Goal: Task Accomplishment & Management: Manage account settings

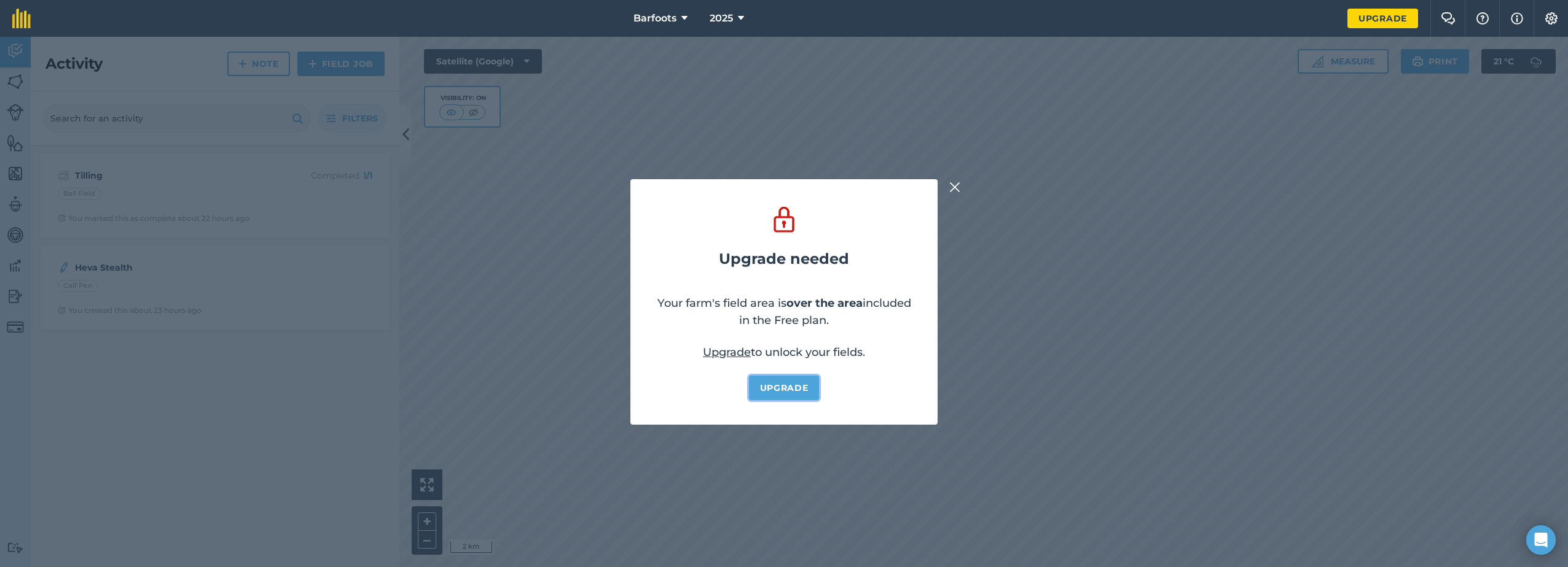
click at [788, 389] on link "Upgrade" at bounding box center [784, 388] width 70 height 25
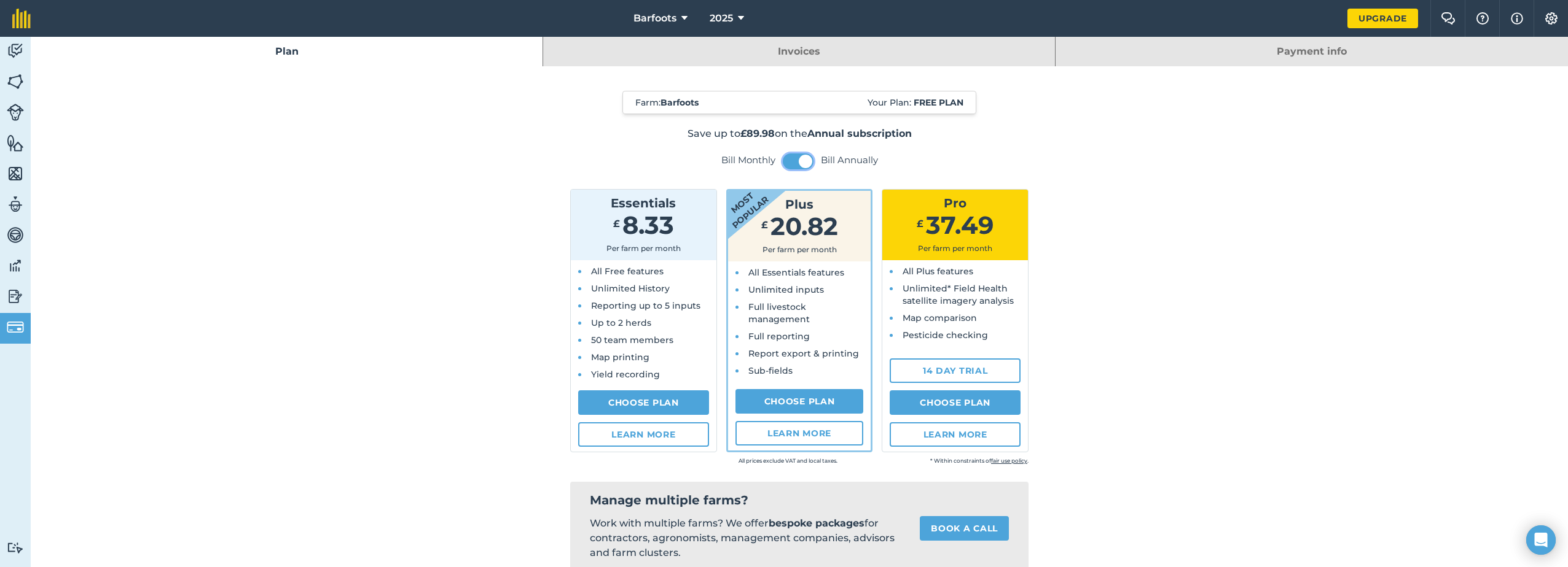
click at [799, 159] on span at bounding box center [805, 161] width 14 height 14
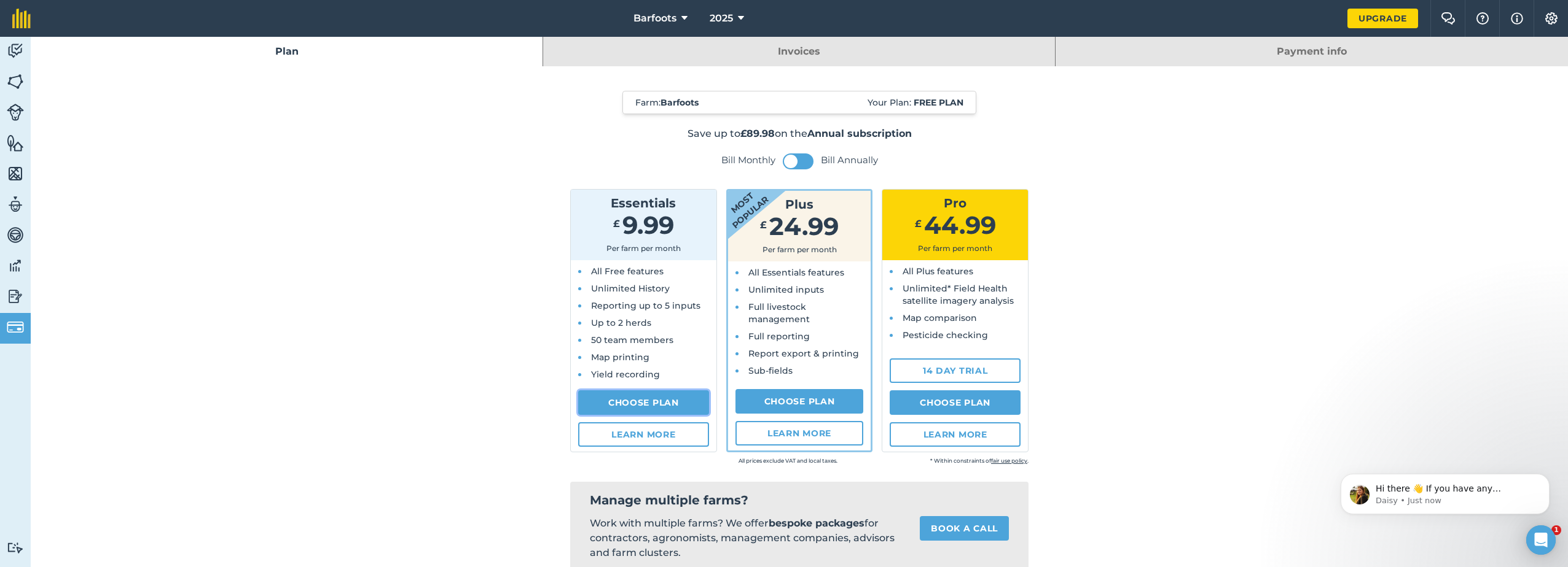
click at [644, 403] on link "Choose Plan" at bounding box center [644, 403] width 131 height 25
select select "GB"
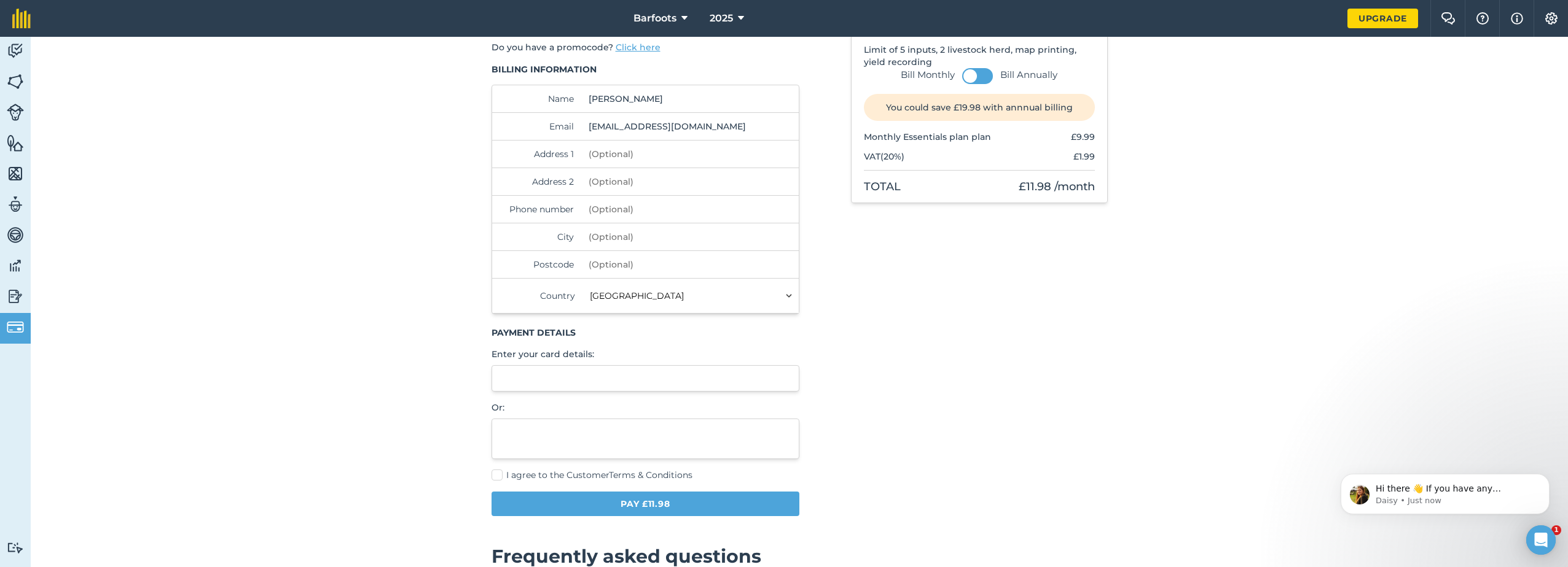
scroll to position [62, 0]
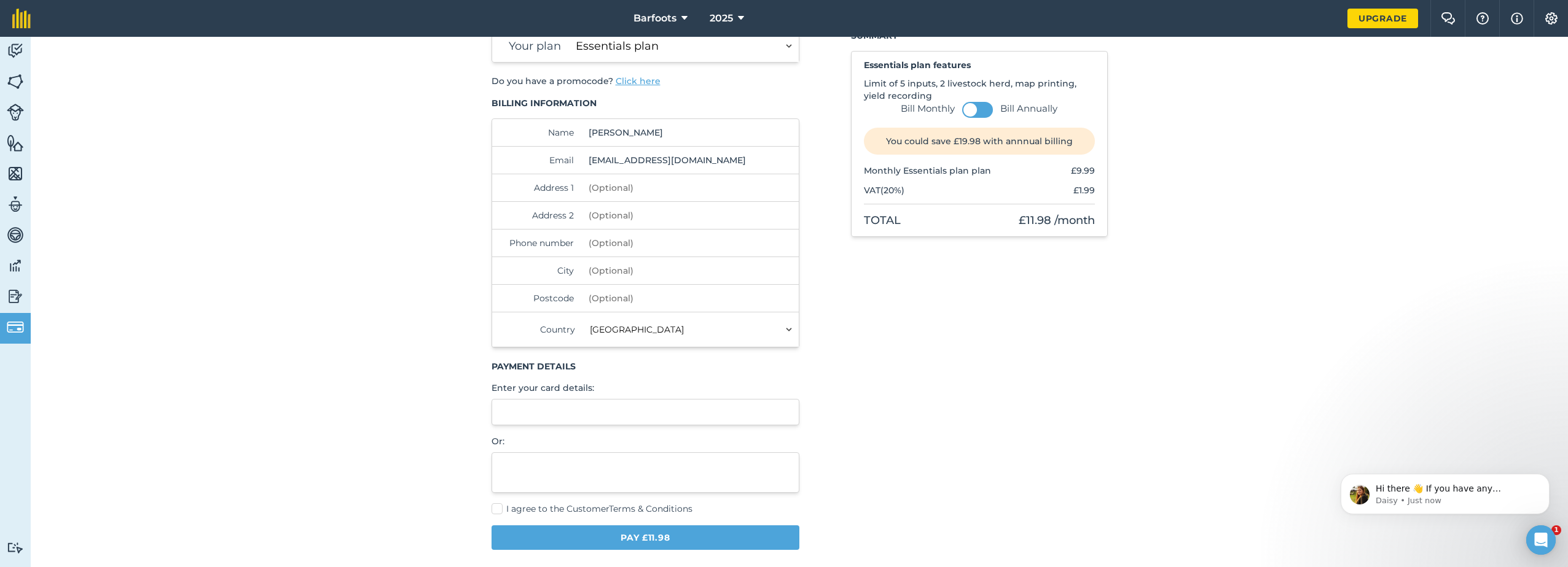
click at [496, 509] on label "I agree to the Customer Terms & Conditions" at bounding box center [645, 510] width 308 height 13
click at [496, 564] on input "I agree to the Customer Terms & Conditions" at bounding box center [495, 568] width 8 height 8
checkbox input "true"
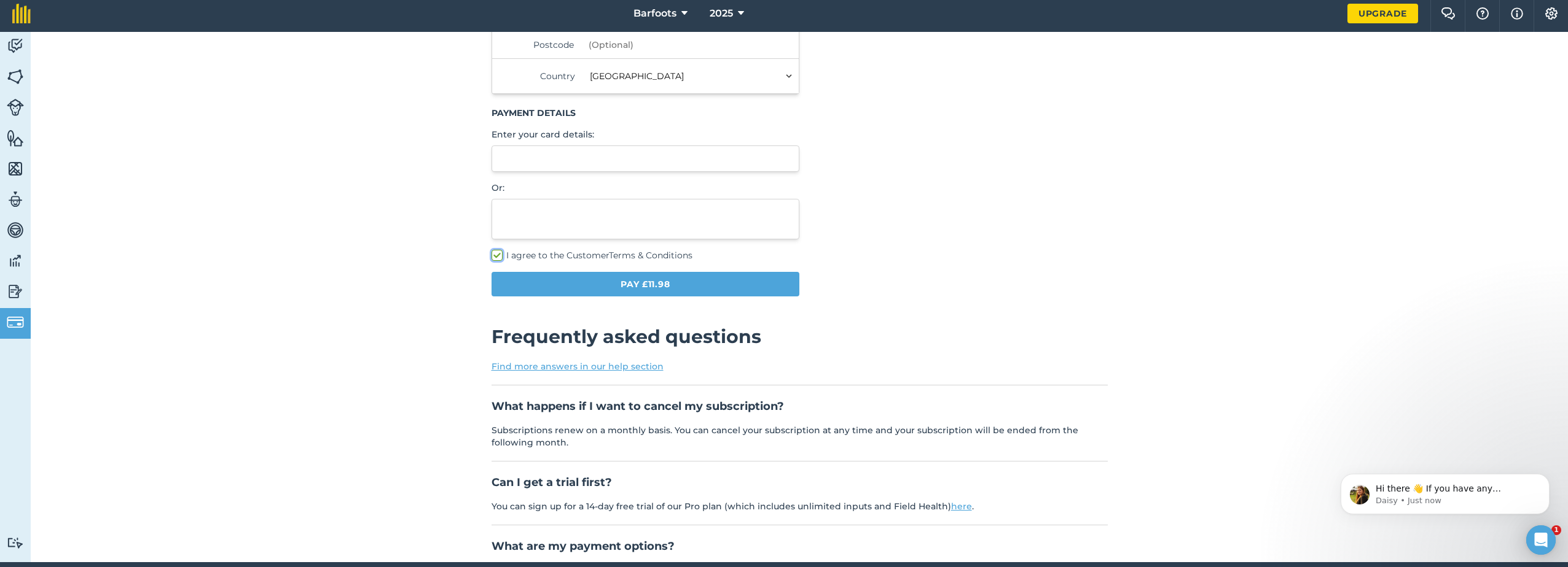
scroll to position [307, 0]
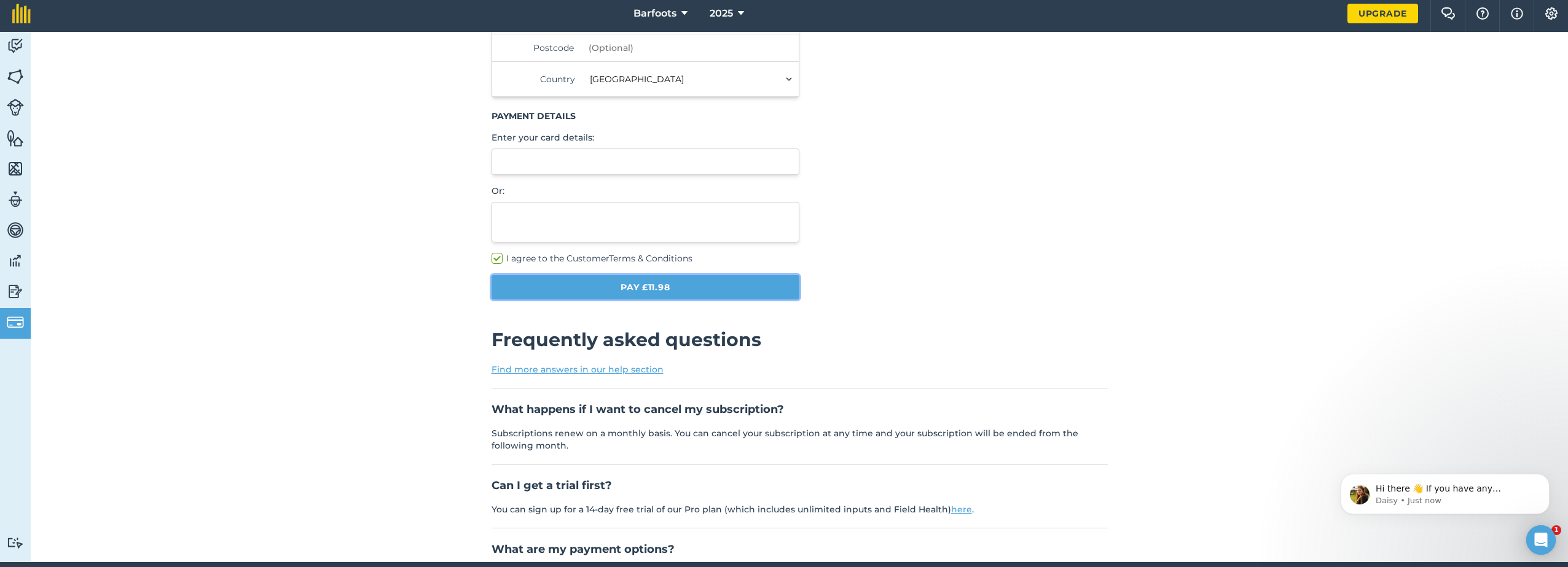
click at [639, 286] on button "Pay £11.98" at bounding box center [645, 287] width 308 height 25
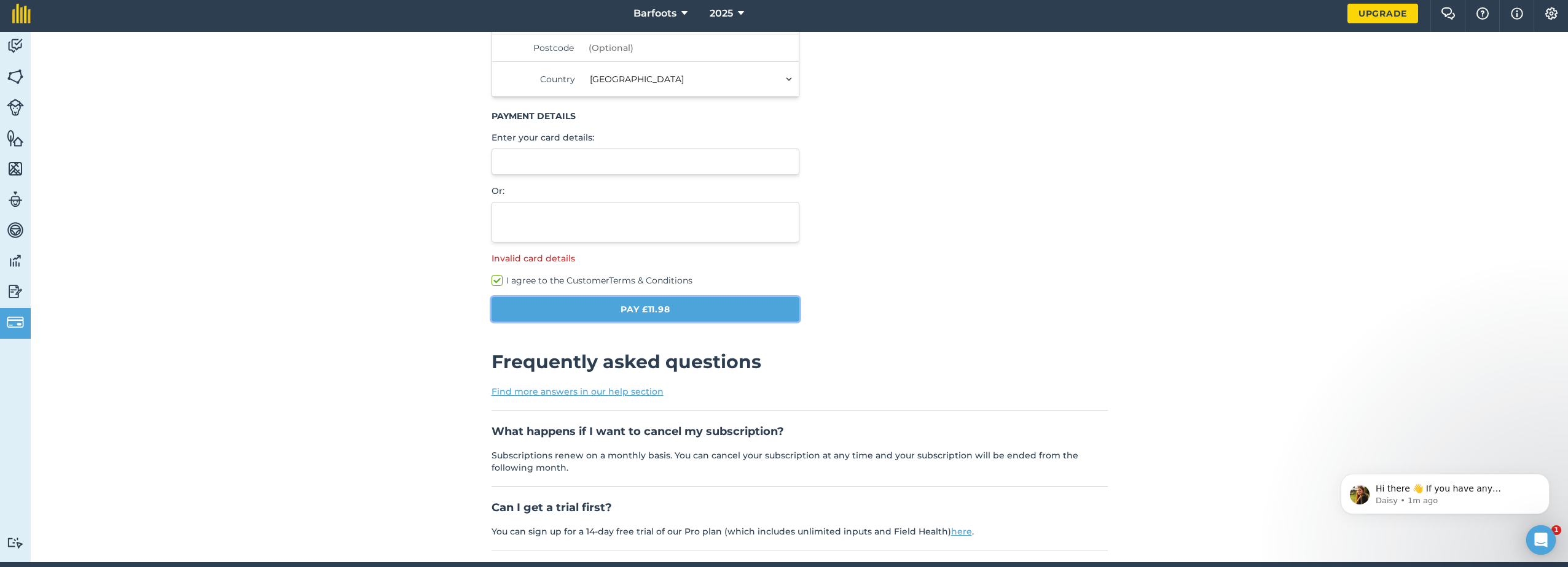
click at [640, 301] on button "Pay £11.98" at bounding box center [645, 310] width 308 height 25
drag, startPoint x: 972, startPoint y: 242, endPoint x: 970, endPoint y: 235, distance: 7.3
click at [970, 235] on div "Summary Essentials plan features Limit of 5 inputs, 2 livestock herd, map print…" at bounding box center [980, 55] width 257 height 552
click at [661, 310] on button "Pay £11.98" at bounding box center [645, 310] width 308 height 25
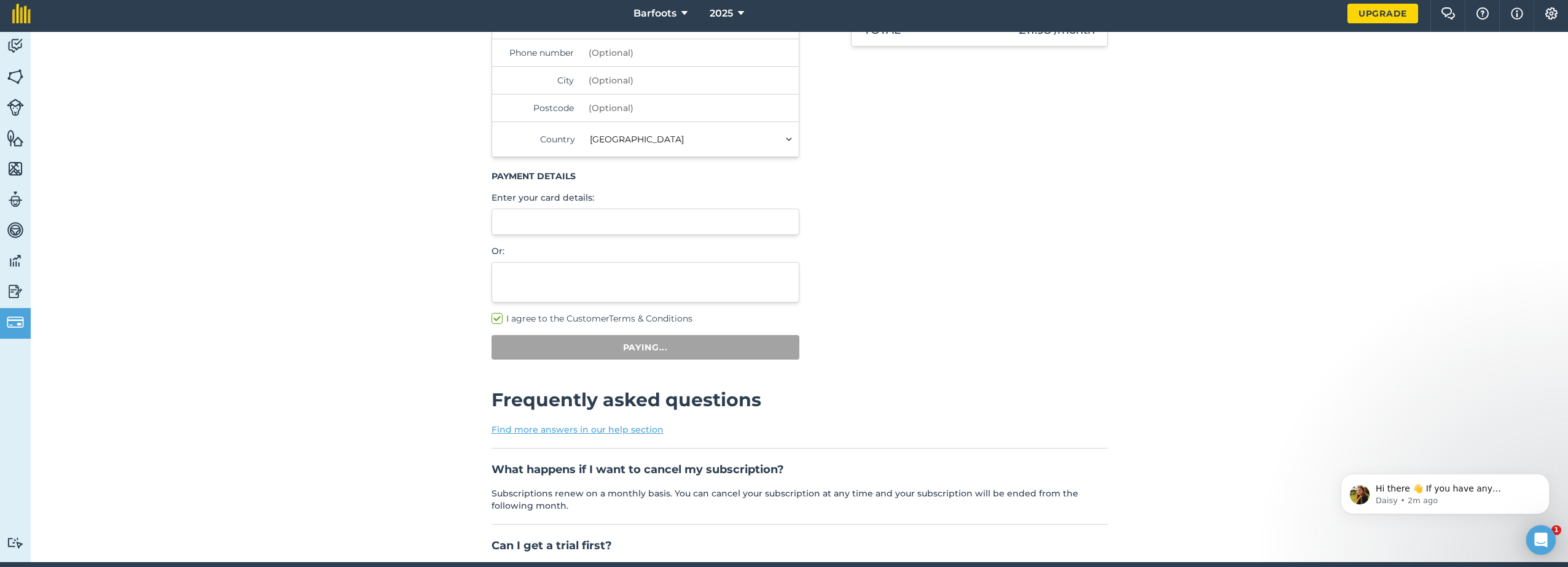
scroll to position [0, 0]
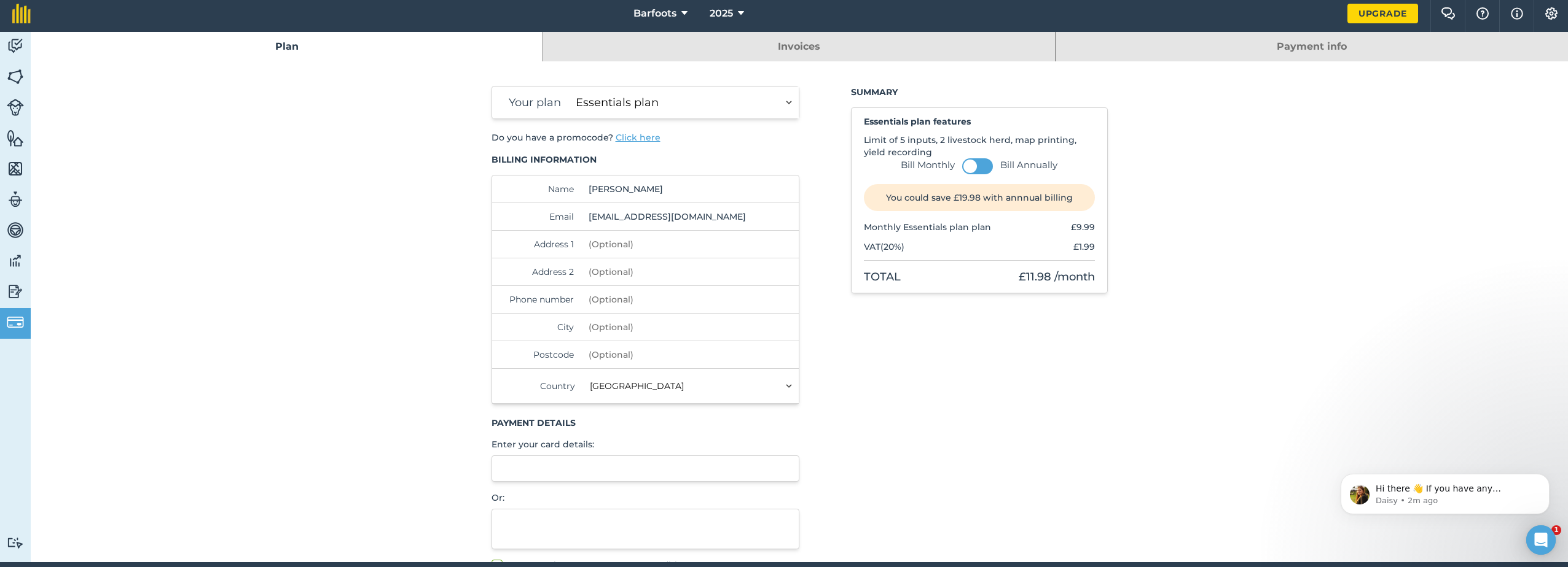
click at [779, 98] on select "Essentials plan Plus plan Pro plan" at bounding box center [685, 102] width 228 height 32
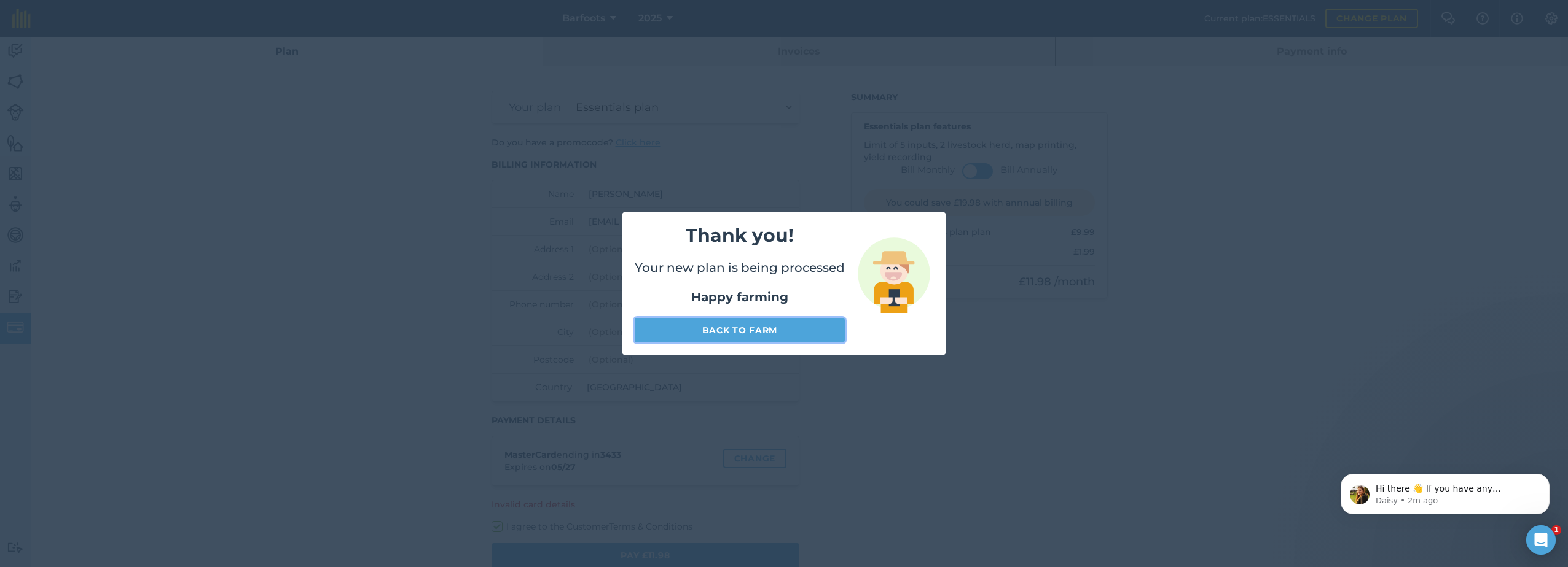
click at [729, 330] on link "Back to farm" at bounding box center [740, 331] width 210 height 25
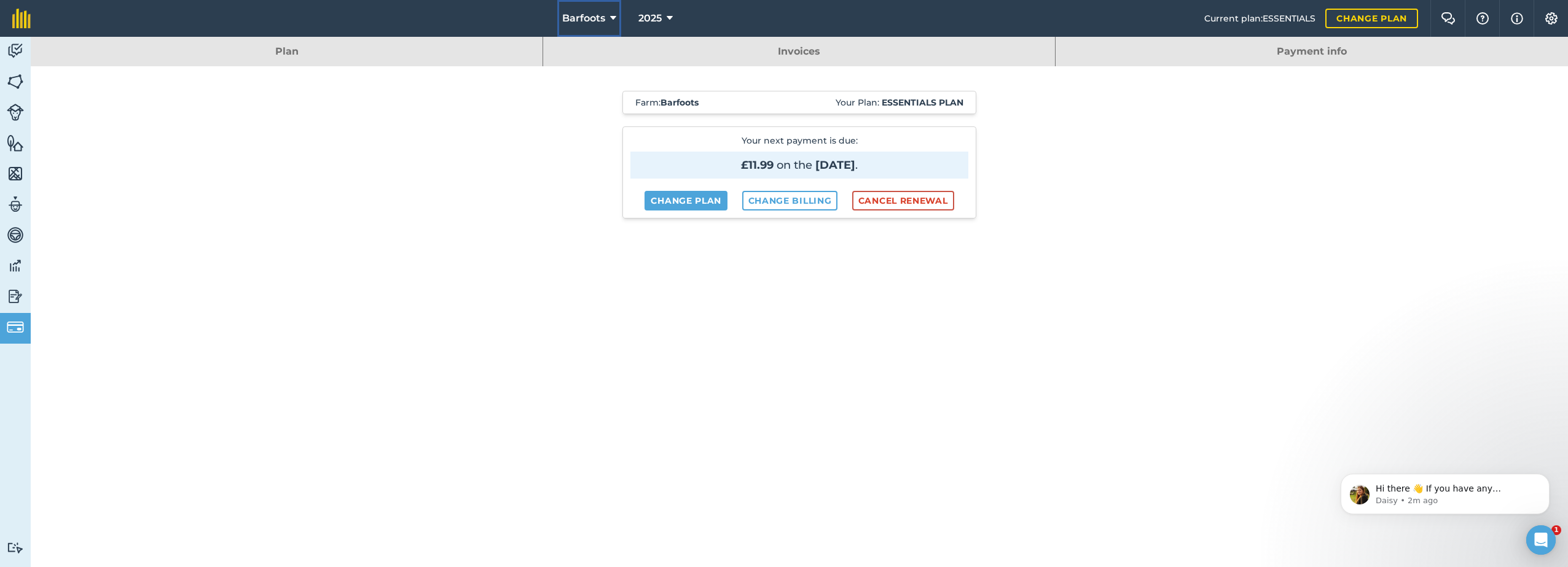
click at [608, 18] on button "Barfoots" at bounding box center [589, 18] width 64 height 37
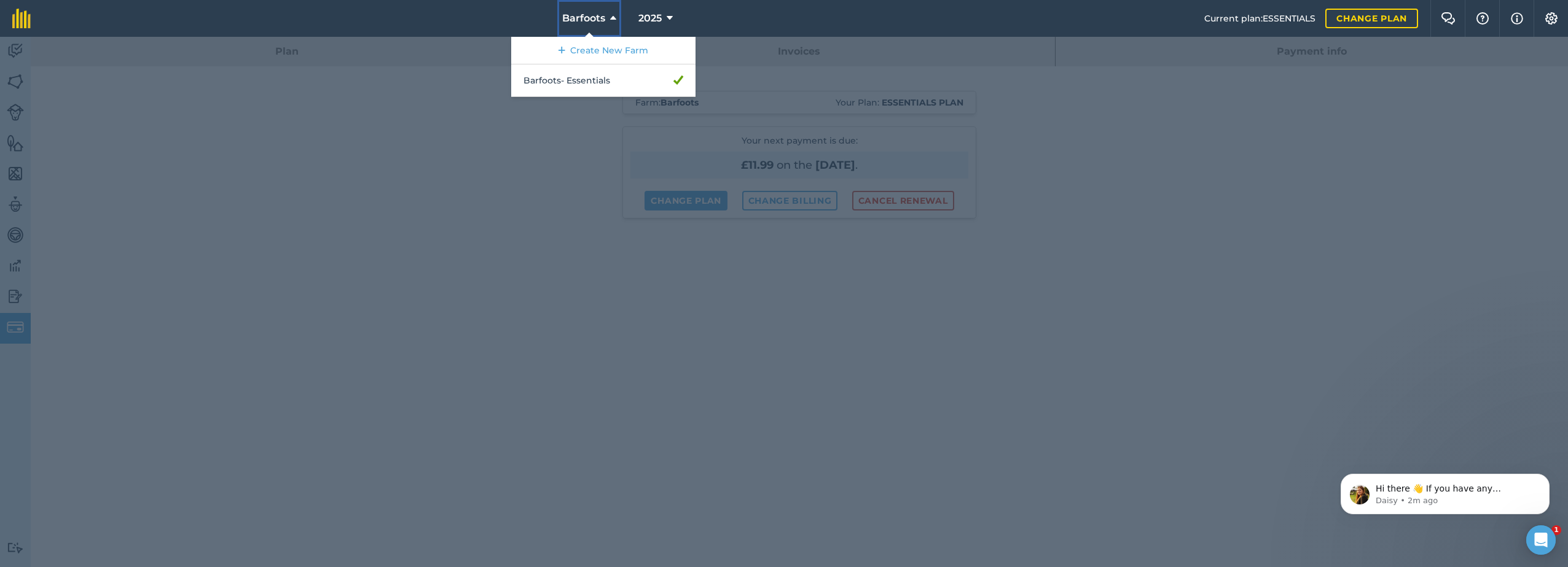
click at [608, 18] on button "Barfoots" at bounding box center [589, 18] width 64 height 37
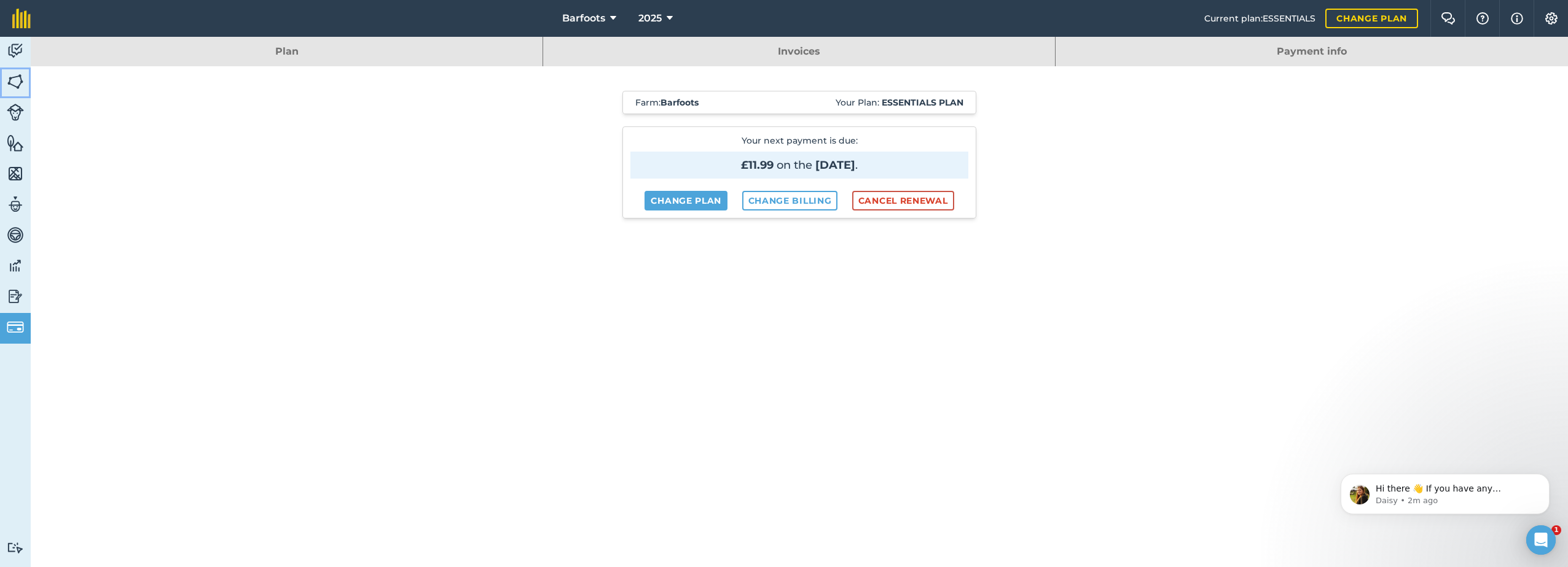
click at [21, 79] on img at bounding box center [15, 81] width 17 height 18
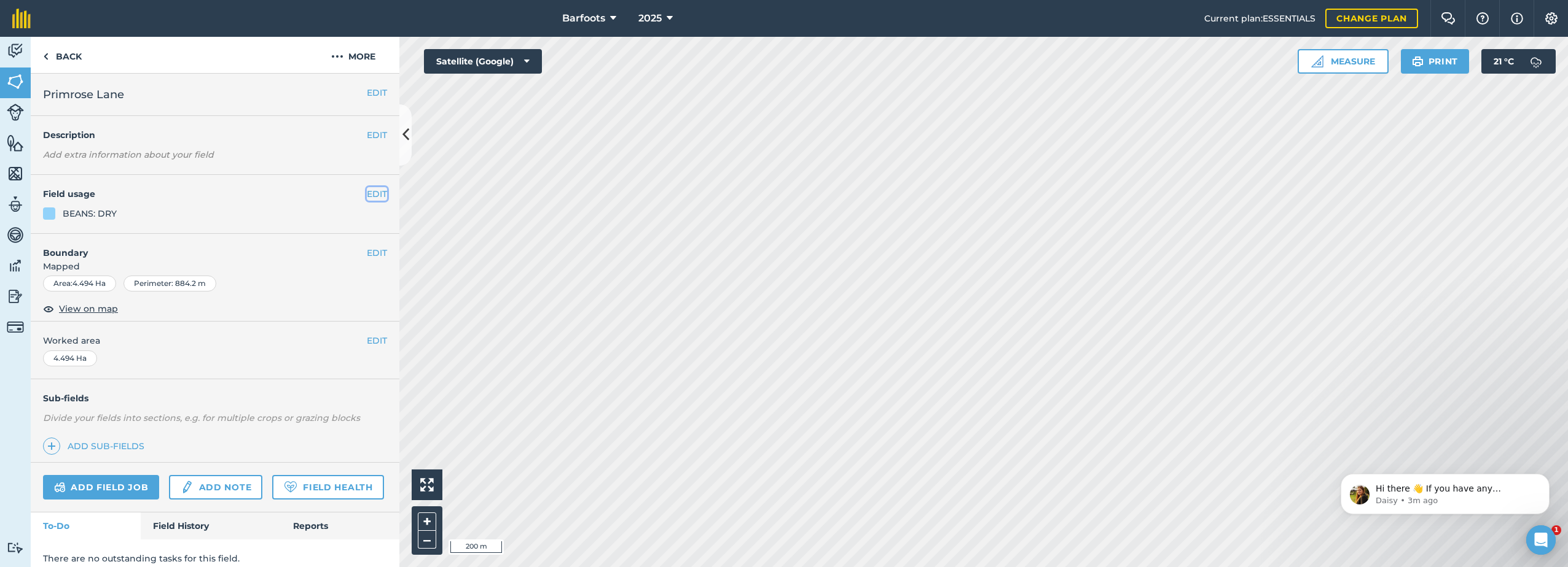
click at [367, 193] on button "EDIT" at bounding box center [377, 194] width 20 height 14
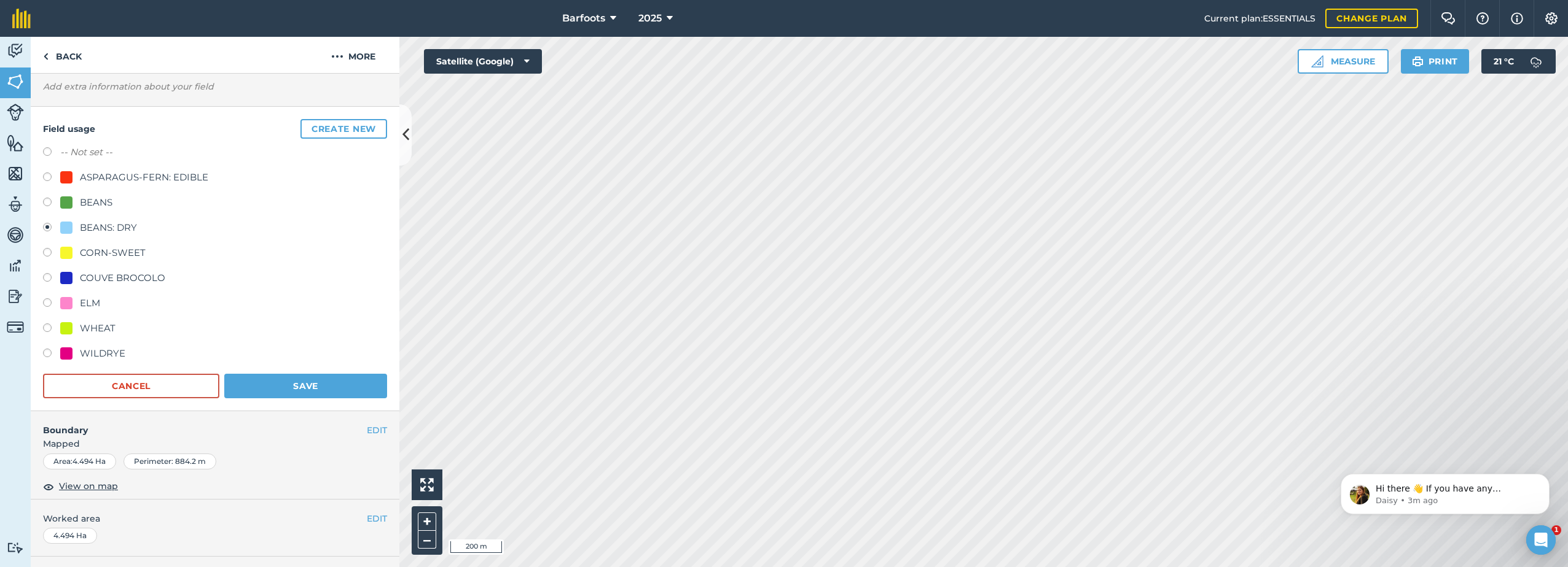
scroll to position [123, 0]
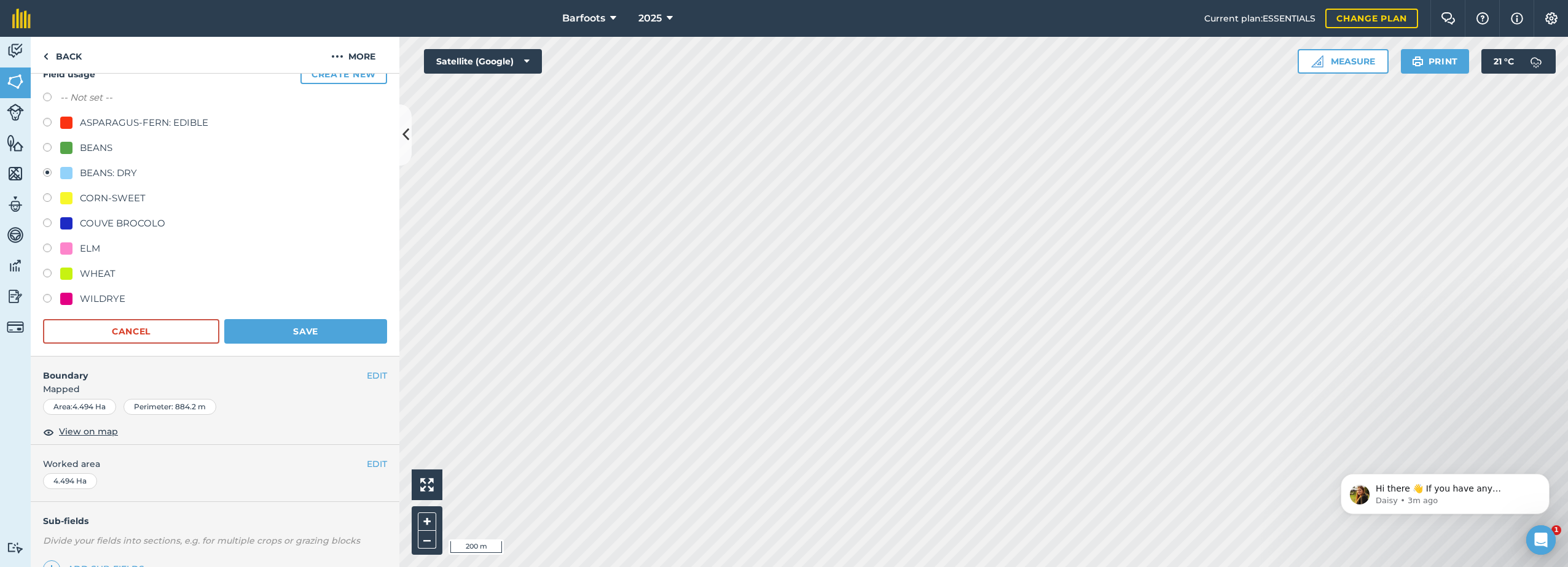
click at [67, 176] on div at bounding box center [66, 173] width 12 height 12
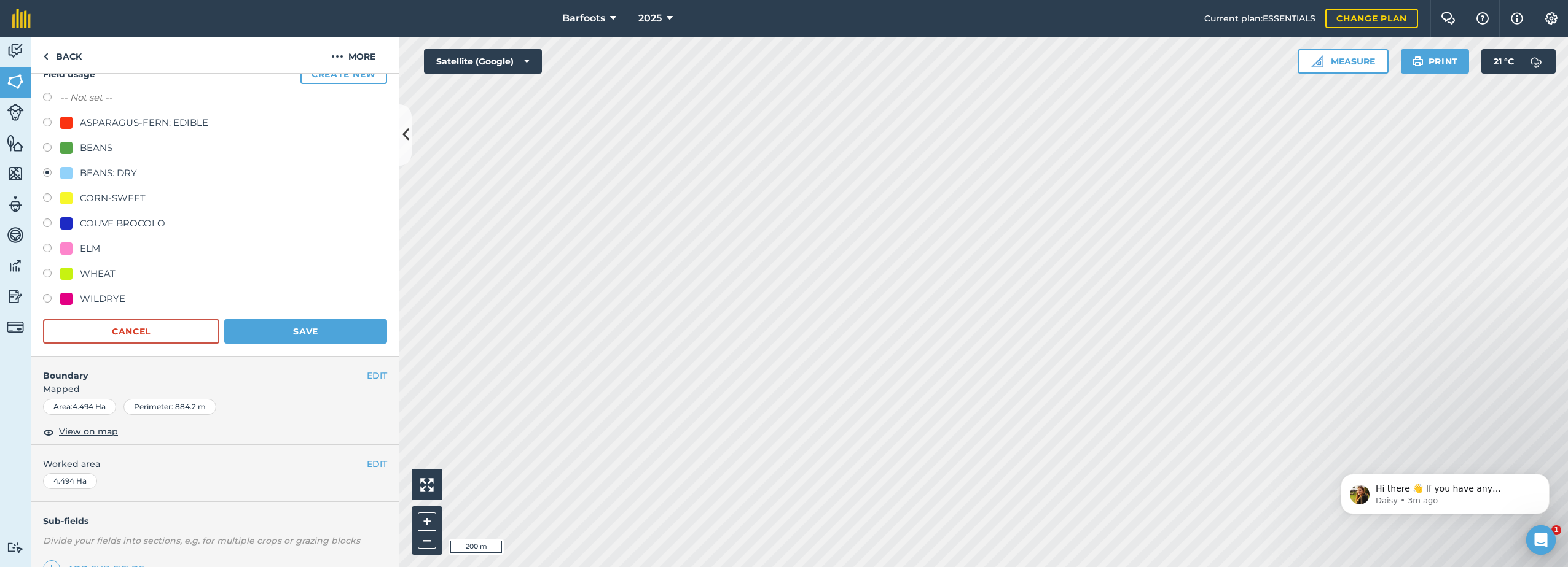
click at [67, 176] on div at bounding box center [66, 173] width 12 height 12
click at [371, 376] on button "EDIT" at bounding box center [377, 376] width 20 height 14
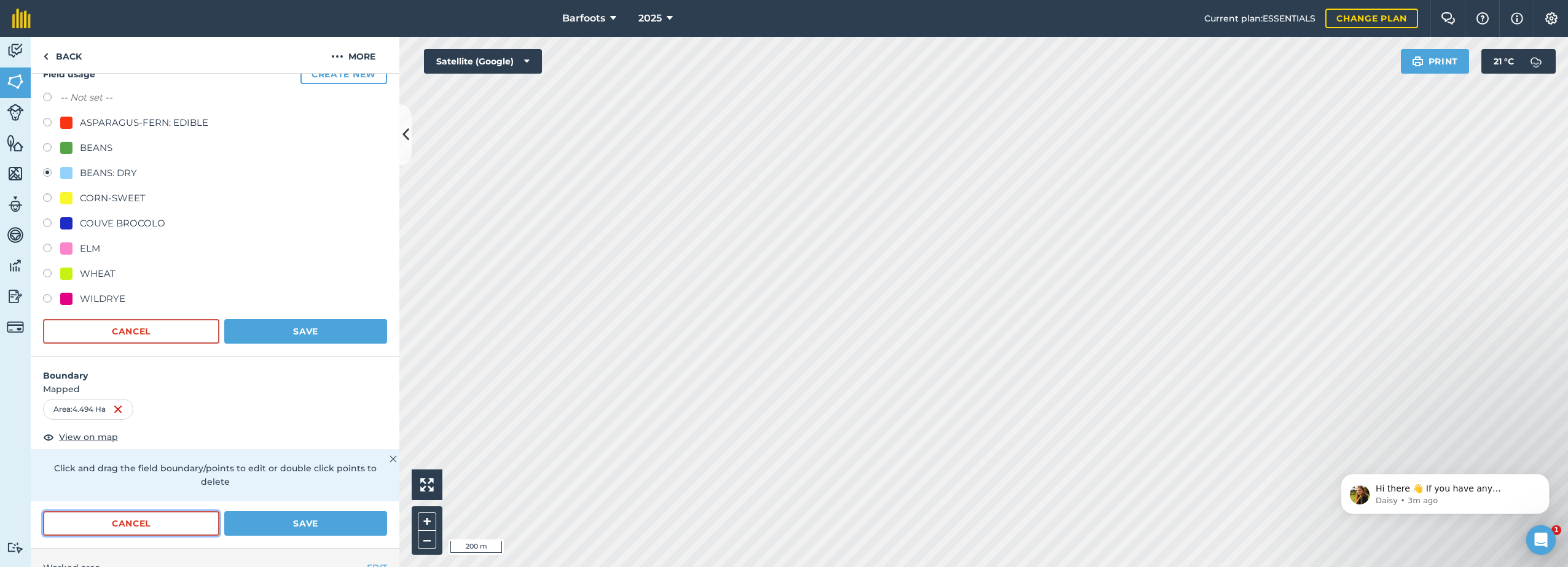
click at [122, 519] on button "Cancel" at bounding box center [131, 523] width 176 height 25
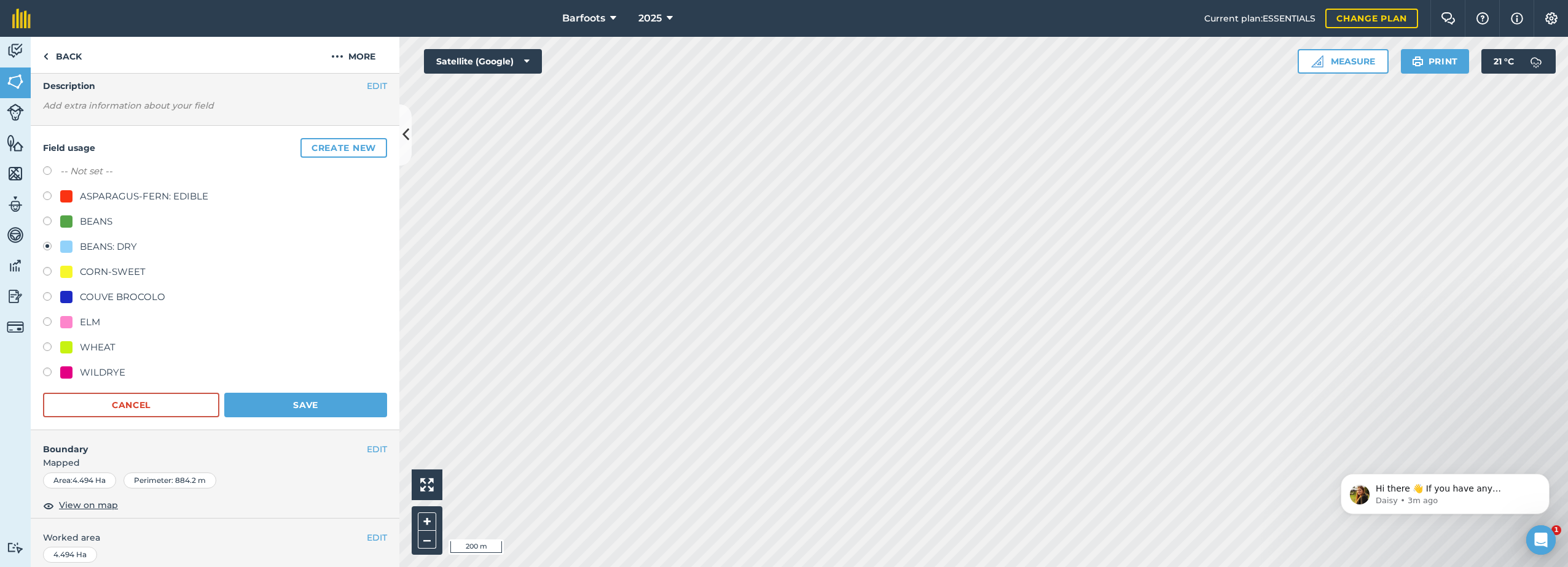
scroll to position [0, 0]
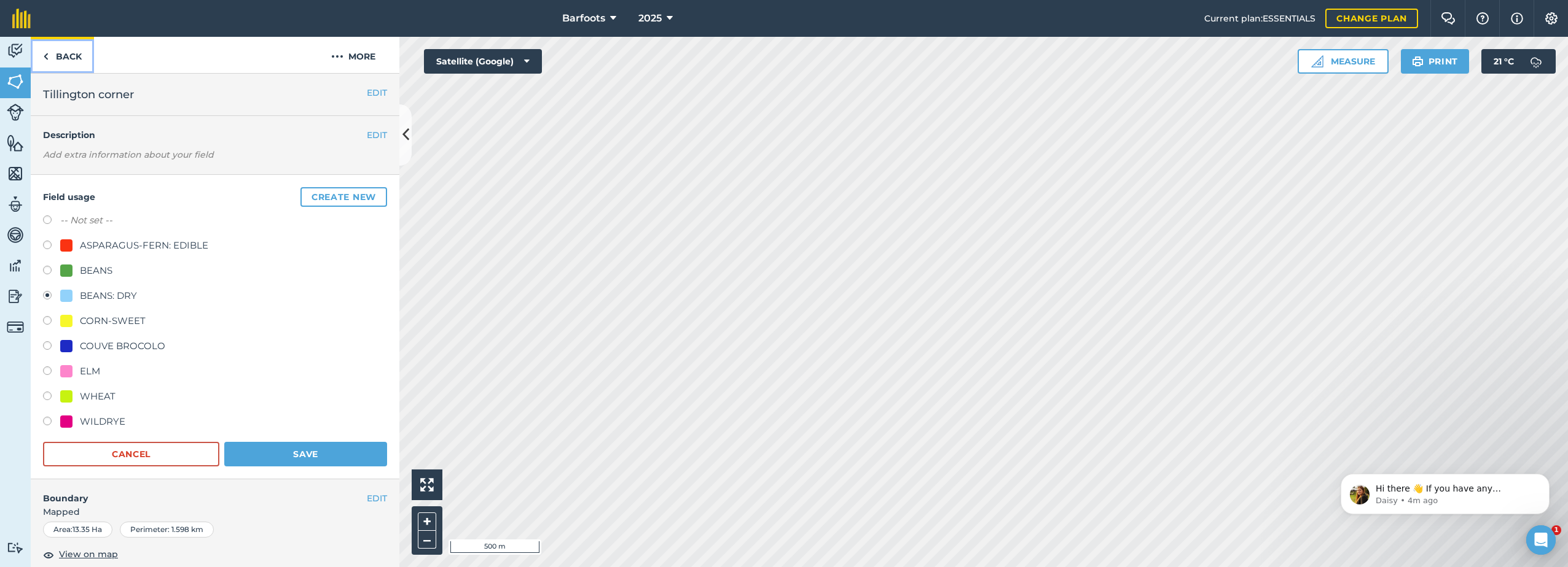
click at [68, 53] on link "Back" at bounding box center [62, 55] width 63 height 36
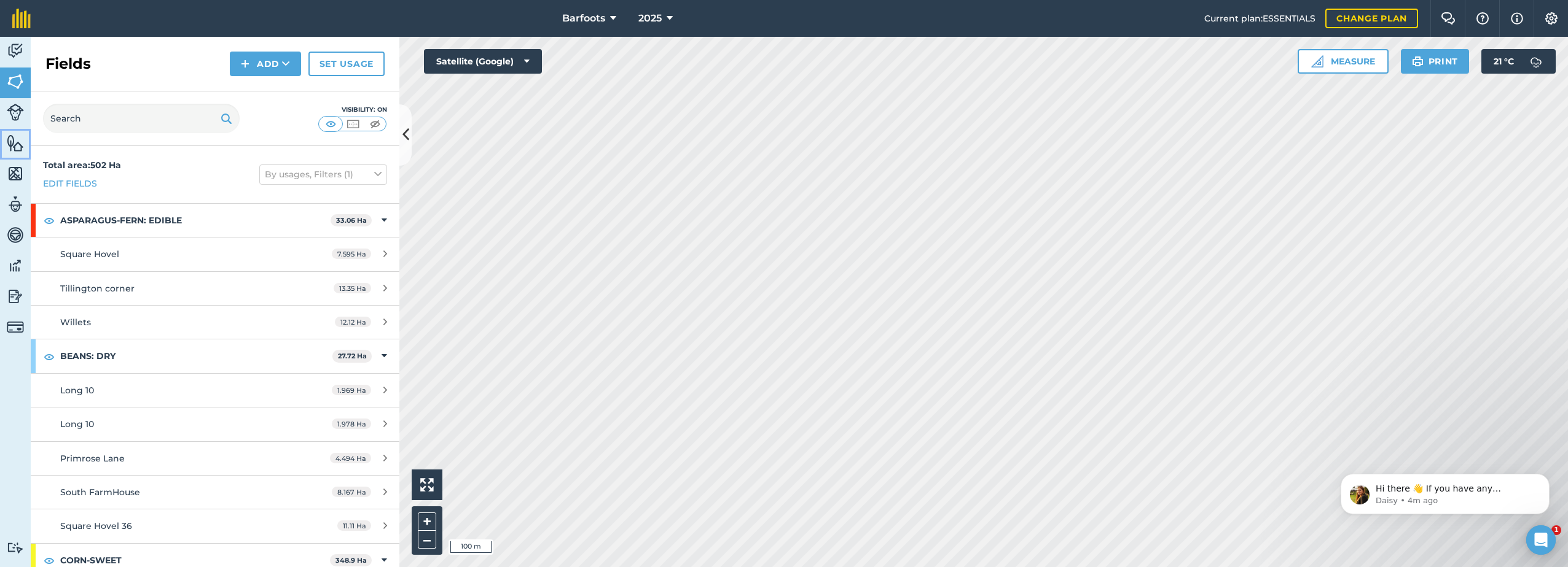
click at [10, 143] on img at bounding box center [15, 143] width 17 height 18
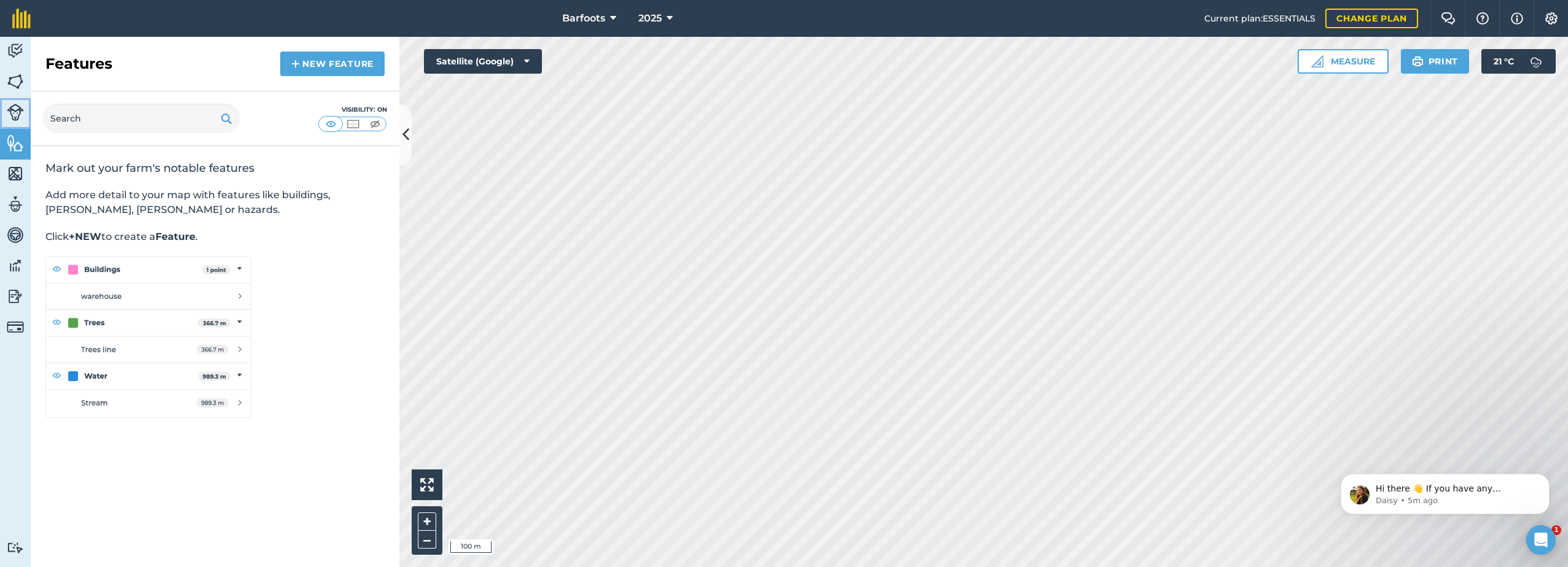
click at [16, 111] on img at bounding box center [15, 112] width 17 height 17
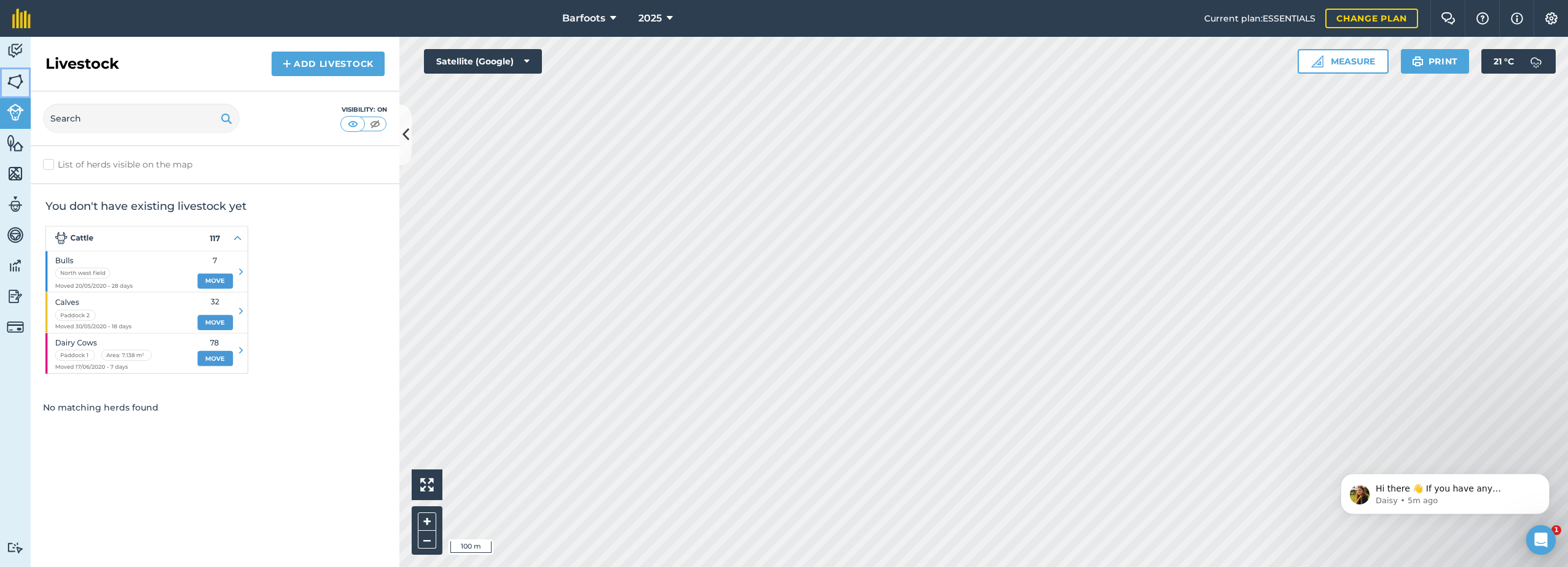
click at [18, 81] on img at bounding box center [15, 81] width 17 height 18
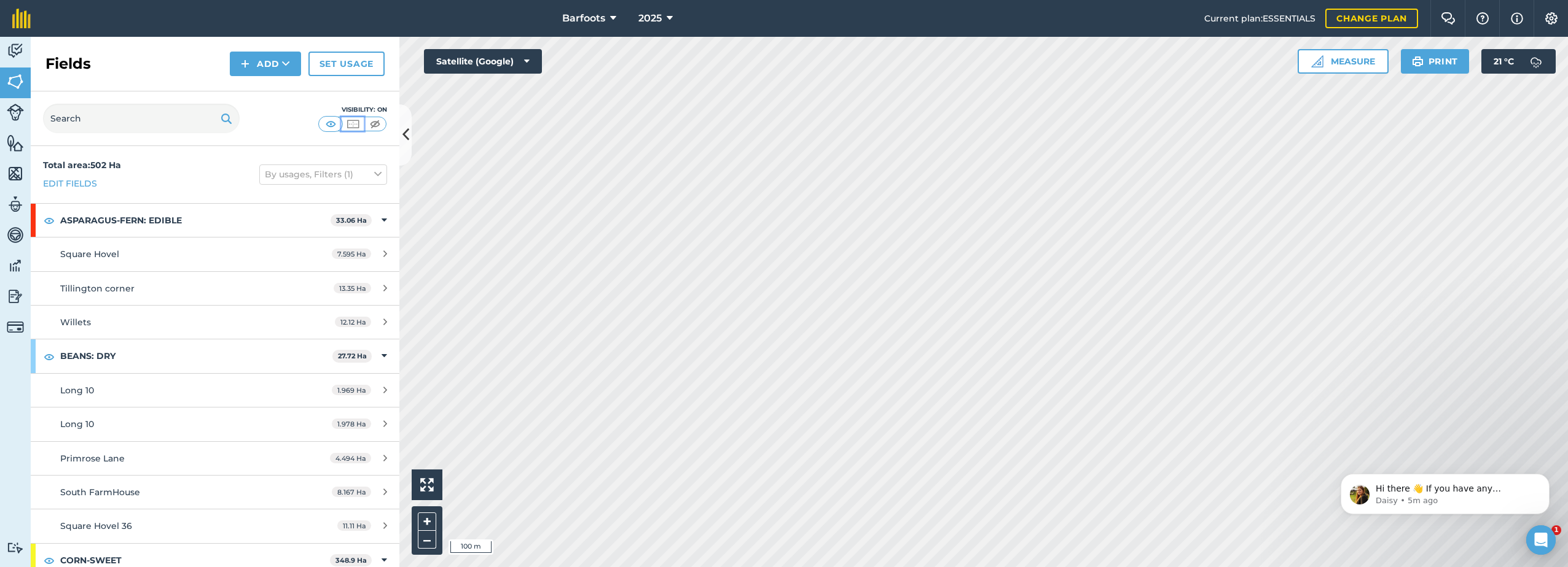
click at [351, 121] on img at bounding box center [353, 124] width 15 height 12
click at [332, 126] on img at bounding box center [330, 124] width 15 height 12
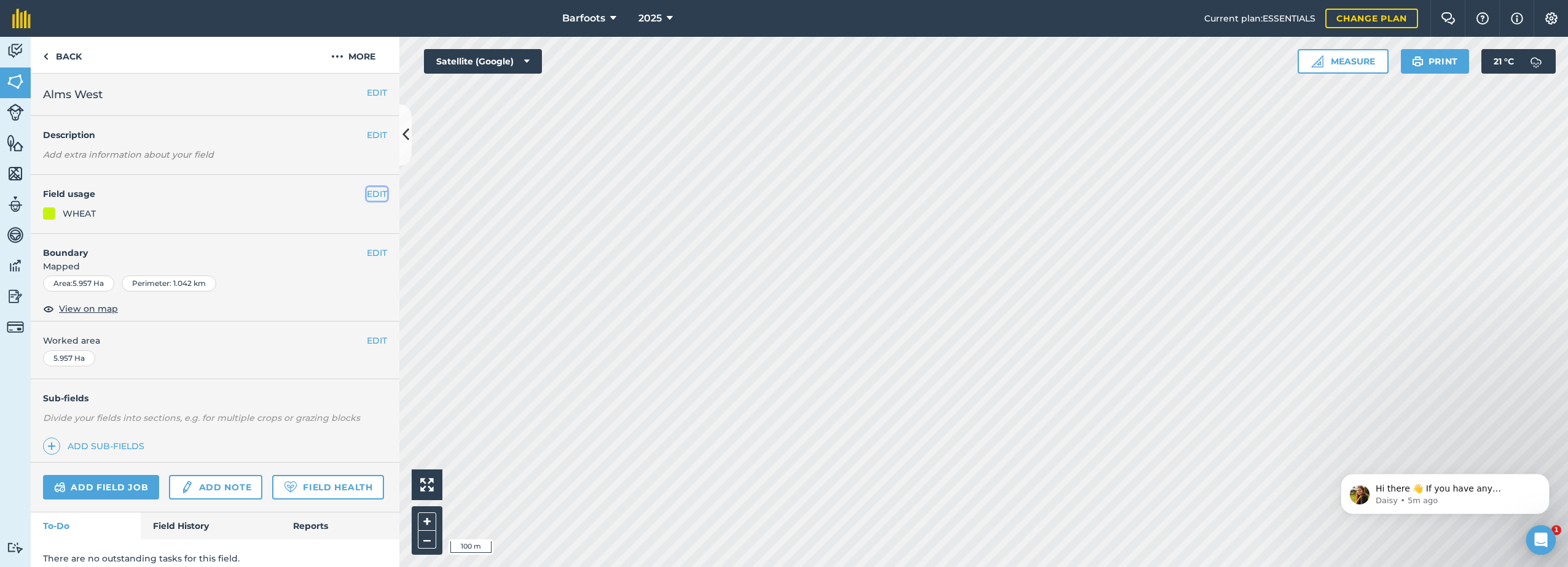
click at [370, 188] on button "EDIT" at bounding box center [377, 194] width 20 height 14
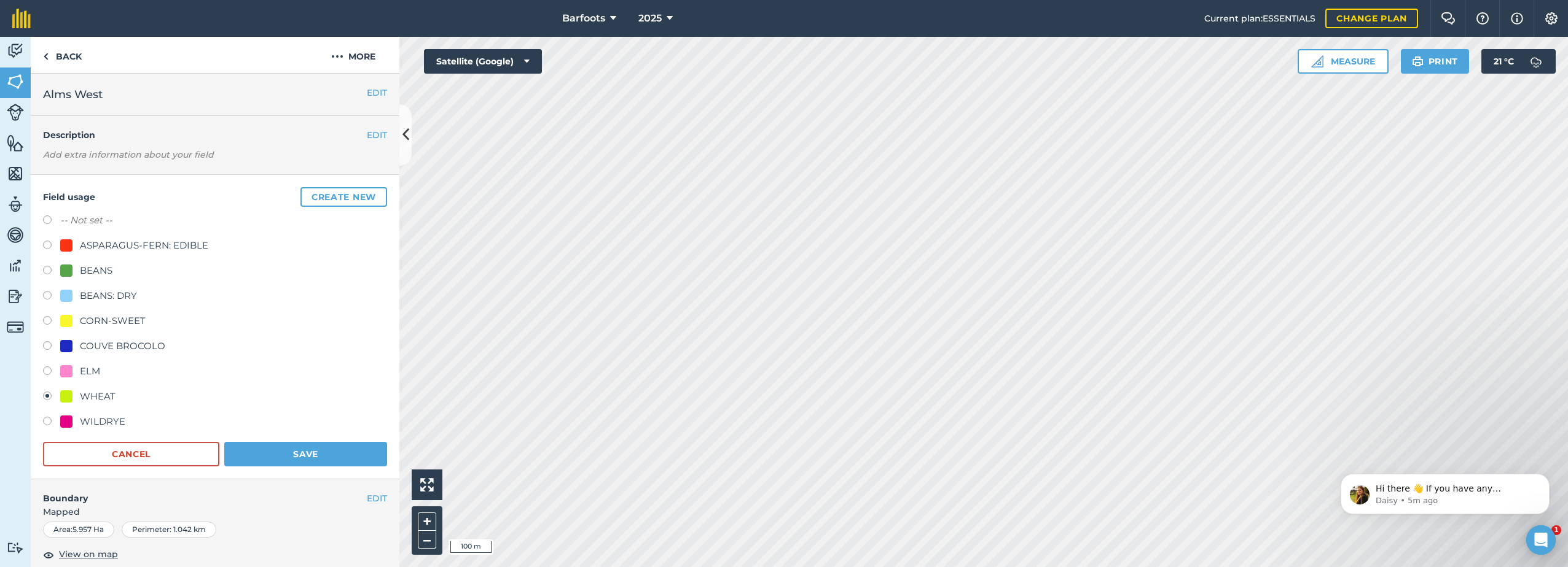
click at [83, 395] on div "WHEAT" at bounding box center [97, 397] width 36 height 15
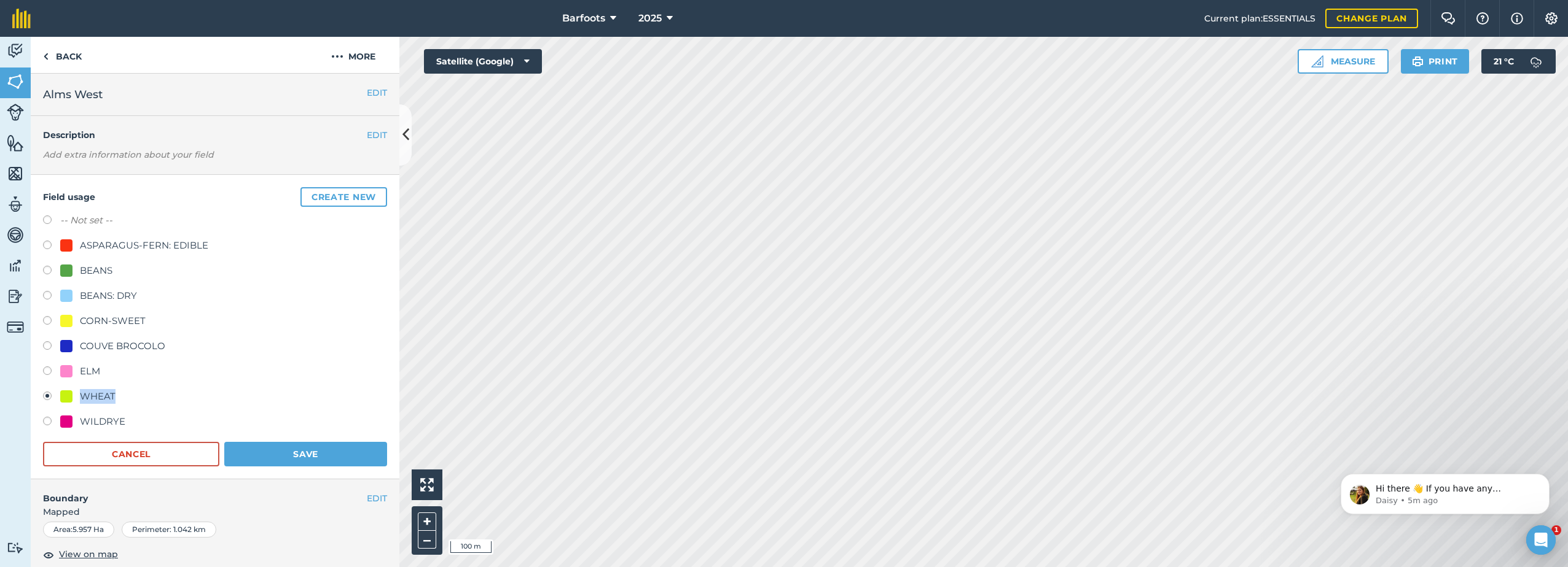
click at [83, 395] on div "WHEAT" at bounding box center [97, 397] width 36 height 15
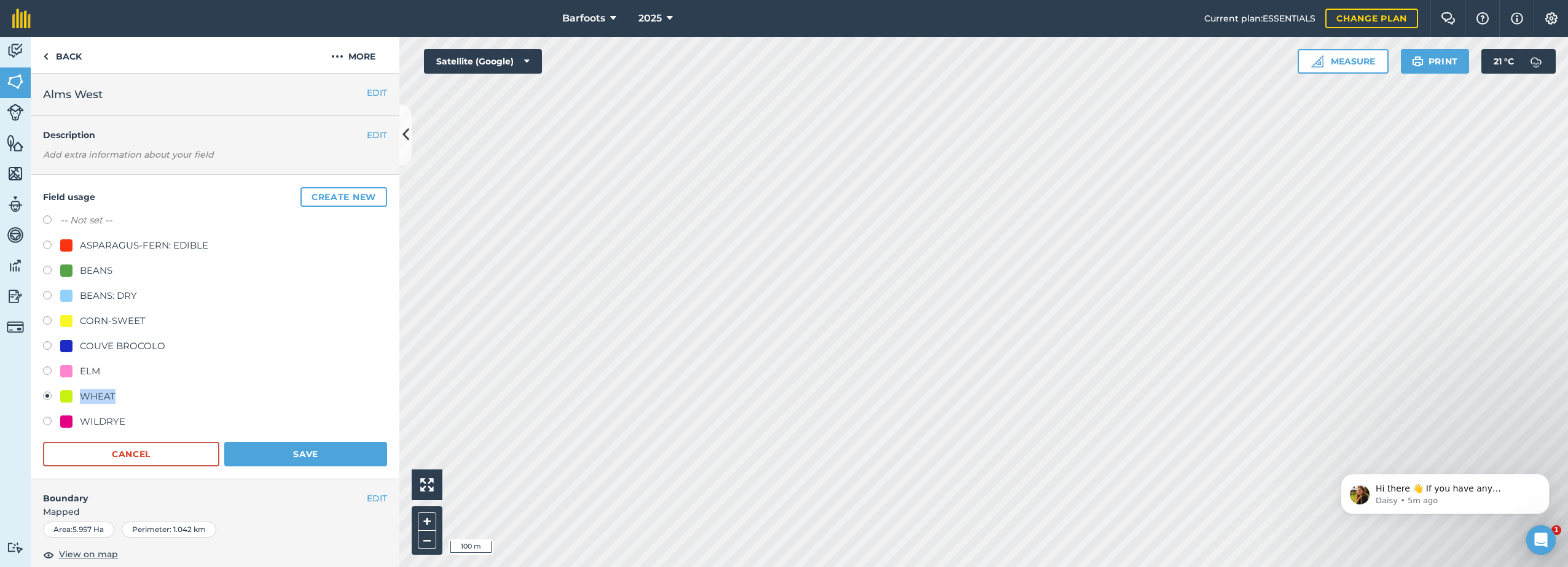
click at [83, 395] on div "WHEAT" at bounding box center [97, 397] width 36 height 15
click at [344, 198] on button "Create new" at bounding box center [343, 196] width 86 height 20
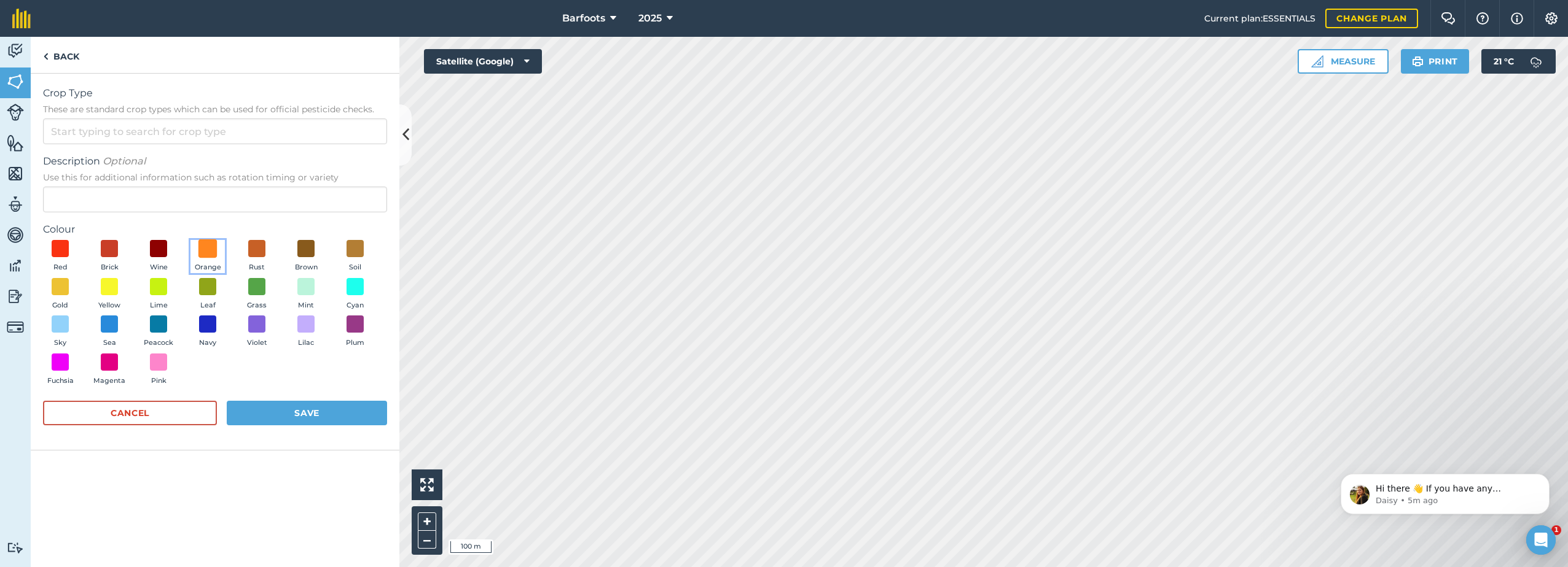
click at [204, 248] on span at bounding box center [208, 249] width 19 height 19
click at [126, 134] on input "Crop Type These are standard crop types which can be used for official pesticid…" at bounding box center [215, 131] width 344 height 26
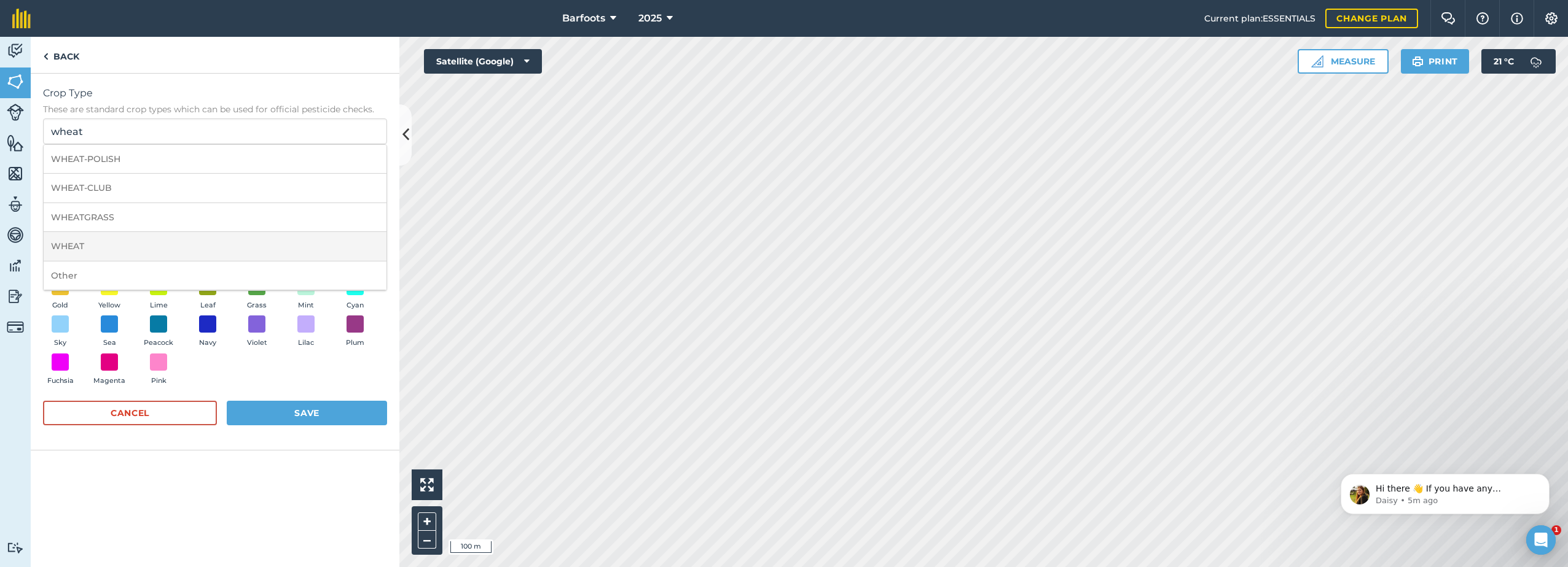
click at [160, 241] on li "WHEAT" at bounding box center [215, 247] width 343 height 29
type input "WHEAT"
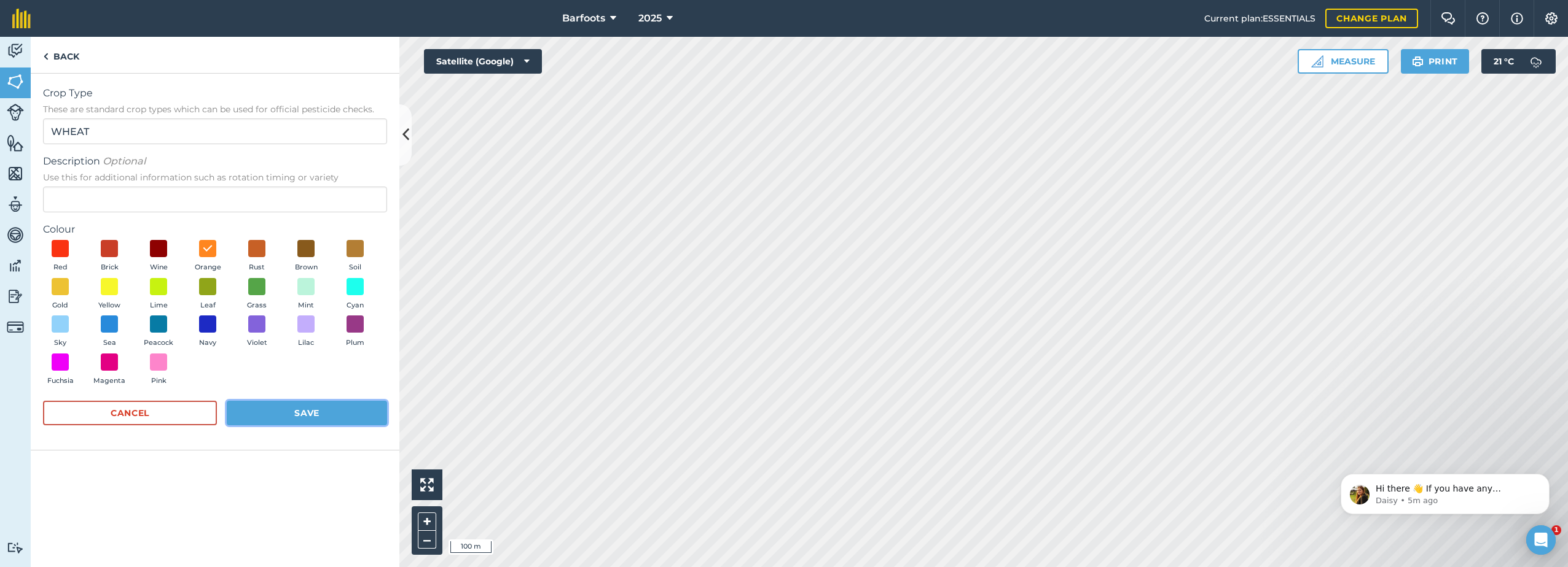
click at [320, 415] on button "Save" at bounding box center [306, 413] width 160 height 25
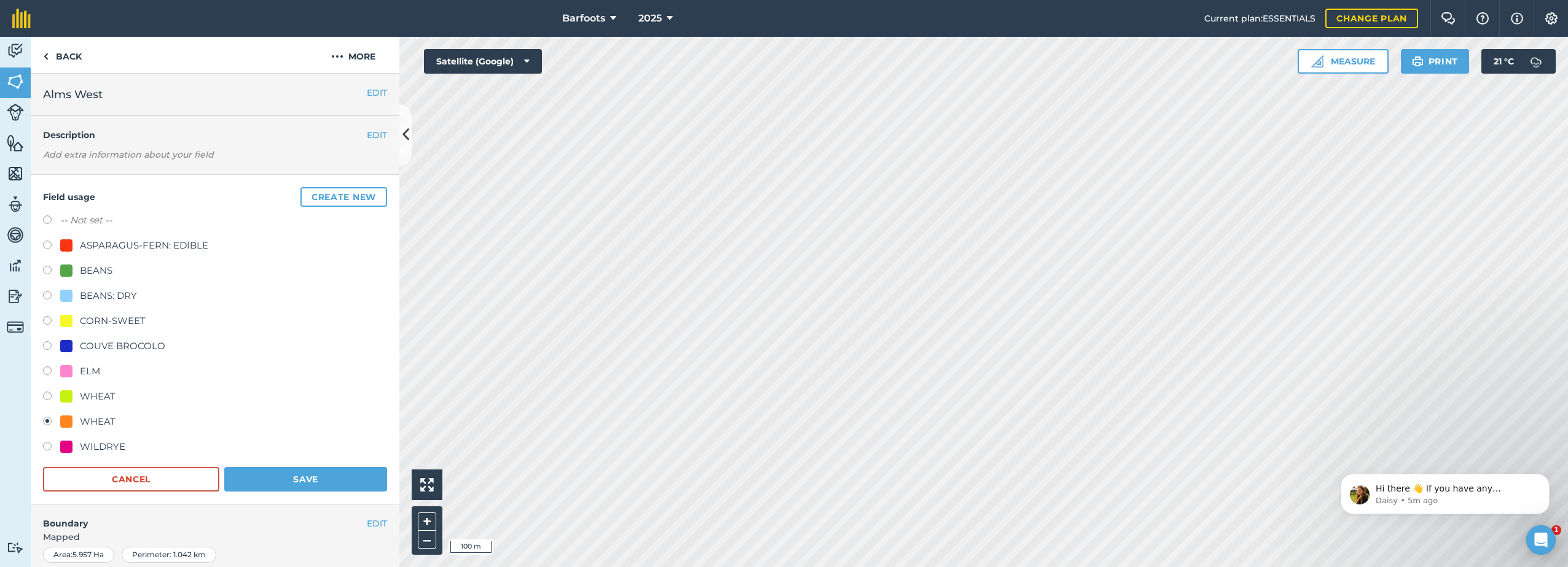
click at [78, 425] on div "WHEAT" at bounding box center [88, 422] width 55 height 15
click at [297, 479] on button "Save" at bounding box center [305, 479] width 163 height 25
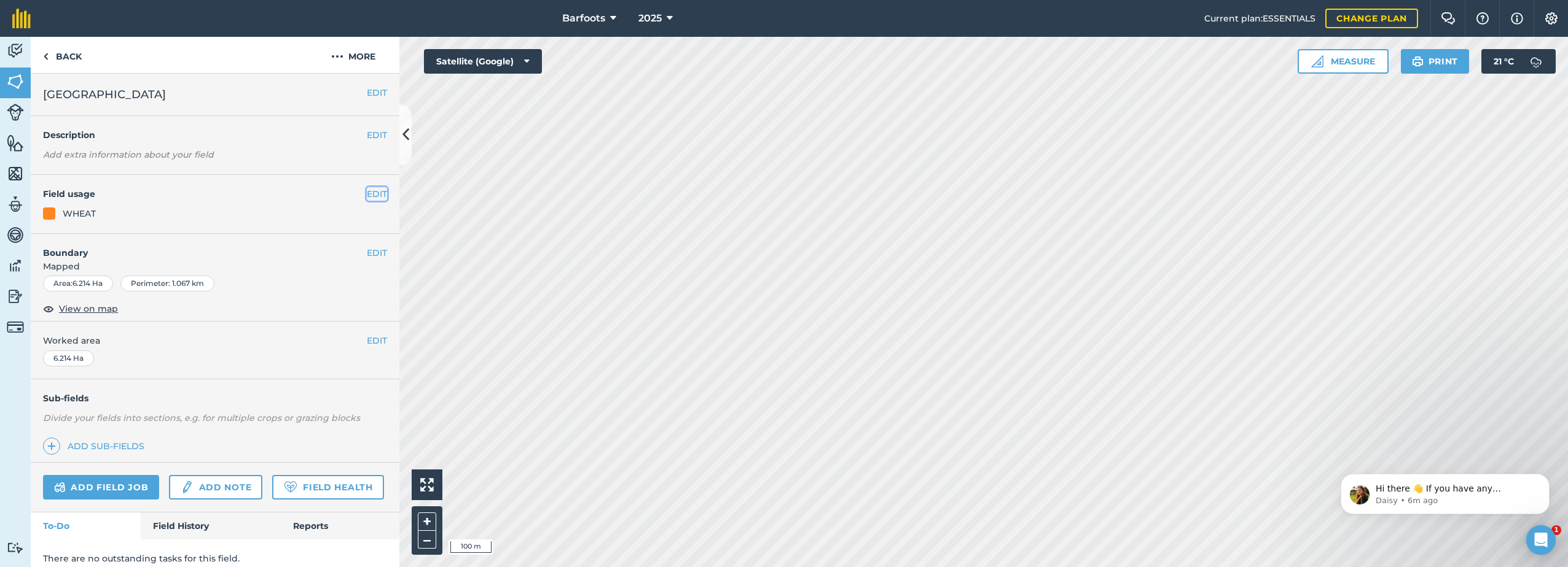
click at [367, 191] on button "EDIT" at bounding box center [377, 194] width 20 height 14
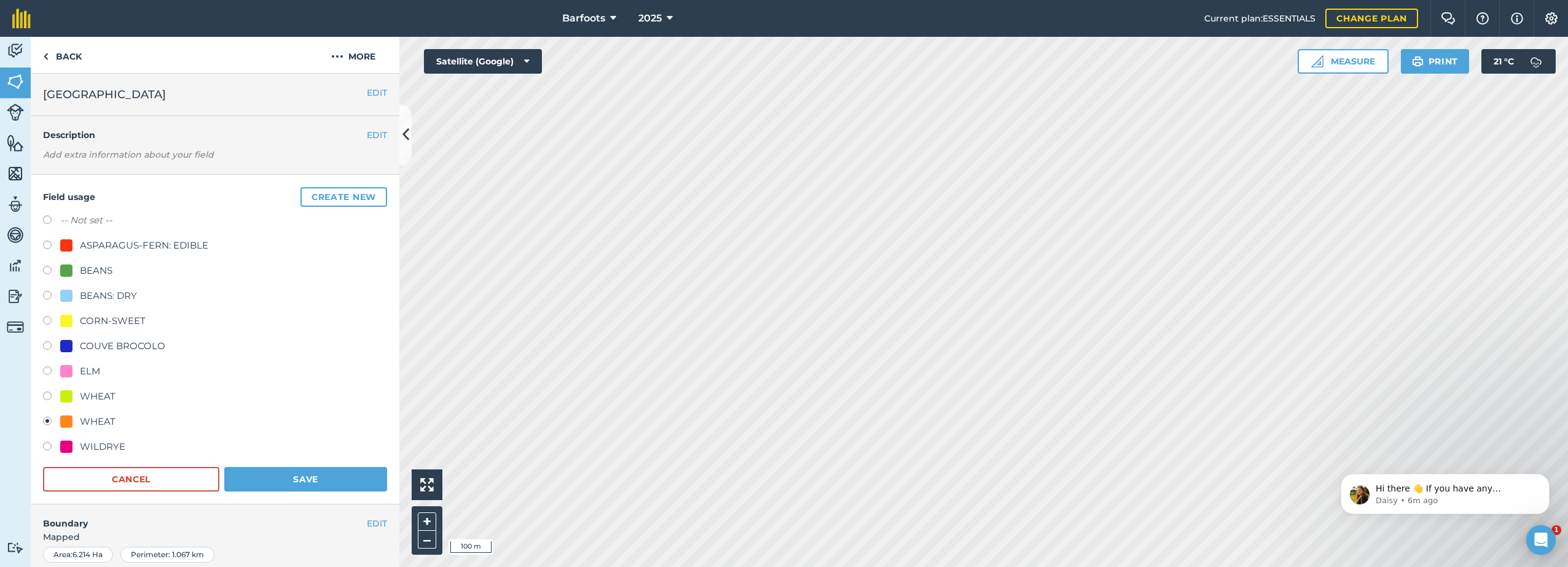
click at [71, 423] on div at bounding box center [66, 421] width 12 height 12
click at [301, 479] on button "Save" at bounding box center [305, 479] width 163 height 25
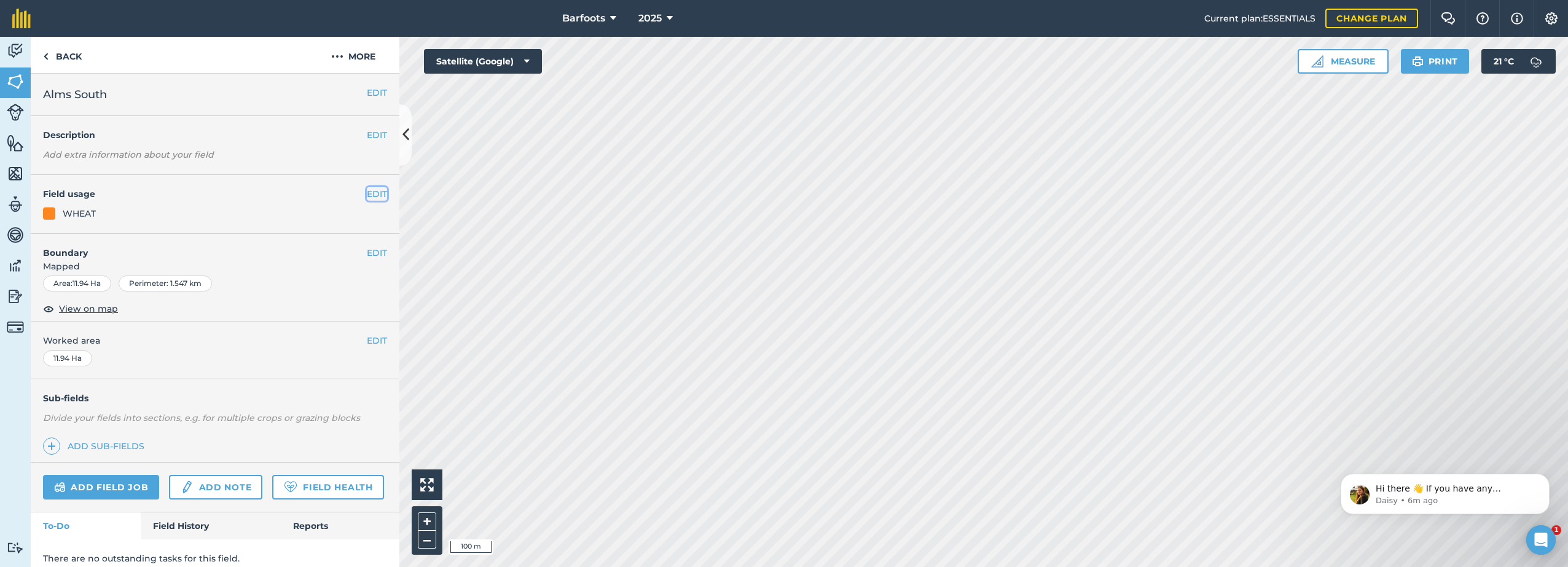
click at [367, 196] on button "EDIT" at bounding box center [377, 194] width 20 height 14
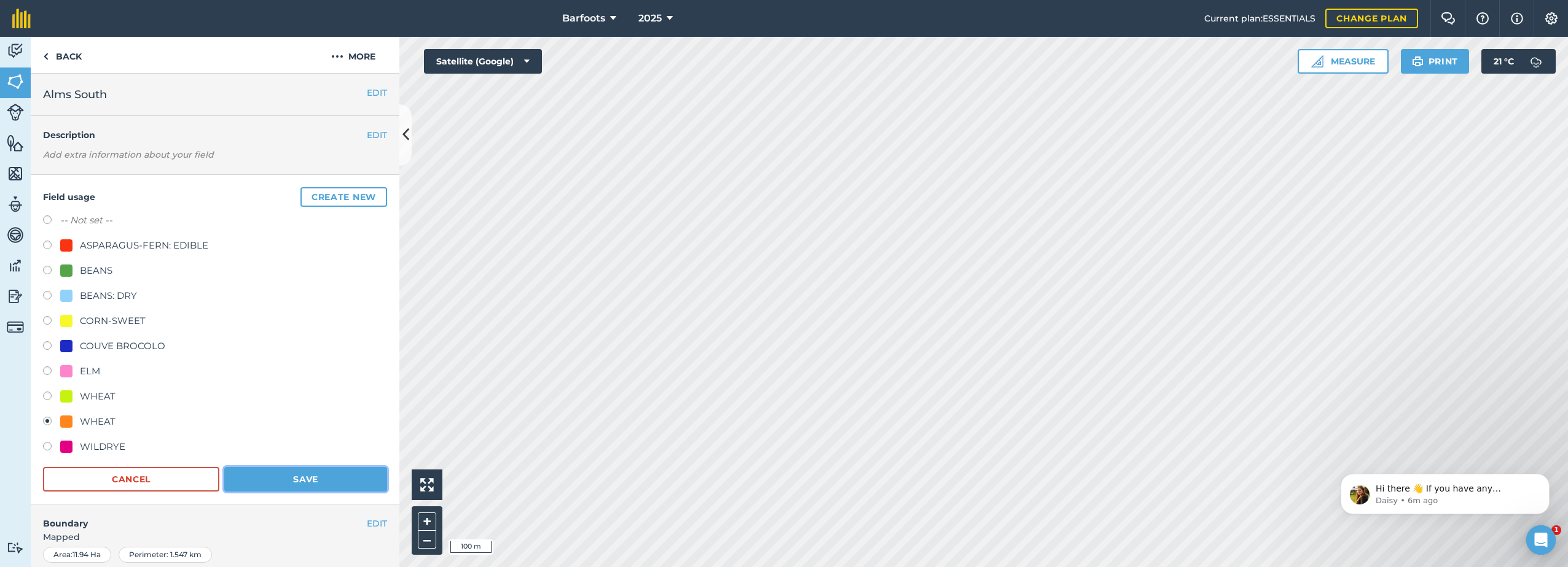
click at [268, 481] on button "Save" at bounding box center [305, 479] width 163 height 25
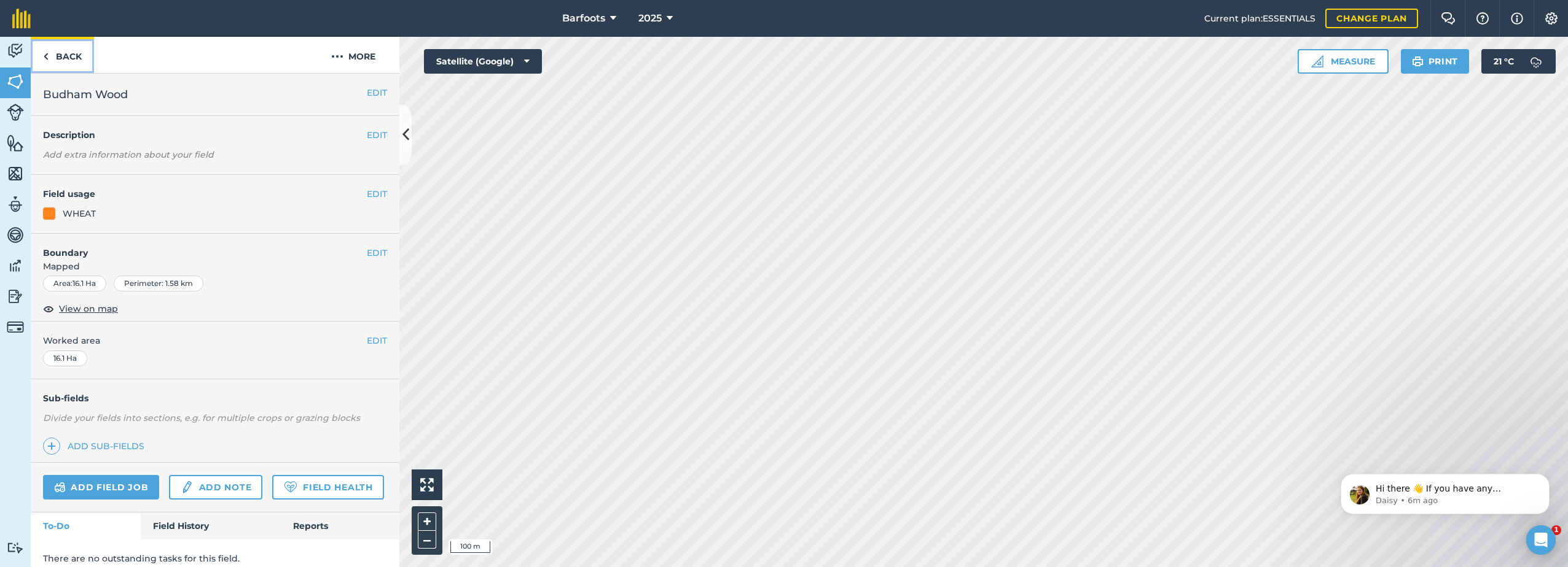
click at [75, 60] on link "Back" at bounding box center [62, 55] width 63 height 36
click at [77, 50] on link "Back" at bounding box center [62, 55] width 63 height 36
click at [374, 191] on button "EDIT" at bounding box center [377, 194] width 20 height 14
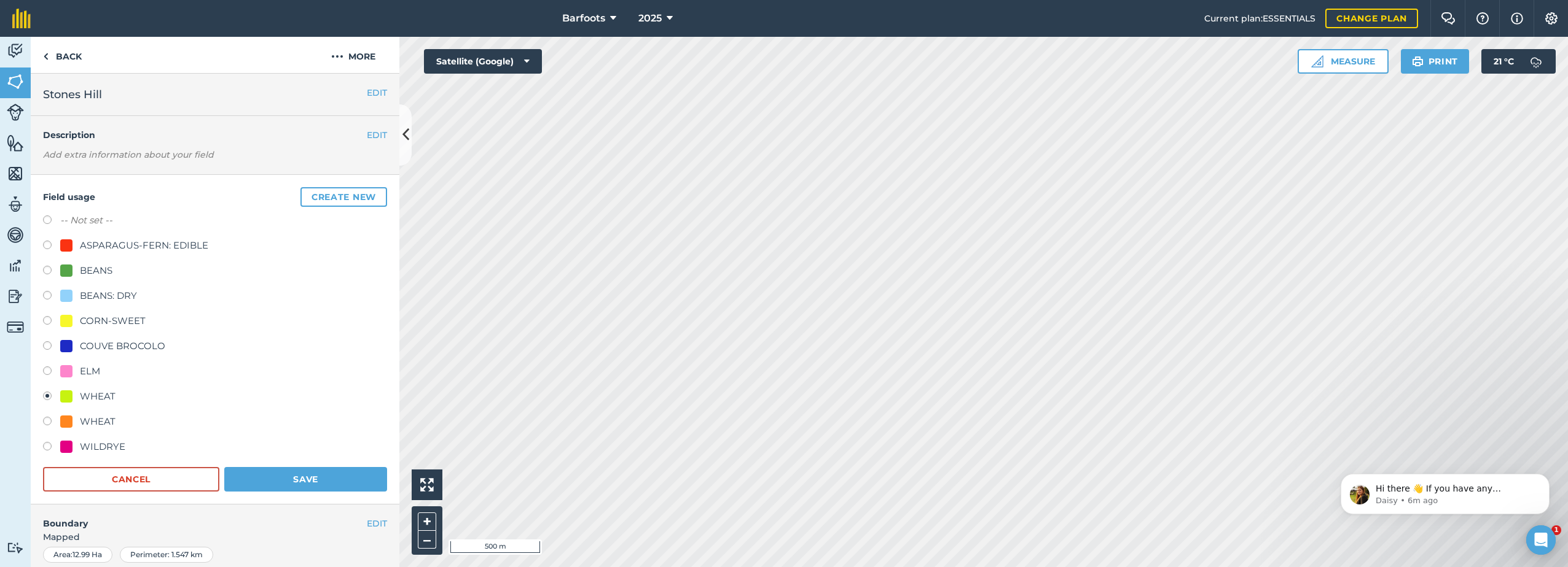
click at [67, 420] on div at bounding box center [66, 421] width 12 height 12
radio input "true"
radio input "false"
click at [273, 487] on button "Save" at bounding box center [305, 479] width 163 height 25
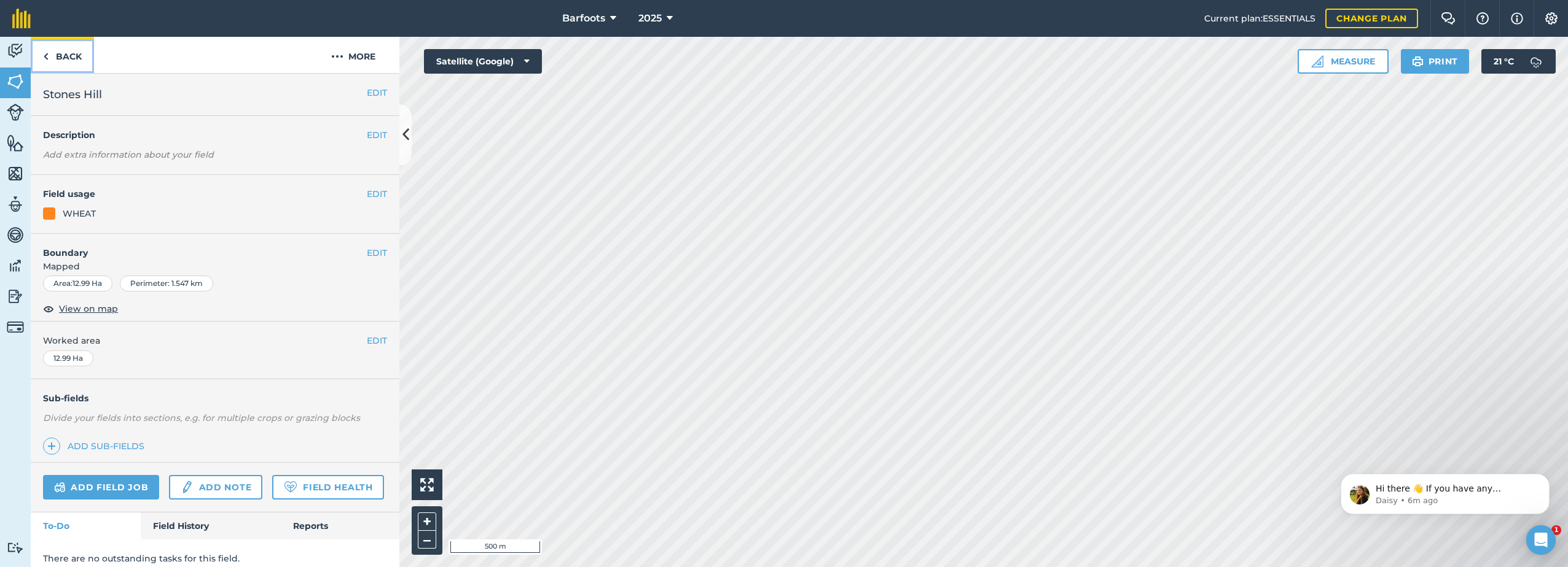
click at [57, 54] on link "Back" at bounding box center [62, 55] width 63 height 36
click at [375, 193] on button "EDIT" at bounding box center [377, 194] width 20 height 14
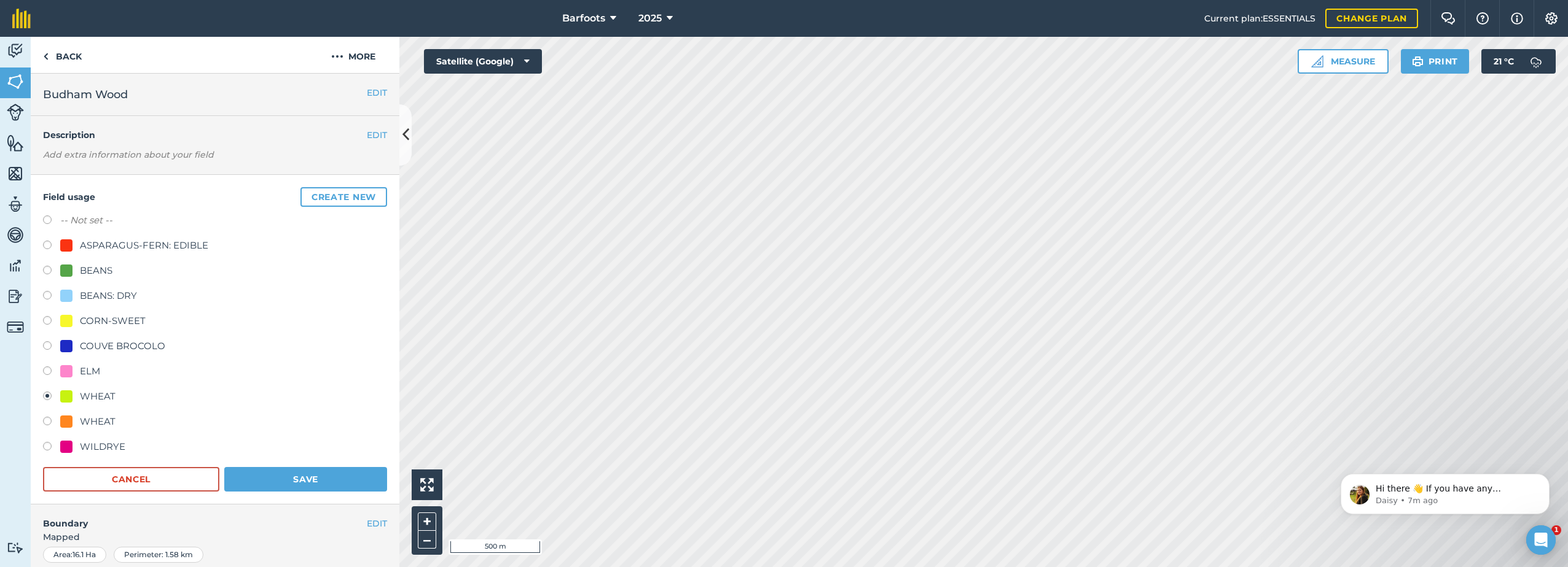
click at [89, 422] on div "WHEAT" at bounding box center [97, 422] width 36 height 15
radio input "true"
radio input "false"
click at [317, 479] on button "Save" at bounding box center [305, 479] width 163 height 25
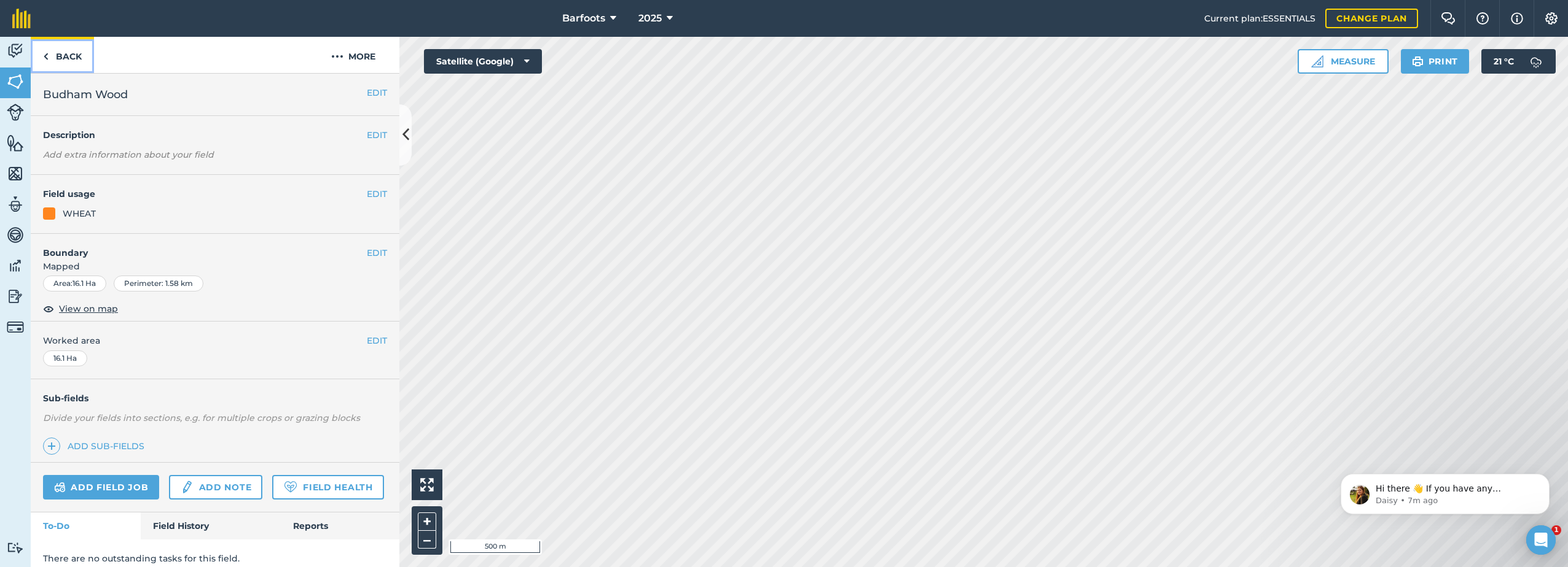
click at [62, 59] on link "Back" at bounding box center [62, 55] width 63 height 36
drag, startPoint x: 66, startPoint y: 58, endPoint x: 157, endPoint y: 82, distance: 94.1
click at [67, 58] on link "Back" at bounding box center [62, 55] width 63 height 36
click at [364, 50] on button "More" at bounding box center [353, 55] width 92 height 36
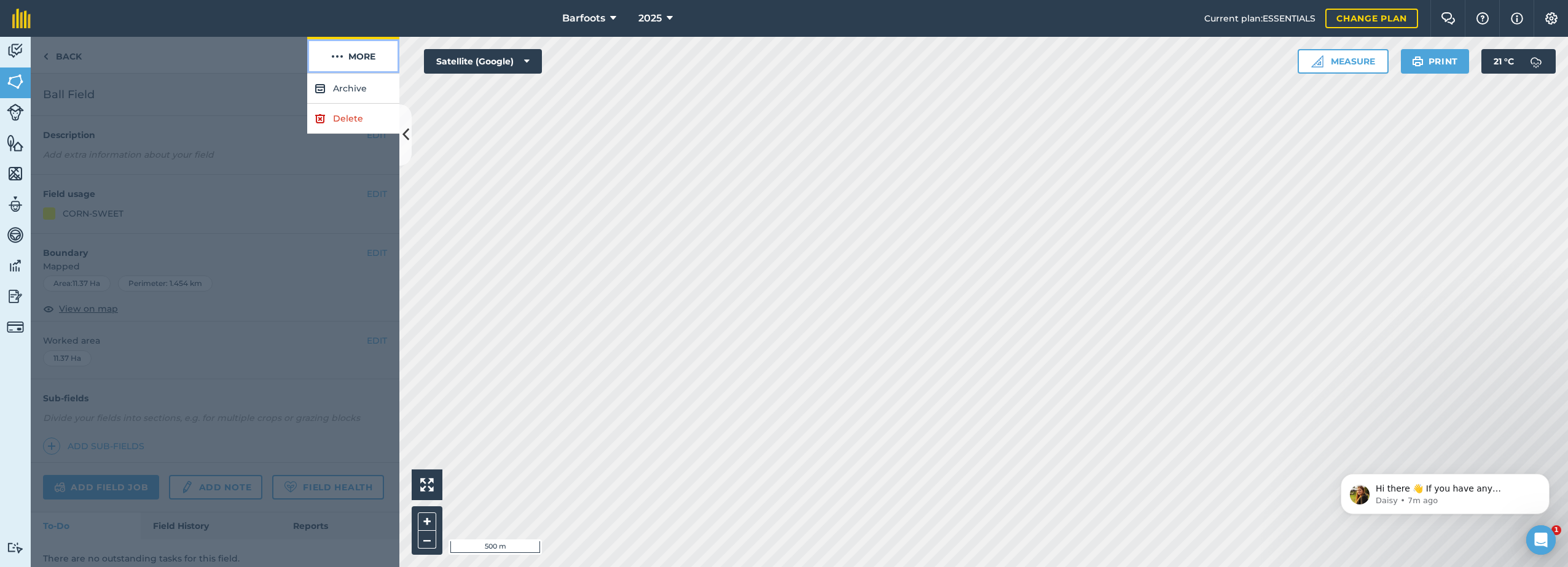
click at [364, 50] on button "More" at bounding box center [353, 55] width 92 height 36
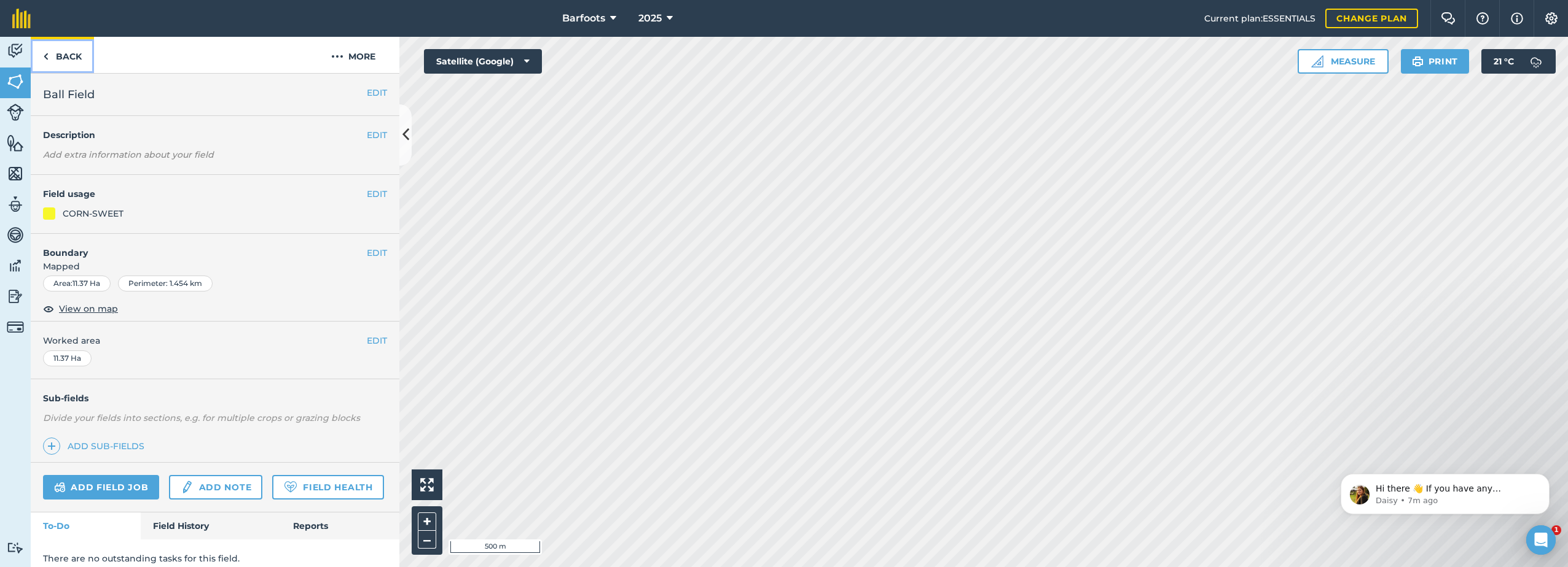
click at [60, 54] on link "Back" at bounding box center [62, 55] width 63 height 36
click at [375, 190] on button "EDIT" at bounding box center [377, 194] width 20 height 14
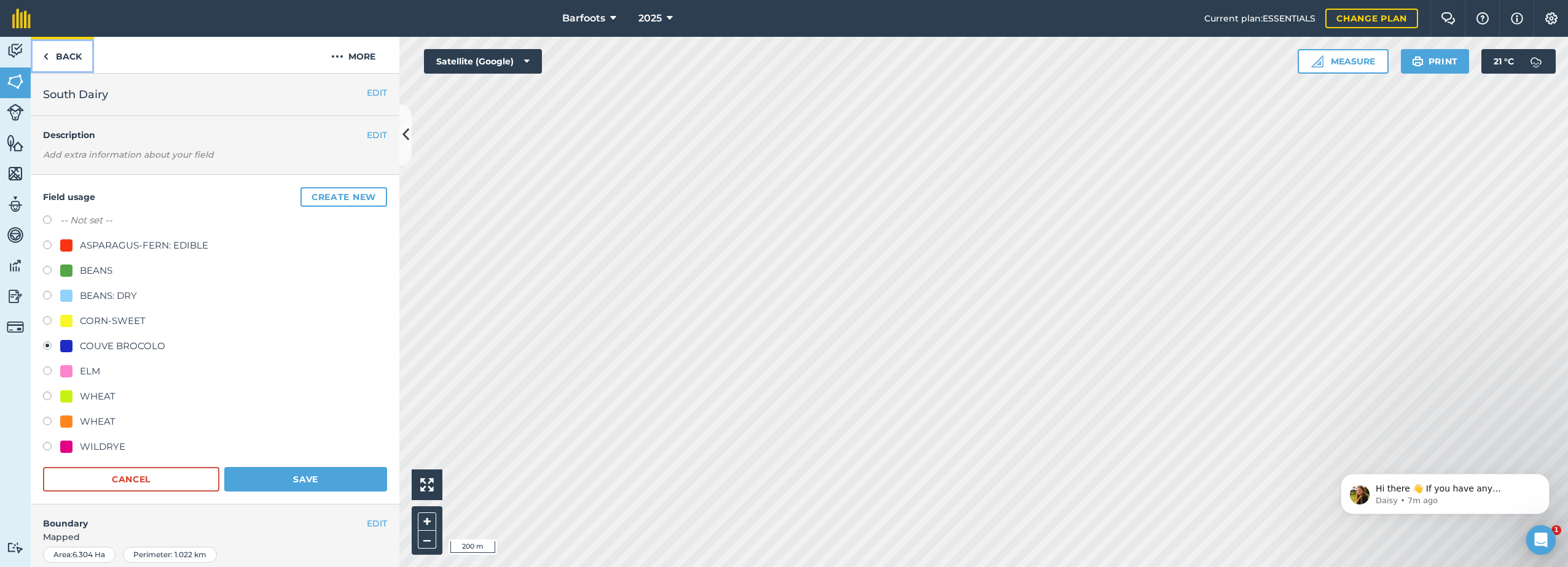
click at [58, 59] on link "Back" at bounding box center [62, 55] width 63 height 36
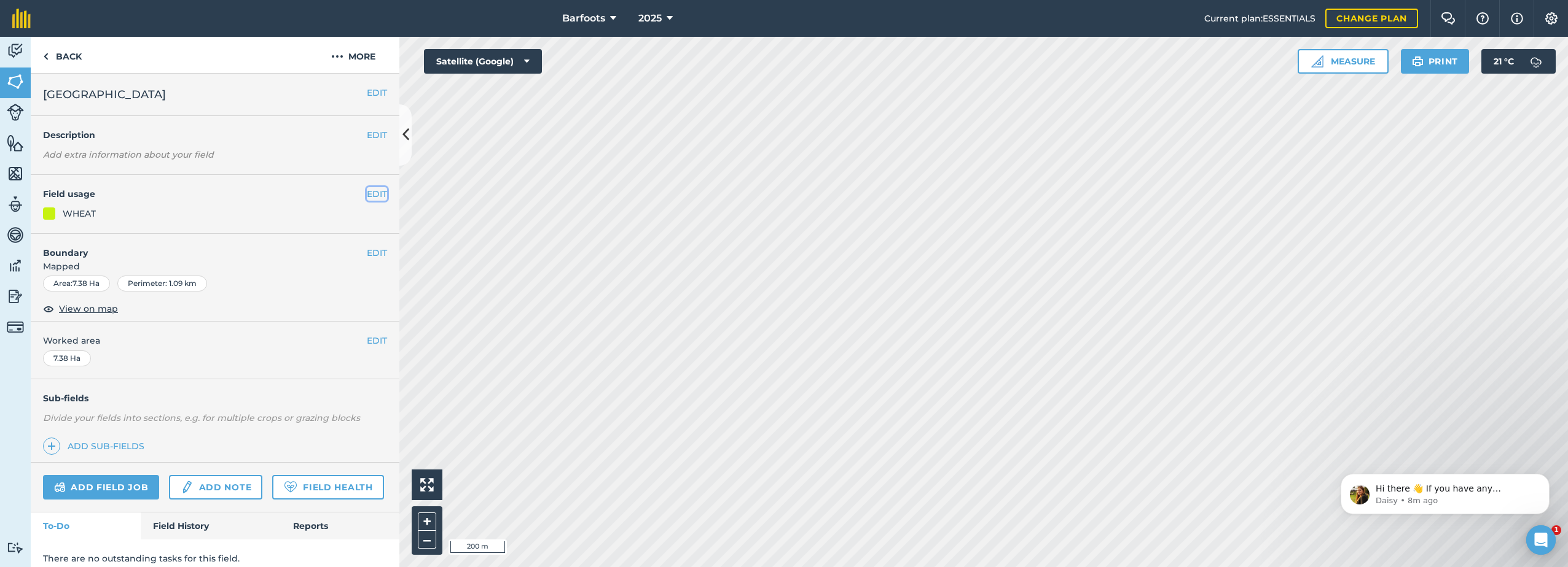
click at [373, 193] on button "EDIT" at bounding box center [377, 194] width 20 height 14
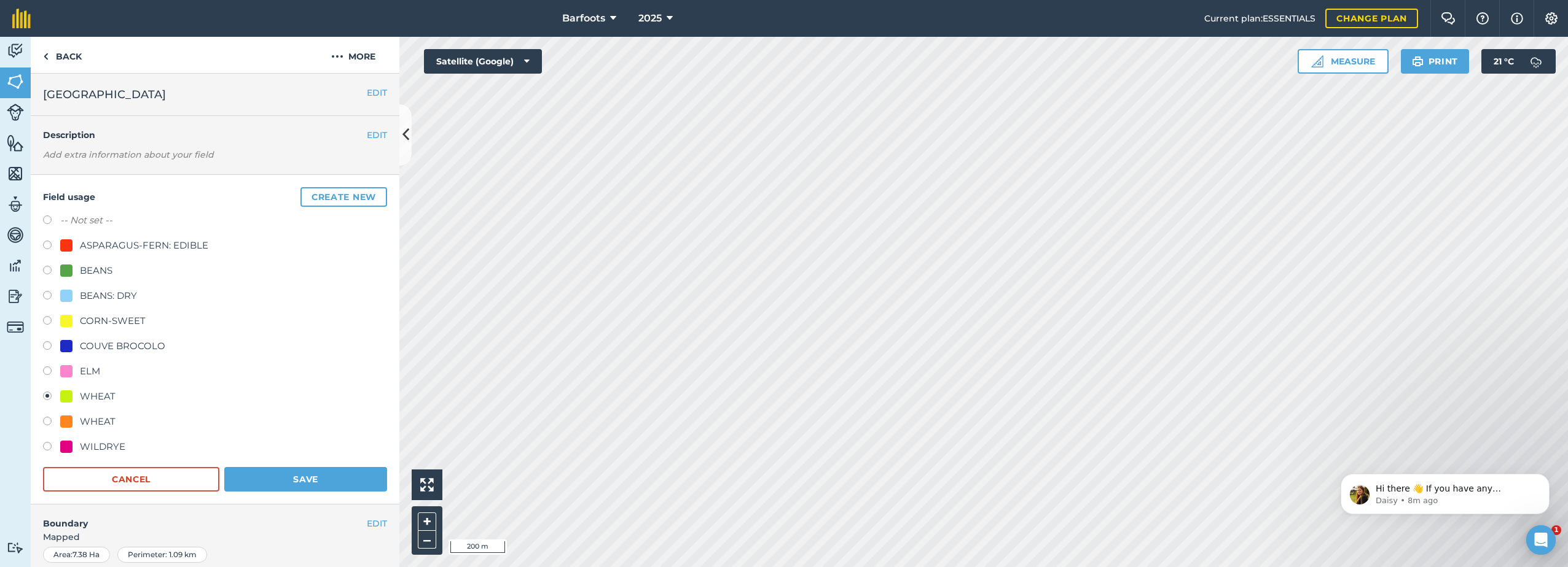
click at [56, 418] on label at bounding box center [52, 423] width 17 height 12
radio input "true"
radio input "false"
click at [253, 476] on button "Save" at bounding box center [305, 479] width 163 height 25
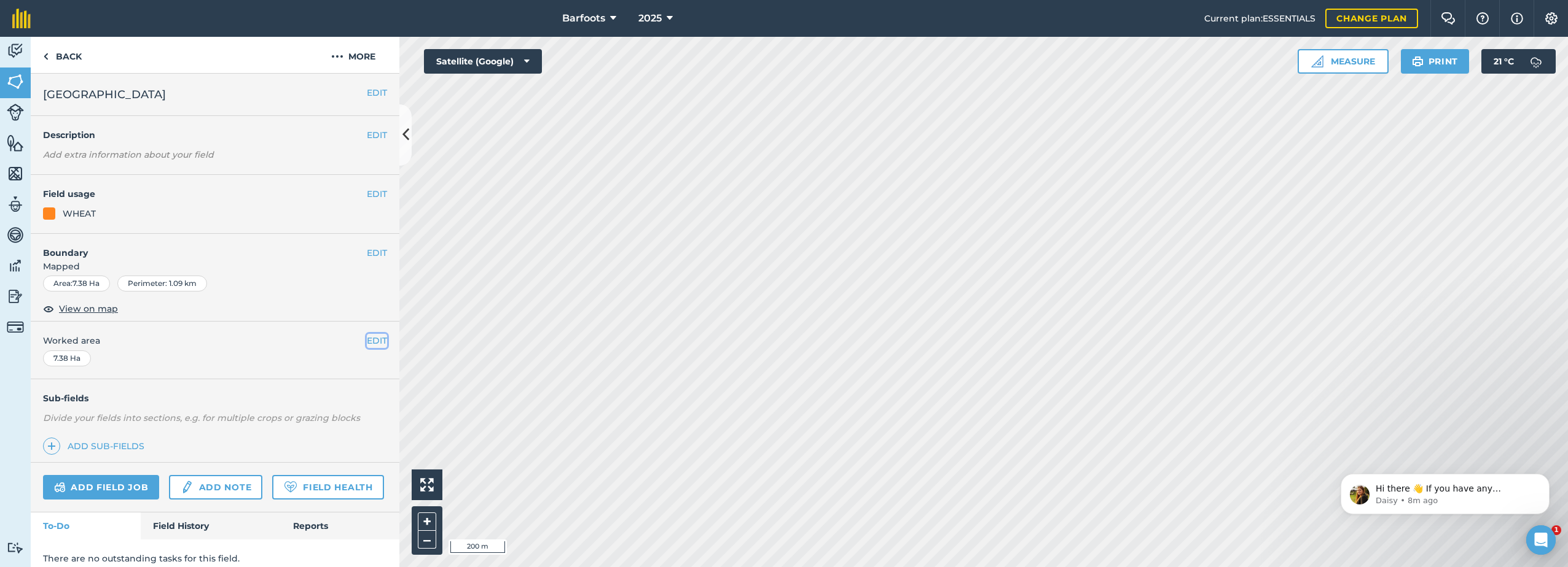
click at [367, 342] on button "EDIT" at bounding box center [377, 341] width 20 height 14
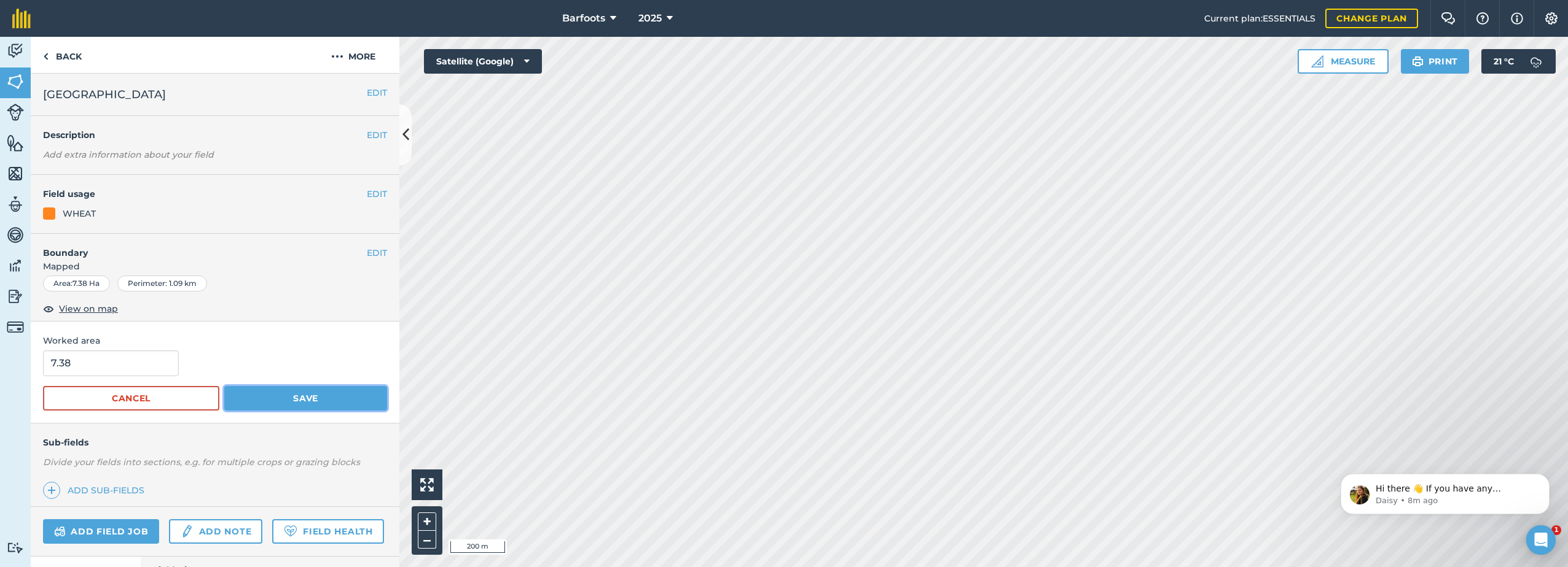
click at [274, 402] on button "Save" at bounding box center [305, 399] width 163 height 25
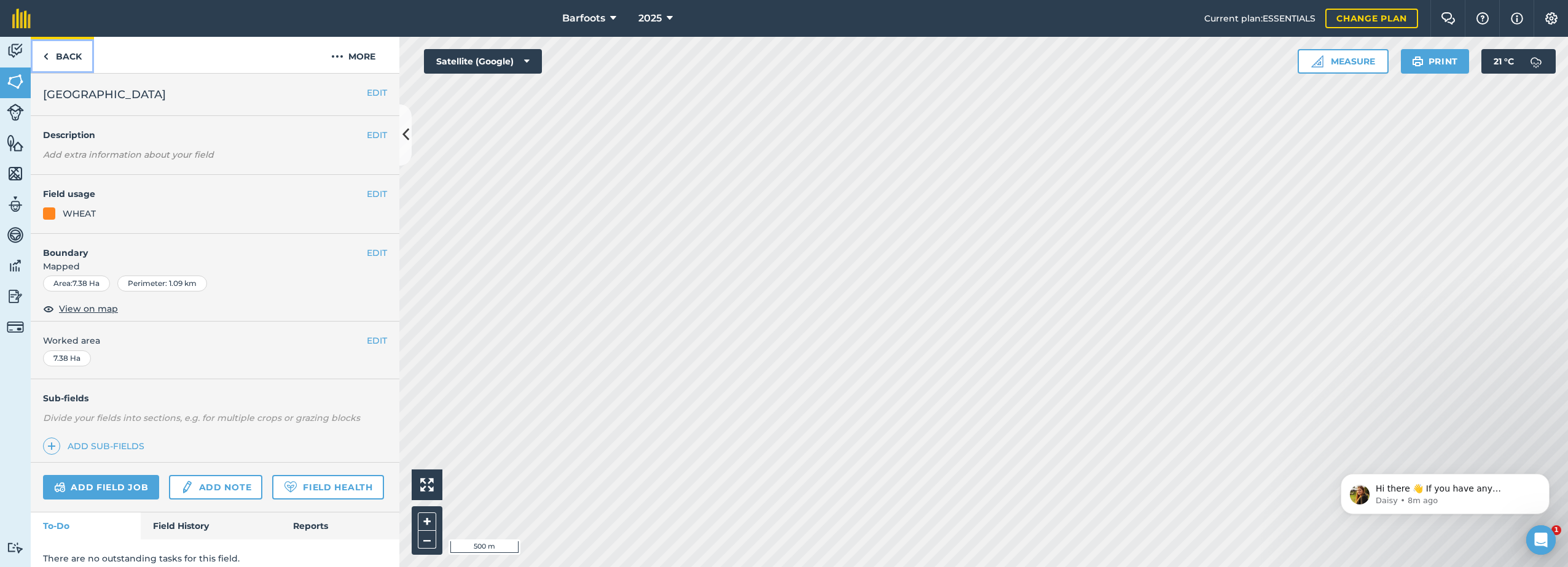
click at [59, 54] on link "Back" at bounding box center [62, 55] width 63 height 36
click at [349, 57] on button "More" at bounding box center [353, 55] width 92 height 36
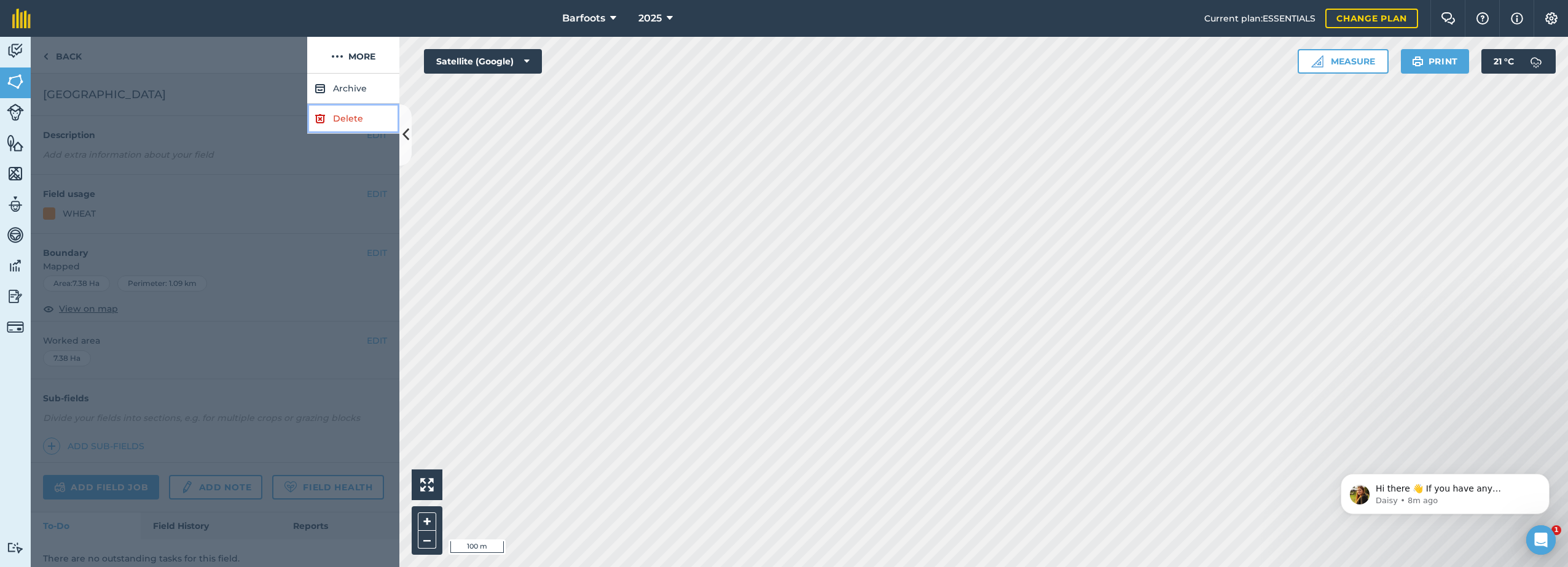
click at [355, 119] on link "Delete" at bounding box center [353, 118] width 92 height 30
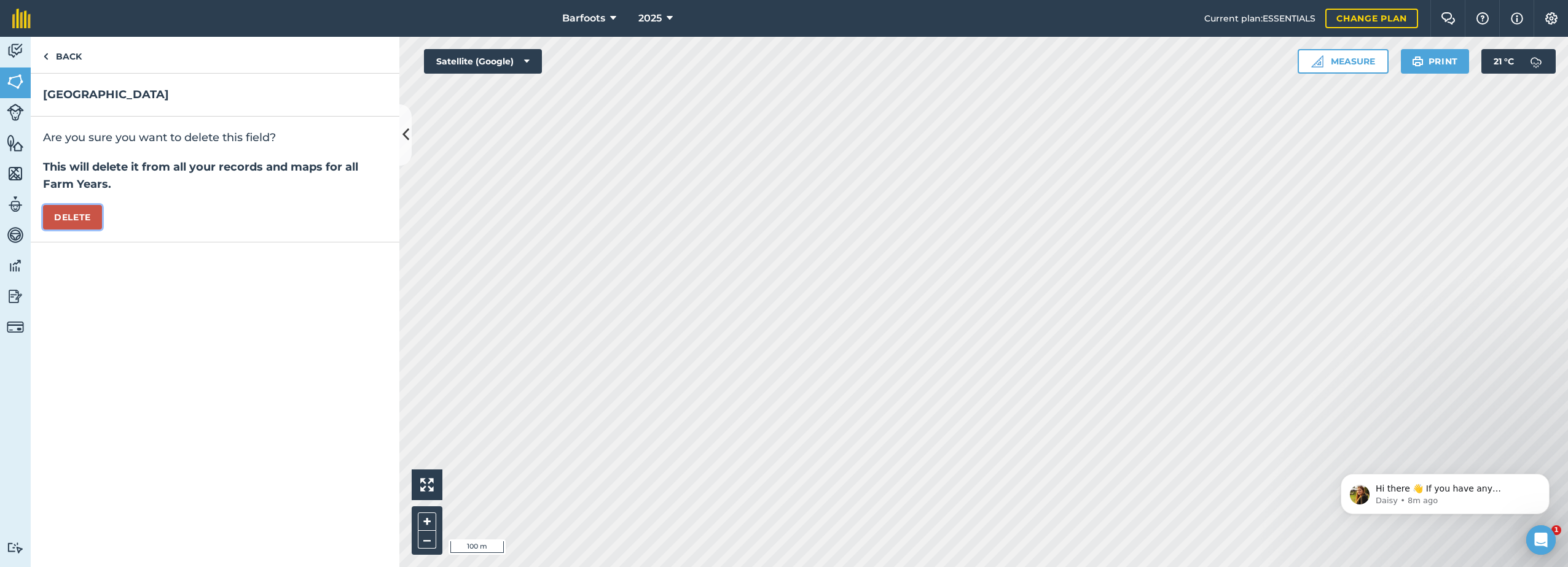
drag, startPoint x: 59, startPoint y: 213, endPoint x: 72, endPoint y: 215, distance: 13.2
click at [62, 214] on button "Delete" at bounding box center [72, 218] width 59 height 25
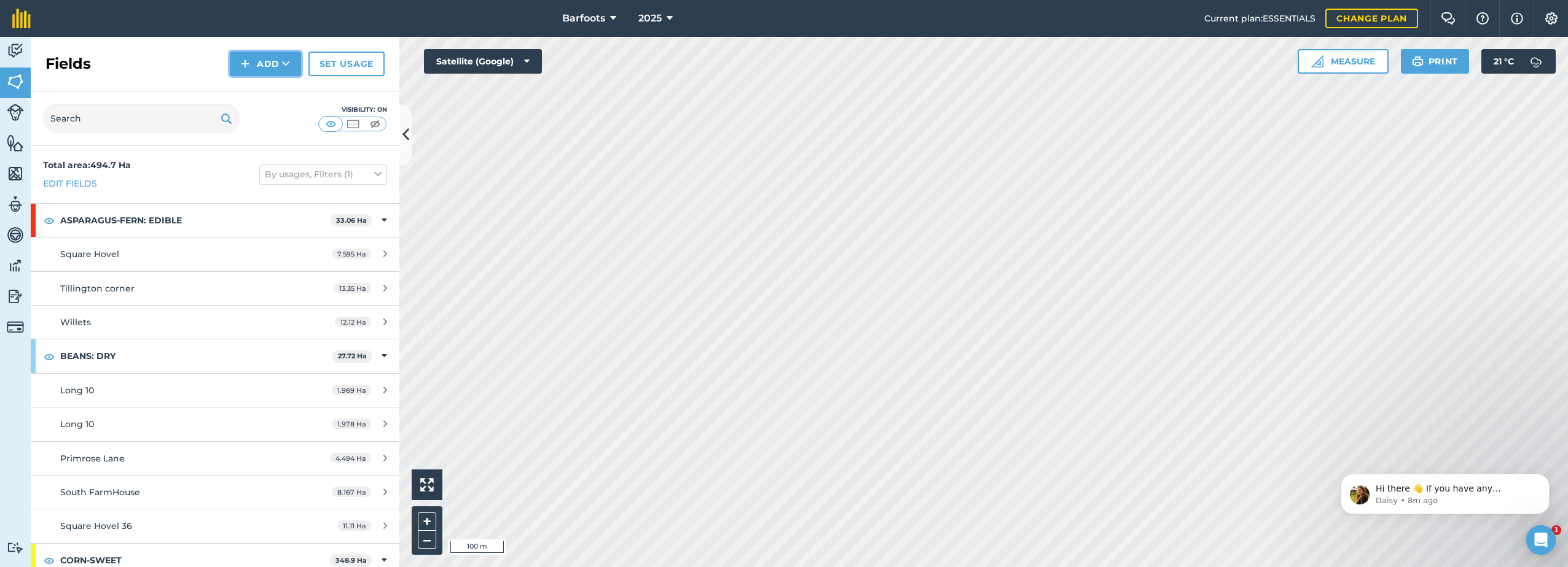
click at [263, 63] on button "Add" at bounding box center [266, 64] width 71 height 25
click at [329, 83] on div "Fields Add Draw Import Set usage" at bounding box center [215, 64] width 369 height 54
click at [336, 64] on link "Set usage" at bounding box center [346, 64] width 76 height 25
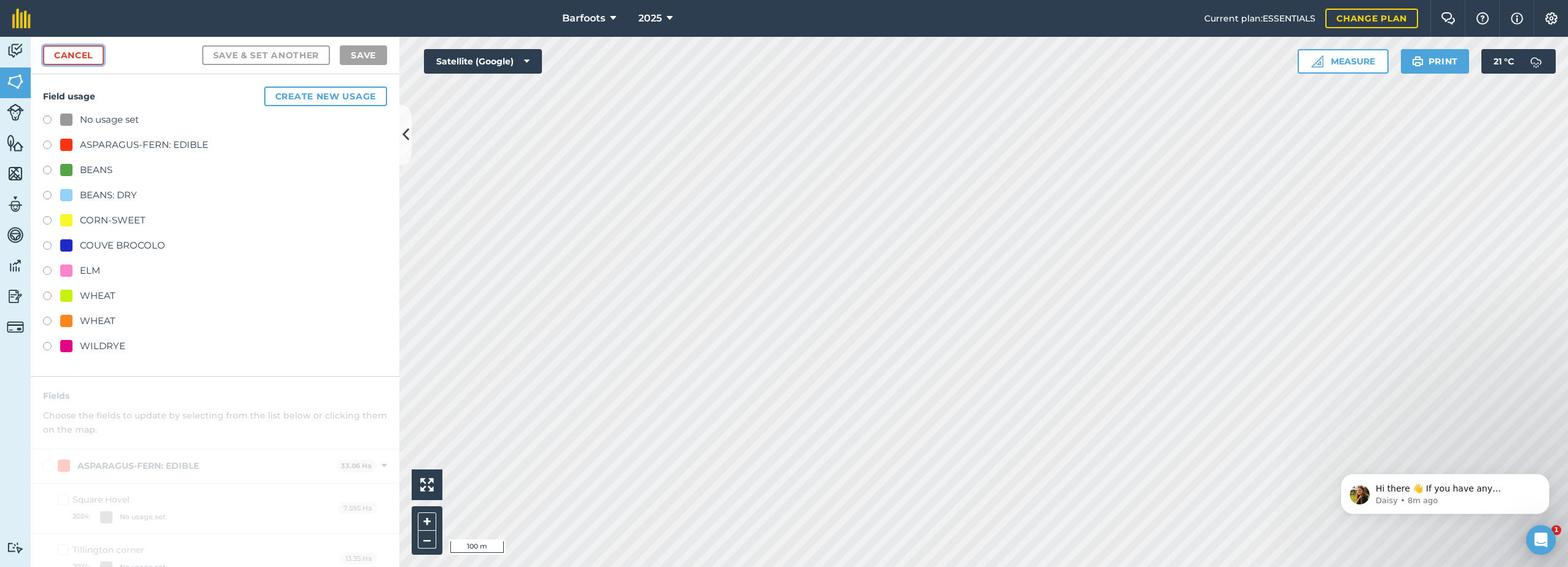
click at [81, 53] on link "Cancel" at bounding box center [73, 55] width 61 height 20
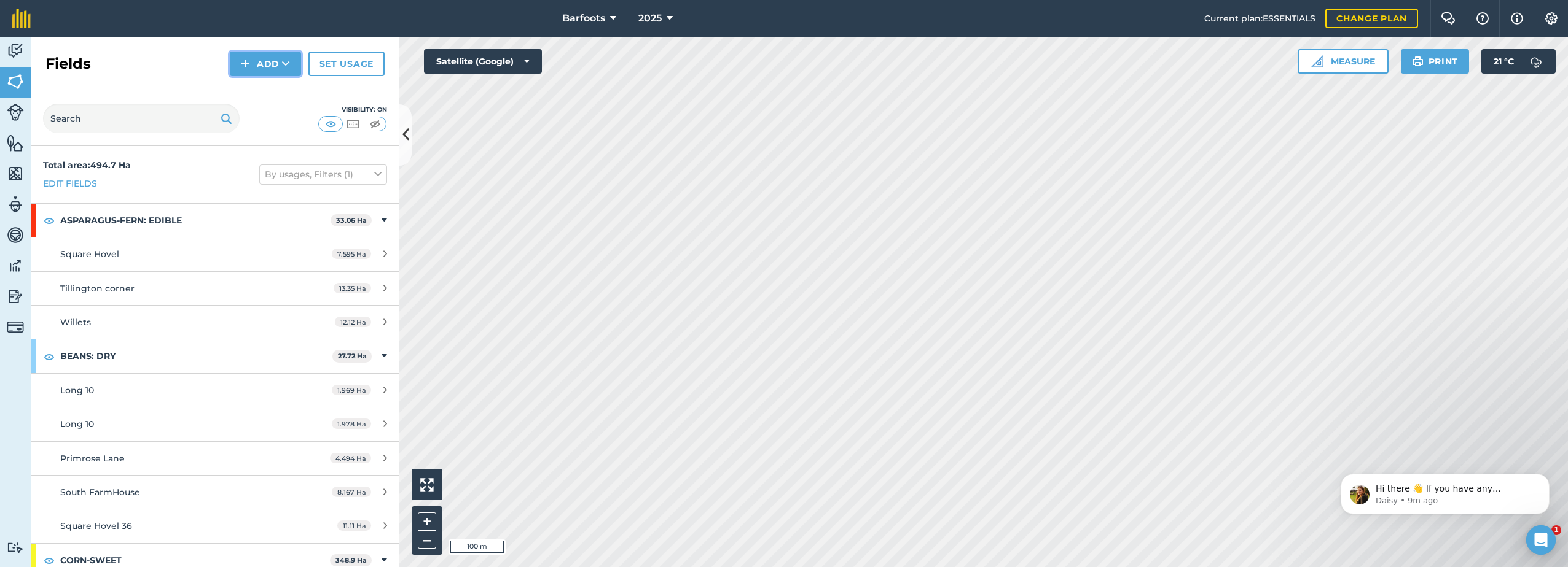
click at [294, 65] on button "Add" at bounding box center [266, 64] width 71 height 25
click at [275, 117] on link "Import" at bounding box center [265, 119] width 67 height 27
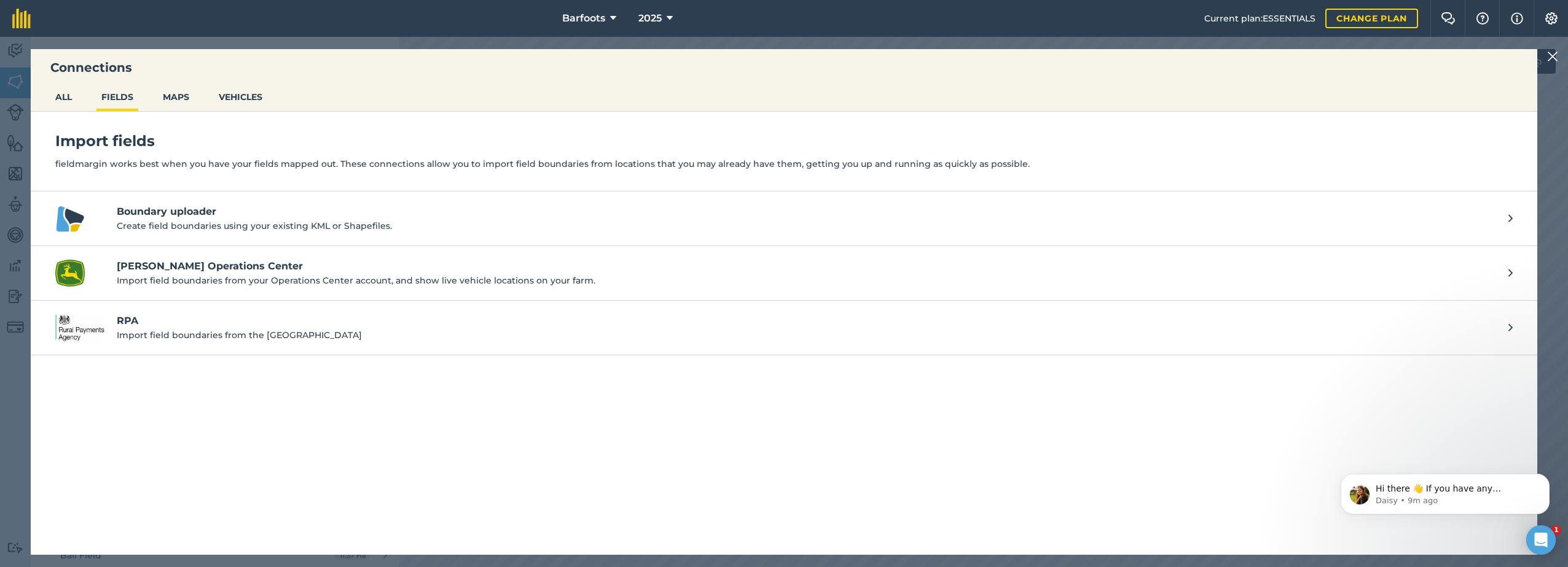
scroll to position [62, 0]
click at [197, 260] on h4 "[PERSON_NAME] Operations Center" at bounding box center [806, 266] width 1379 height 15
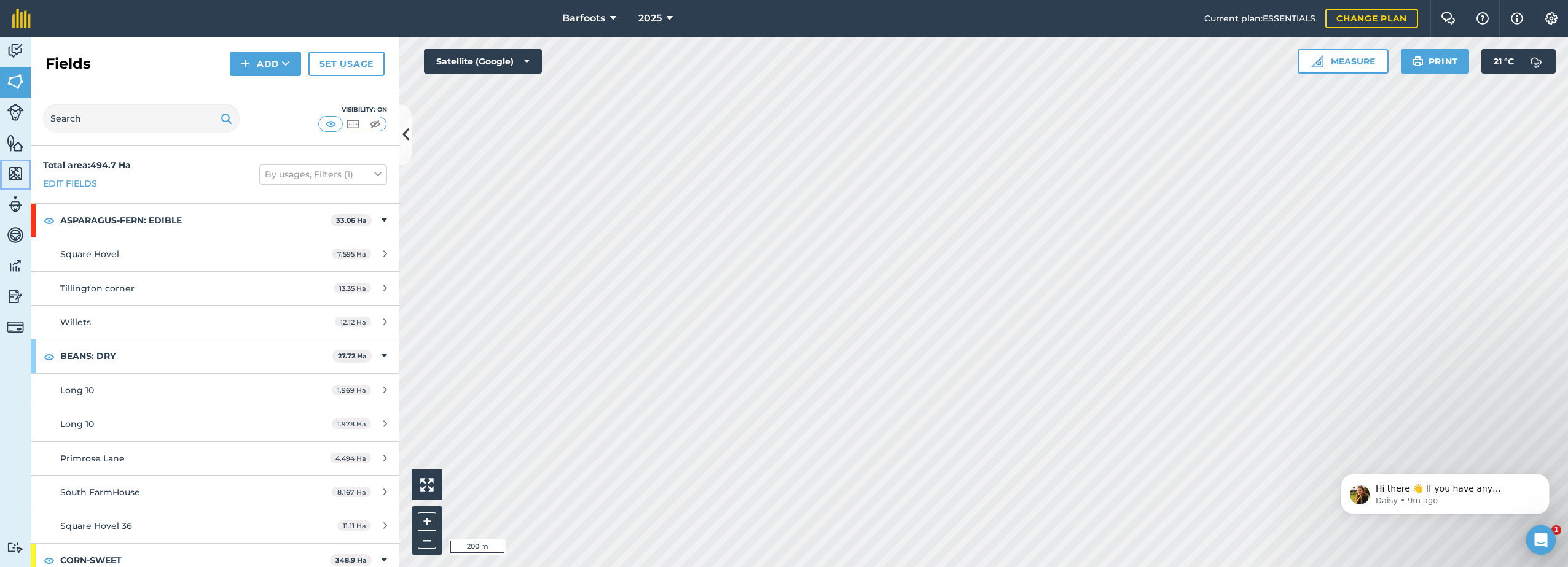
click at [15, 178] on img at bounding box center [15, 173] width 17 height 18
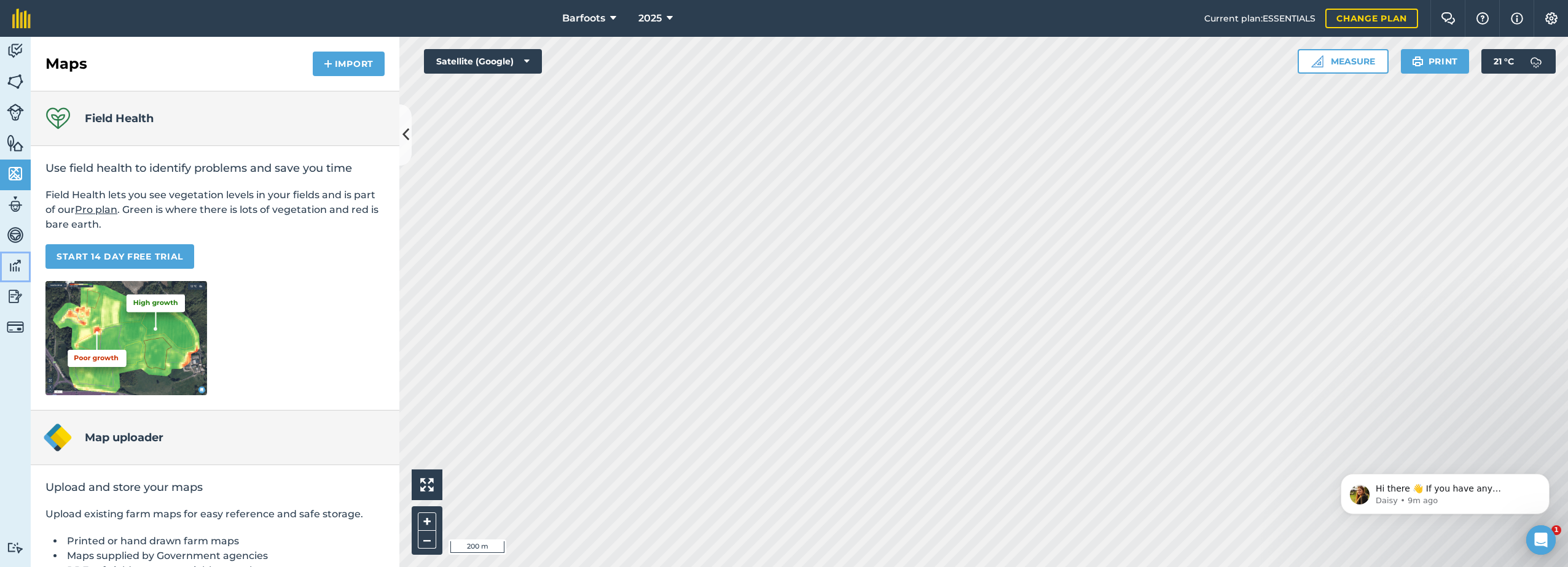
click at [21, 269] on img at bounding box center [15, 265] width 17 height 18
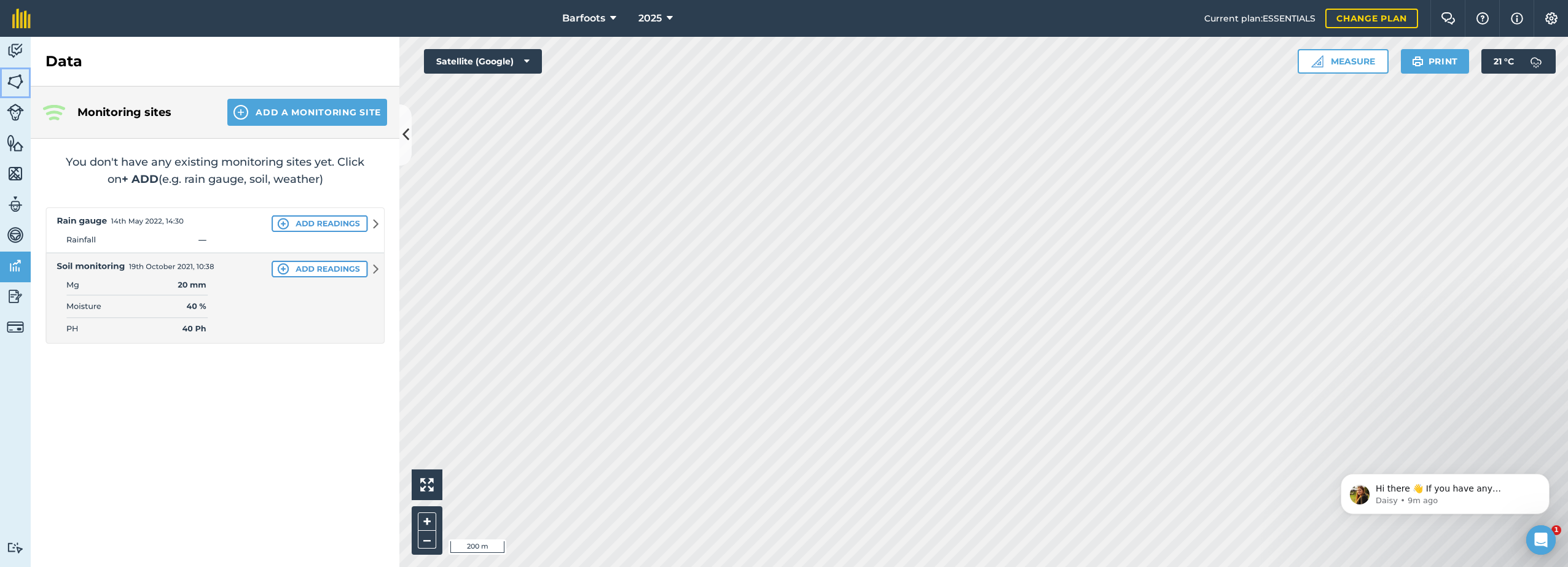
click at [22, 84] on img at bounding box center [15, 81] width 17 height 18
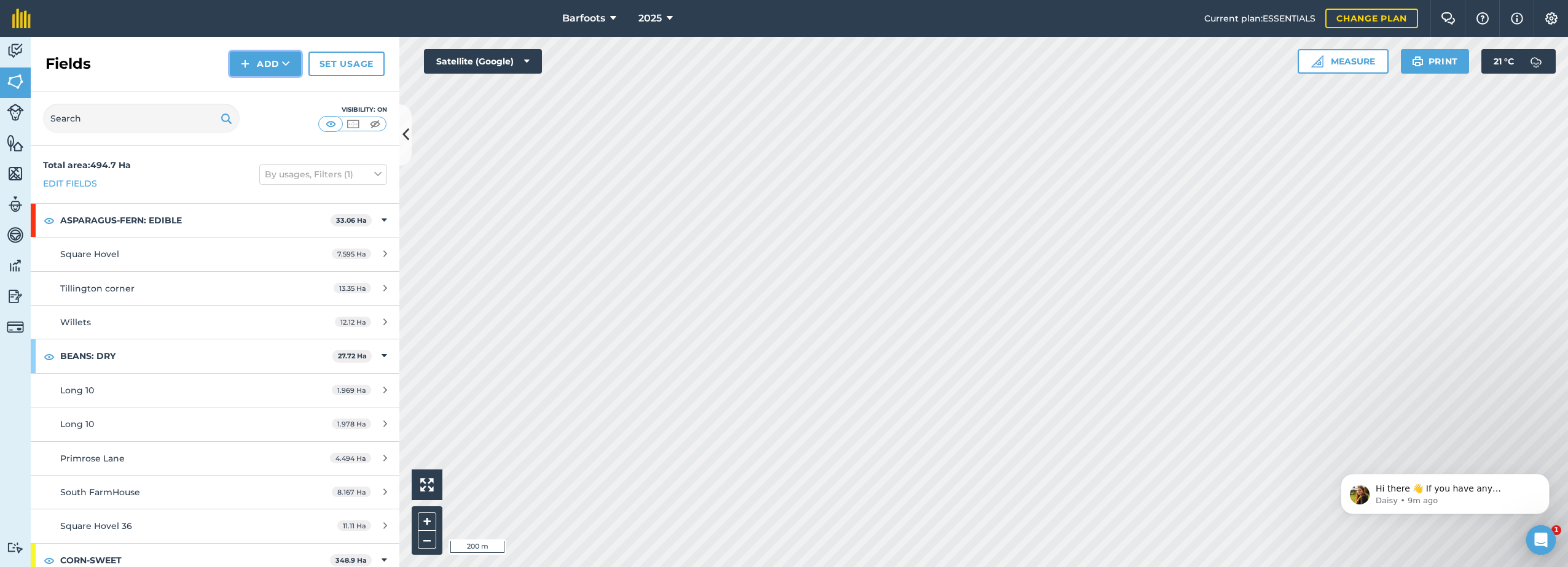
click at [242, 66] on img at bounding box center [245, 64] width 9 height 15
click at [253, 94] on link "Draw" at bounding box center [265, 91] width 67 height 27
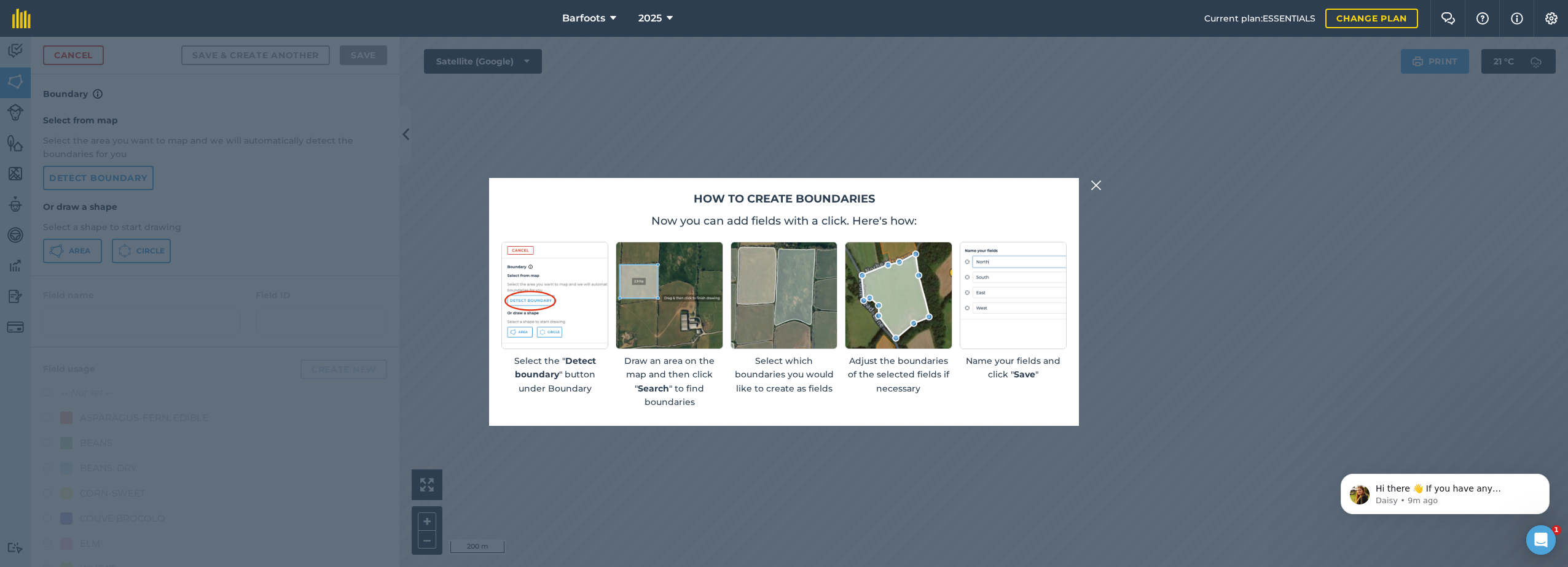
click at [1094, 183] on img at bounding box center [1096, 186] width 11 height 15
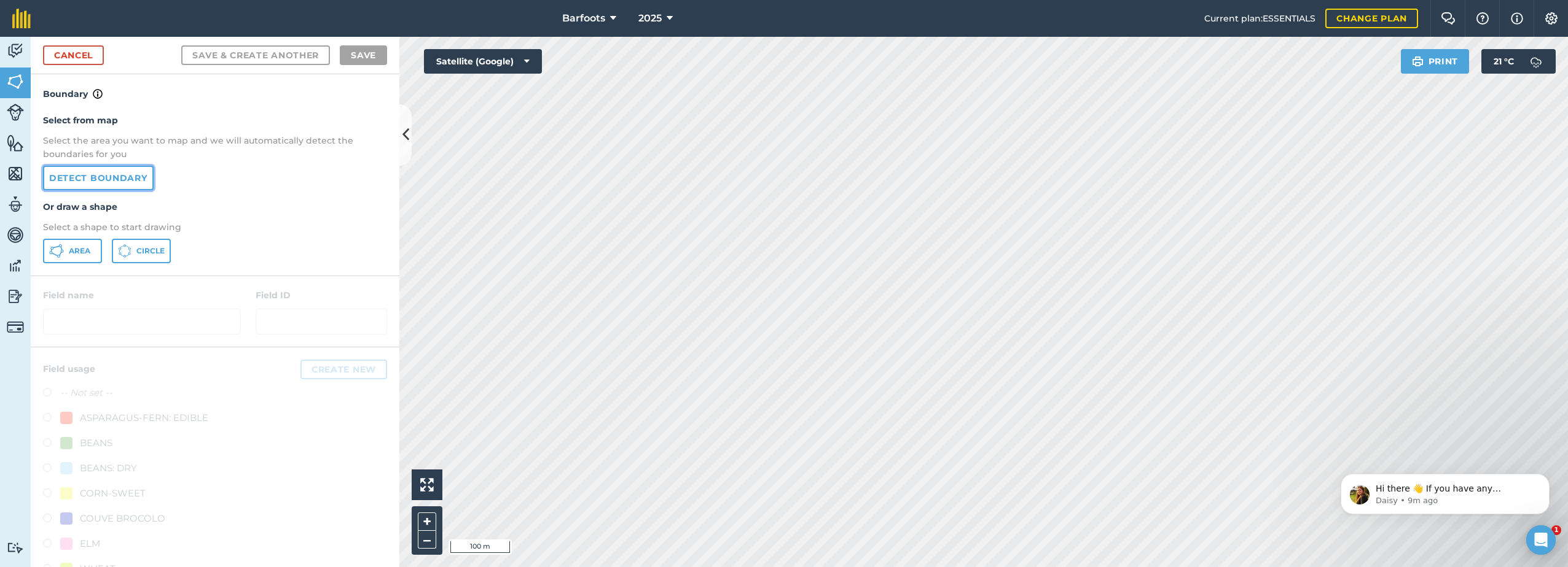
click at [104, 181] on link "Detect boundary" at bounding box center [98, 178] width 110 height 25
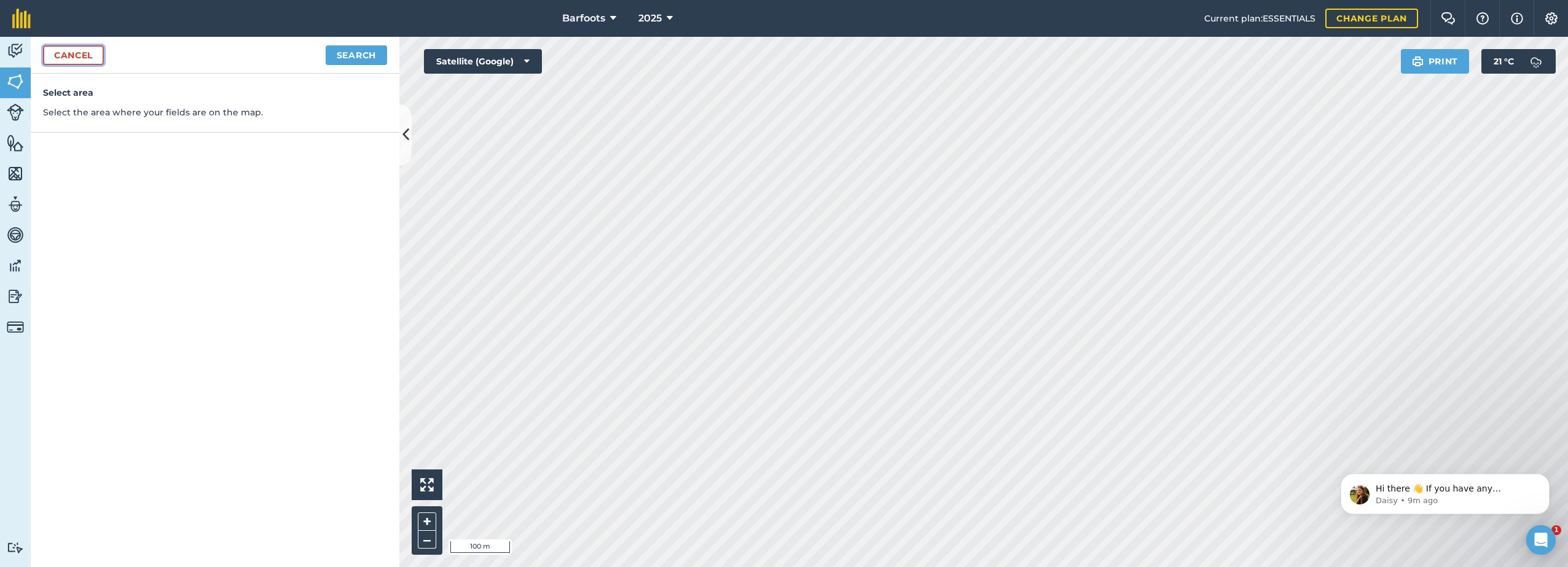
click at [70, 57] on link "Cancel" at bounding box center [73, 55] width 61 height 20
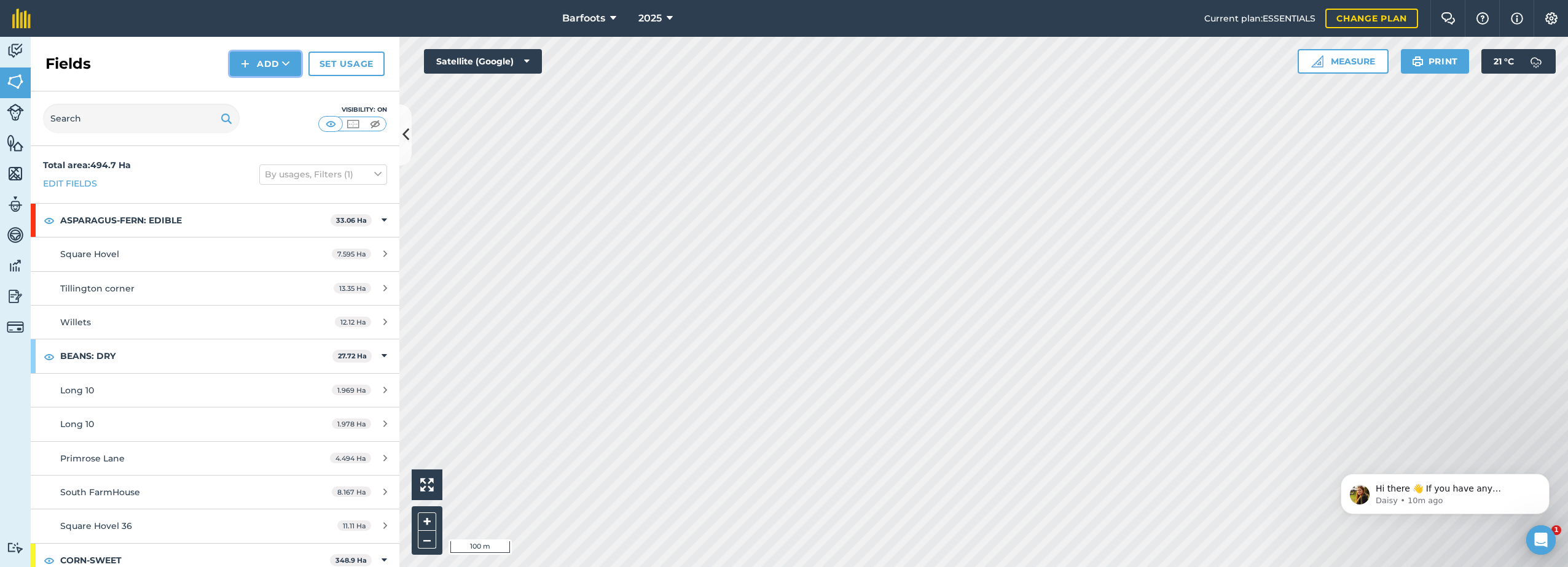
click at [243, 64] on img at bounding box center [245, 64] width 9 height 15
click at [251, 92] on link "Draw" at bounding box center [265, 91] width 67 height 27
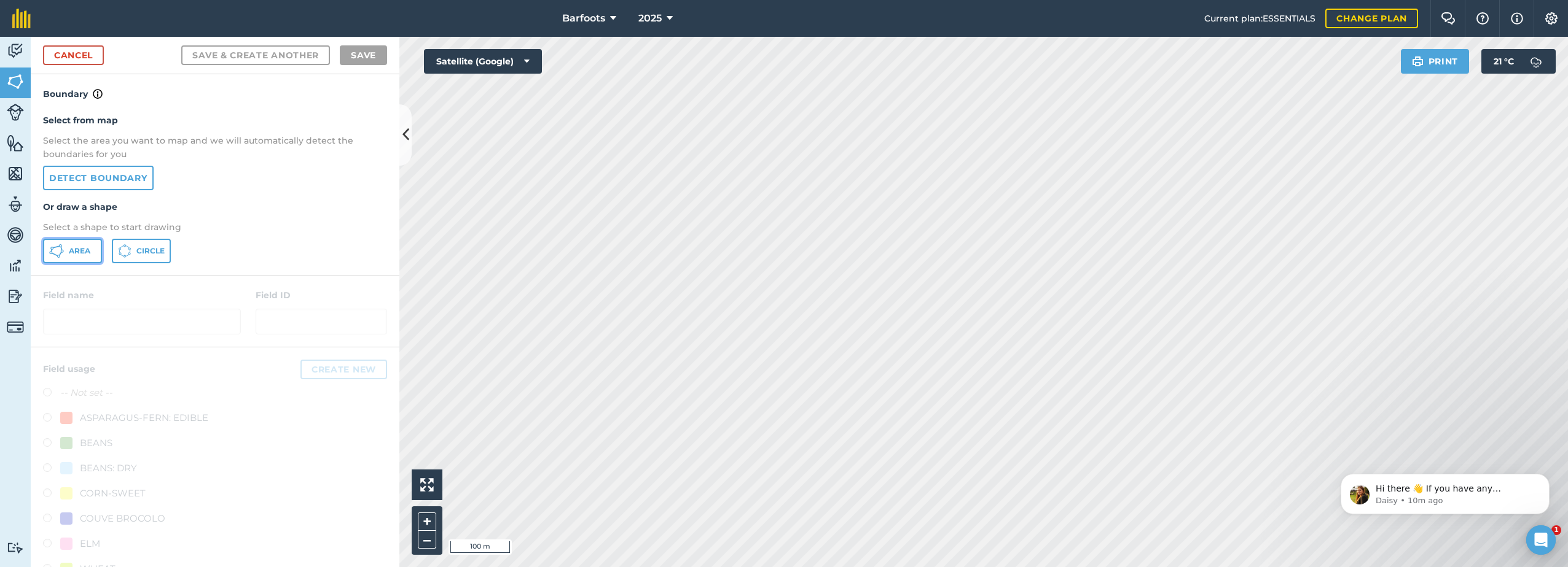
click at [70, 257] on button "Area" at bounding box center [72, 251] width 59 height 25
click at [82, 58] on link "Cancel" at bounding box center [73, 55] width 61 height 20
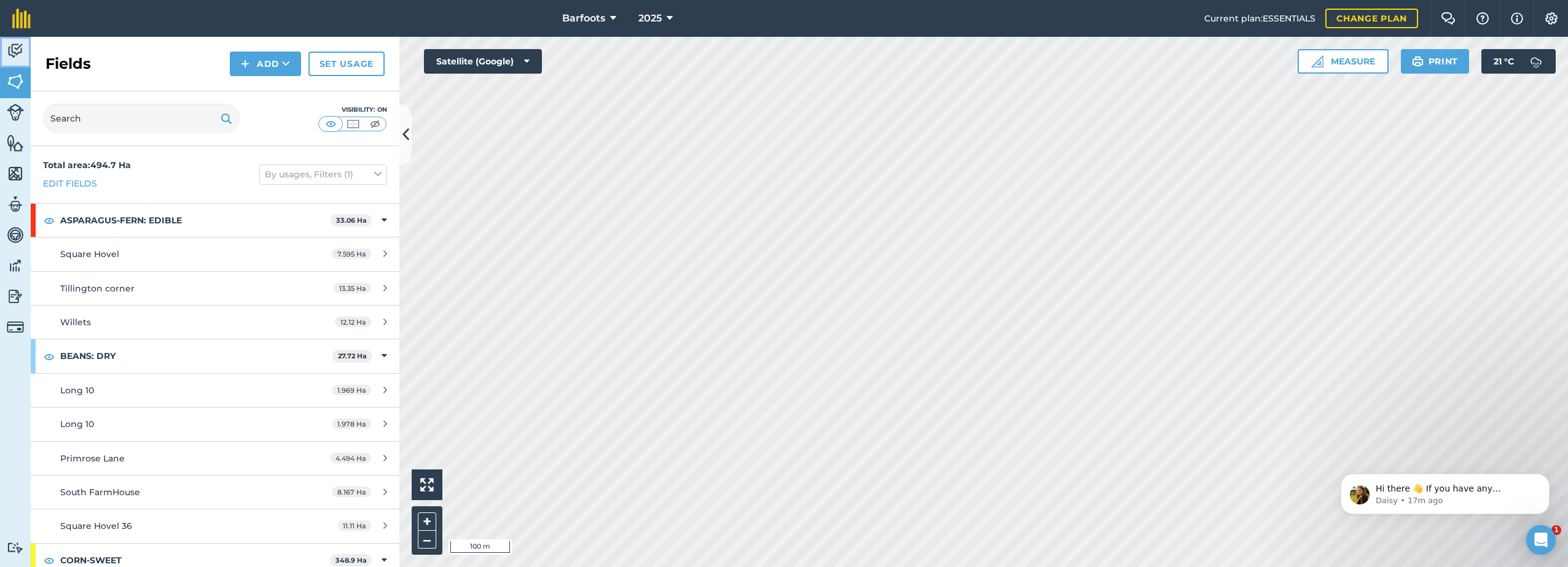
click at [12, 55] on img at bounding box center [15, 51] width 17 height 18
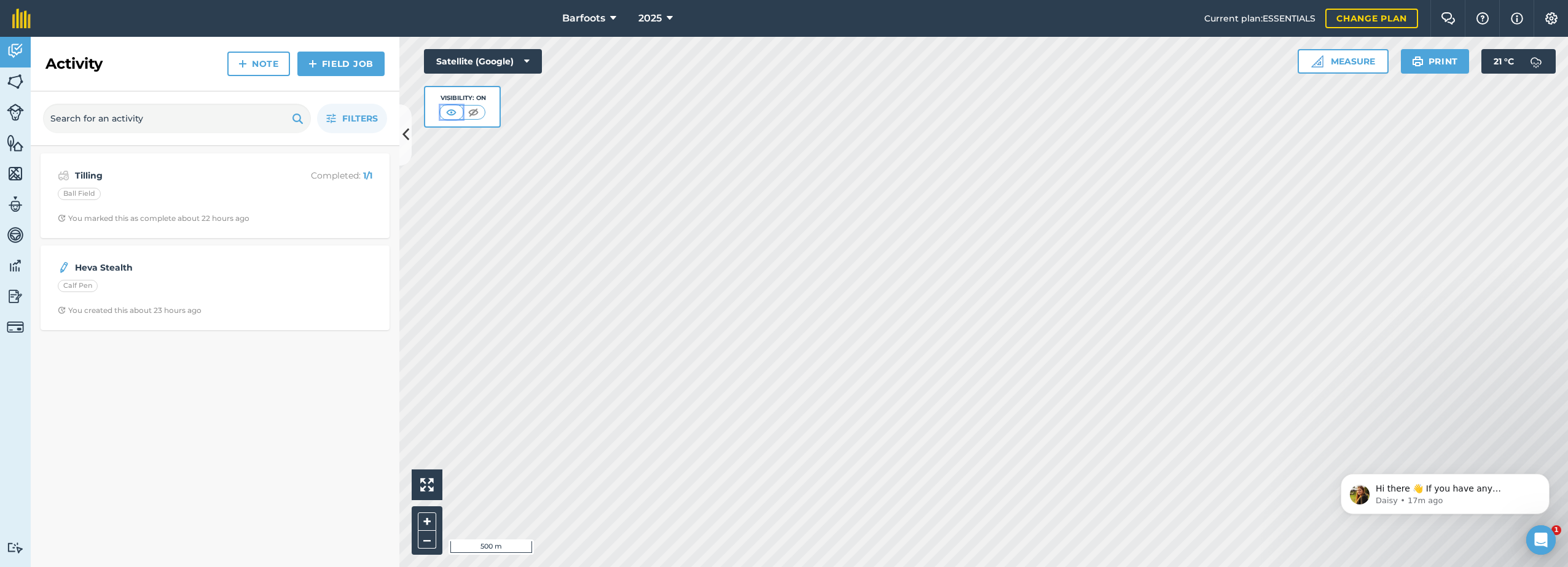
click at [453, 114] on img at bounding box center [451, 112] width 15 height 12
click at [475, 111] on img at bounding box center [473, 112] width 15 height 12
click at [455, 111] on img at bounding box center [451, 112] width 15 height 12
click at [9, 80] on img at bounding box center [15, 81] width 17 height 18
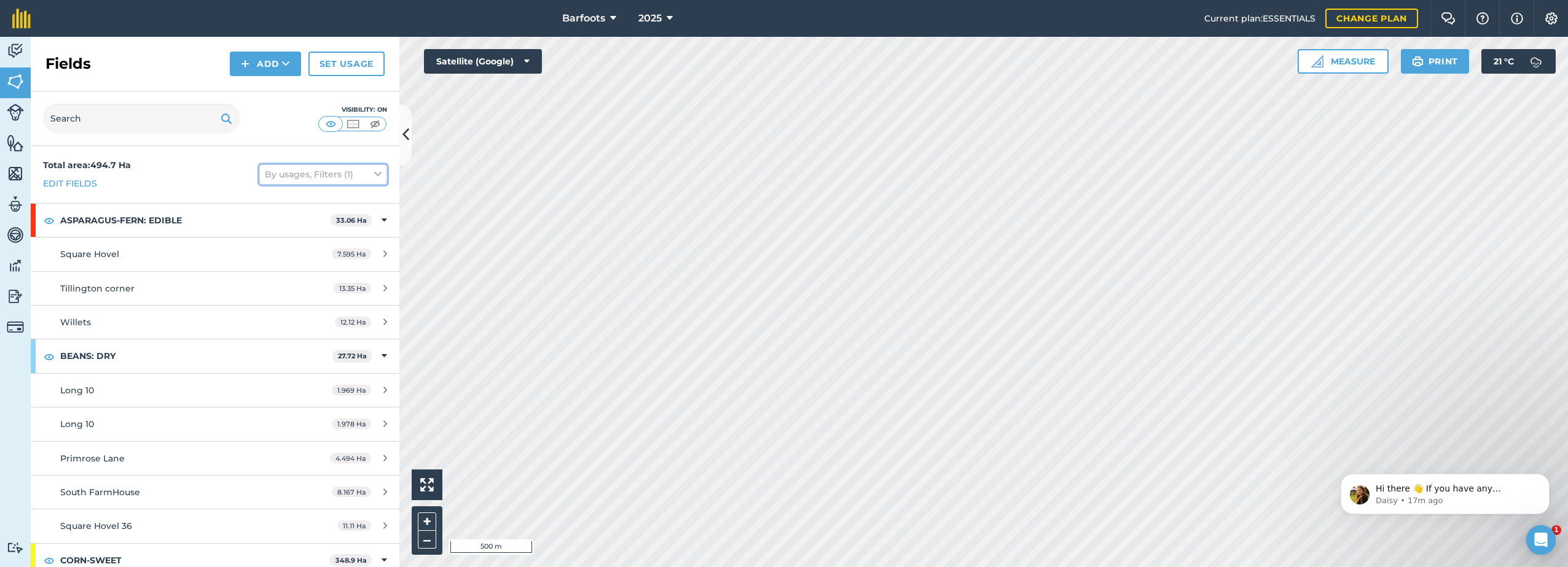
click at [359, 171] on button "By usages, Filters (1)" at bounding box center [323, 174] width 128 height 20
click at [290, 64] on icon at bounding box center [286, 64] width 8 height 12
click at [269, 118] on link "Import" at bounding box center [265, 119] width 67 height 27
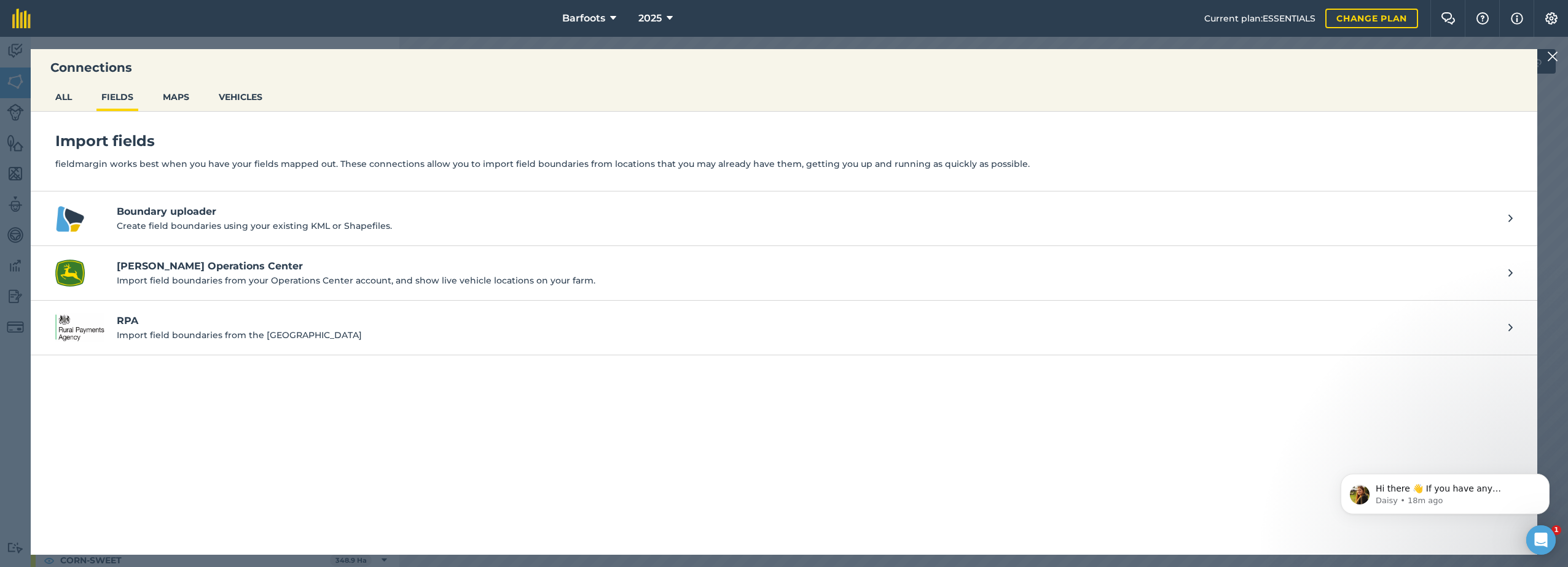
click at [268, 221] on p "Create field boundaries using your existing KML or Shapefiles." at bounding box center [806, 225] width 1379 height 14
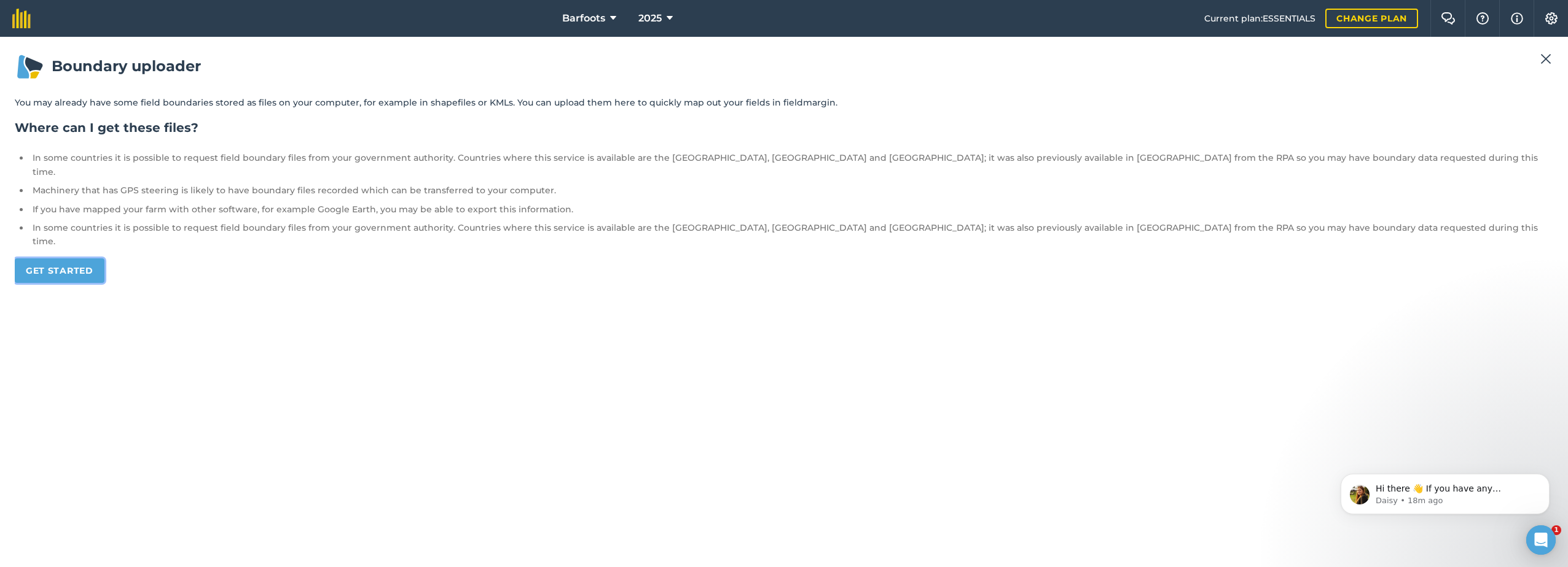
click at [81, 259] on link "Get started" at bounding box center [59, 271] width 90 height 25
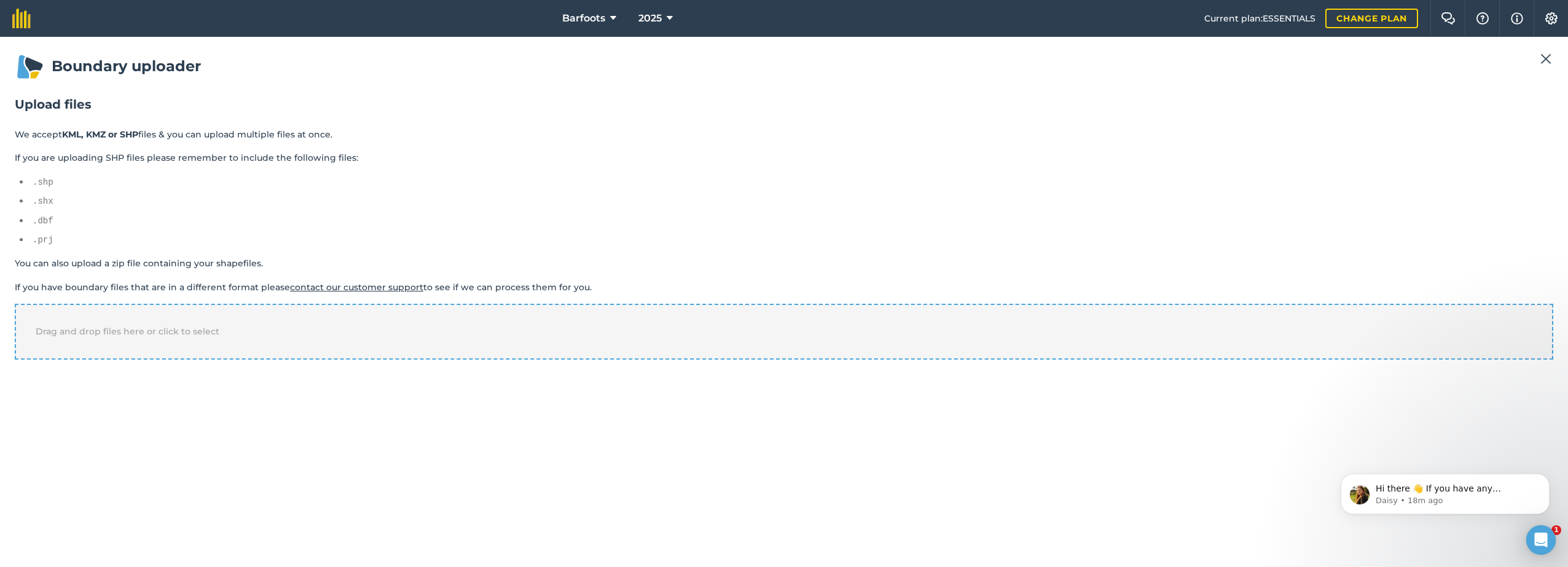
drag, startPoint x: 493, startPoint y: 333, endPoint x: 491, endPoint y: 323, distance: 10.2
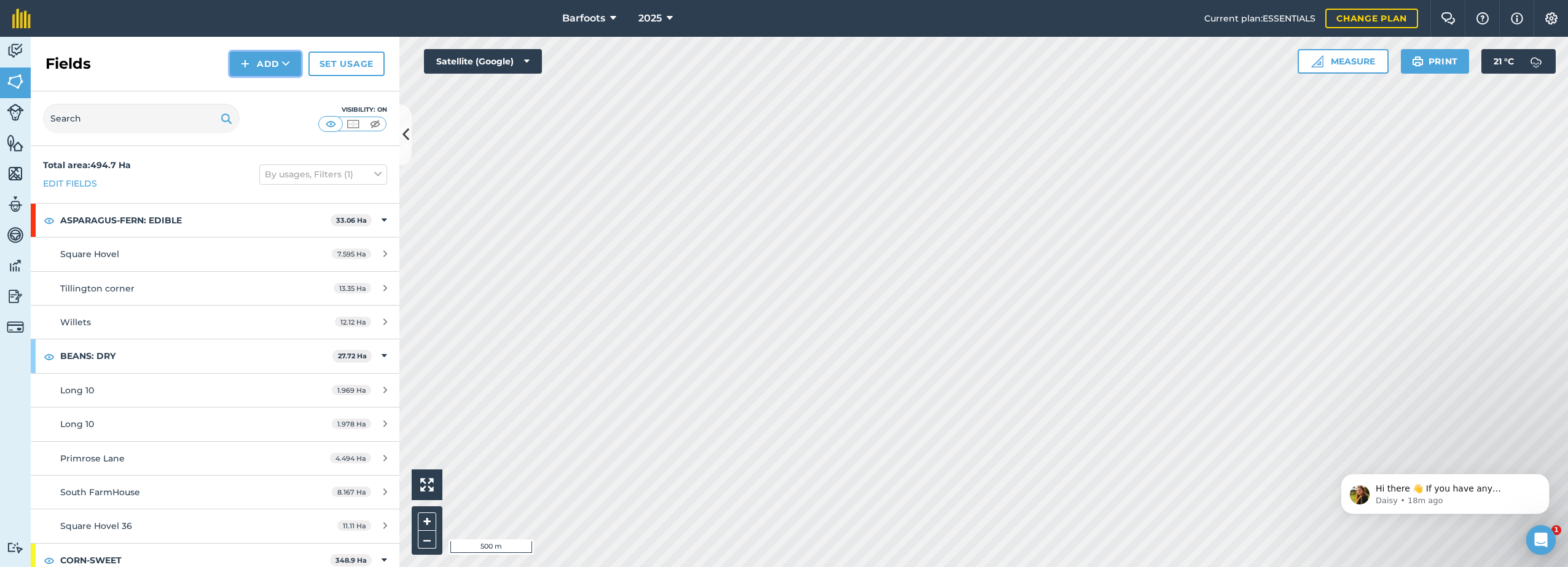
click at [291, 62] on button "Add" at bounding box center [266, 64] width 71 height 25
click at [271, 119] on link "Import" at bounding box center [265, 119] width 67 height 27
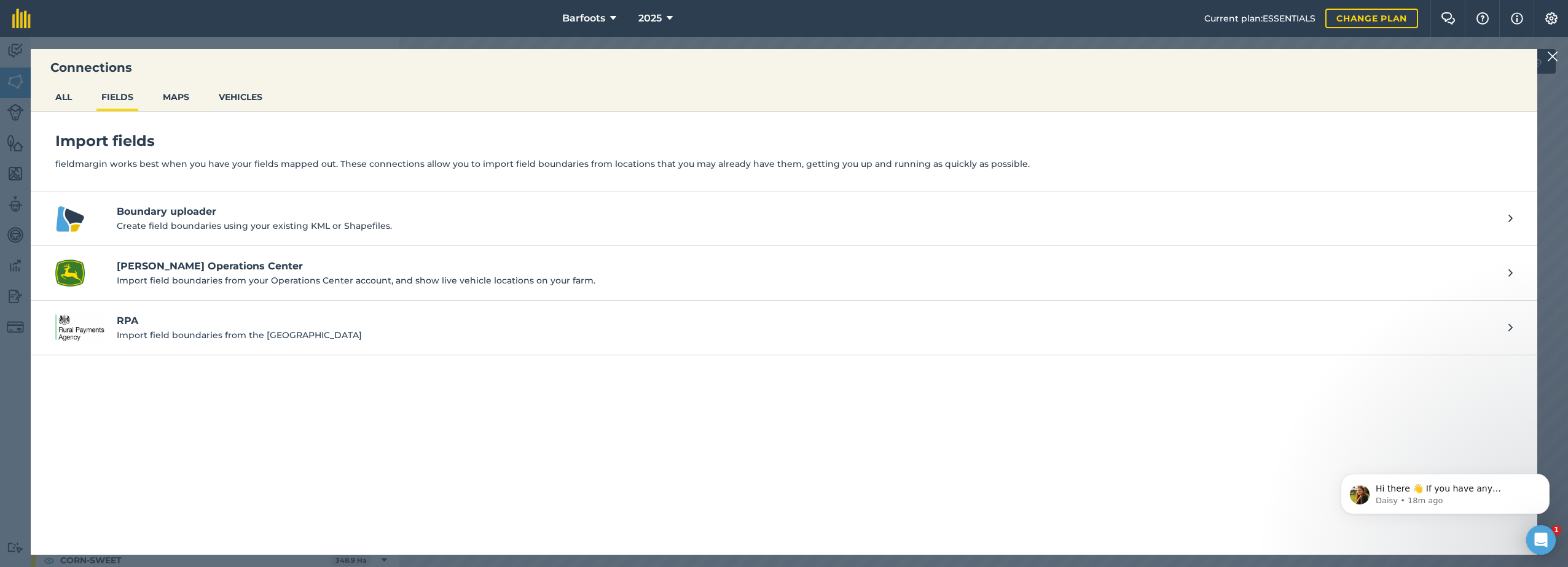
click at [208, 337] on p "Import field boundaries from the [GEOGRAPHIC_DATA]" at bounding box center [806, 335] width 1379 height 14
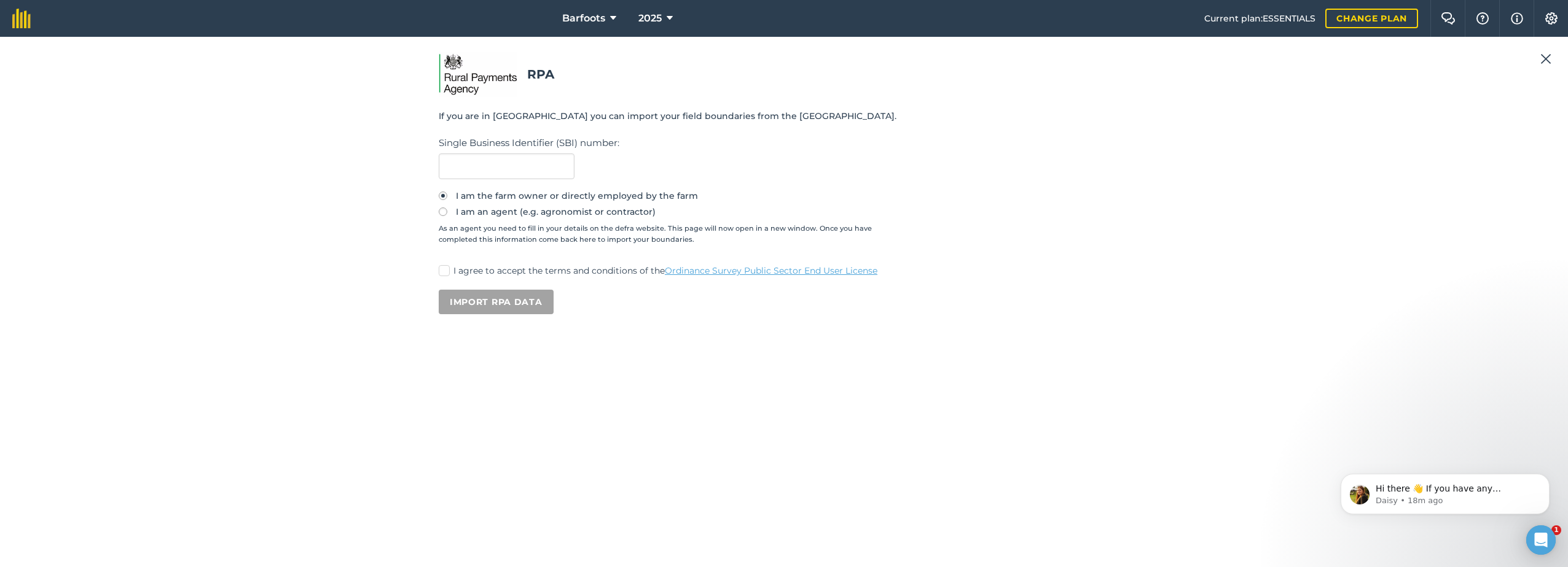
click at [451, 270] on label "I agree to accept the terms and conditions of the Ordinance Survey Public Secto…" at bounding box center [784, 271] width 691 height 13
click at [447, 270] on input "I agree to accept the terms and conditions of the Ordinance Survey Public Secto…" at bounding box center [443, 268] width 8 height 8
checkbox input "true"
drag, startPoint x: 632, startPoint y: 144, endPoint x: 567, endPoint y: 146, distance: 65.0
click at [567, 146] on label "Single Business Identifier (SBI) number :" at bounding box center [784, 143] width 691 height 15
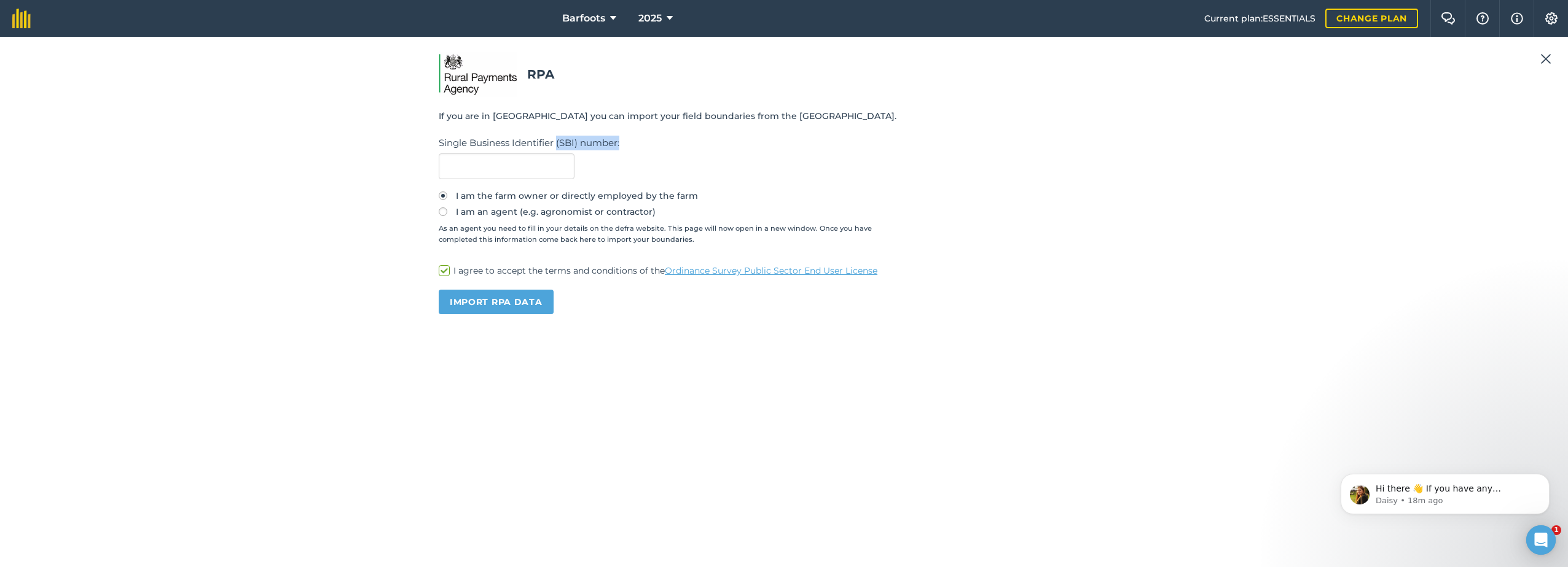
drag, startPoint x: 567, startPoint y: 146, endPoint x: 573, endPoint y: 146, distance: 6.0
copy label "(SBI) number :"
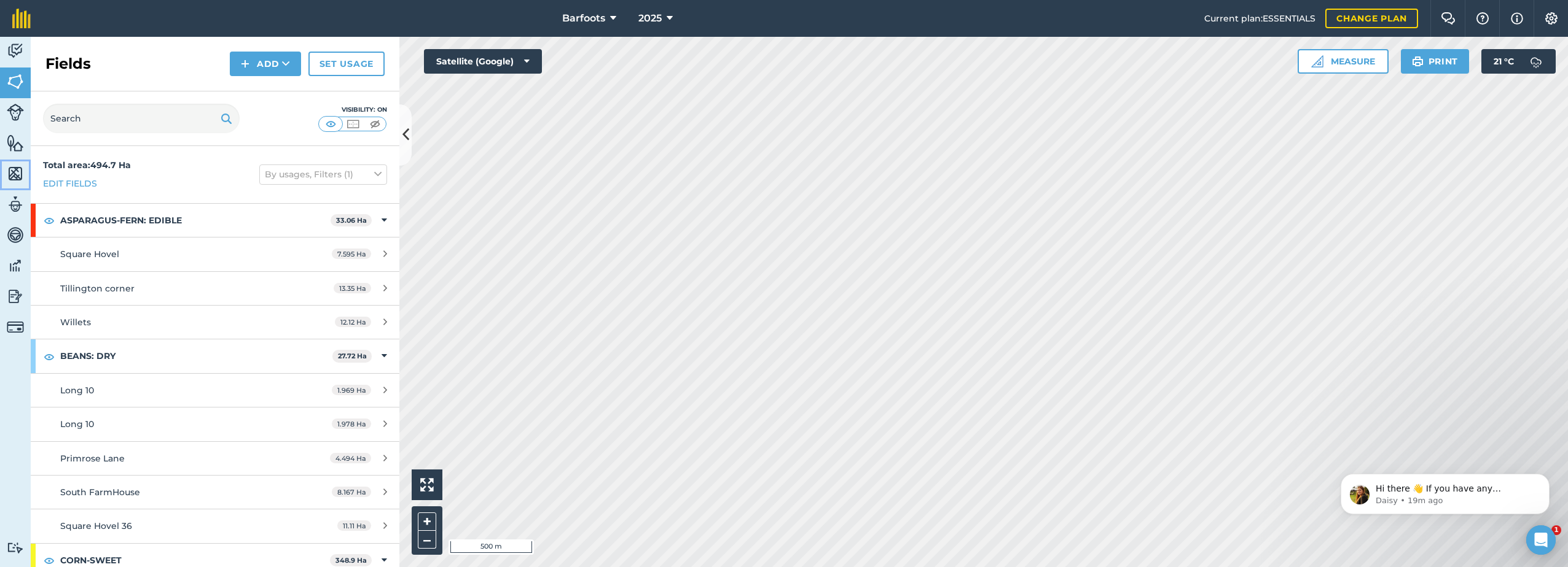
click at [19, 172] on img at bounding box center [15, 173] width 17 height 18
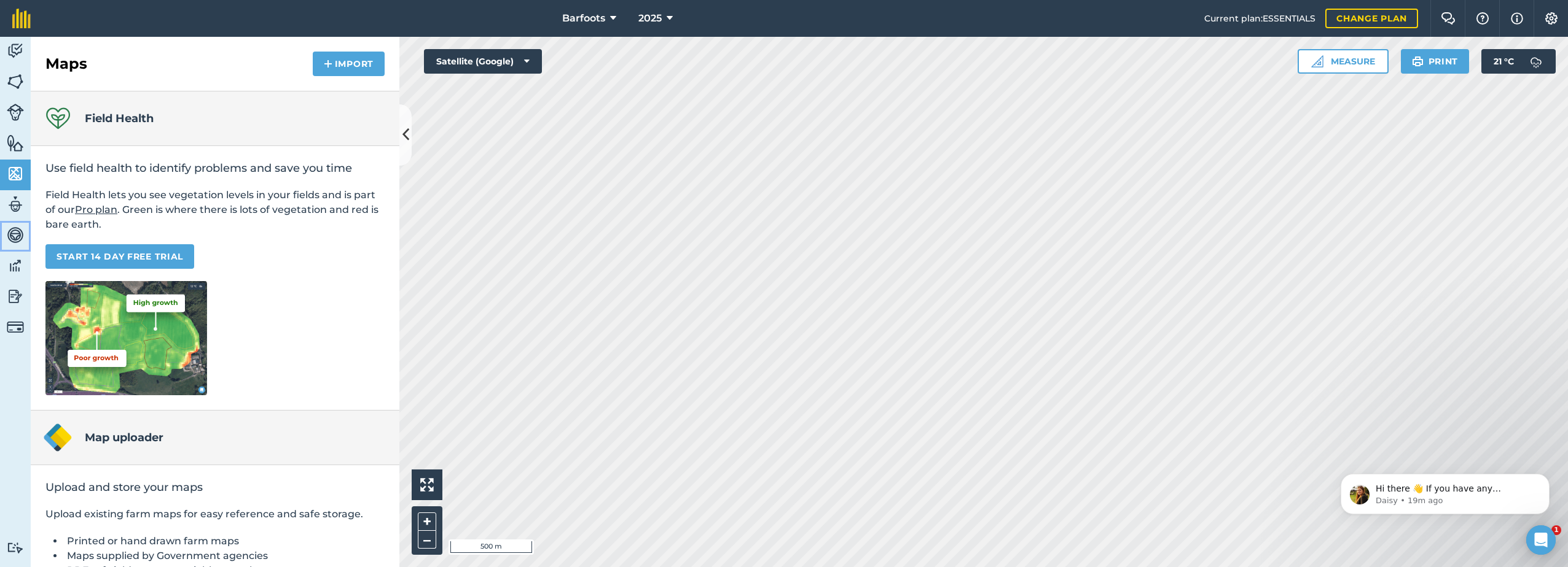
click at [14, 238] on img at bounding box center [15, 235] width 17 height 18
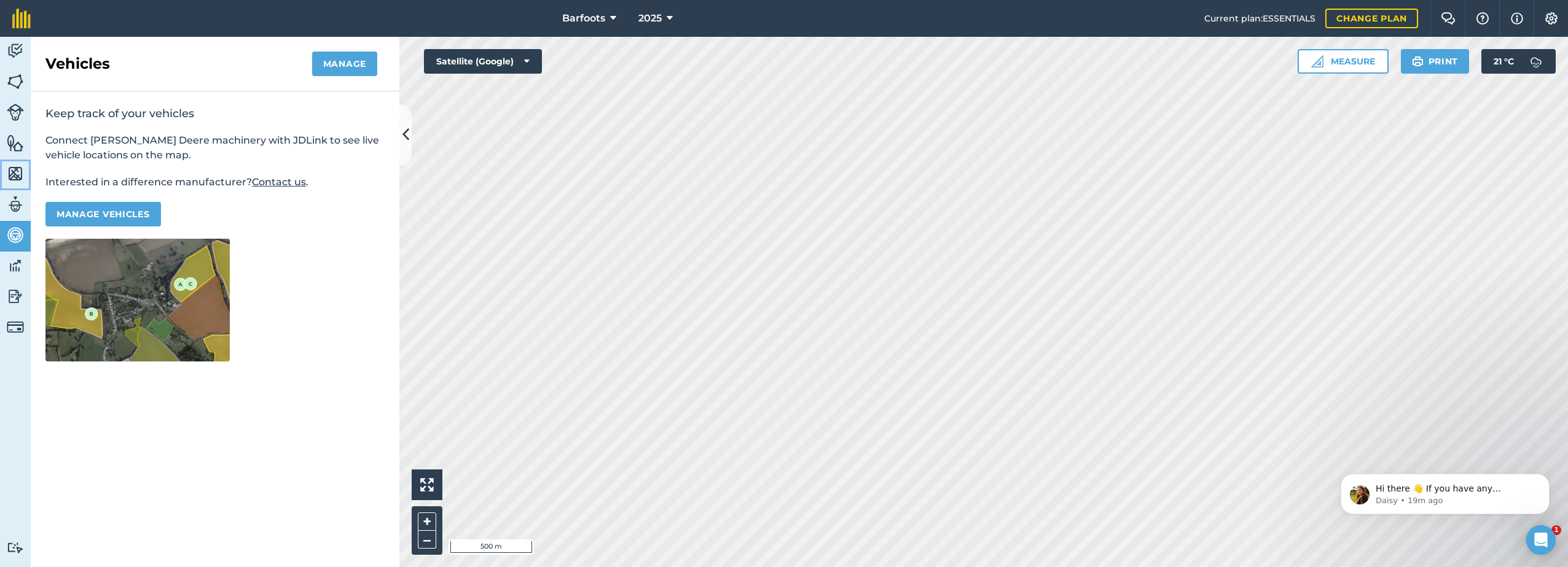
click at [15, 174] on img at bounding box center [15, 173] width 17 height 18
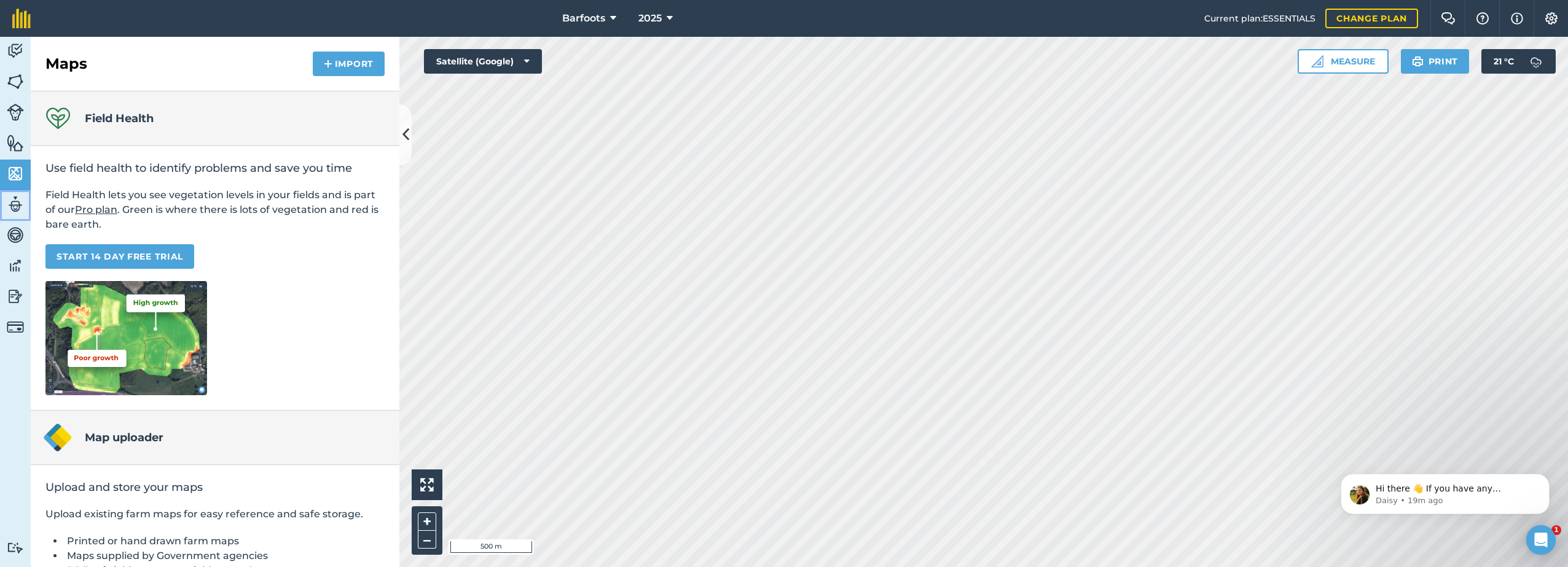
click at [20, 208] on img at bounding box center [15, 204] width 17 height 18
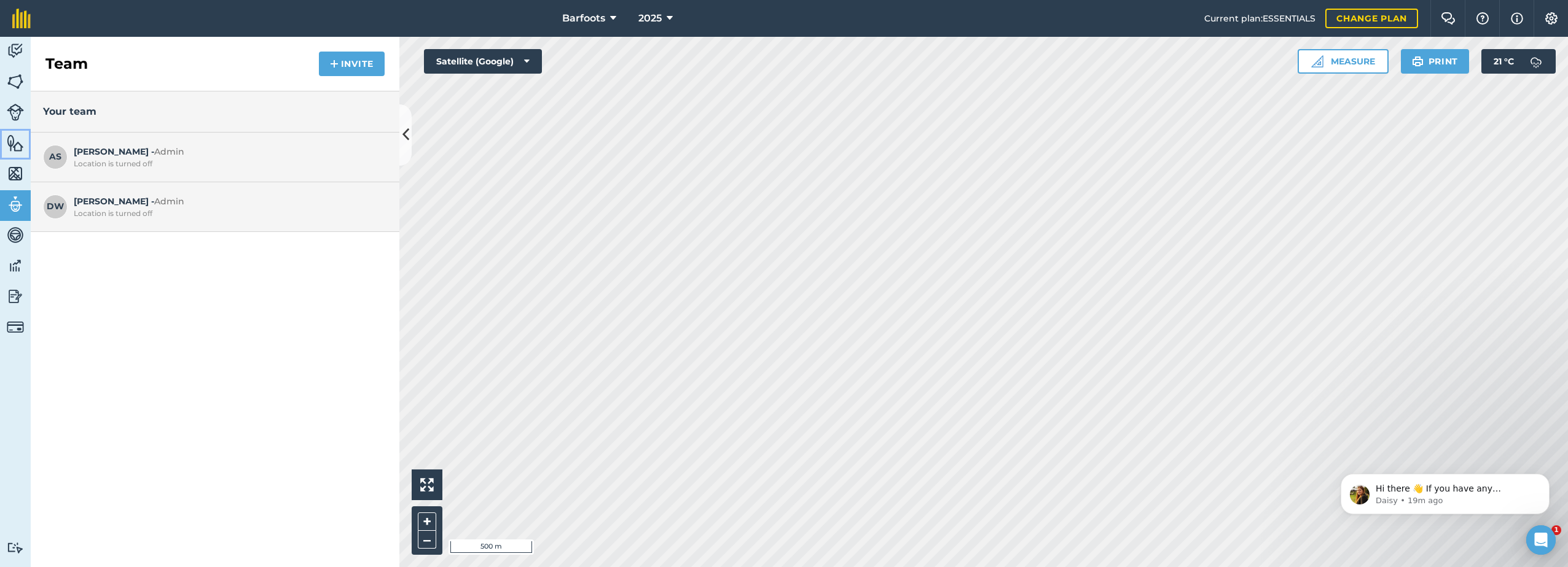
click at [12, 142] on img at bounding box center [15, 143] width 17 height 18
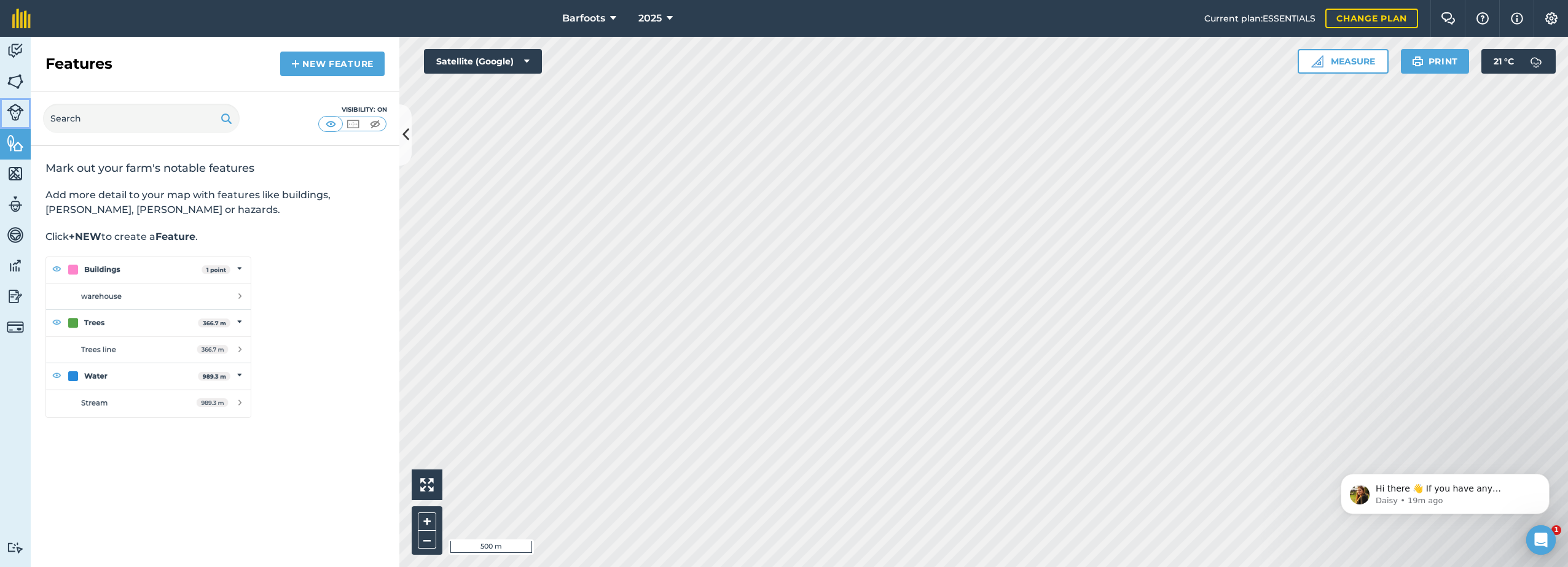
click at [18, 117] on img at bounding box center [15, 112] width 17 height 17
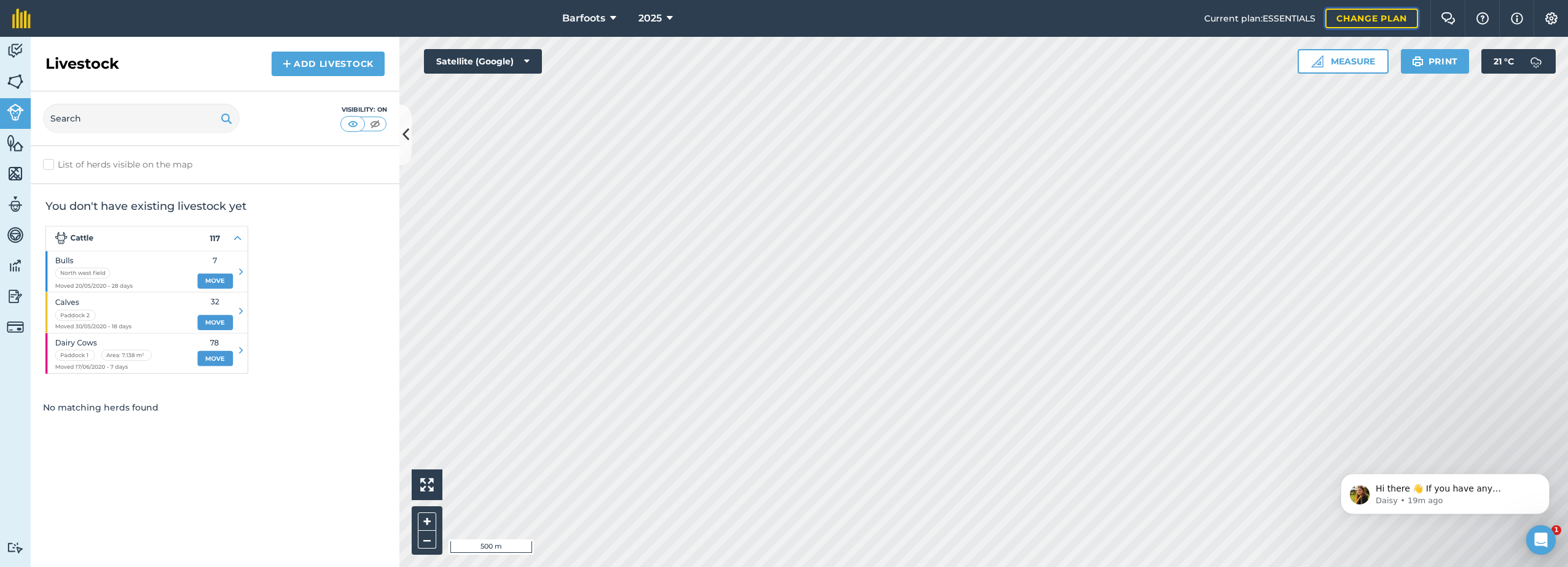
click at [1362, 12] on link "Change plan" at bounding box center [1372, 18] width 93 height 20
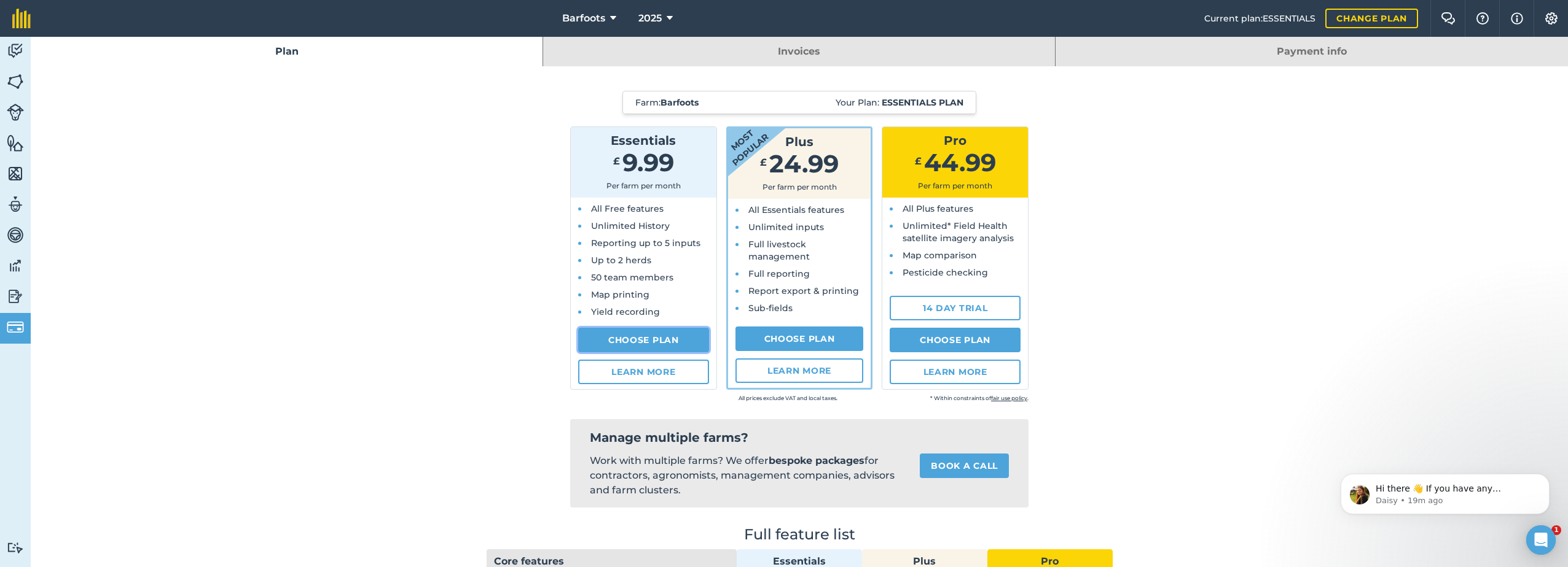
click at [632, 335] on link "Choose Plan" at bounding box center [644, 340] width 131 height 25
select select "c333f8ae-3c08-4337-b93a-84218057e287"
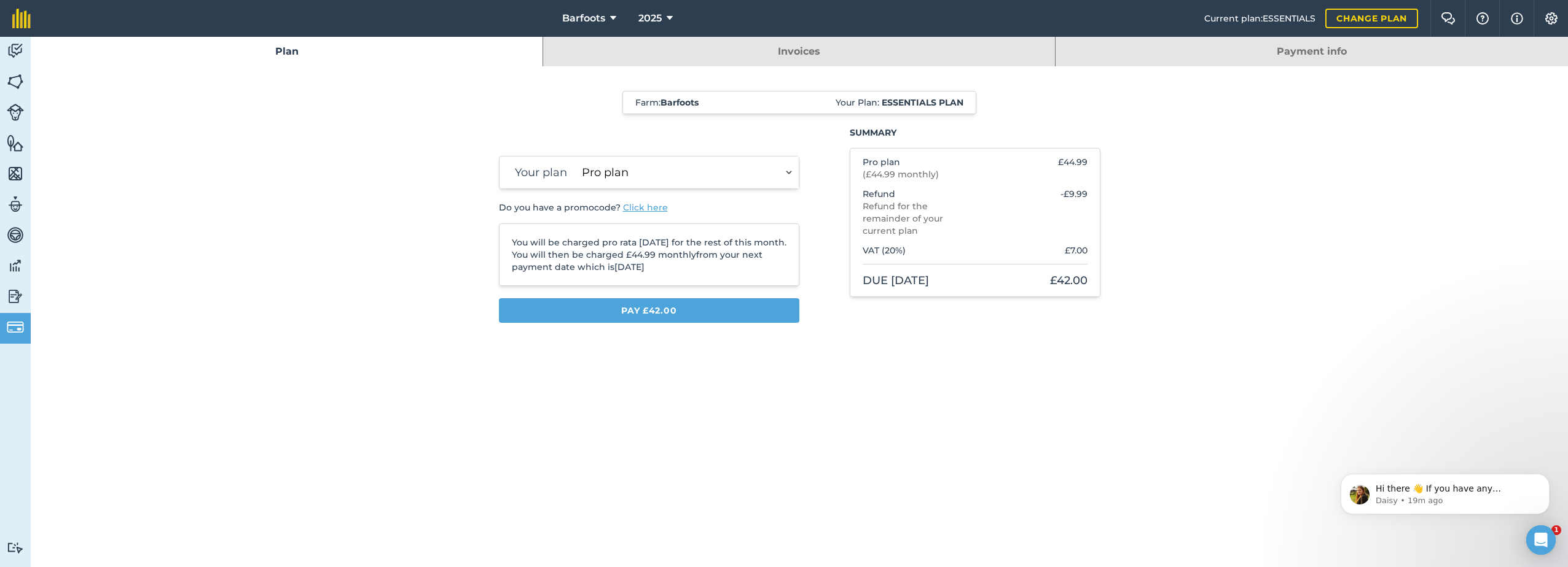
click at [764, 166] on select "Plus plan Pro plan" at bounding box center [688, 173] width 222 height 32
click at [565, 405] on div "Plan Invoices Payment info Farm : Barfoots Your Plan: Essentials plan Your plan…" at bounding box center [799, 302] width 1538 height 531
select select "c333f8ae-3c08-4337-b93a-84218057e287"
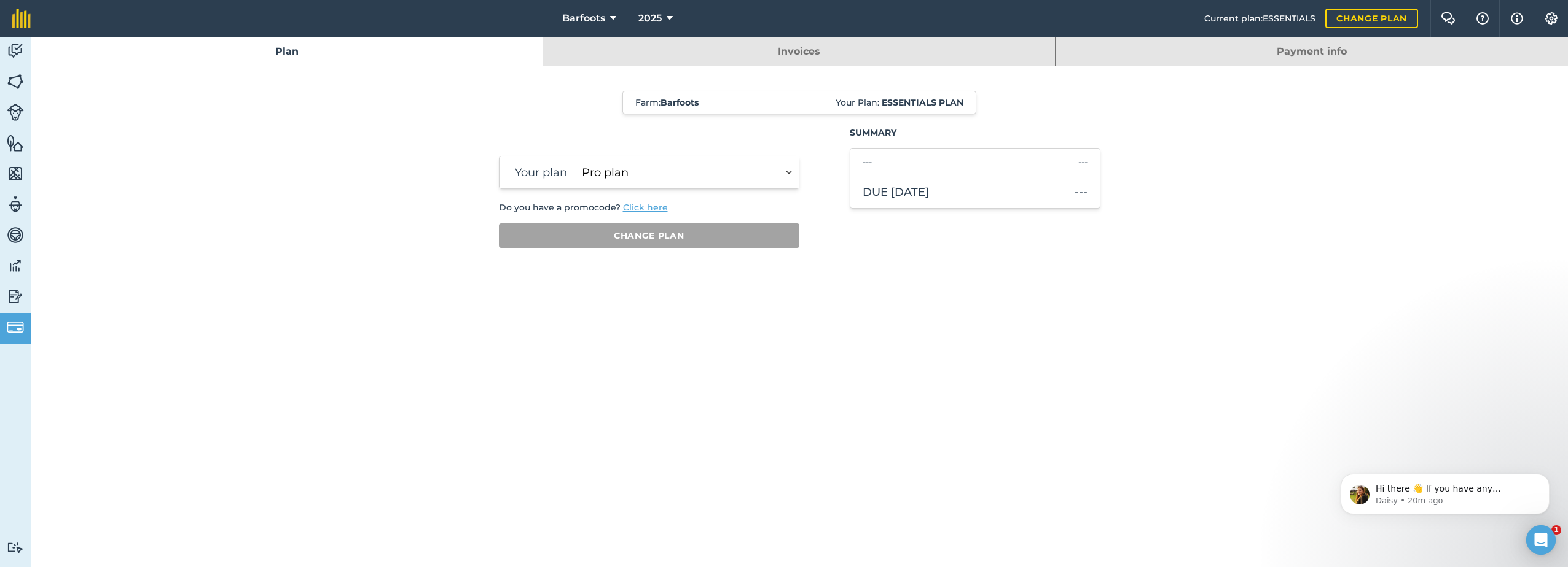
select select "c333f8ae-3c08-4337-b93a-84218057e287"
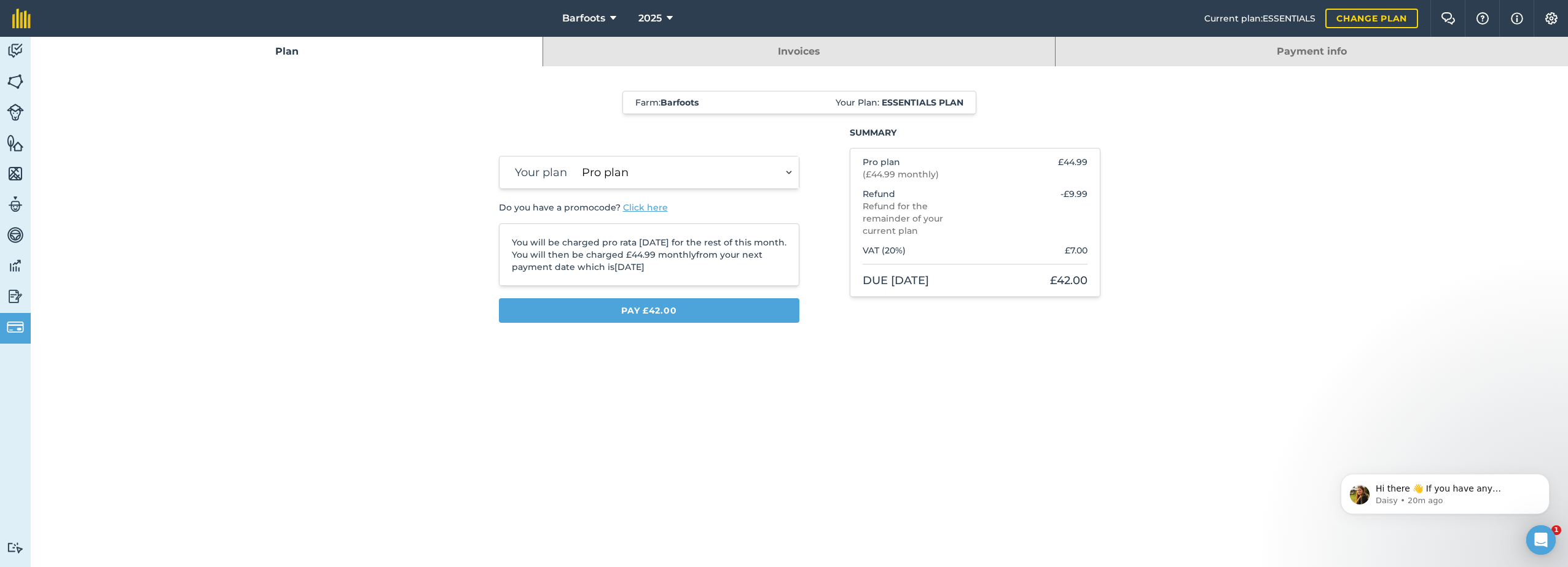
click at [791, 171] on select "Plus plan Pro plan" at bounding box center [688, 173] width 222 height 32
click at [353, 283] on div "Farm : Barfoots Your Plan: Essentials plan Your plan Plus plan Pro plan Do you …" at bounding box center [799, 212] width 1538 height 242
click at [22, 318] on img at bounding box center [15, 327] width 17 height 17
click at [14, 296] on img at bounding box center [15, 296] width 17 height 18
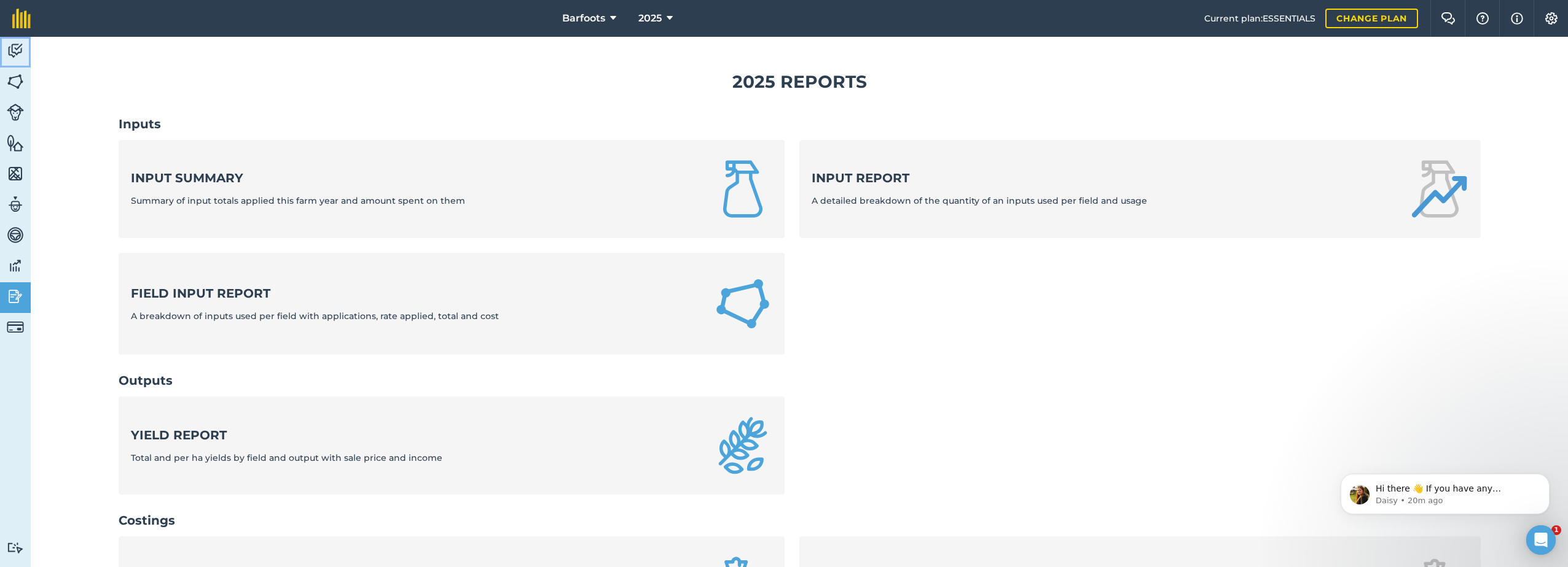
click at [15, 50] on img at bounding box center [15, 51] width 17 height 18
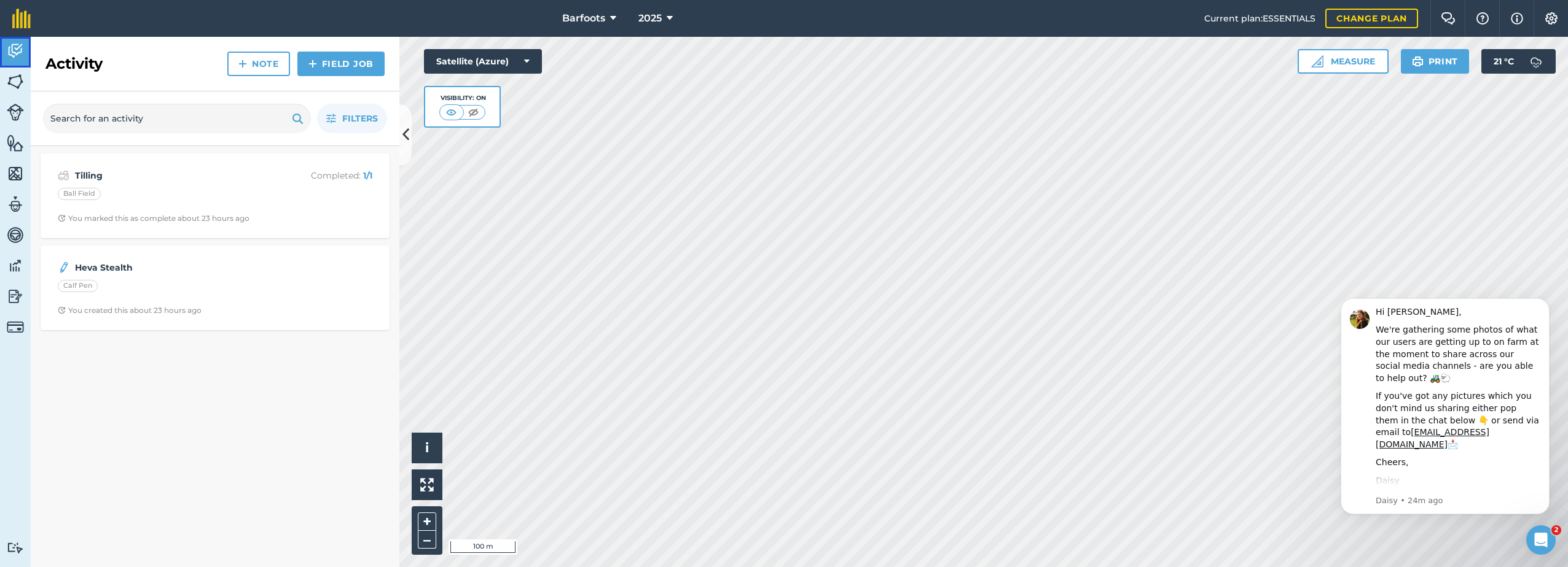
drag, startPoint x: 15, startPoint y: 53, endPoint x: 146, endPoint y: 96, distance: 137.9
click at [16, 53] on img at bounding box center [15, 51] width 17 height 18
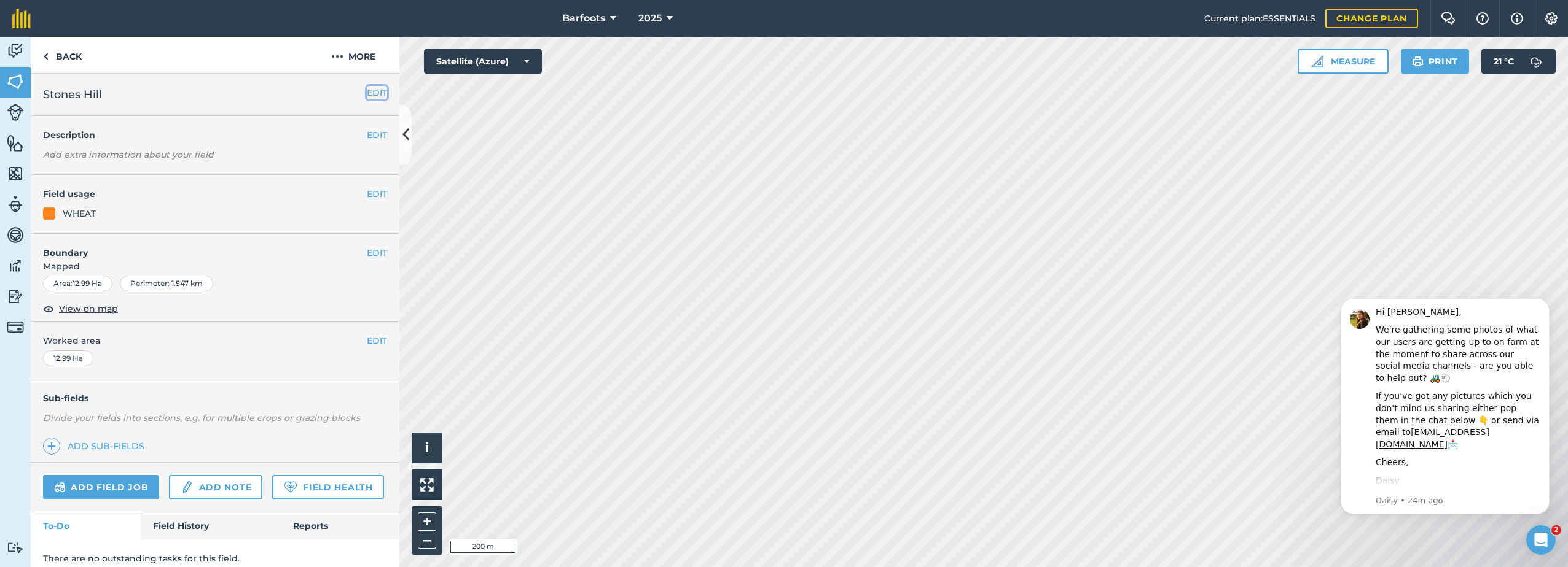
click at [372, 94] on button "EDIT" at bounding box center [377, 93] width 20 height 14
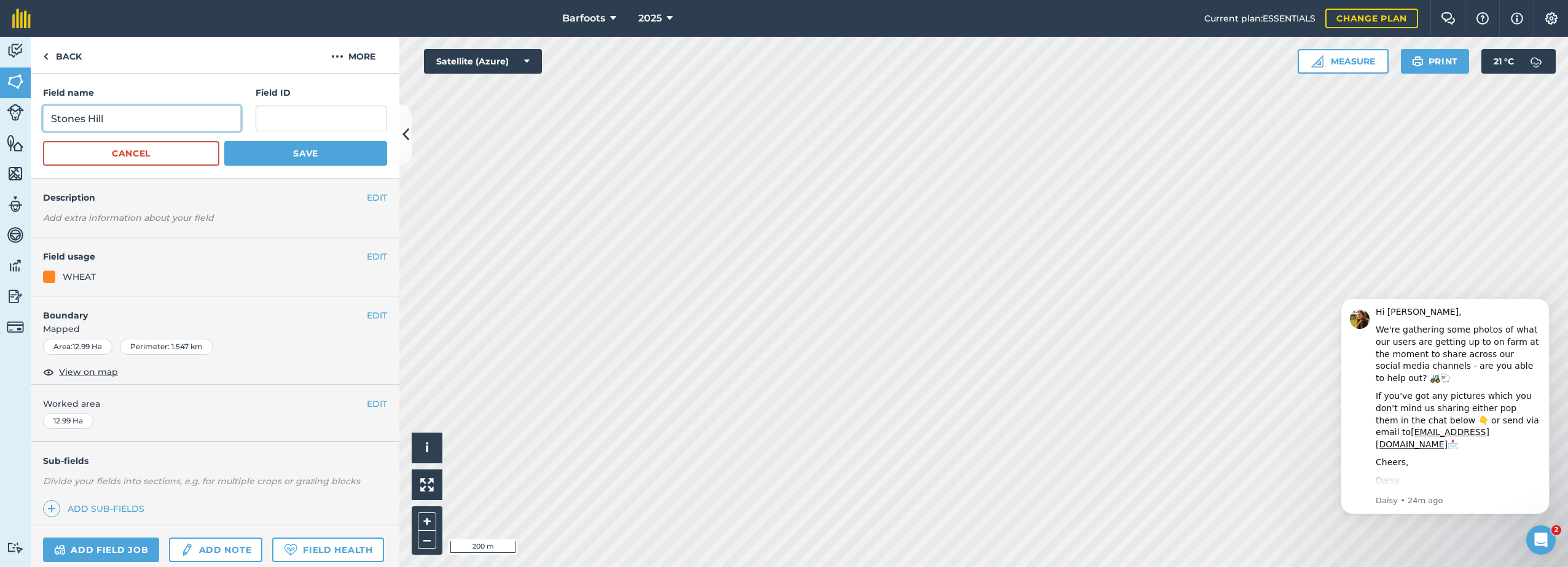
drag, startPoint x: 86, startPoint y: 119, endPoint x: 77, endPoint y: 129, distance: 13.5
click at [77, 129] on input "Stones Hill" at bounding box center [141, 119] width 198 height 26
type input "[GEOGRAPHIC_DATA]"
click at [301, 151] on button "Save" at bounding box center [305, 154] width 163 height 25
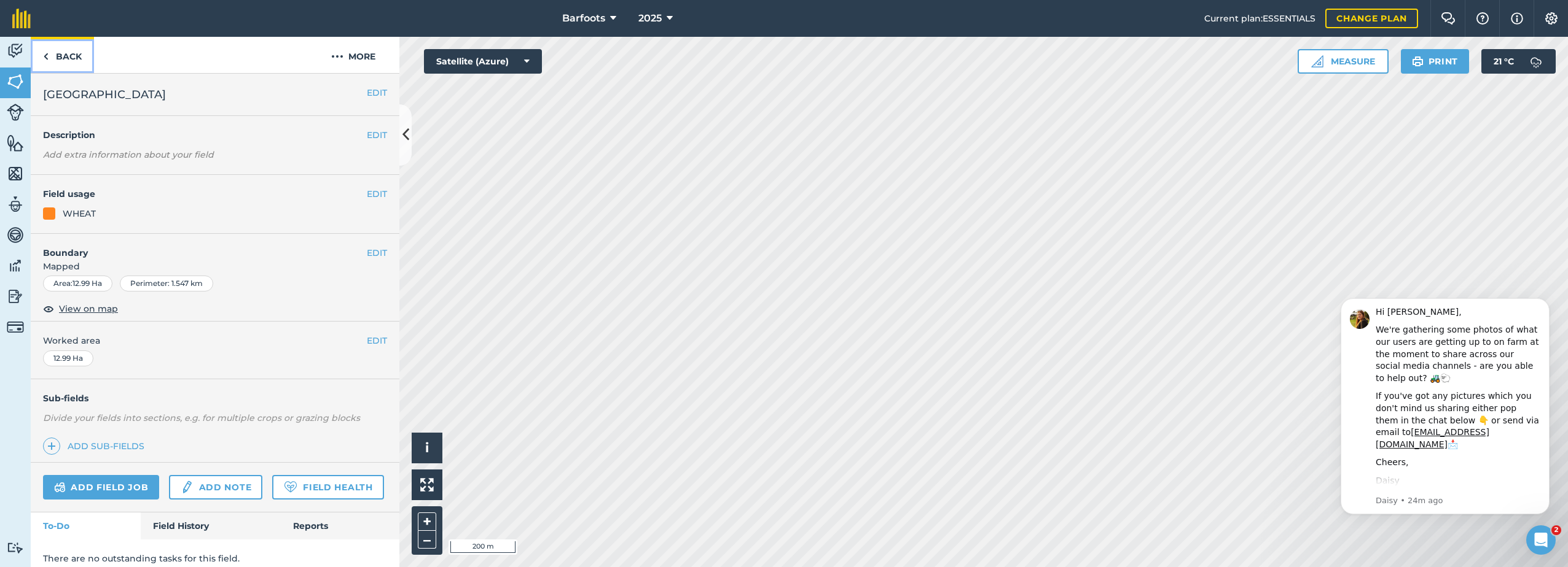
click at [86, 52] on link "Back" at bounding box center [62, 55] width 63 height 36
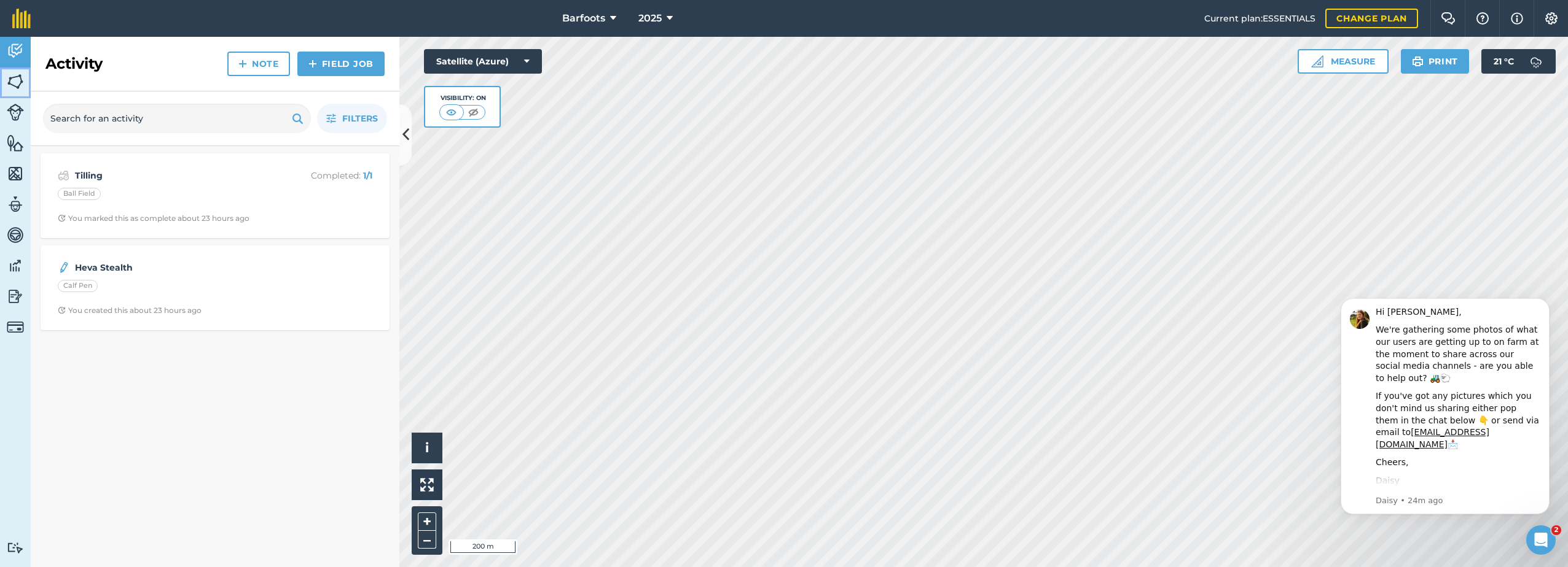
click at [11, 82] on img at bounding box center [15, 81] width 17 height 18
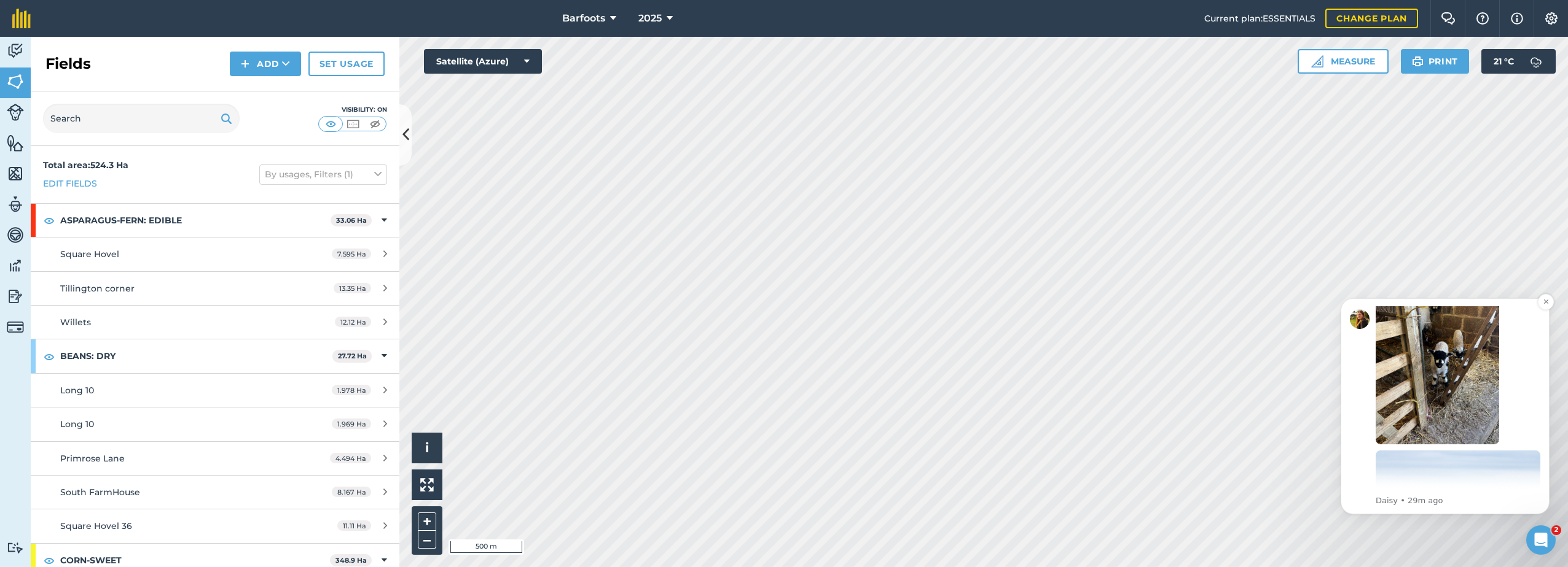
scroll to position [259, 0]
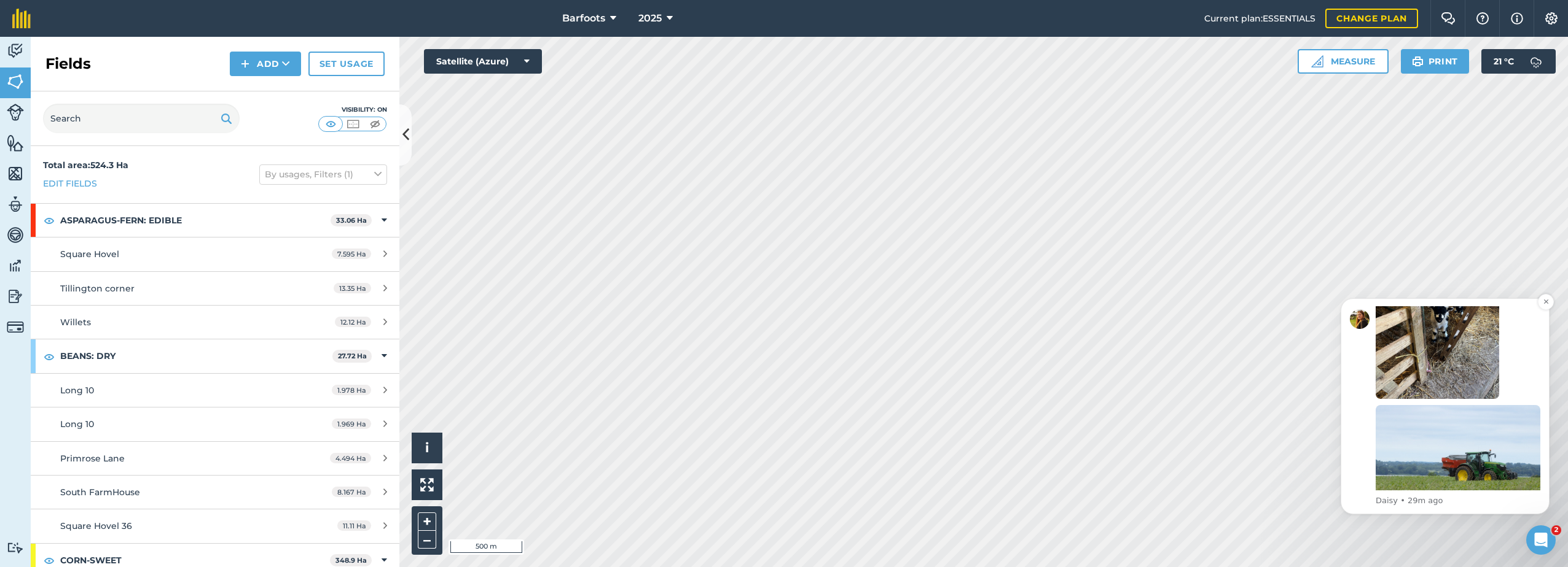
click at [1429, 504] on p "Daisy • 29m ago" at bounding box center [1458, 500] width 165 height 11
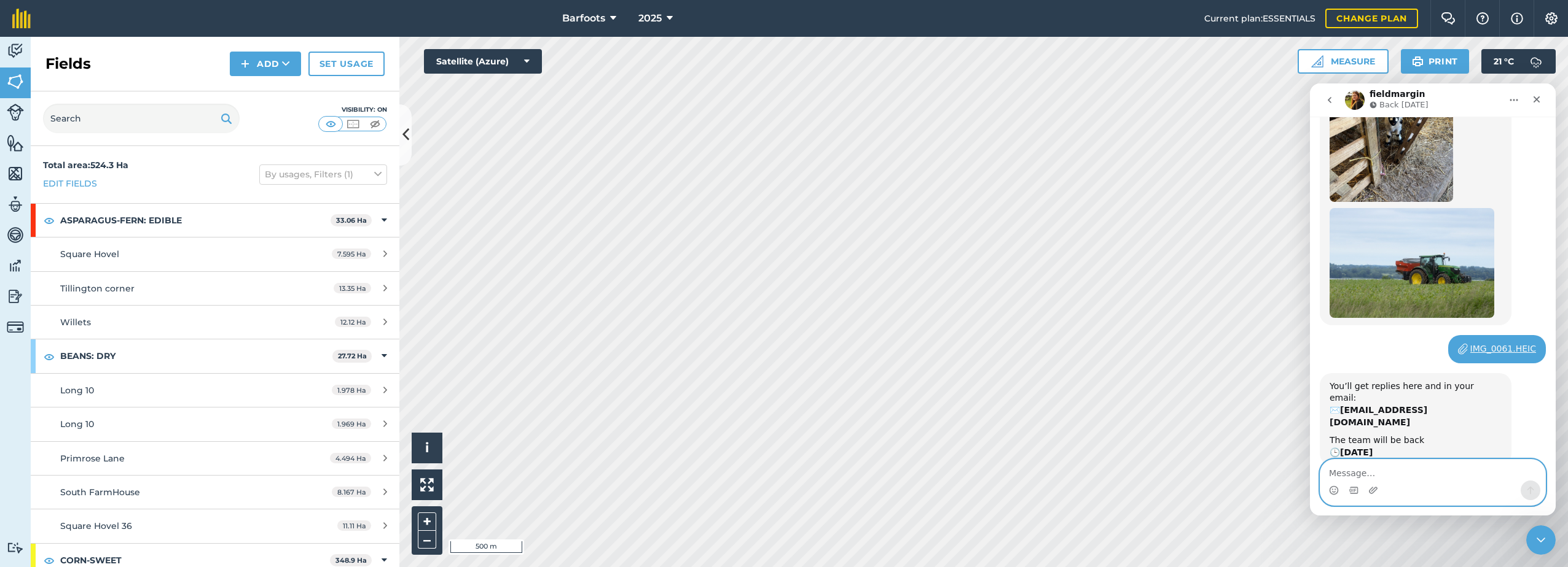
scroll to position [330, 0]
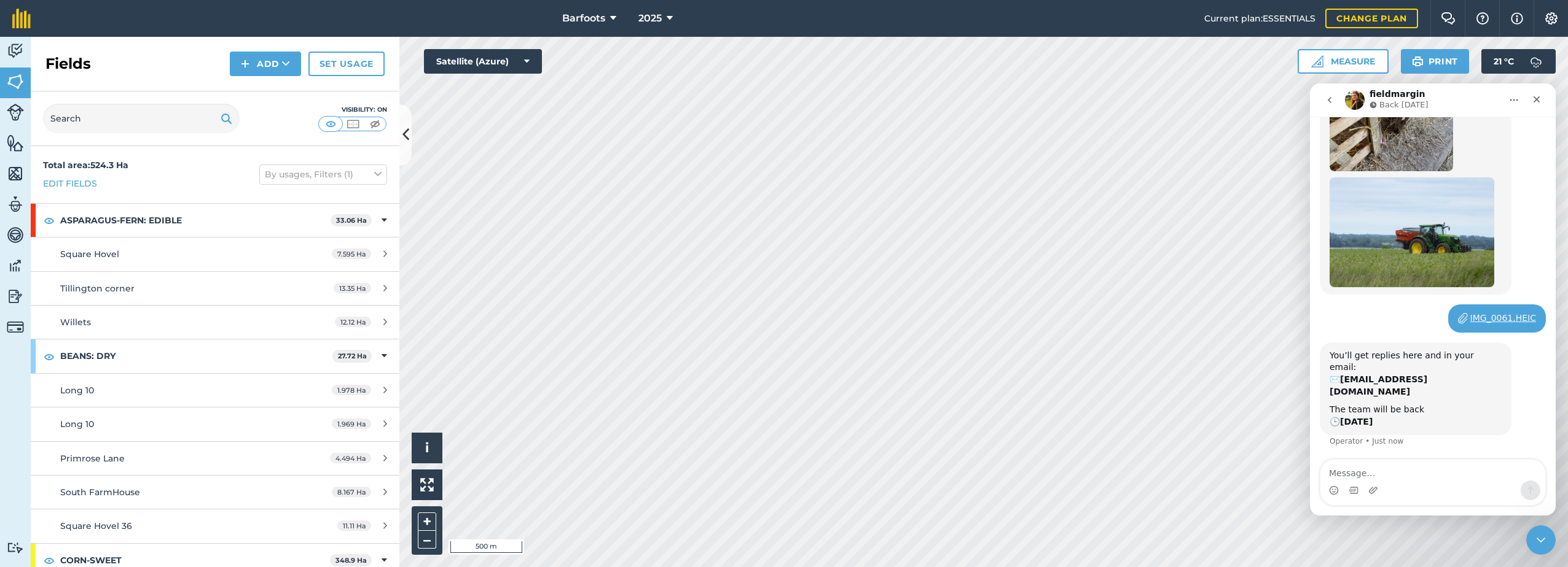
click at [1485, 312] on div "IMG_0061.HEIC" at bounding box center [1503, 318] width 66 height 13
click at [1503, 312] on div "IMG_0061.HEIC" at bounding box center [1503, 318] width 66 height 13
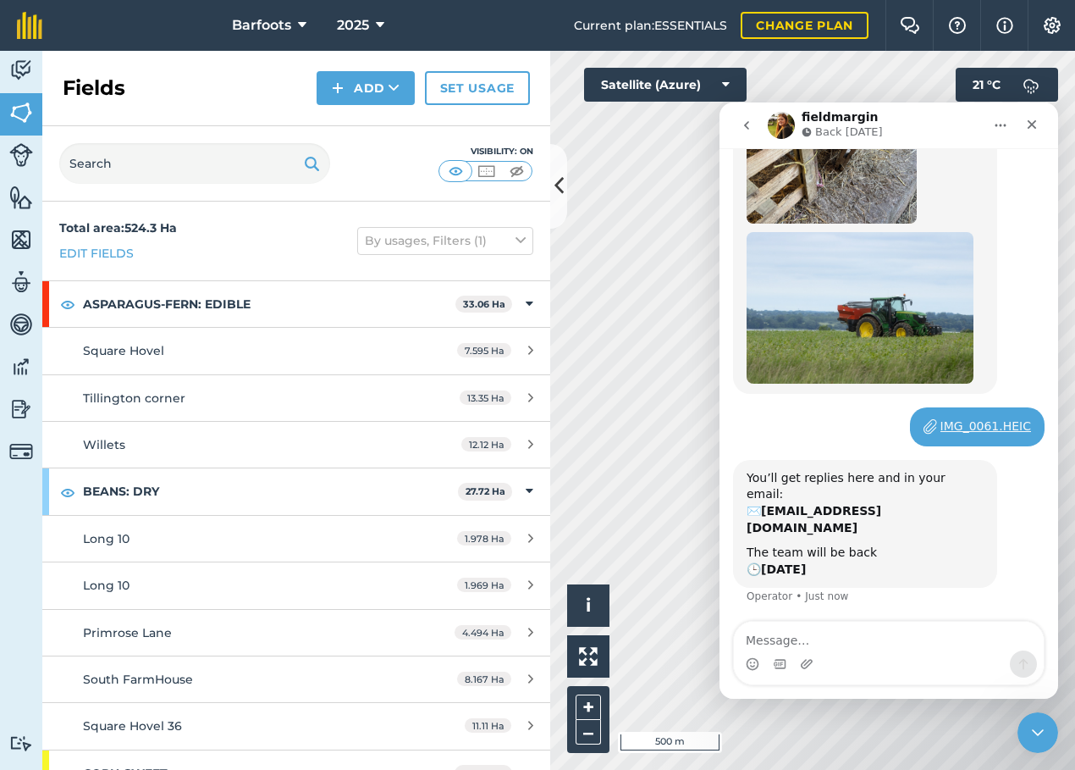
click at [986, 417] on div "IMG_0061.HEIC" at bounding box center [986, 426] width 91 height 18
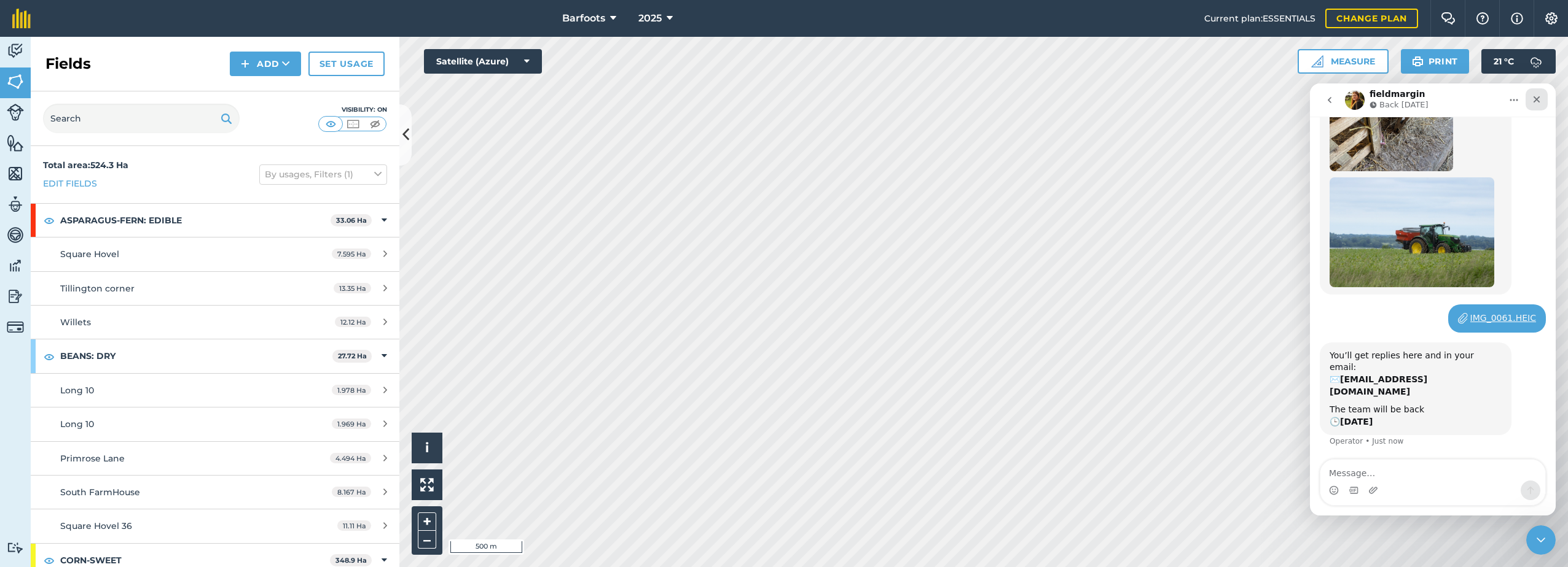
click at [1538, 94] on div "Close" at bounding box center [1537, 99] width 22 height 22
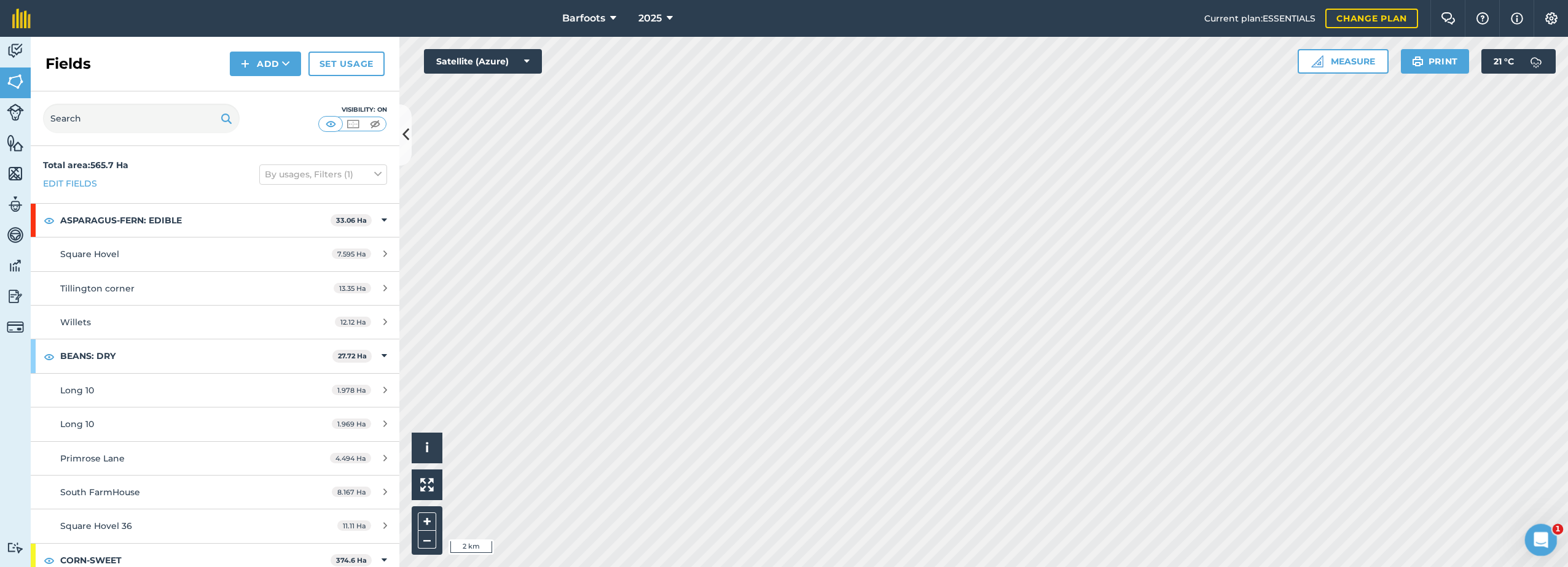
click at [1528, 535] on div "Open Intercom Messenger" at bounding box center [1539, 539] width 41 height 41
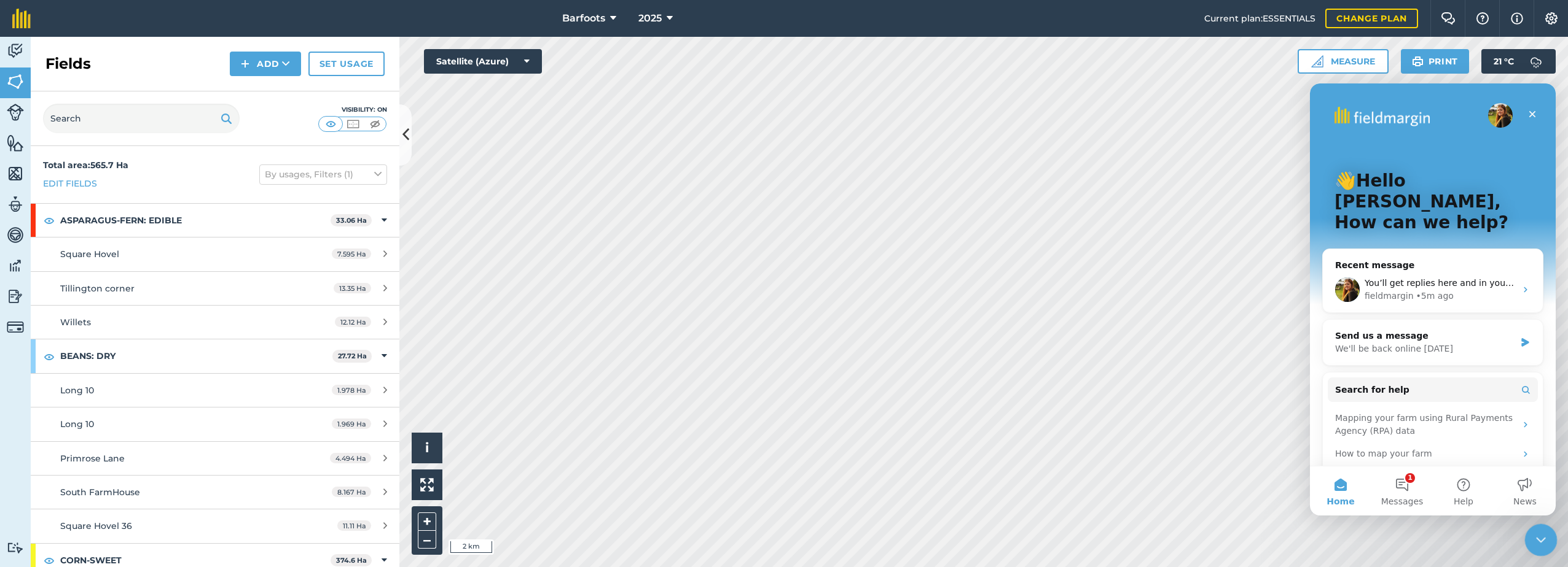
click at [1529, 535] on div "Close Intercom Messenger" at bounding box center [1539, 538] width 30 height 30
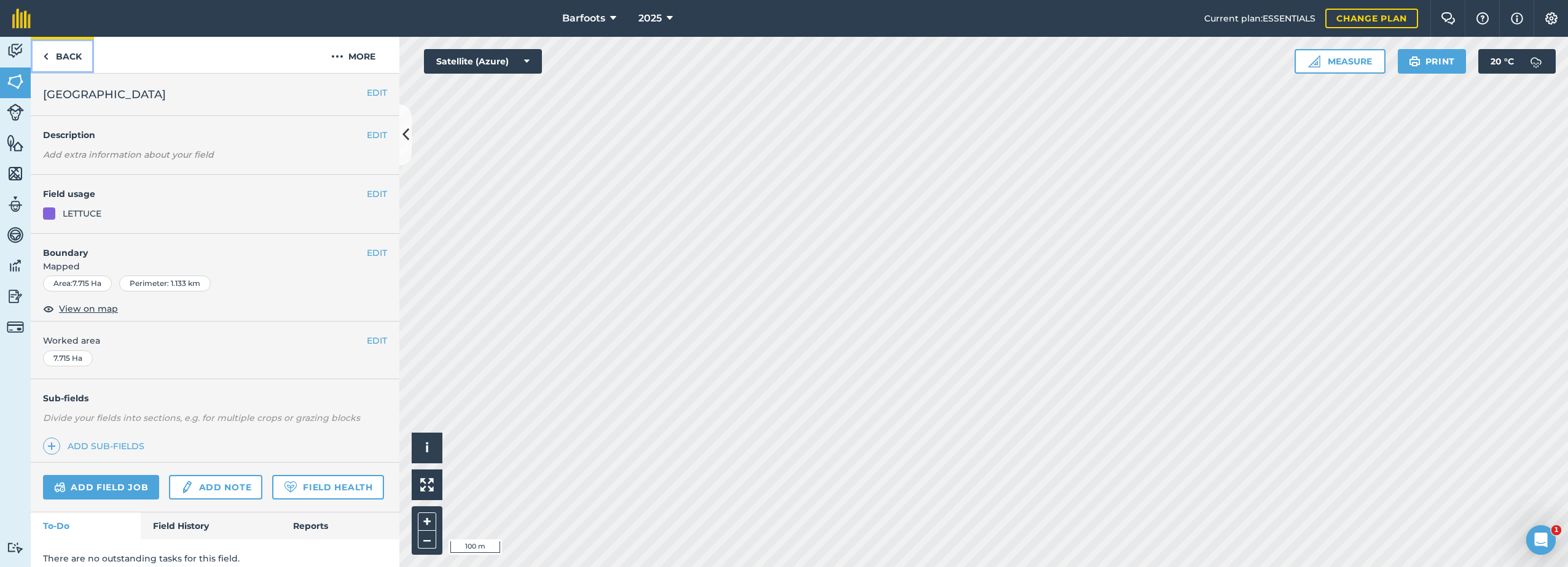
click at [66, 60] on link "Back" at bounding box center [62, 55] width 63 height 36
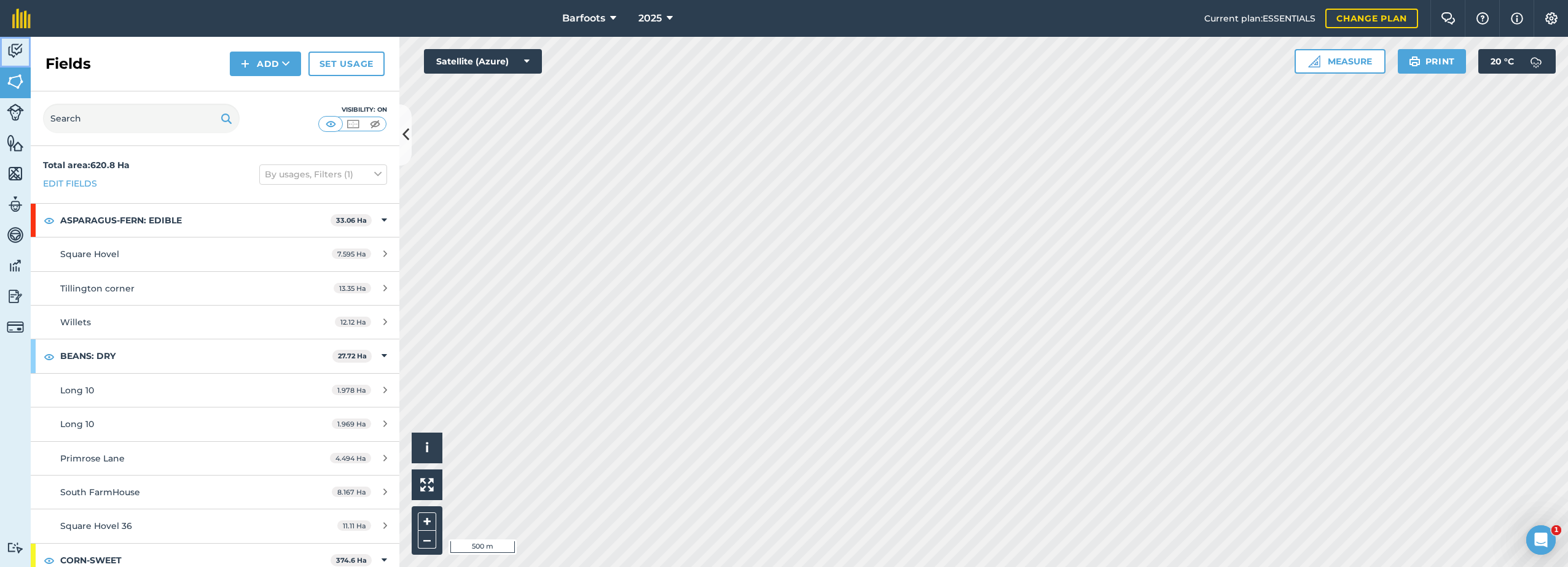
click at [17, 54] on img at bounding box center [15, 51] width 17 height 18
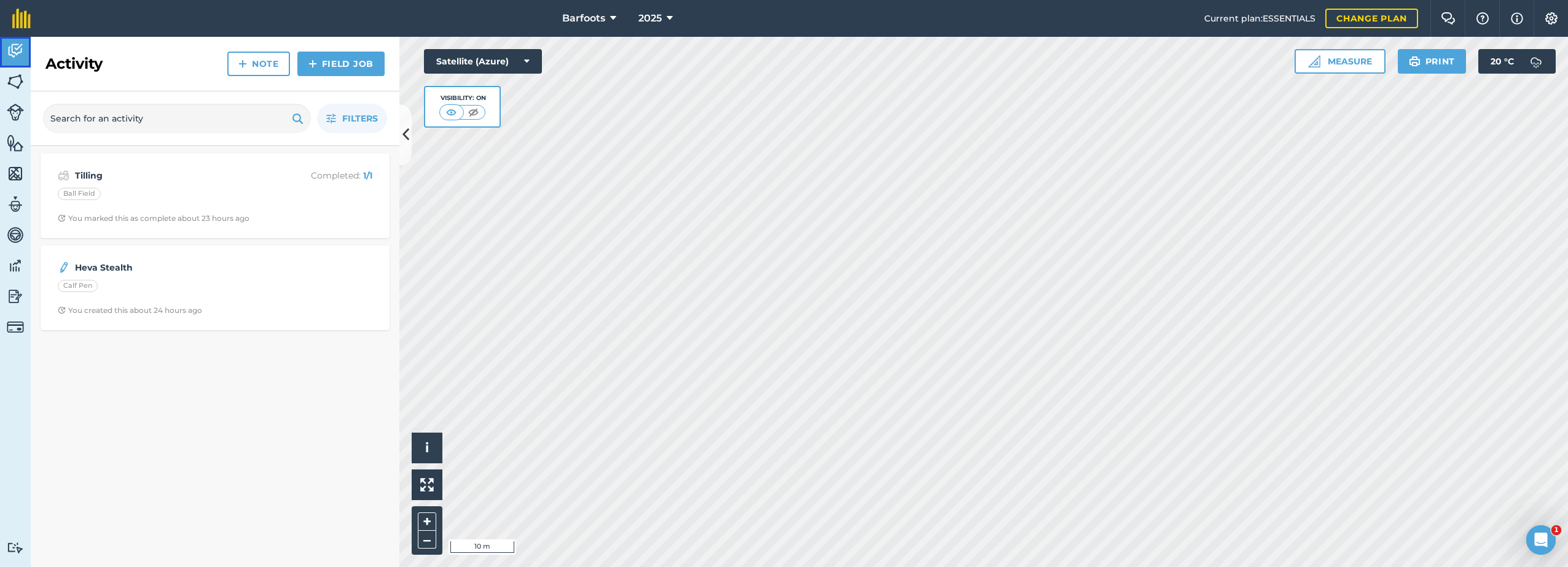
click at [21, 51] on img at bounding box center [15, 51] width 17 height 18
click at [353, 117] on span "Filters" at bounding box center [360, 118] width 36 height 14
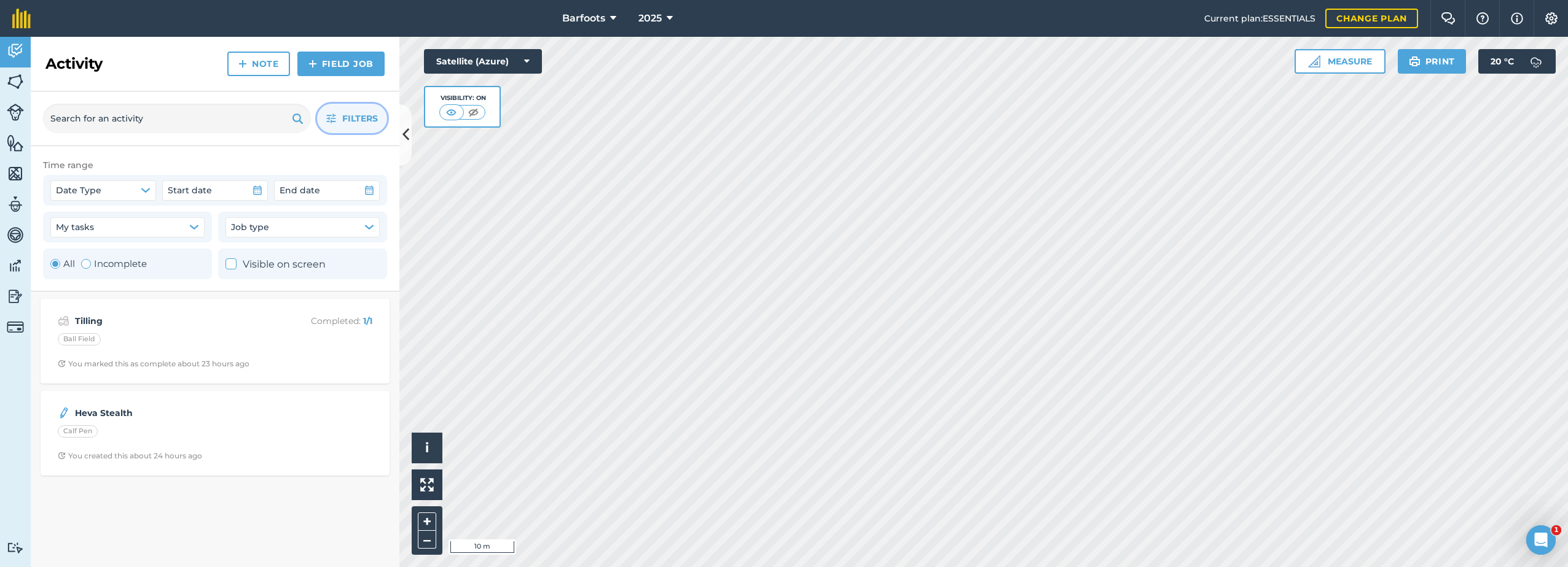
click at [353, 117] on span "Filters" at bounding box center [360, 118] width 36 height 14
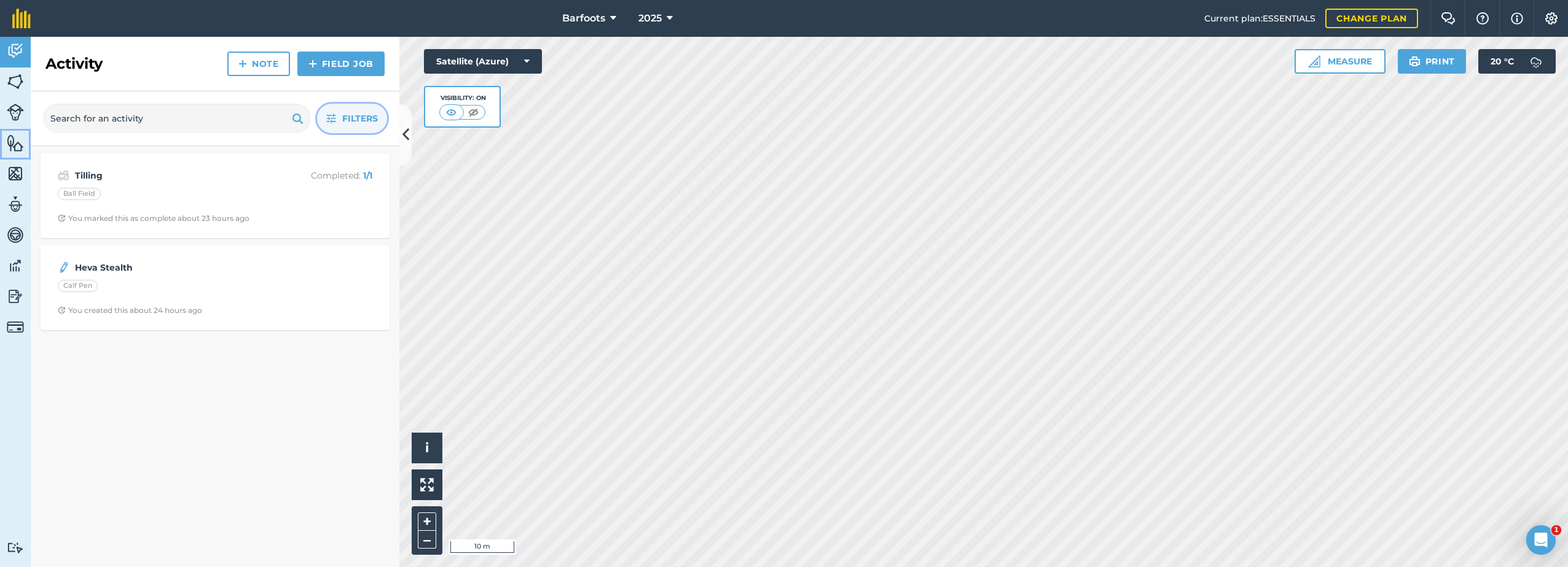
click at [21, 151] on img at bounding box center [15, 143] width 17 height 18
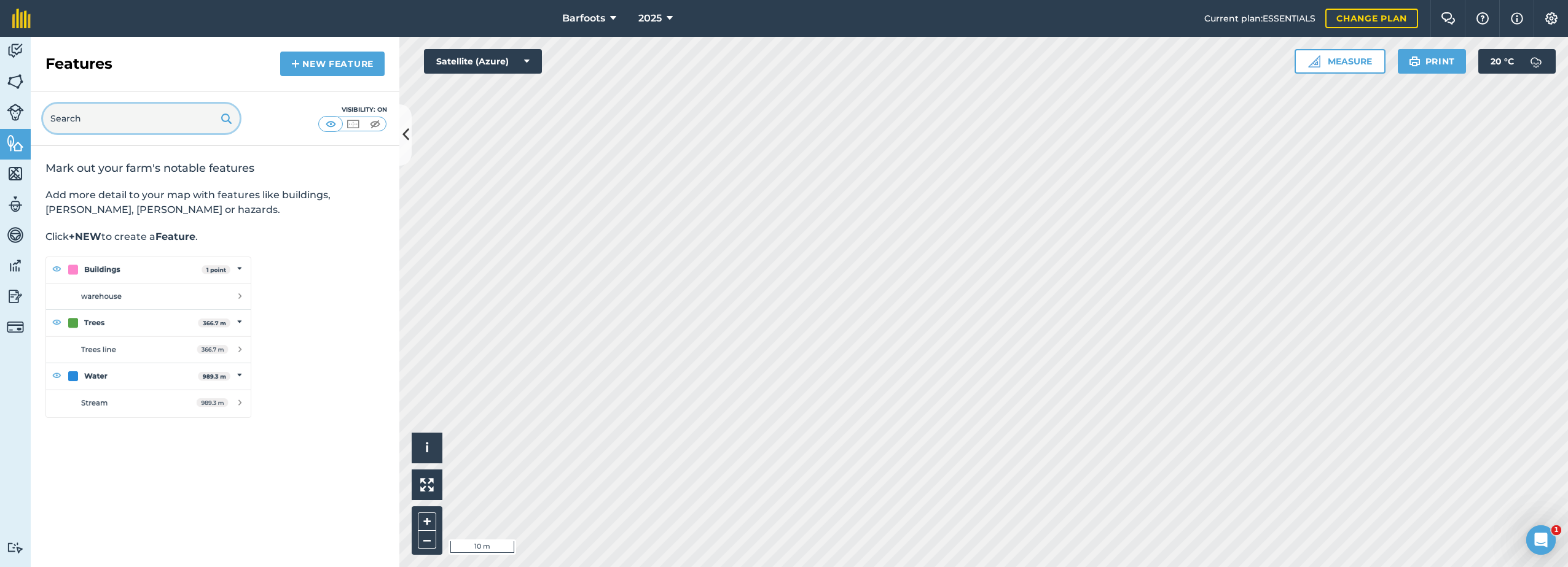
click at [99, 119] on input "text" at bounding box center [141, 118] width 197 height 30
click at [18, 176] on img at bounding box center [15, 173] width 17 height 18
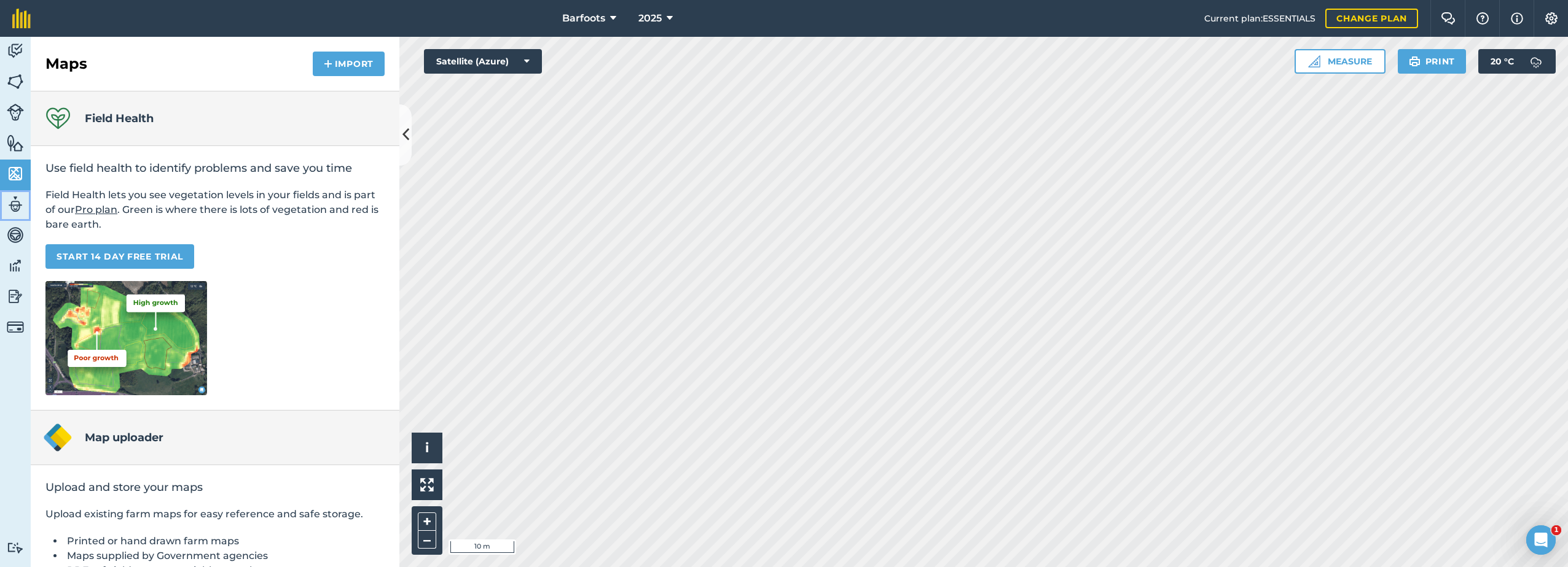
click at [20, 207] on img at bounding box center [15, 204] width 17 height 18
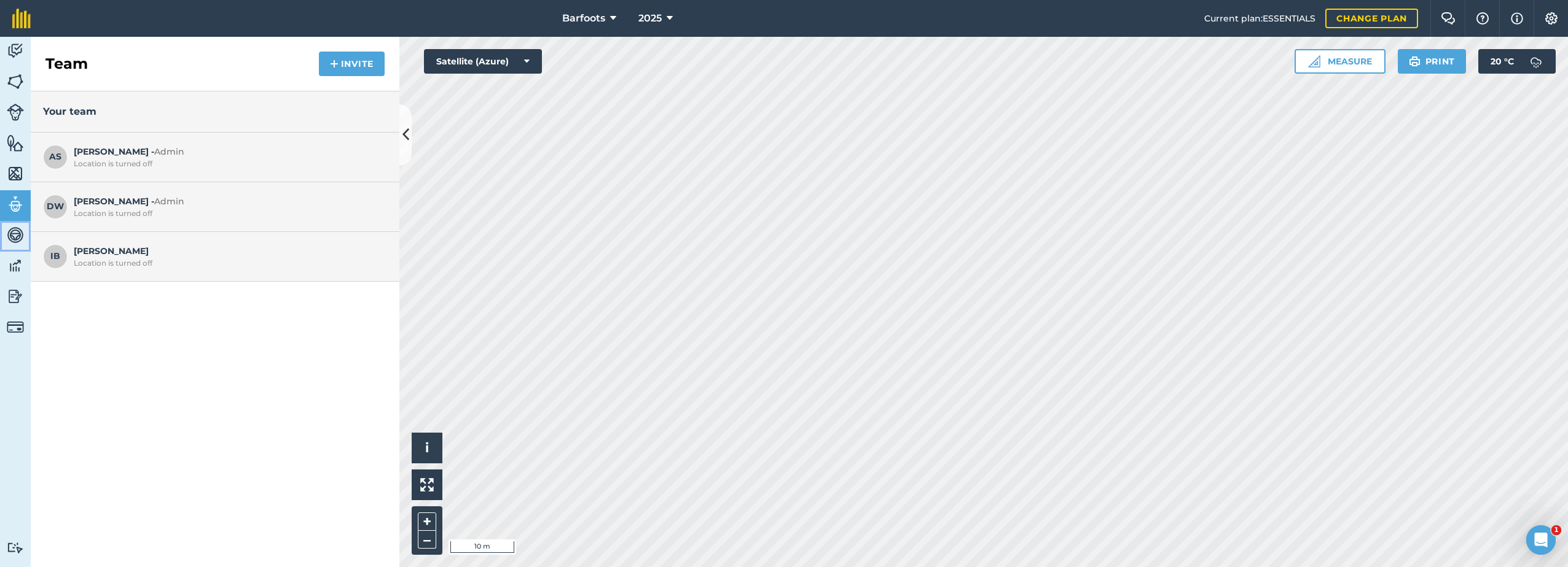
click at [10, 239] on img at bounding box center [15, 235] width 17 height 18
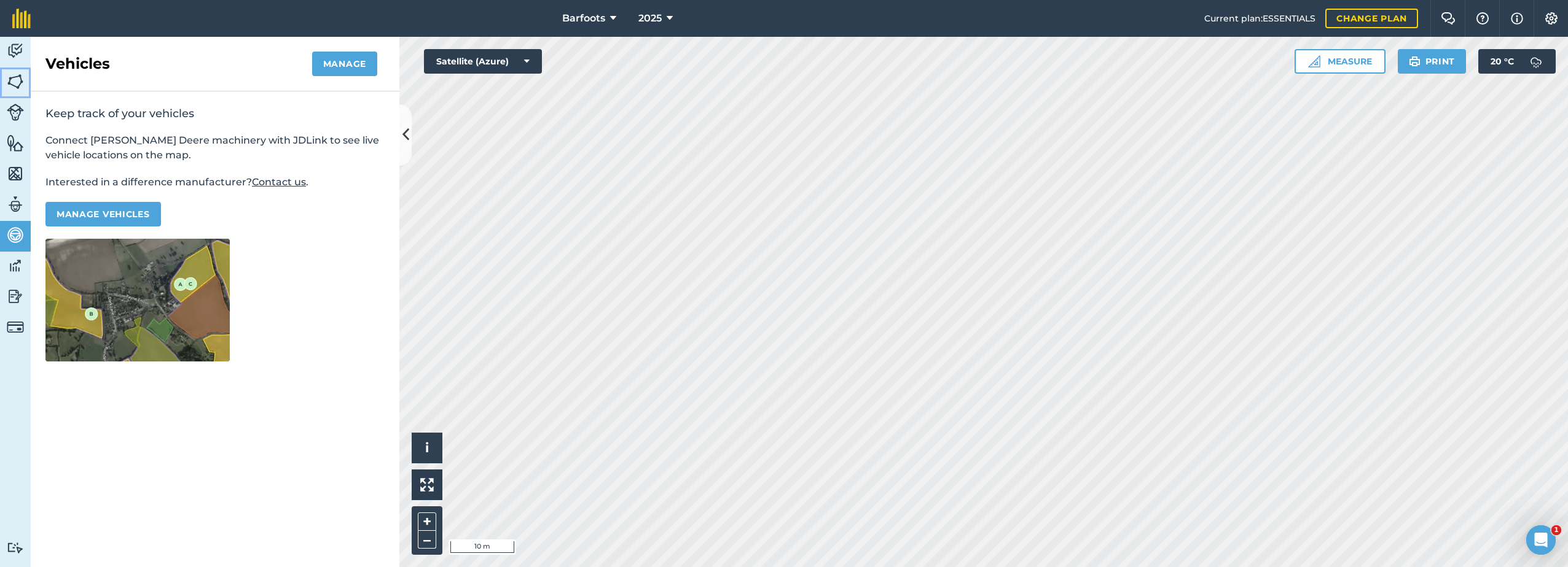
click at [14, 84] on img at bounding box center [15, 81] width 17 height 18
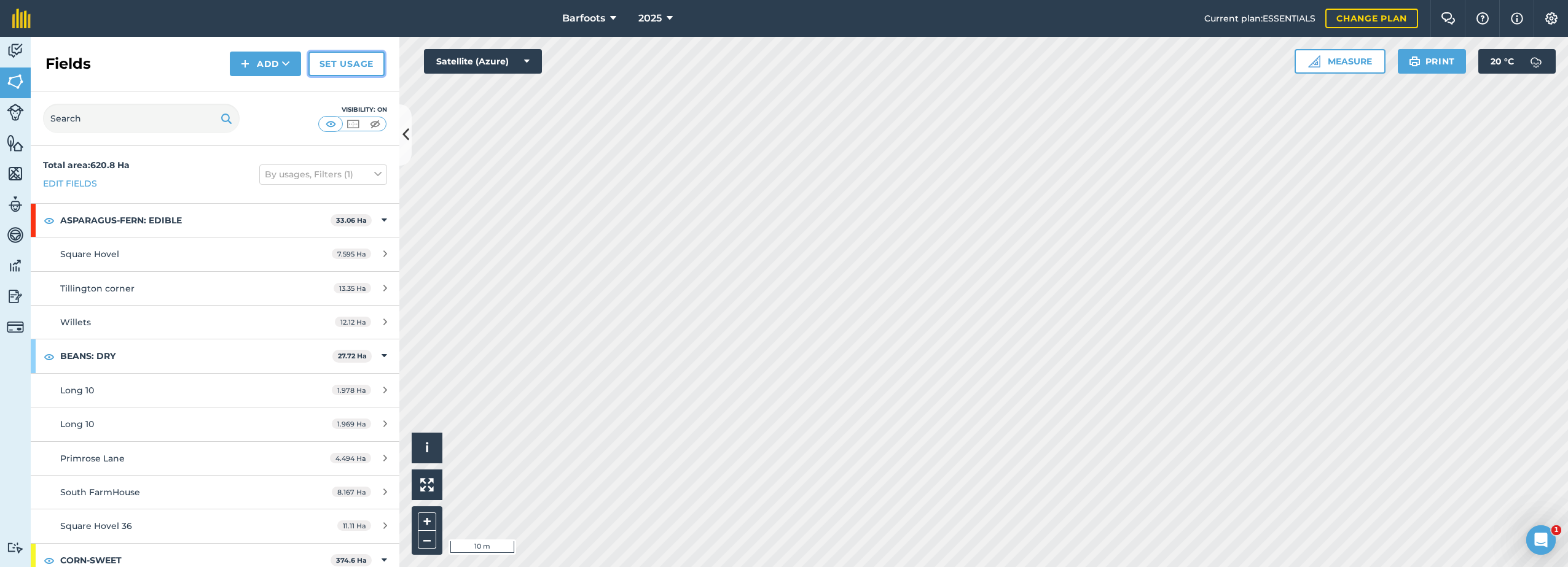
click at [358, 67] on link "Set usage" at bounding box center [346, 64] width 76 height 25
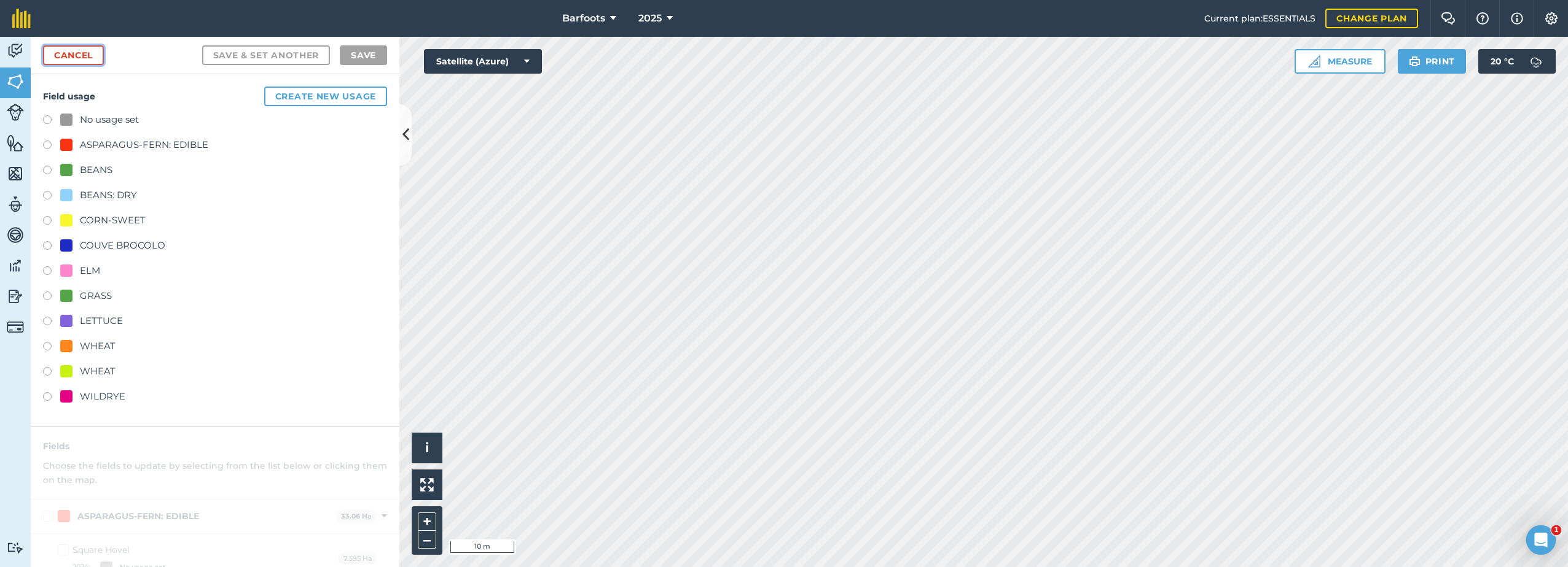
click at [75, 57] on link "Cancel" at bounding box center [73, 55] width 61 height 20
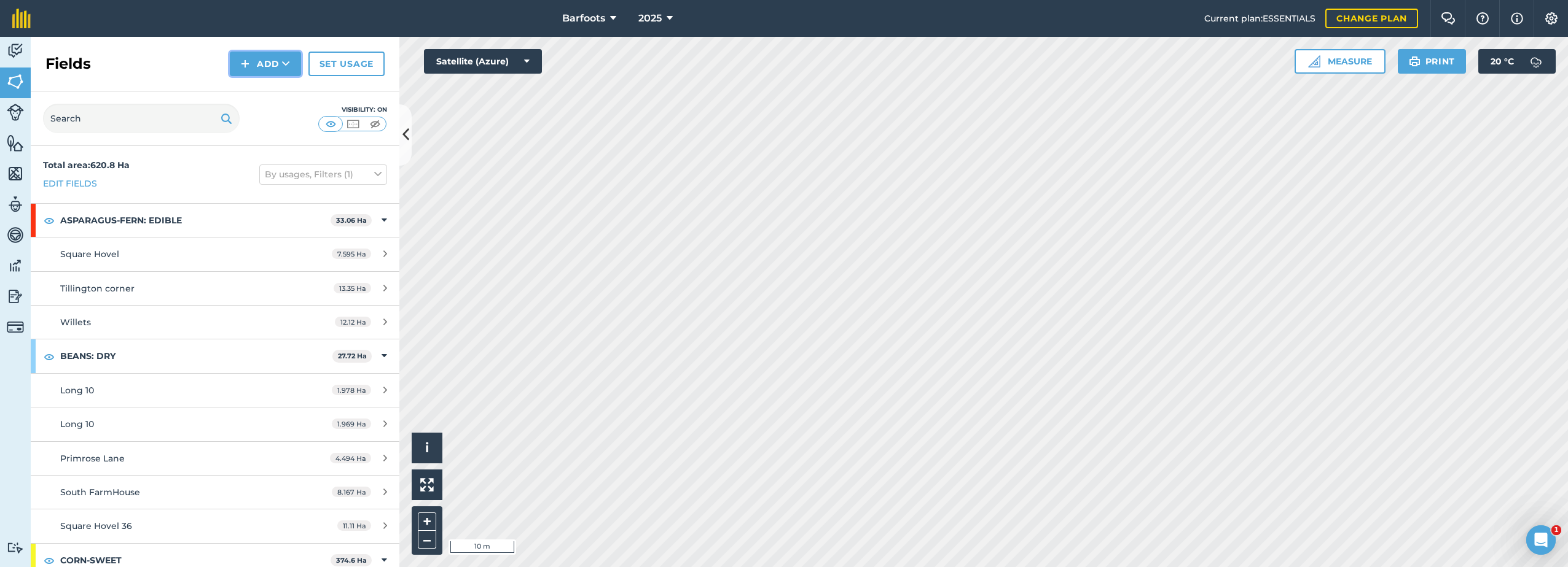
click at [292, 65] on button "Add" at bounding box center [266, 64] width 71 height 25
click at [292, 65] on button "Add Draw Import" at bounding box center [266, 64] width 71 height 25
click at [17, 299] on img at bounding box center [15, 296] width 17 height 18
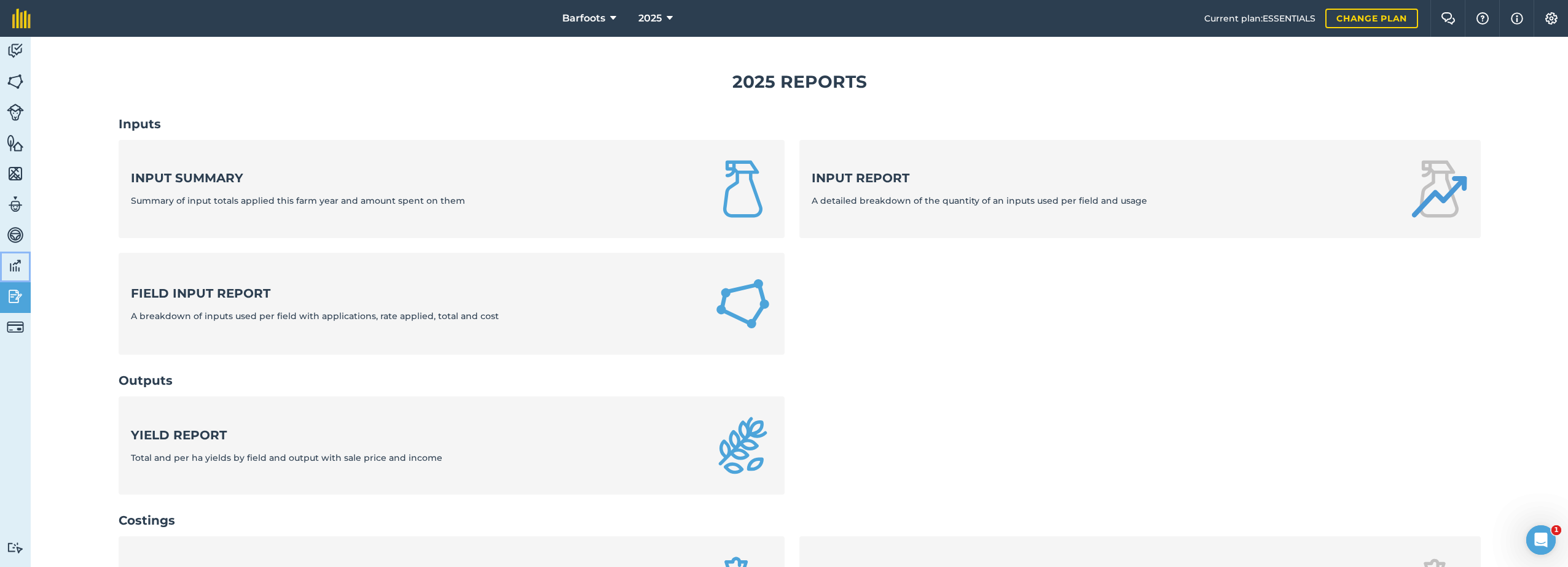
click at [13, 266] on img at bounding box center [15, 265] width 17 height 18
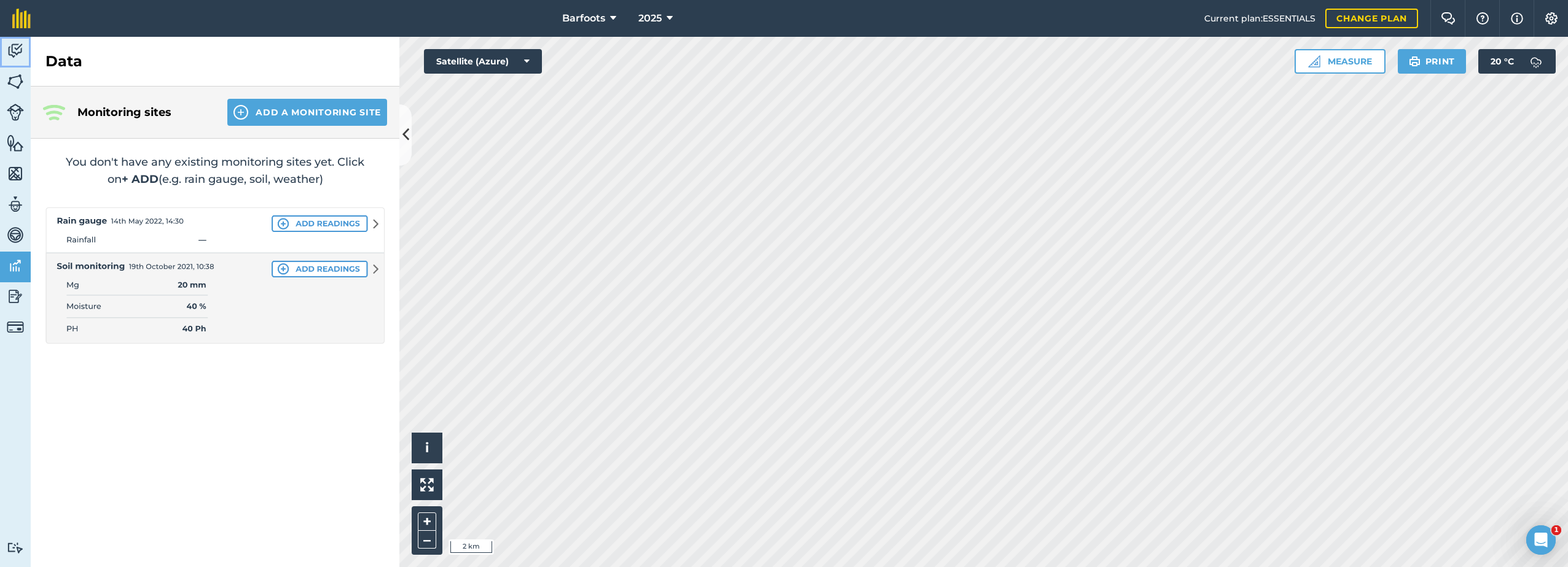
click at [17, 46] on img at bounding box center [15, 51] width 17 height 18
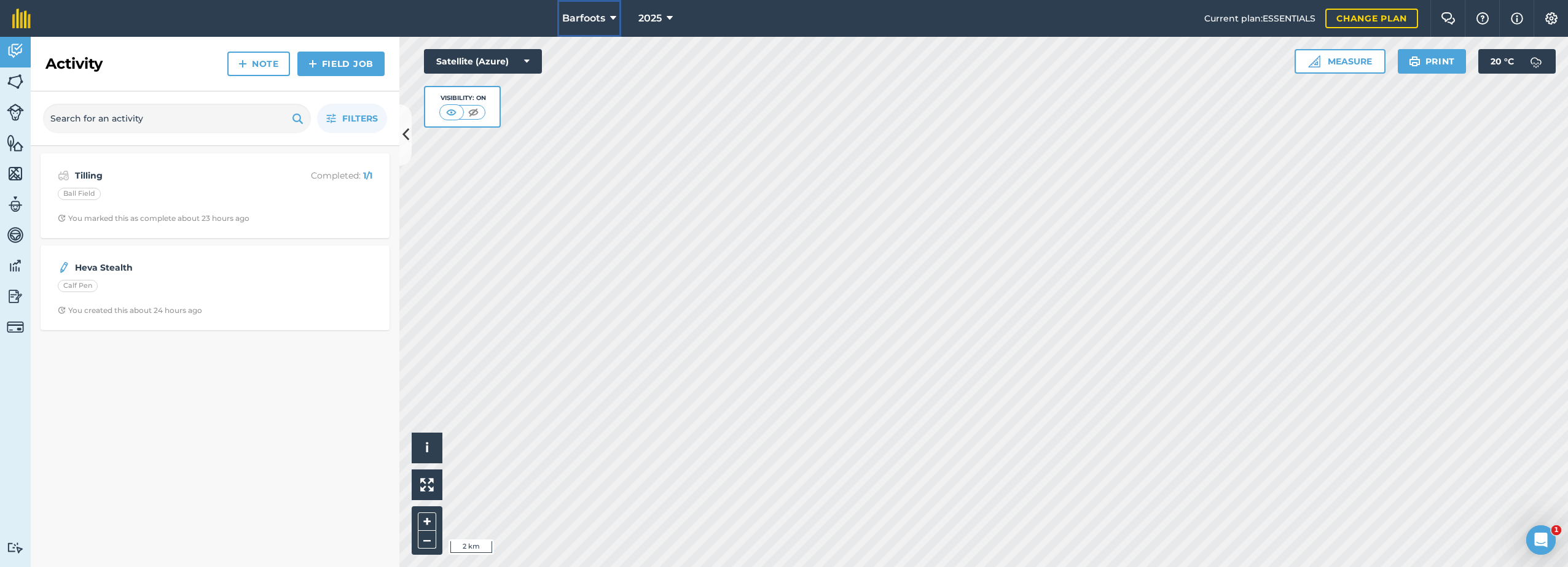
click at [611, 18] on icon at bounding box center [613, 18] width 6 height 15
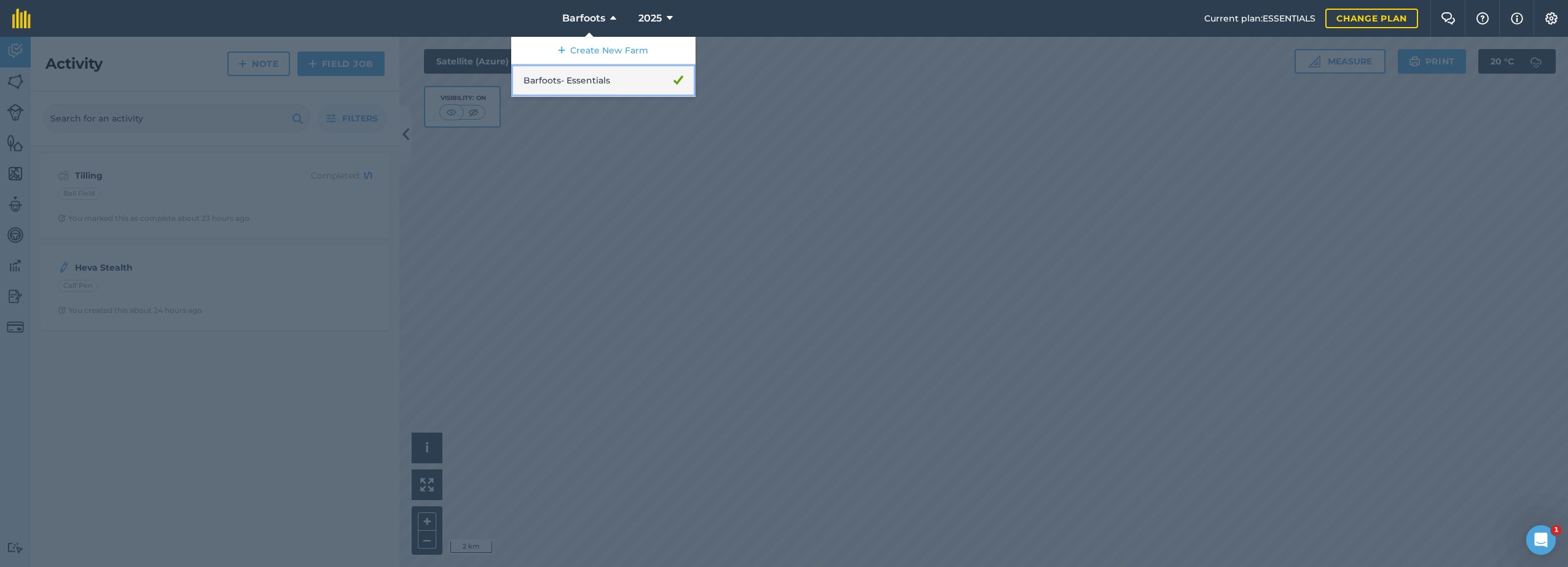
click at [596, 80] on link "Barfoots - Essentials" at bounding box center [604, 80] width 184 height 33
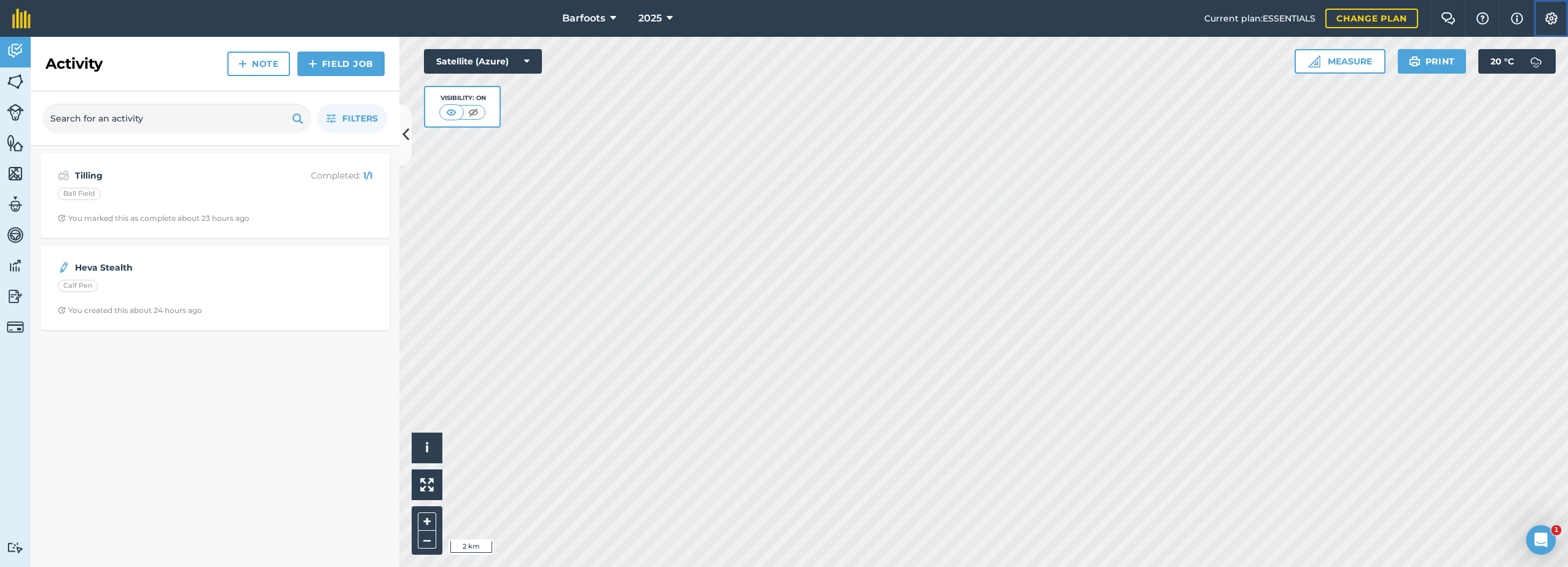
click at [1551, 16] on img at bounding box center [1551, 18] width 15 height 12
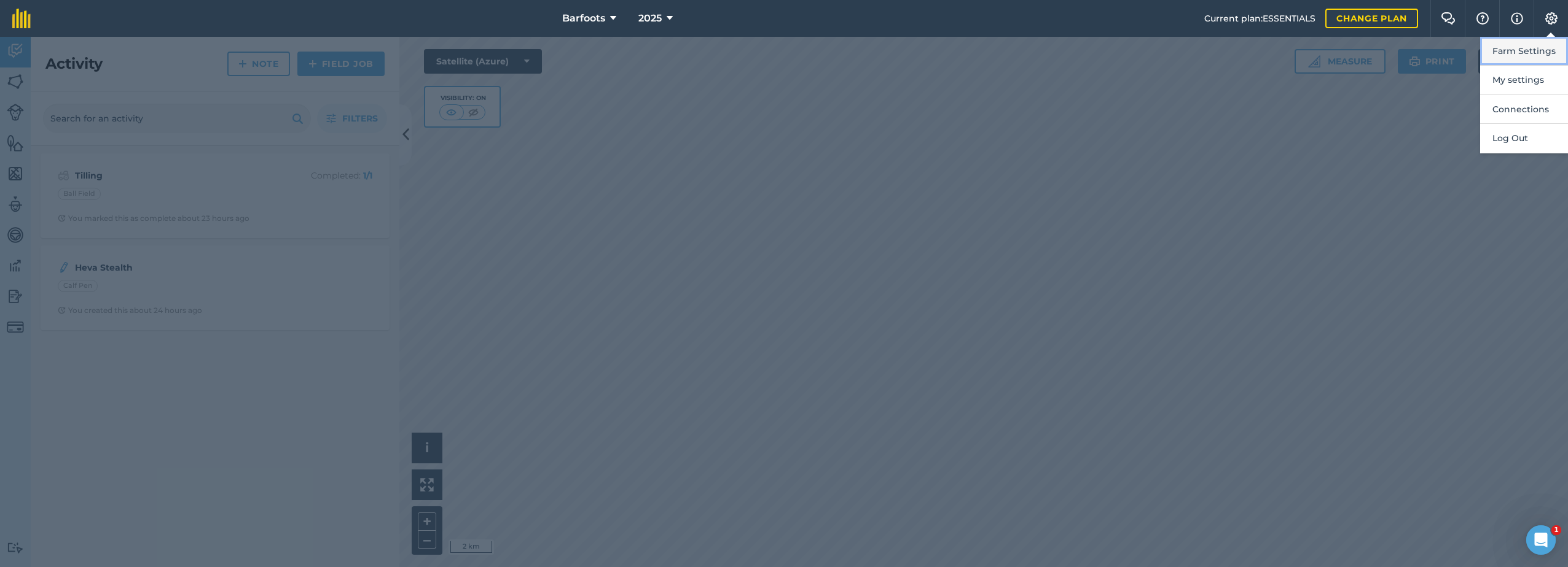
click at [1537, 47] on button "Farm Settings" at bounding box center [1524, 51] width 88 height 29
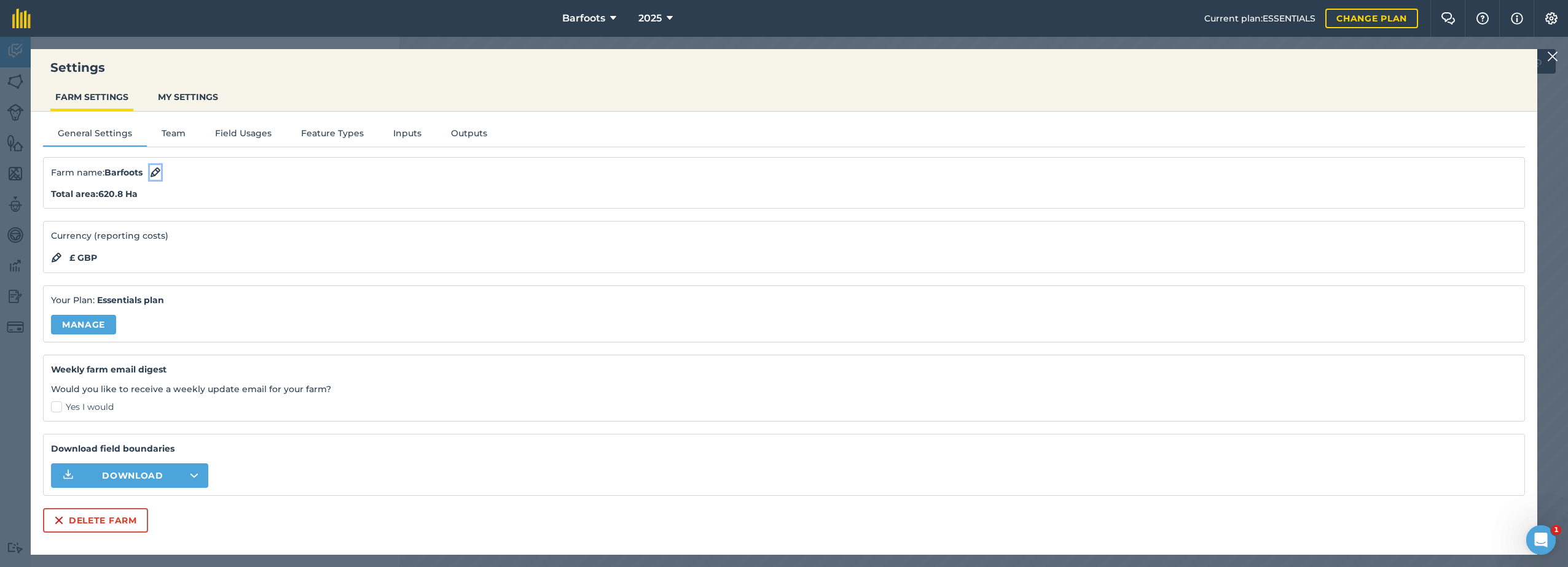
click at [158, 172] on img at bounding box center [155, 173] width 11 height 15
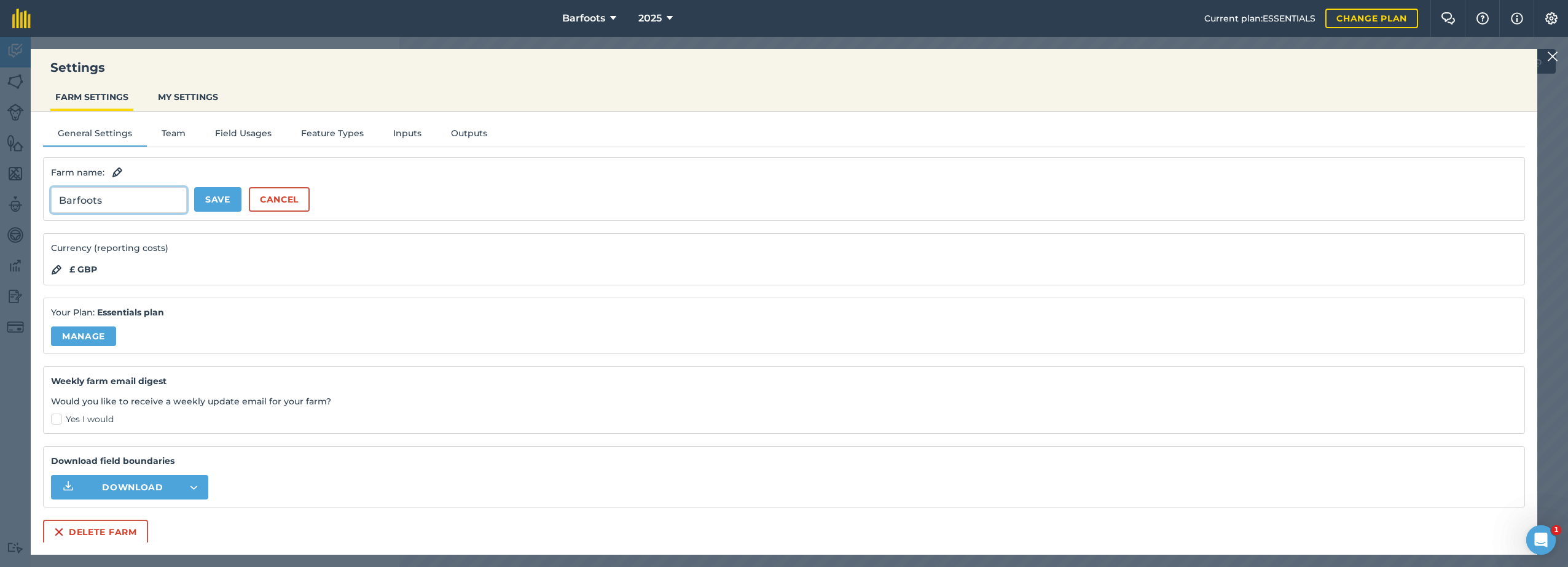
click at [104, 196] on input "Barfoots" at bounding box center [118, 200] width 136 height 26
click at [100, 204] on input "Barfoots" at bounding box center [118, 200] width 136 height 26
type input "[PERSON_NAME] Farm Life"
click at [216, 194] on button "Save" at bounding box center [218, 199] width 47 height 25
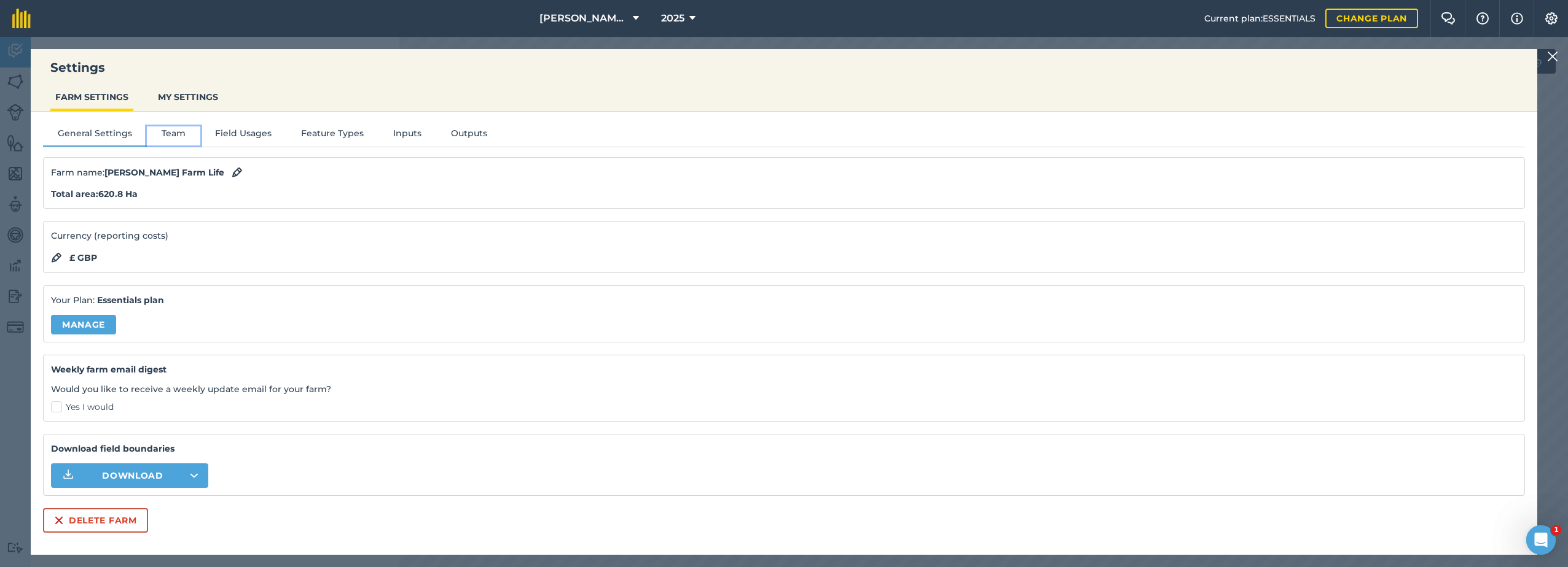
click at [171, 133] on button "Team" at bounding box center [173, 135] width 54 height 18
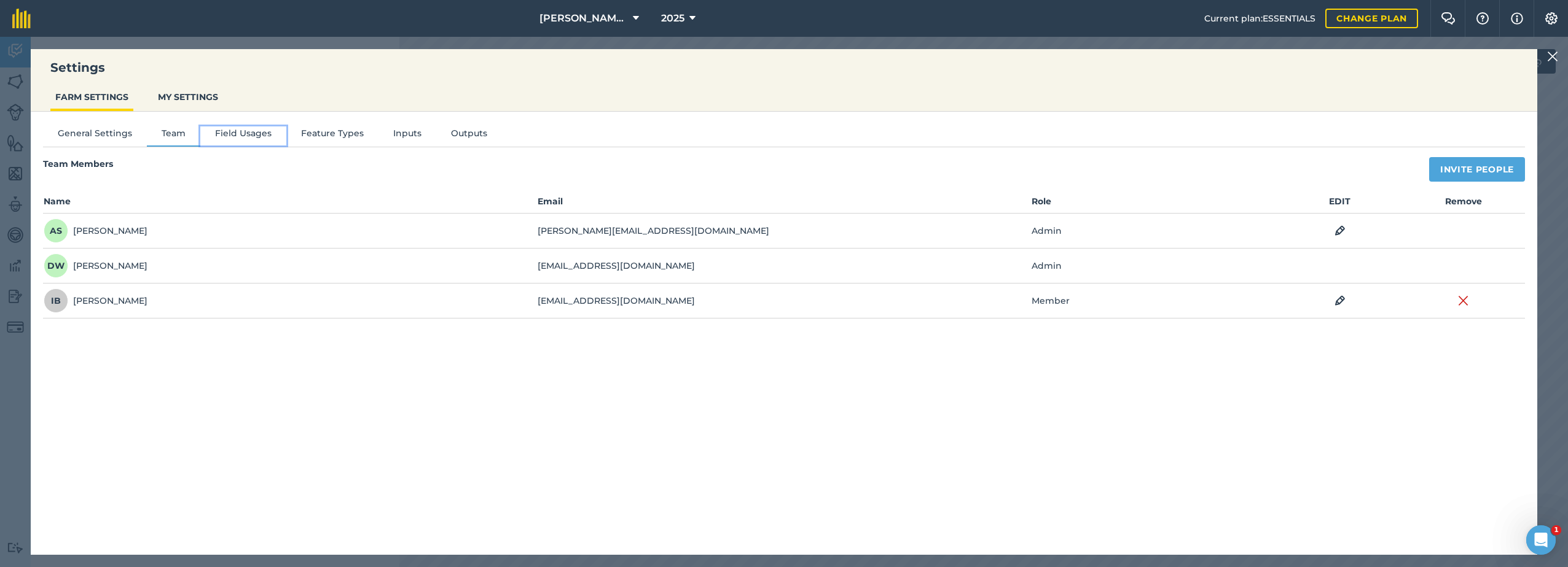
click at [236, 133] on button "Field Usages" at bounding box center [243, 135] width 86 height 18
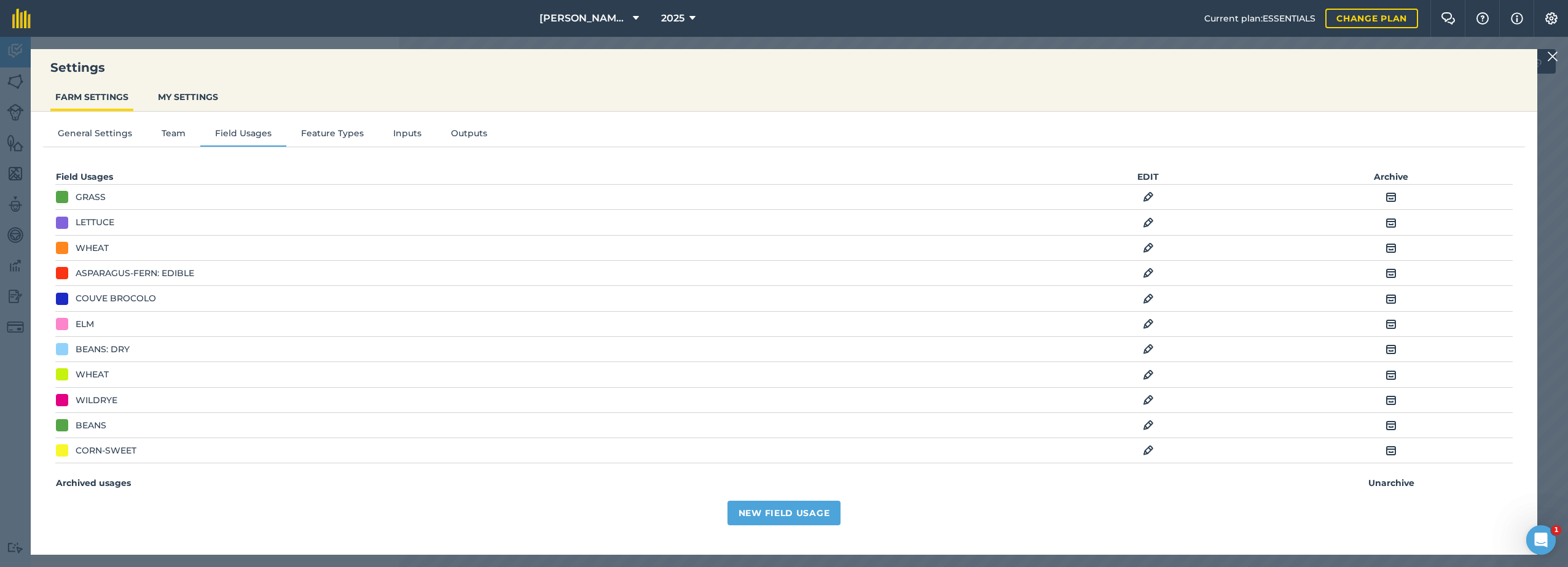
click at [1144, 374] on img at bounding box center [1148, 375] width 11 height 15
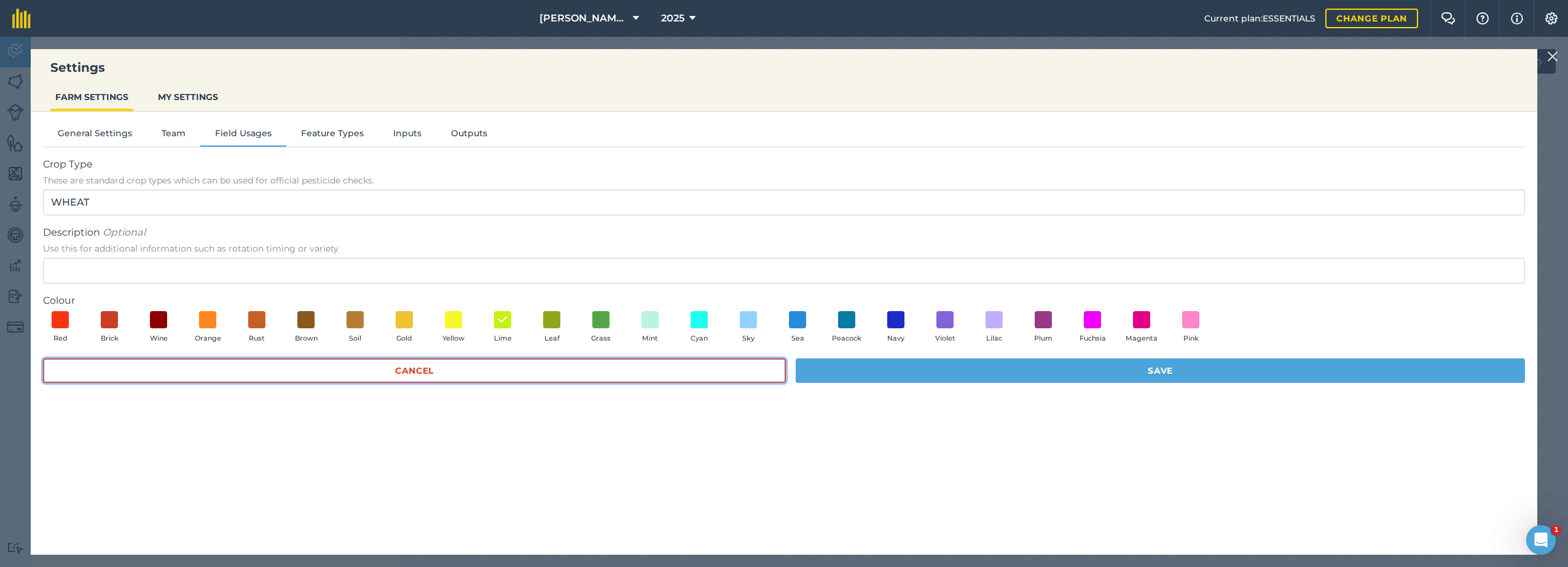
click at [422, 374] on button "Cancel" at bounding box center [414, 371] width 743 height 25
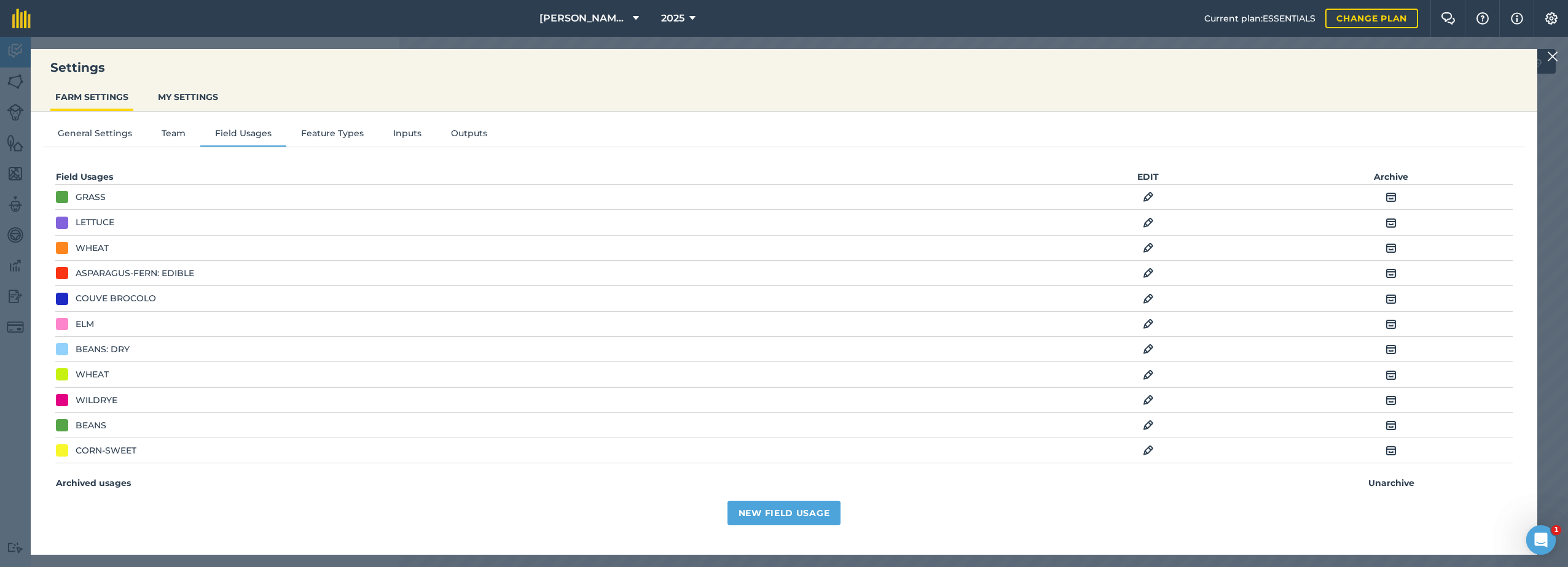
click at [126, 302] on div "COUVE BROCOLO" at bounding box center [115, 298] width 81 height 14
click at [1143, 298] on img at bounding box center [1148, 299] width 11 height 15
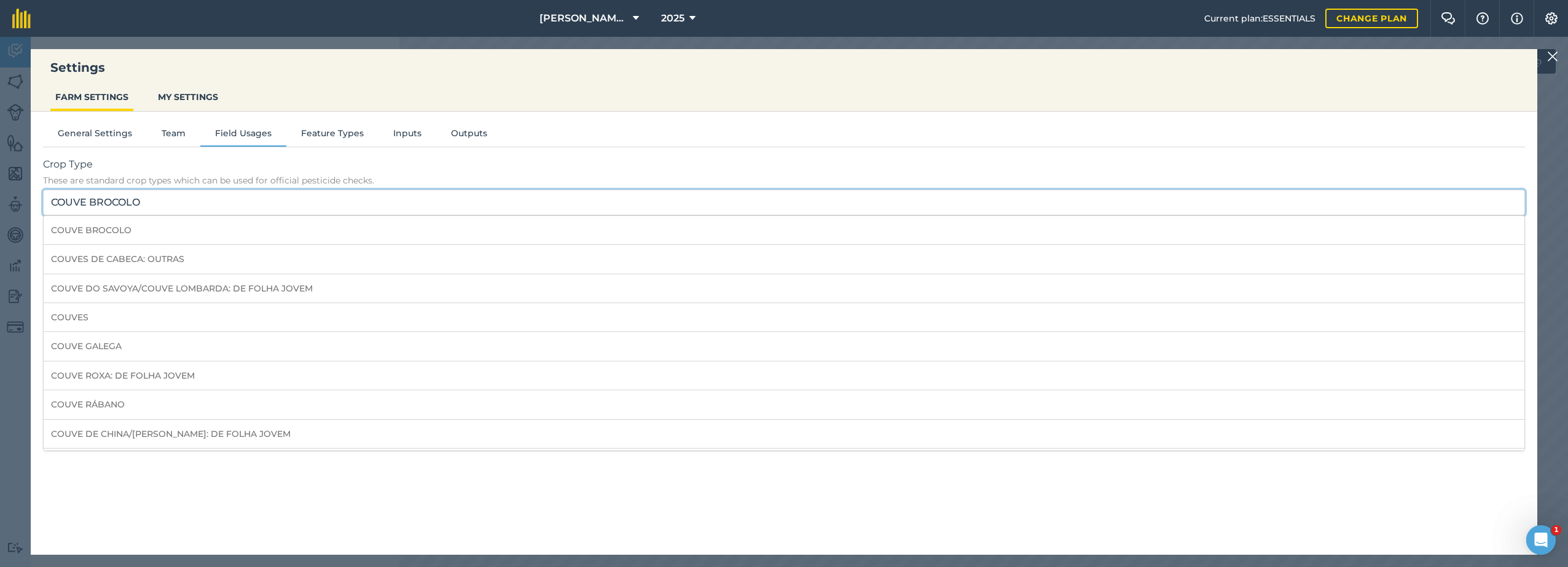
drag, startPoint x: 163, startPoint y: 202, endPoint x: 21, endPoint y: 199, distance: 142.0
click at [21, 199] on div "Settings FARM SETTINGS MY SETTINGS General Settings Team Field Usages Feature T…" at bounding box center [784, 302] width 1568 height 531
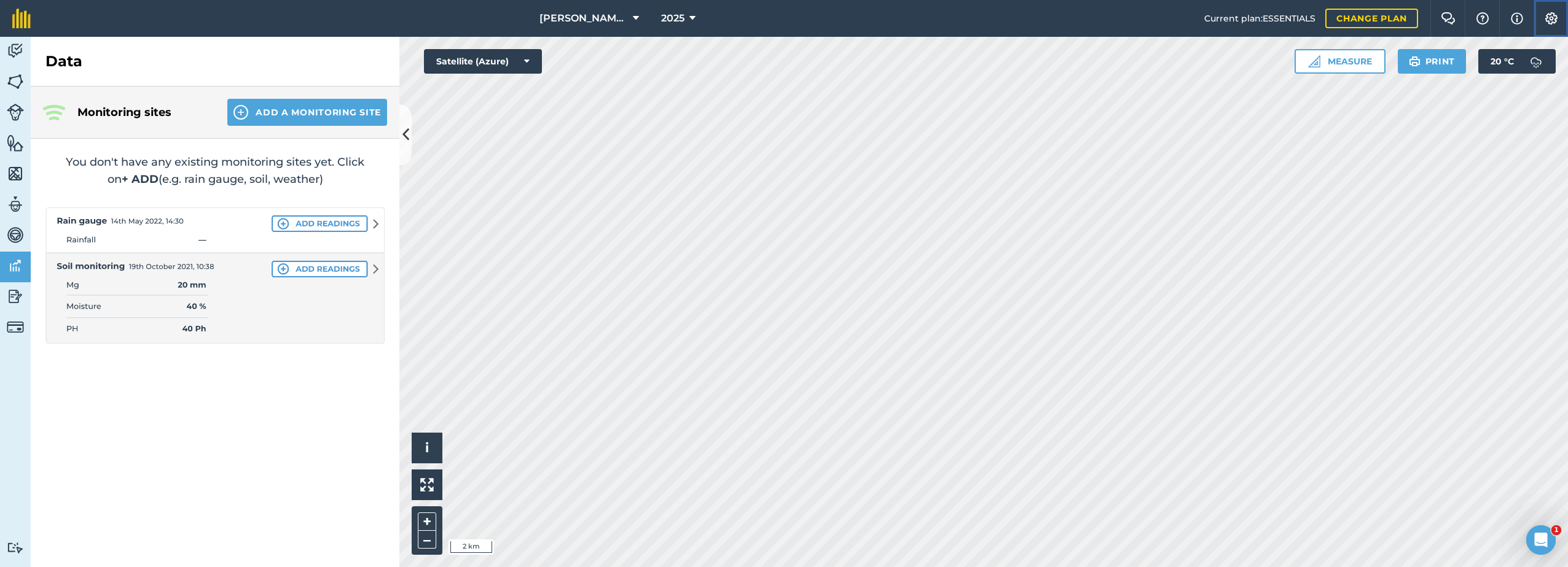
drag, startPoint x: 1551, startPoint y: 17, endPoint x: 1537, endPoint y: 26, distance: 16.6
click at [1551, 17] on img at bounding box center [1551, 18] width 15 height 12
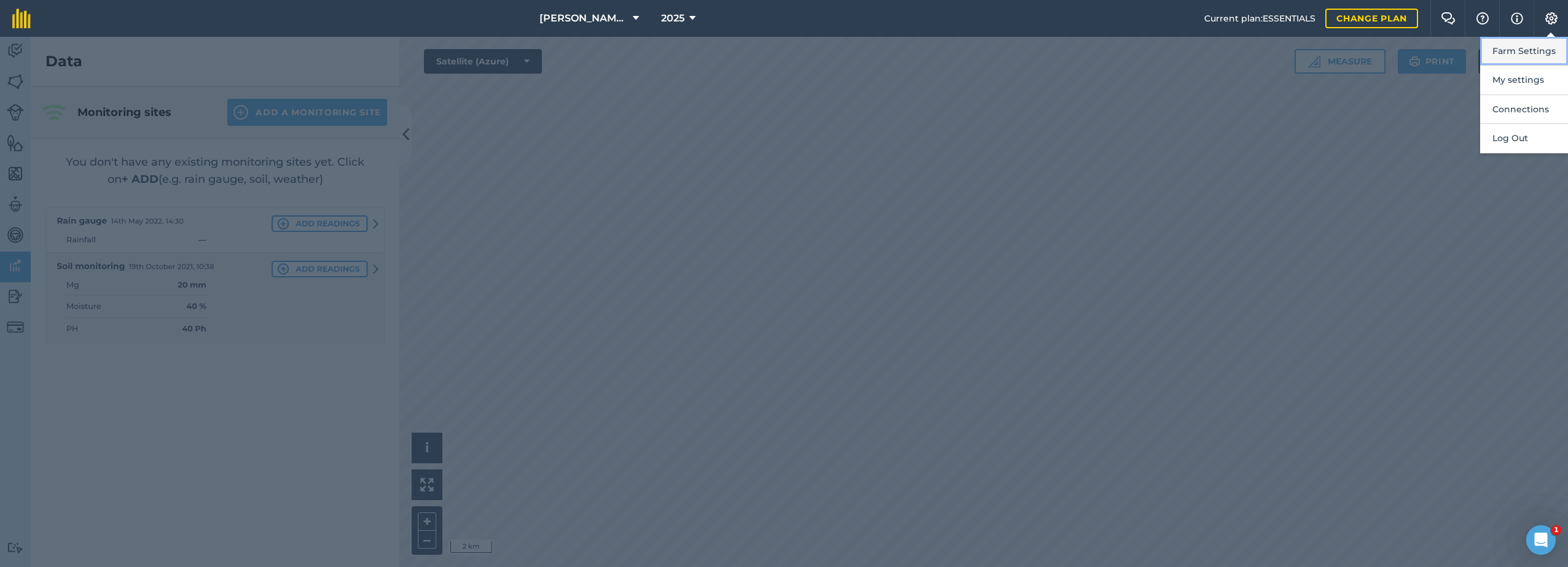
click at [1519, 56] on button "Farm Settings" at bounding box center [1524, 51] width 88 height 29
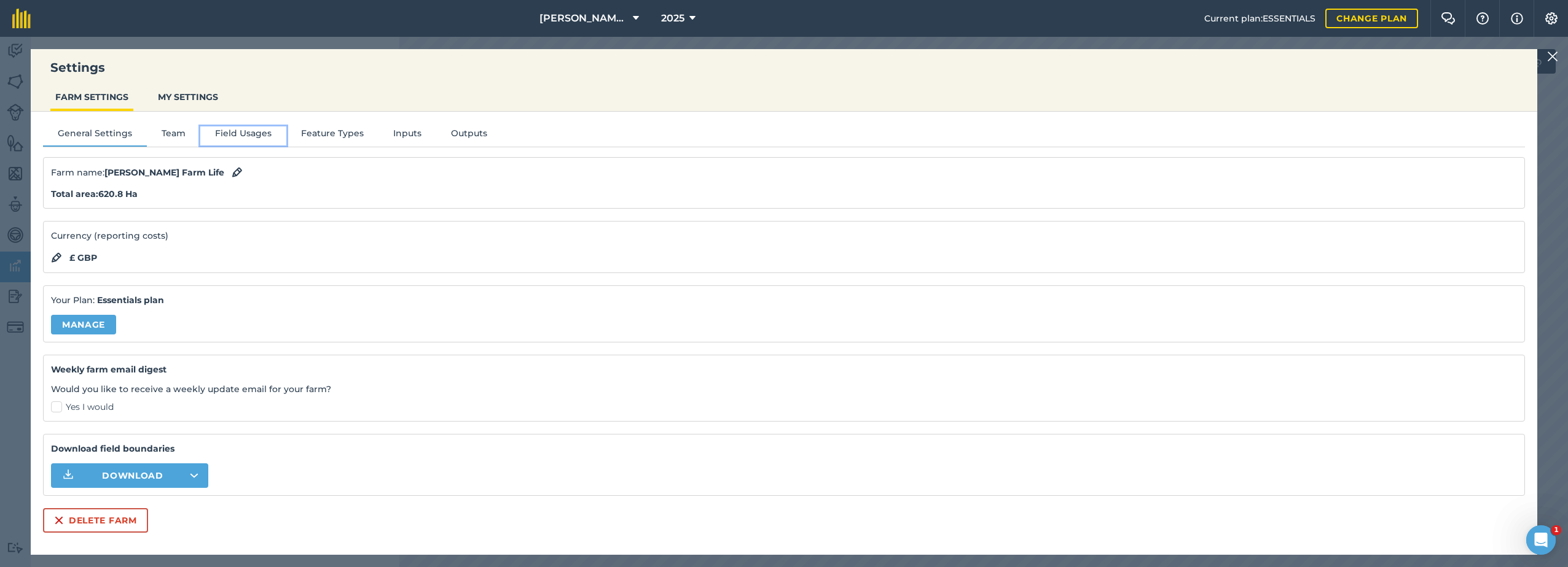
click at [237, 135] on button "Field Usages" at bounding box center [243, 135] width 86 height 18
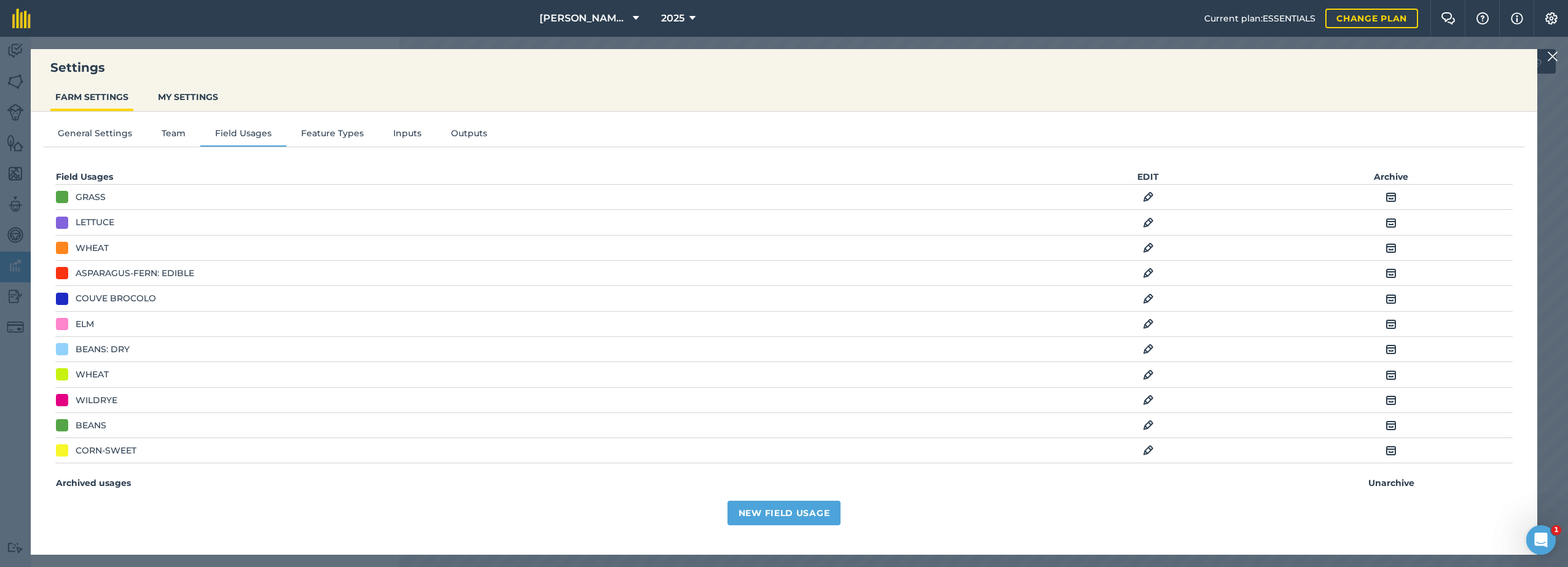
click at [1143, 300] on img at bounding box center [1148, 299] width 11 height 15
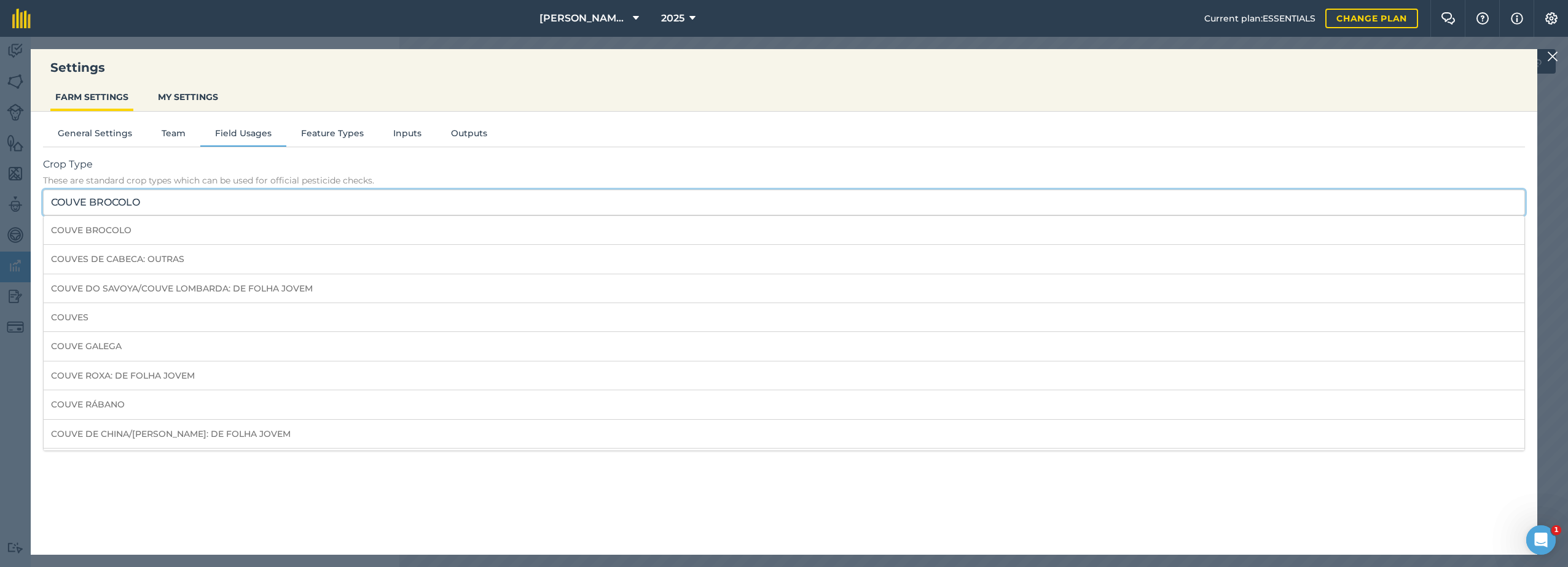
drag, startPoint x: 110, startPoint y: 201, endPoint x: 54, endPoint y: 203, distance: 56.0
click at [54, 203] on input "COUVE BROCOLO" at bounding box center [784, 203] width 1482 height 26
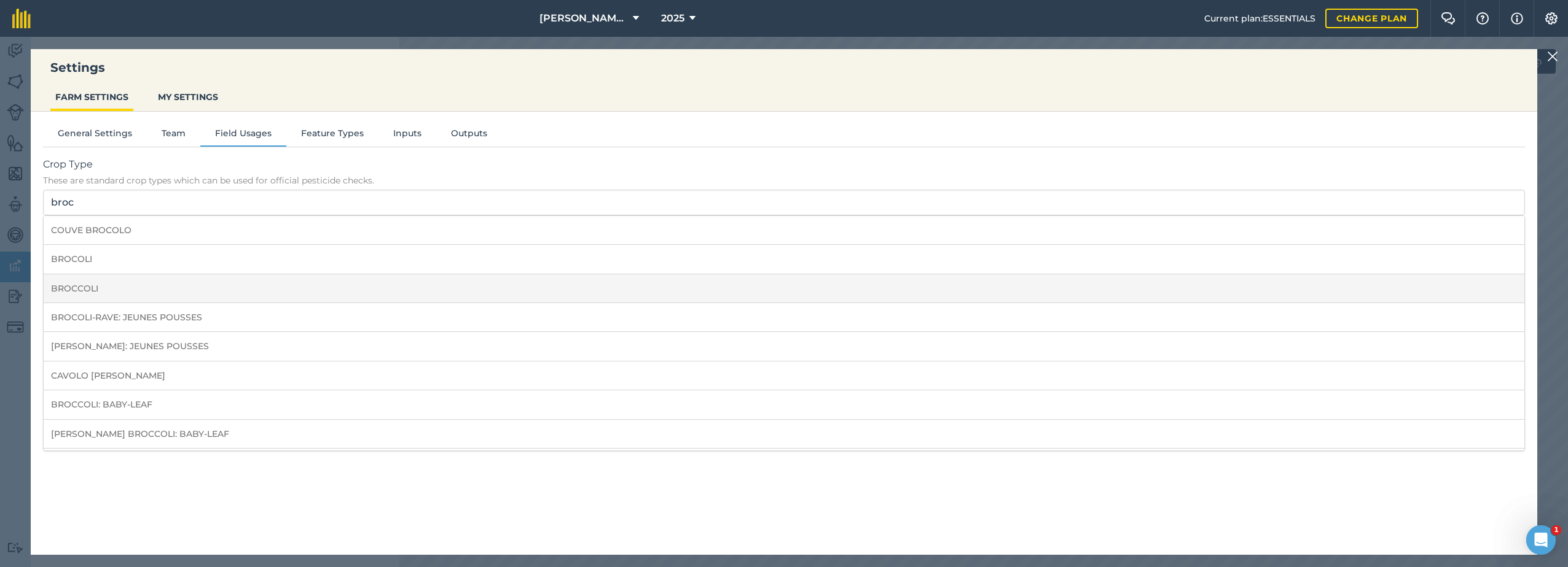
click at [121, 283] on li "BROCCOLI" at bounding box center [784, 289] width 1481 height 29
type input "BROCCOLI"
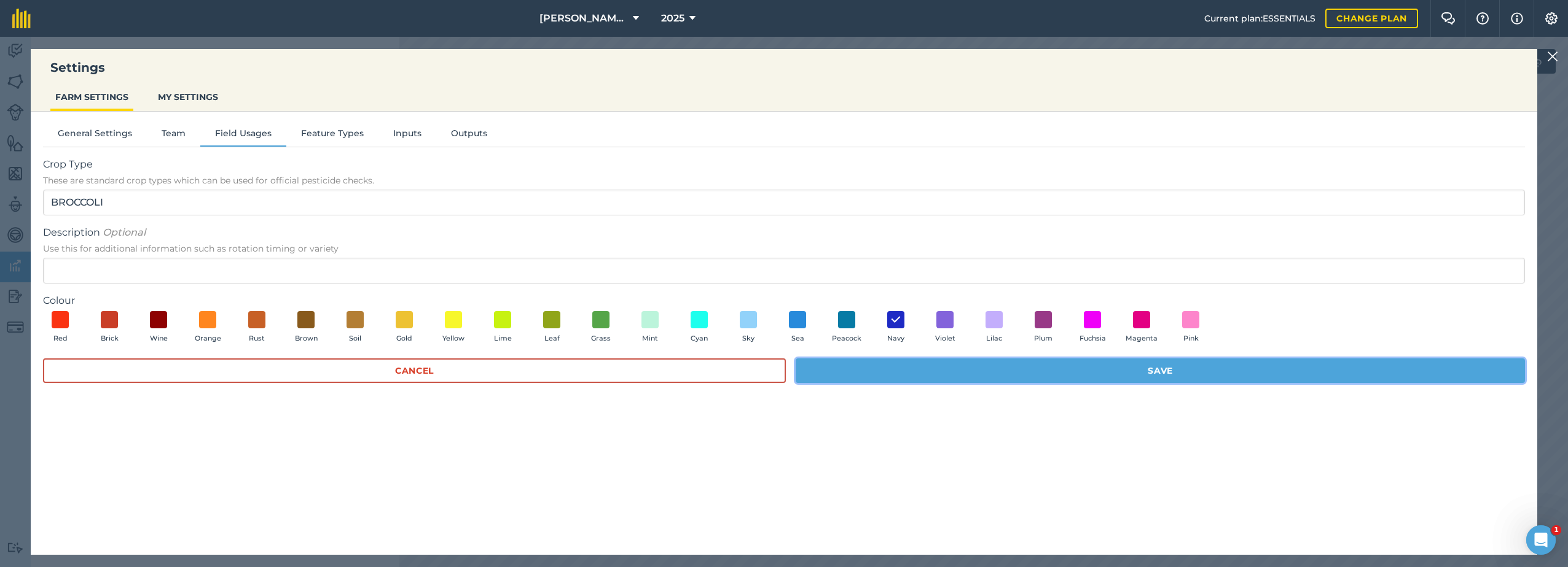
click at [1130, 375] on button "Save" at bounding box center [1160, 371] width 729 height 25
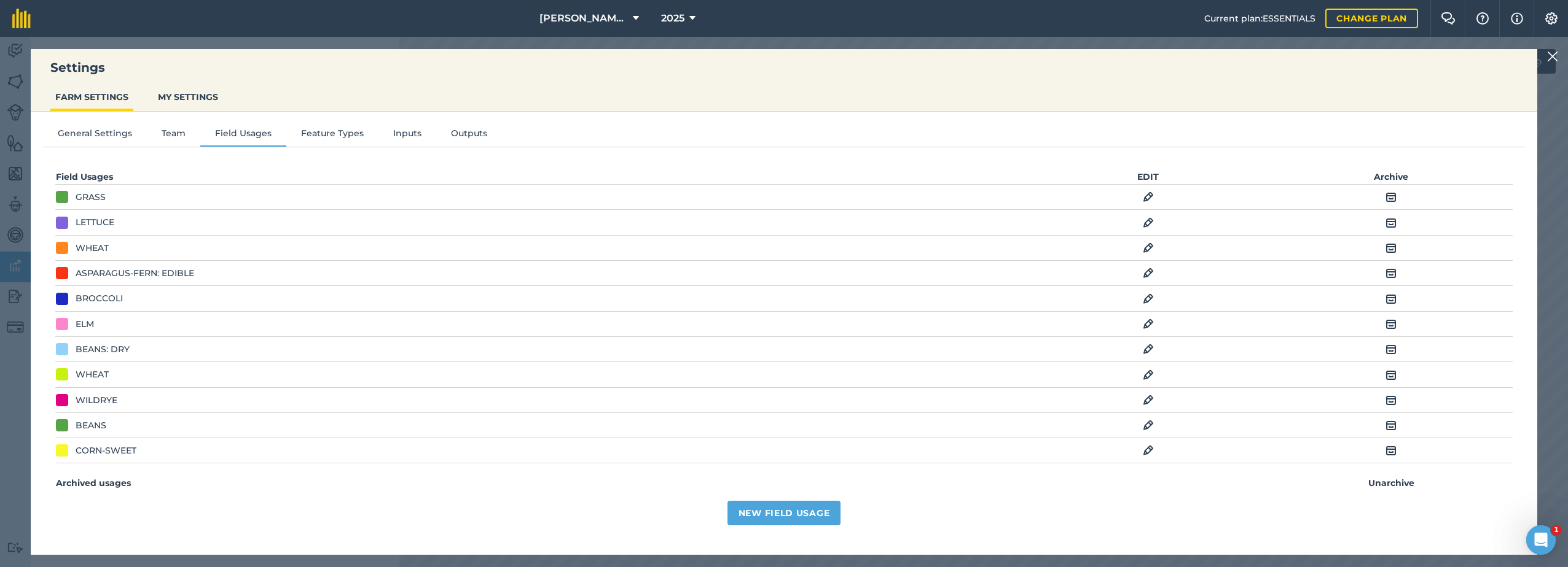
click at [1143, 320] on img at bounding box center [1148, 324] width 11 height 15
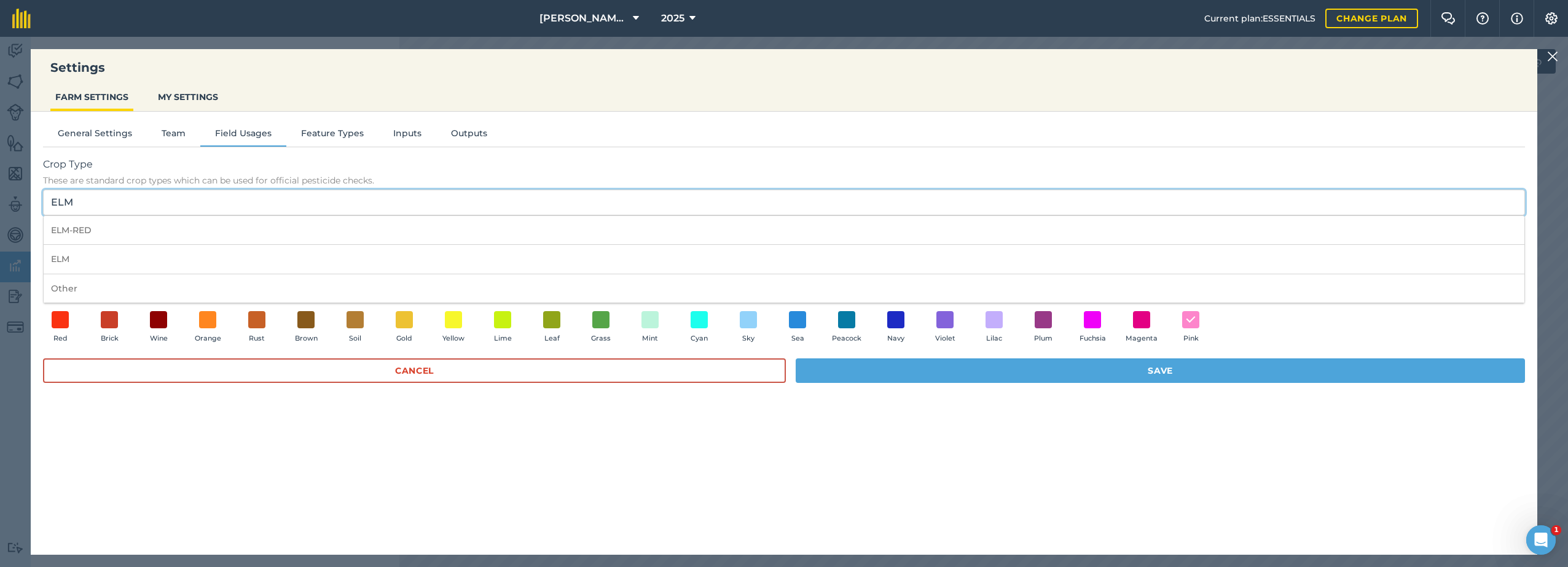
drag, startPoint x: 78, startPoint y: 200, endPoint x: 35, endPoint y: 199, distance: 43.0
click at [35, 199] on div "General Settings Team Field Usages Feature Types Inputs Outputs Crop Type These…" at bounding box center [784, 327] width 1506 height 431
type input "sfi"
drag, startPoint x: 70, startPoint y: 199, endPoint x: 47, endPoint y: 201, distance: 23.1
click at [47, 201] on input "sfi" at bounding box center [784, 203] width 1482 height 26
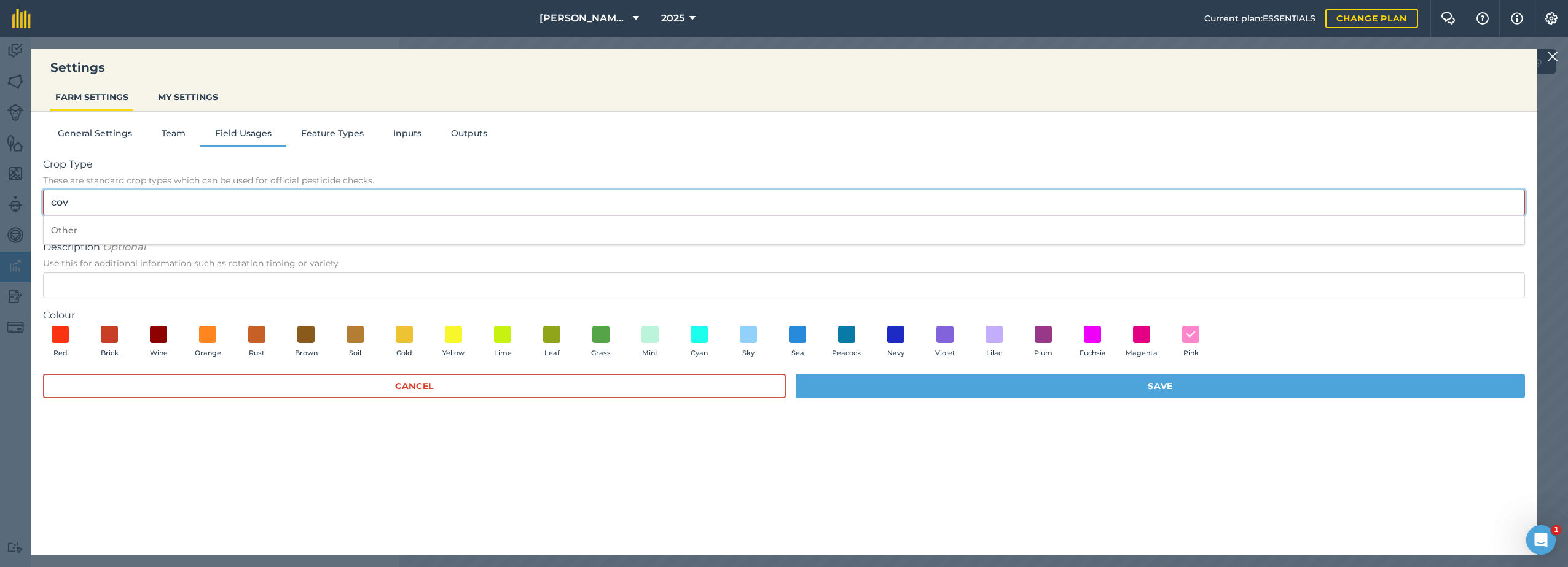
drag, startPoint x: 94, startPoint y: 197, endPoint x: 42, endPoint y: 199, distance: 52.0
click at [42, 199] on div "General Settings Team Field Usages Feature Types Inputs Outputs Crop Type These…" at bounding box center [784, 327] width 1506 height 431
paste input "Sustainable"
type input "Sustainable"
drag, startPoint x: 117, startPoint y: 204, endPoint x: 48, endPoint y: 199, distance: 69.2
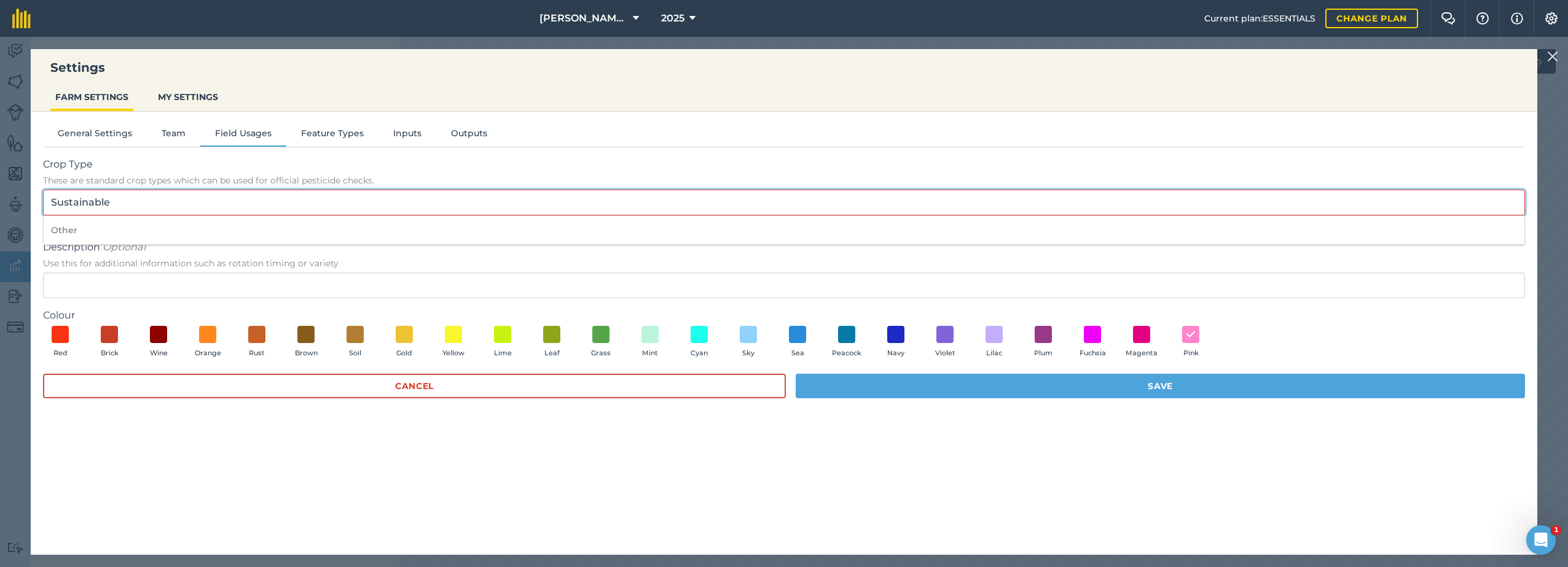
click at [48, 199] on input "Sustainable" at bounding box center [784, 203] width 1482 height 26
drag, startPoint x: 123, startPoint y: 204, endPoint x: 129, endPoint y: 202, distance: 6.3
click at [123, 203] on input "Crop Type These are standard crop types which can be used for official pesticid…" at bounding box center [784, 203] width 1482 height 26
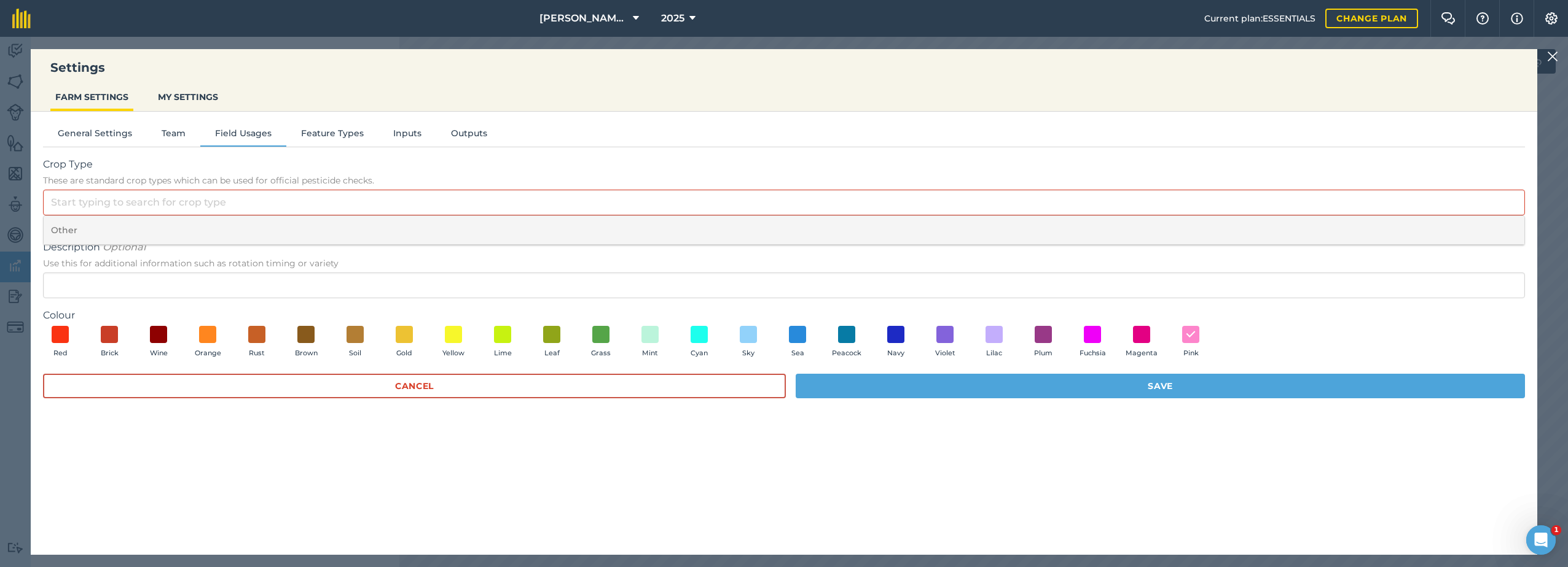
click at [77, 231] on li "Other" at bounding box center [784, 231] width 1481 height 29
type input "Other"
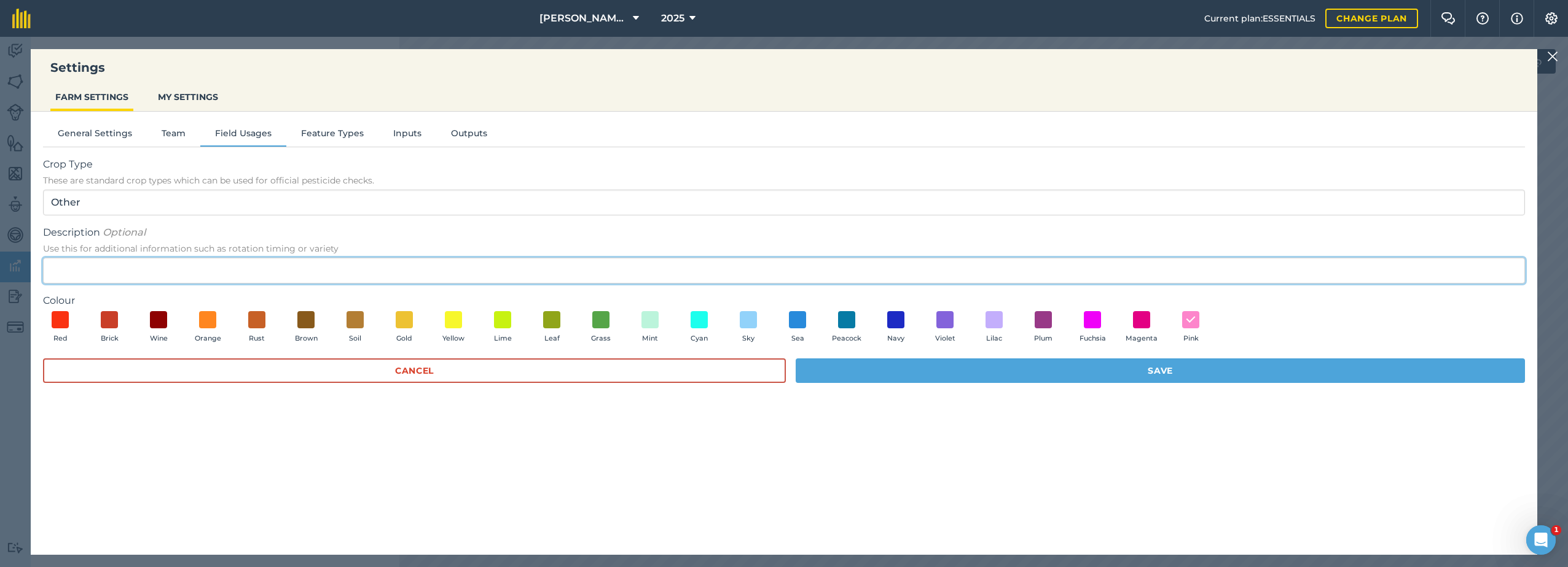
click at [90, 275] on input "Description Optional Use this for additional information such as rotation timin…" at bounding box center [784, 271] width 1482 height 26
paste input "Sustainable Farming Incentive"
type input "Sustainable Farming Incentive"
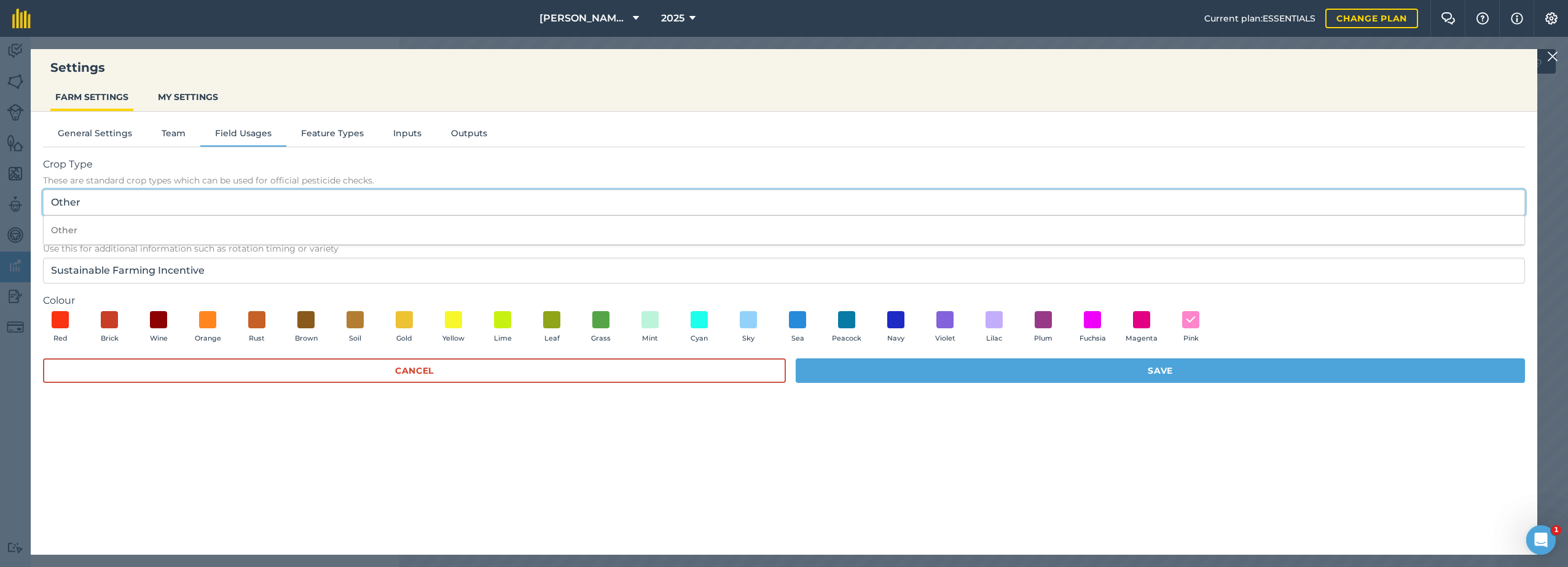
drag, startPoint x: 75, startPoint y: 207, endPoint x: 35, endPoint y: 204, distance: 40.1
click at [35, 204] on div "General Settings Team Field Usages Feature Types Inputs Outputs Crop Type These…" at bounding box center [784, 327] width 1506 height 431
paste input "Sustainable Farming Incentive"
type input "Sustainable Farming Incentive"
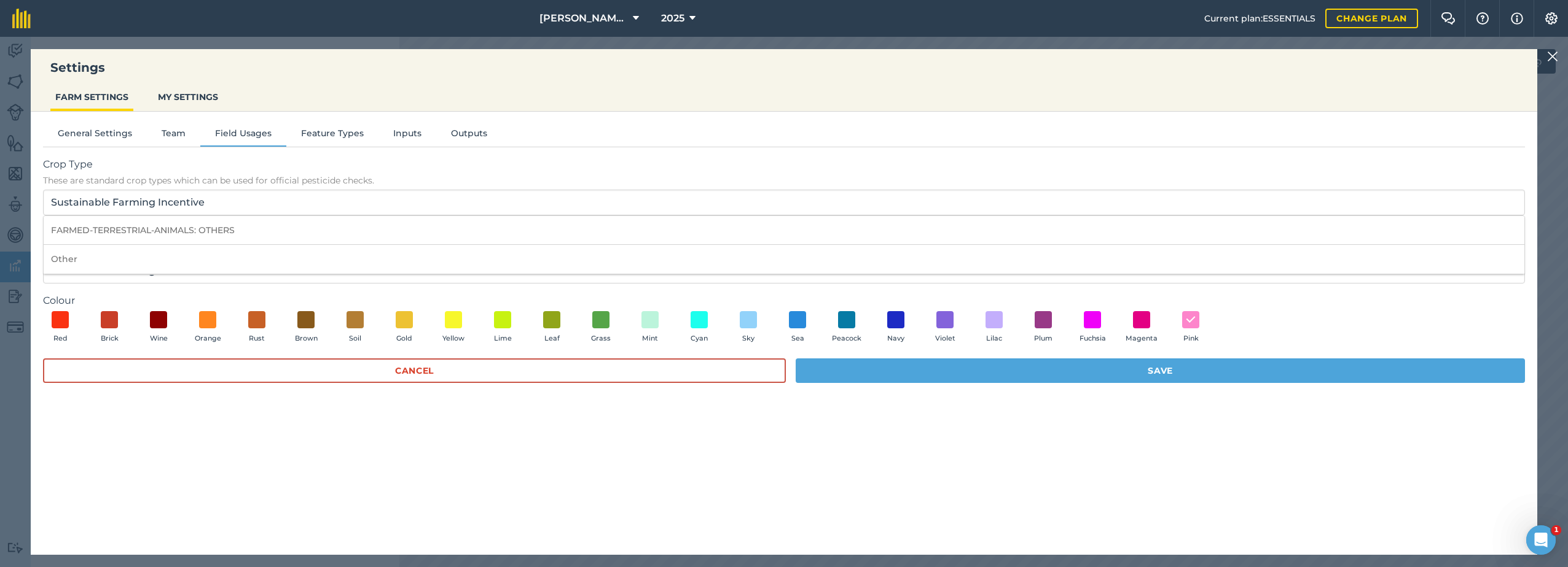
click at [349, 443] on div "General Settings Team Field Usages Feature Types Inputs Outputs Crop Type These…" at bounding box center [784, 327] width 1506 height 431
drag, startPoint x: 210, startPoint y: 275, endPoint x: 1, endPoint y: 266, distance: 209.2
click at [1, 266] on div "Settings FARM SETTINGS MY SETTINGS General Settings Team Field Usages Feature T…" at bounding box center [784, 302] width 1568 height 531
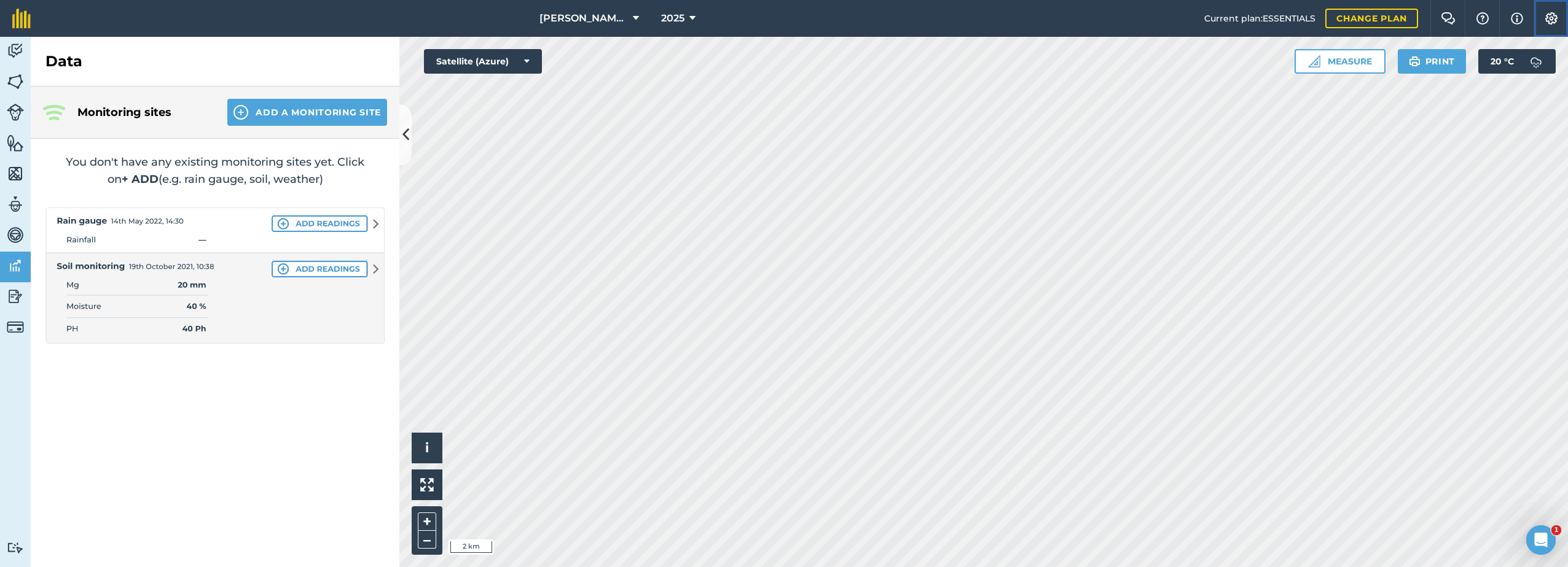
drag, startPoint x: 1549, startPoint y: 22, endPoint x: 1543, endPoint y: 23, distance: 6.1
click at [1549, 22] on img at bounding box center [1551, 18] width 15 height 12
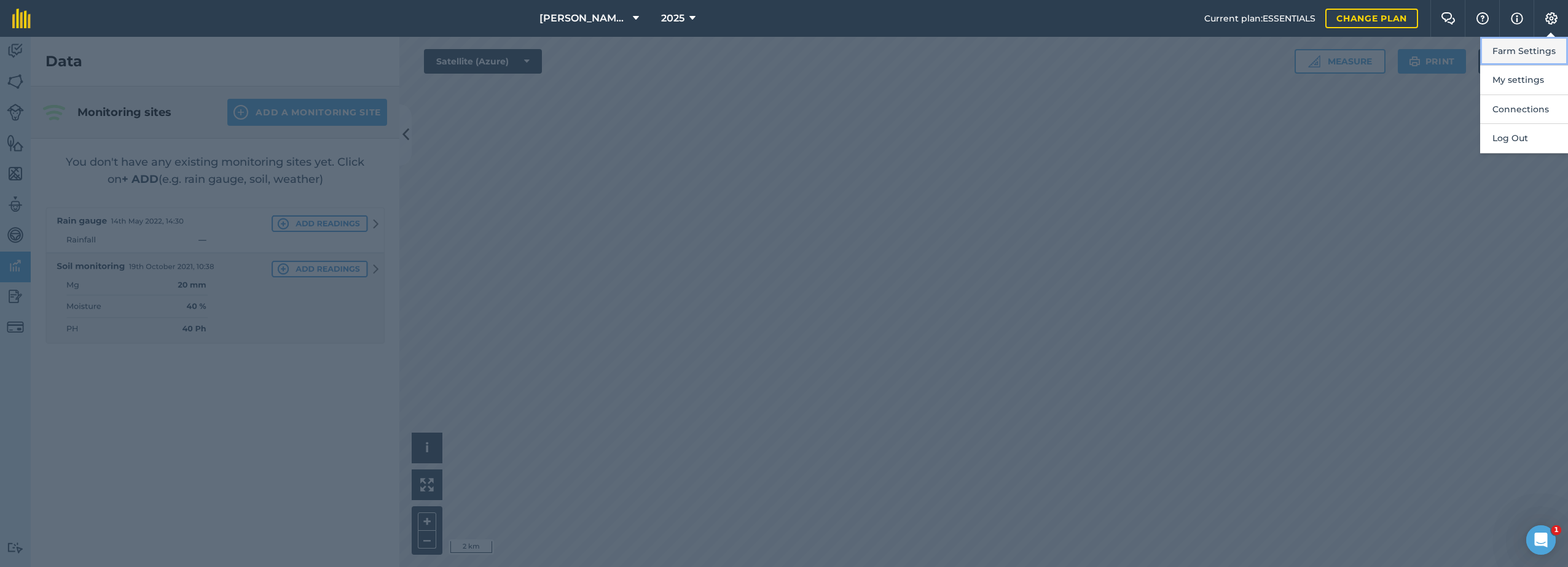
click at [1522, 51] on button "Farm Settings" at bounding box center [1524, 51] width 88 height 29
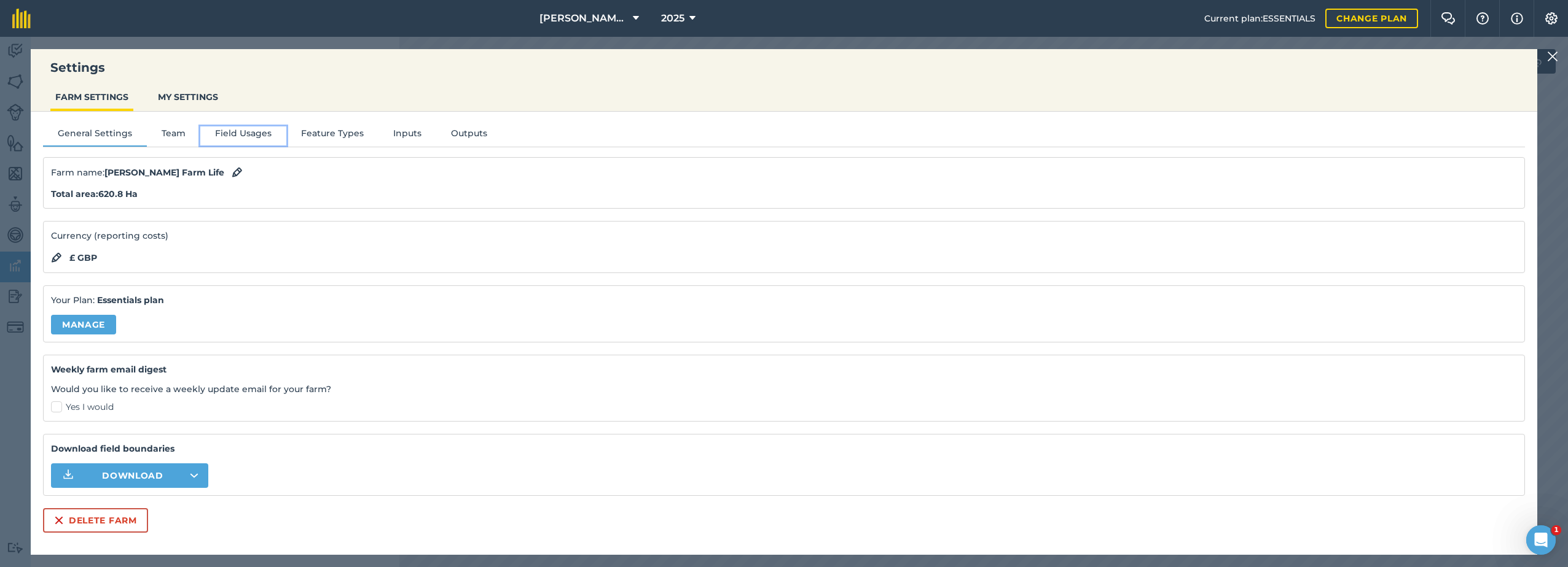
click at [255, 138] on button "Field Usages" at bounding box center [243, 135] width 86 height 18
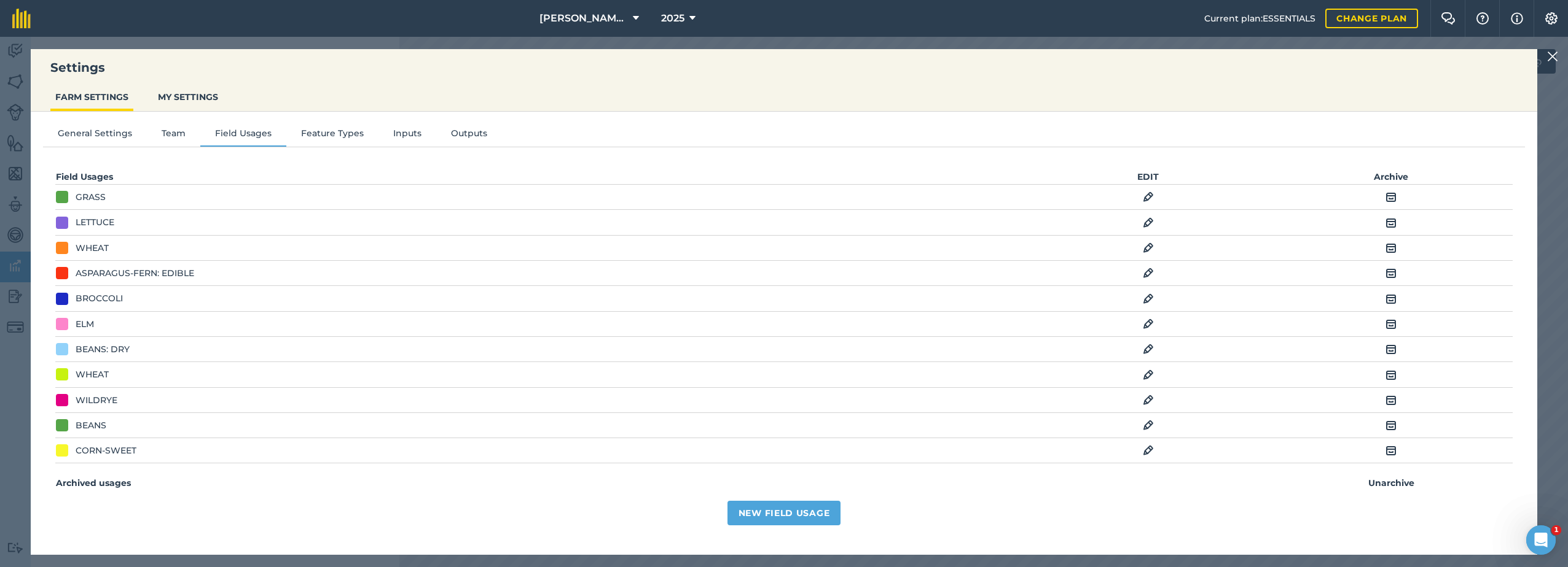
click at [1143, 325] on img at bounding box center [1148, 324] width 11 height 15
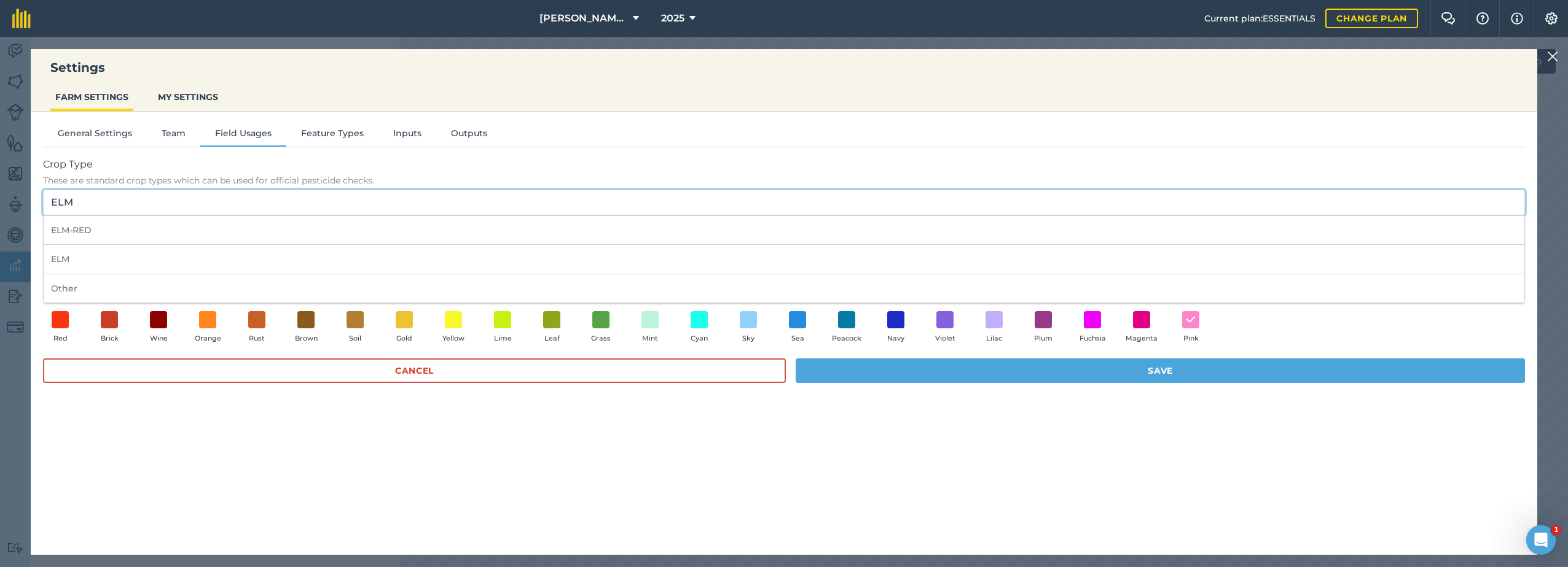
drag, startPoint x: 86, startPoint y: 204, endPoint x: 39, endPoint y: 207, distance: 47.1
click at [39, 207] on div "General Settings Team Field Usages Feature Types Inputs Outputs Crop Type These…" at bounding box center [784, 327] width 1506 height 431
paste input "Sustainable Farming Incentive"
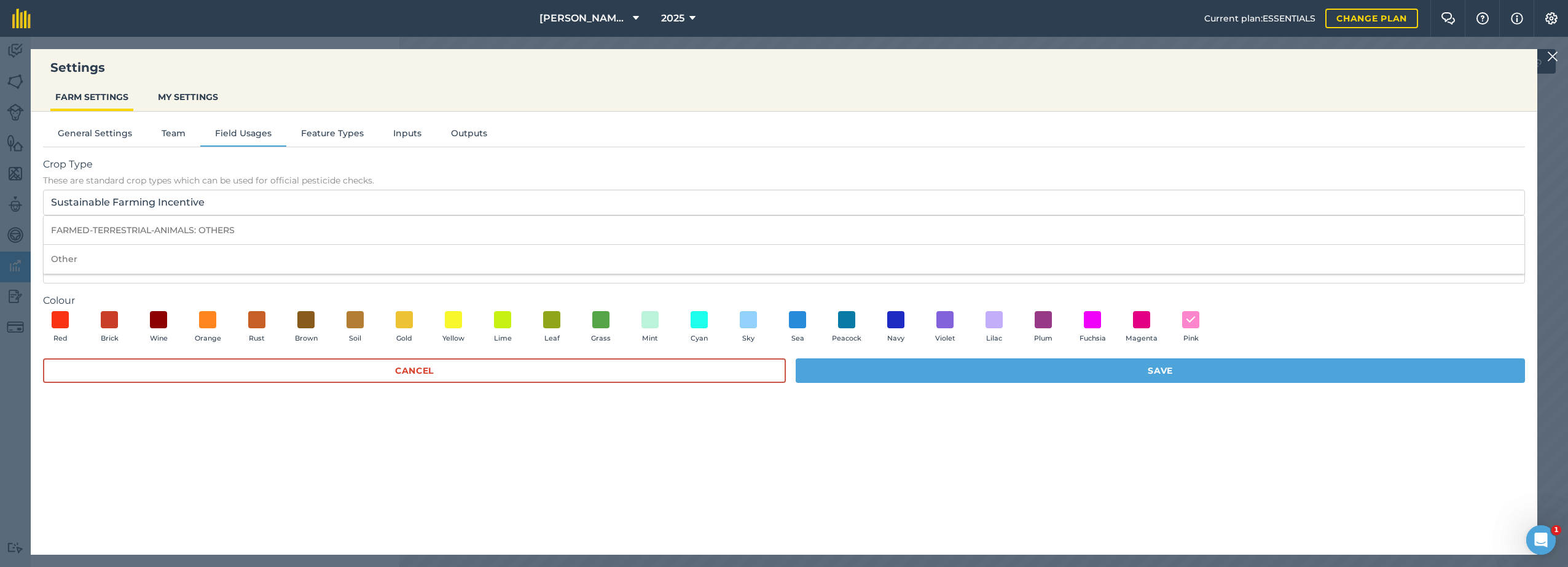
click at [612, 505] on div "General Settings Team Field Usages Feature Types Inputs Outputs Crop Type These…" at bounding box center [784, 327] width 1506 height 431
click at [978, 368] on button "Save" at bounding box center [1160, 371] width 729 height 25
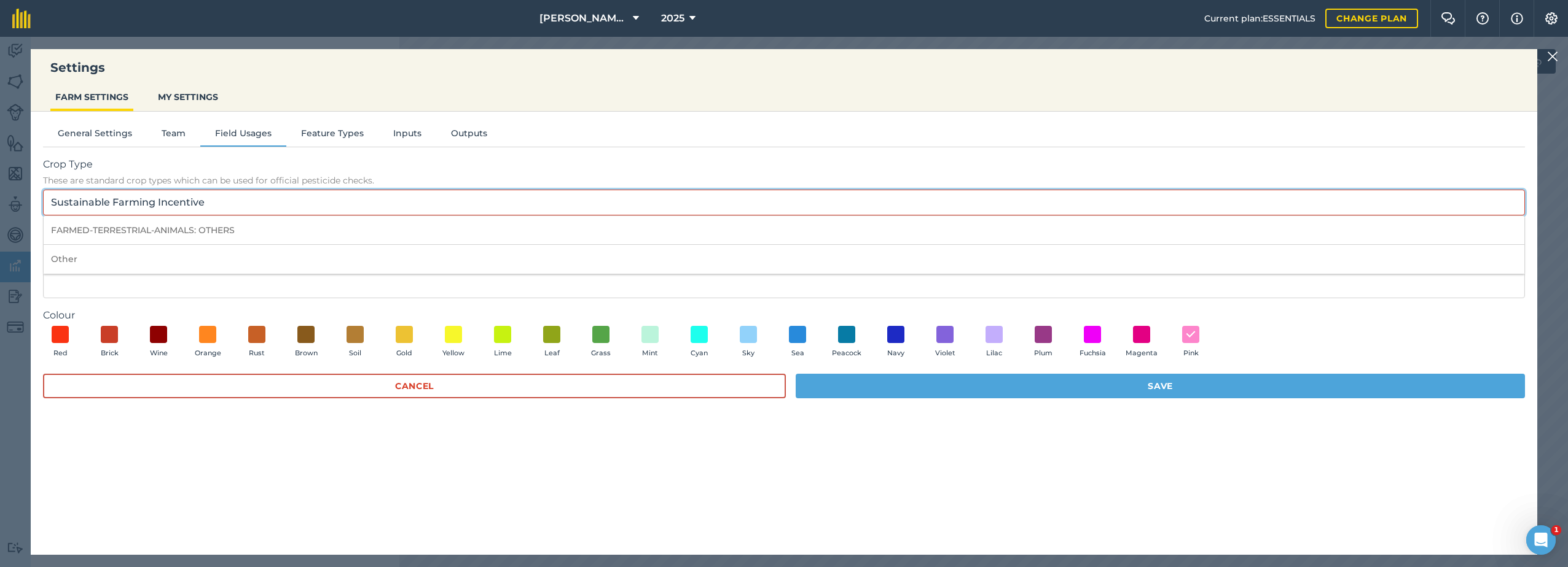
drag, startPoint x: 213, startPoint y: 201, endPoint x: 41, endPoint y: 199, distance: 172.0
click at [41, 199] on div "General Settings Team Field Usages Feature Types Inputs Outputs Crop Type These…" at bounding box center [784, 327] width 1506 height 431
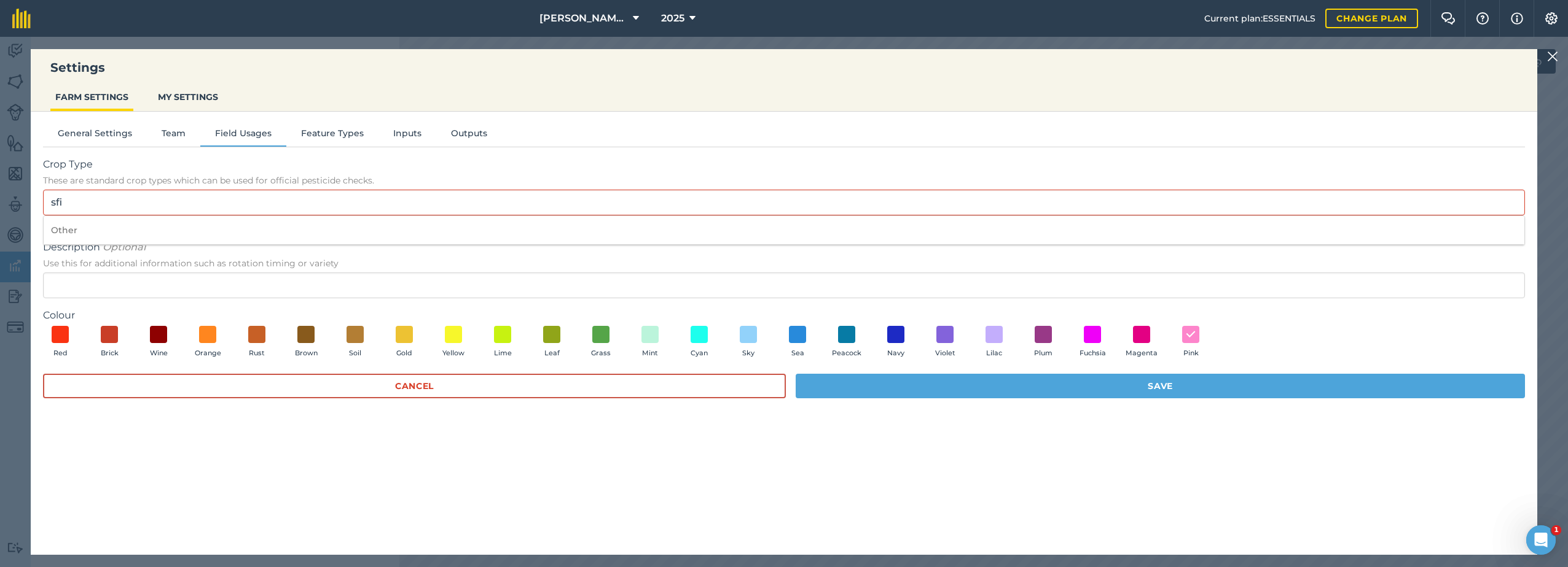
click at [224, 487] on div "General Settings Team Field Usages Feature Types Inputs Outputs Crop Type These…" at bounding box center [784, 327] width 1506 height 431
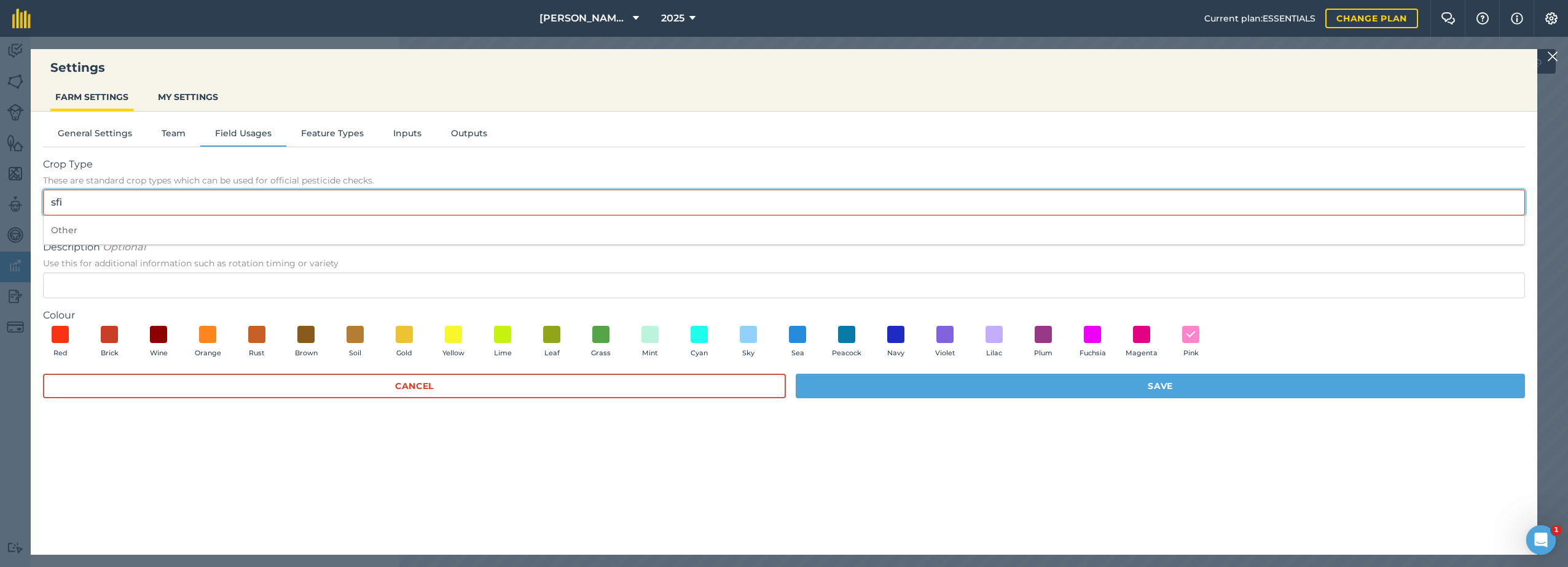
drag, startPoint x: 74, startPoint y: 204, endPoint x: 49, endPoint y: 204, distance: 25.0
click at [49, 204] on input "sfi" at bounding box center [784, 203] width 1482 height 26
type input "m"
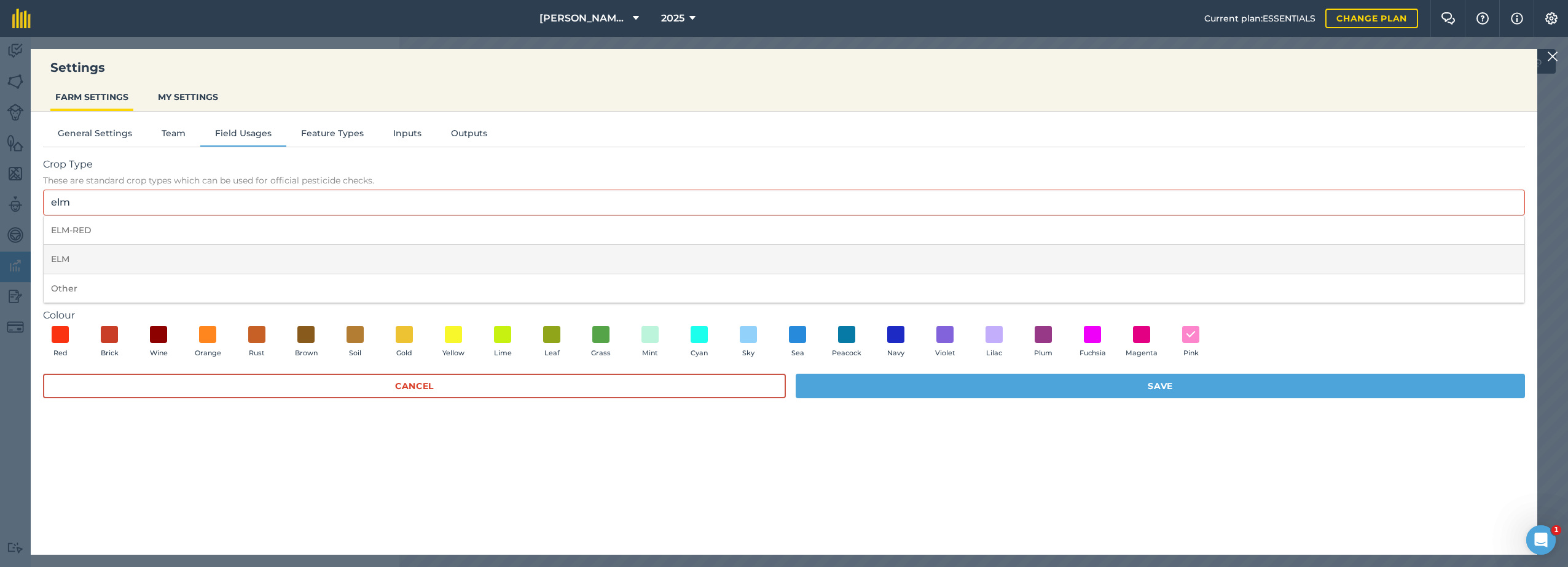
click at [95, 255] on li "ELM" at bounding box center [784, 260] width 1481 height 29
type input "ELM"
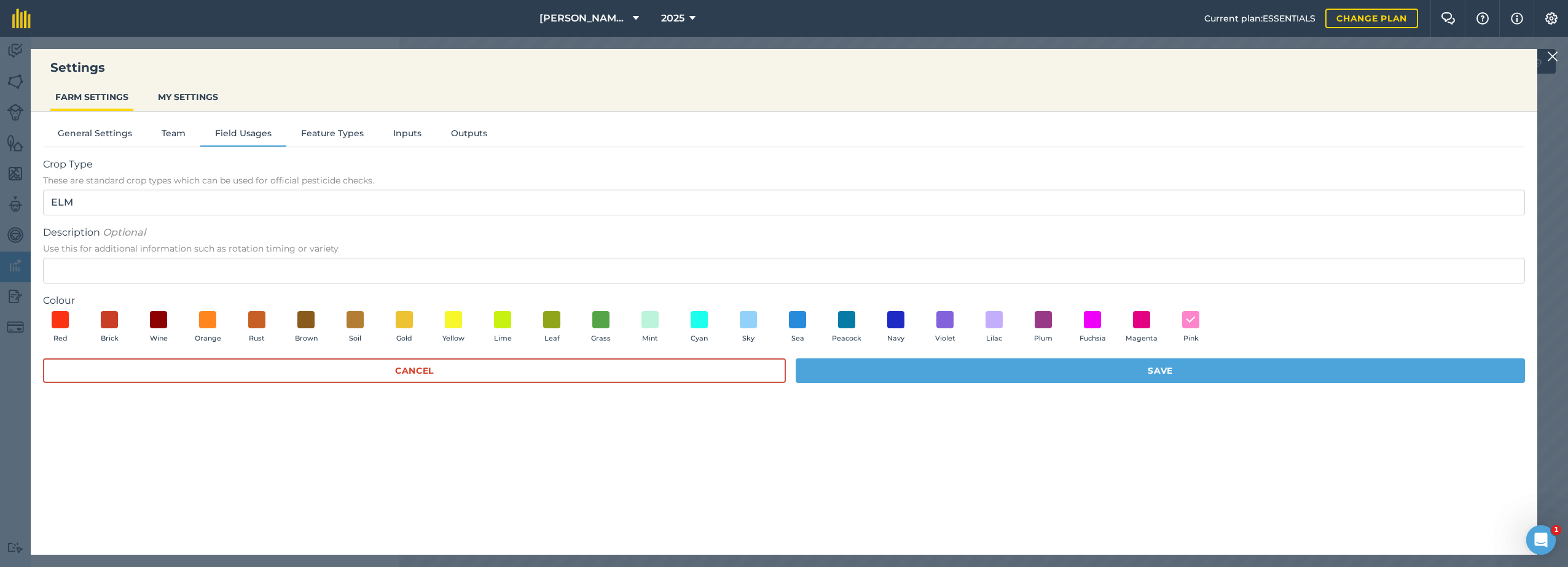
click at [409, 528] on div "General Settings Team Field Usages Feature Types Inputs Outputs Crop Type These…" at bounding box center [784, 327] width 1506 height 431
click at [1116, 374] on button "Save" at bounding box center [1160, 371] width 729 height 25
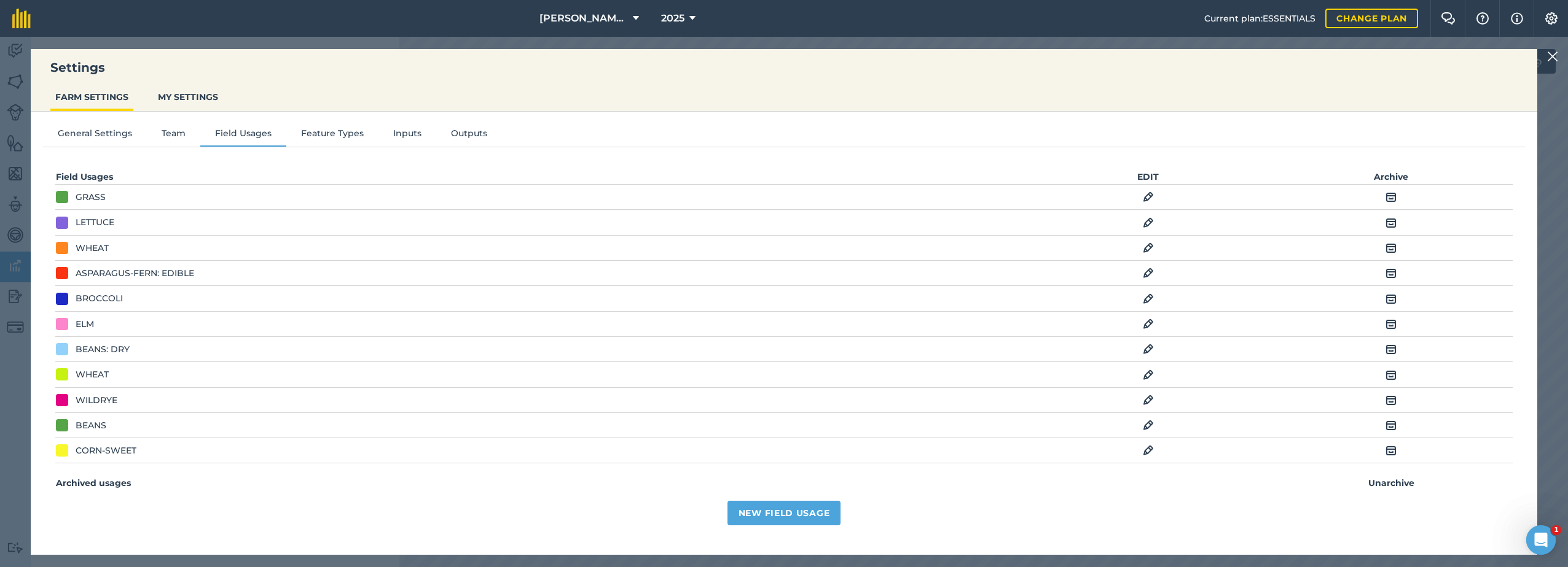
click at [91, 375] on div "WHEAT" at bounding box center [92, 374] width 33 height 14
click at [1386, 375] on img at bounding box center [1391, 375] width 11 height 15
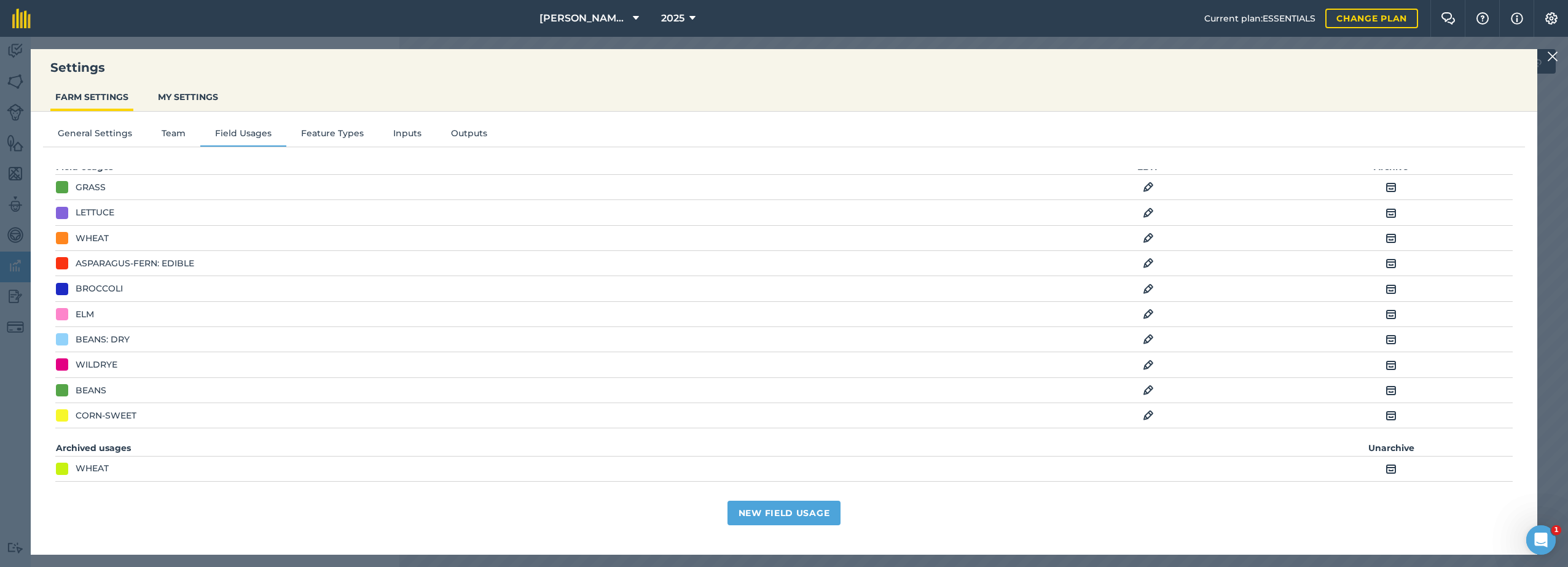
scroll to position [10, 0]
click at [1386, 470] on img at bounding box center [1391, 468] width 11 height 15
click at [1143, 367] on img at bounding box center [1148, 365] width 11 height 15
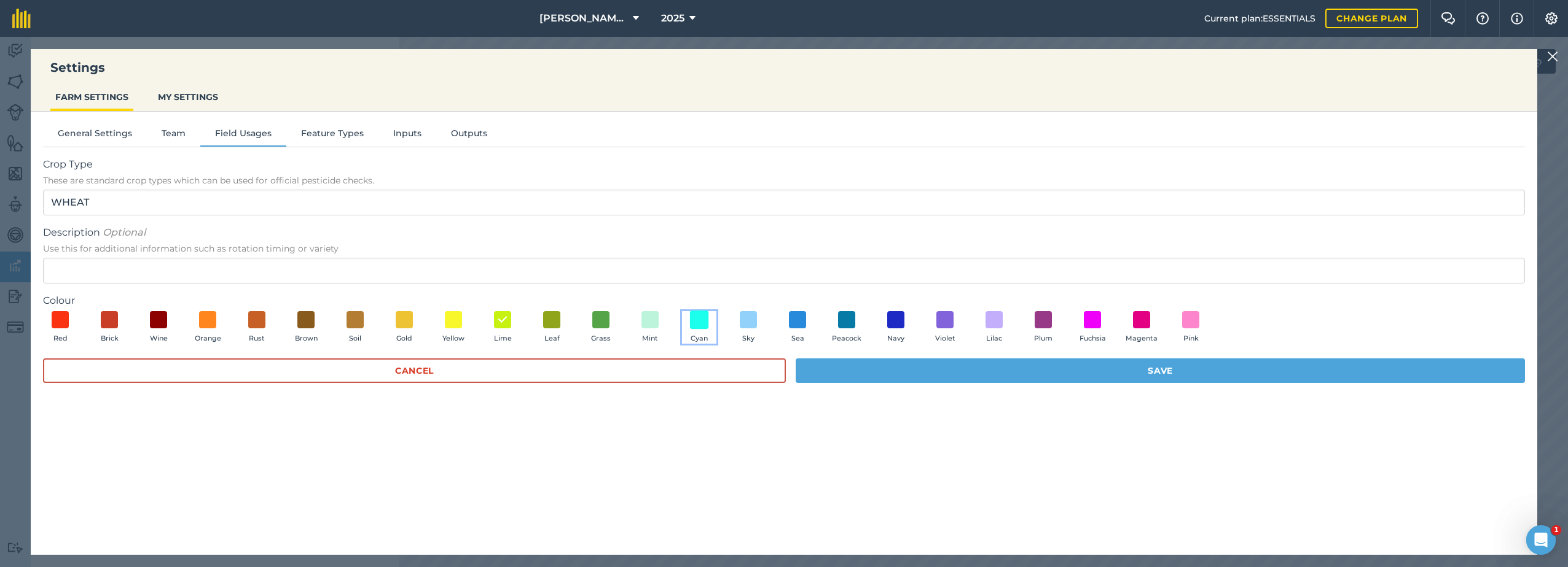
click at [703, 321] on span at bounding box center [699, 320] width 19 height 19
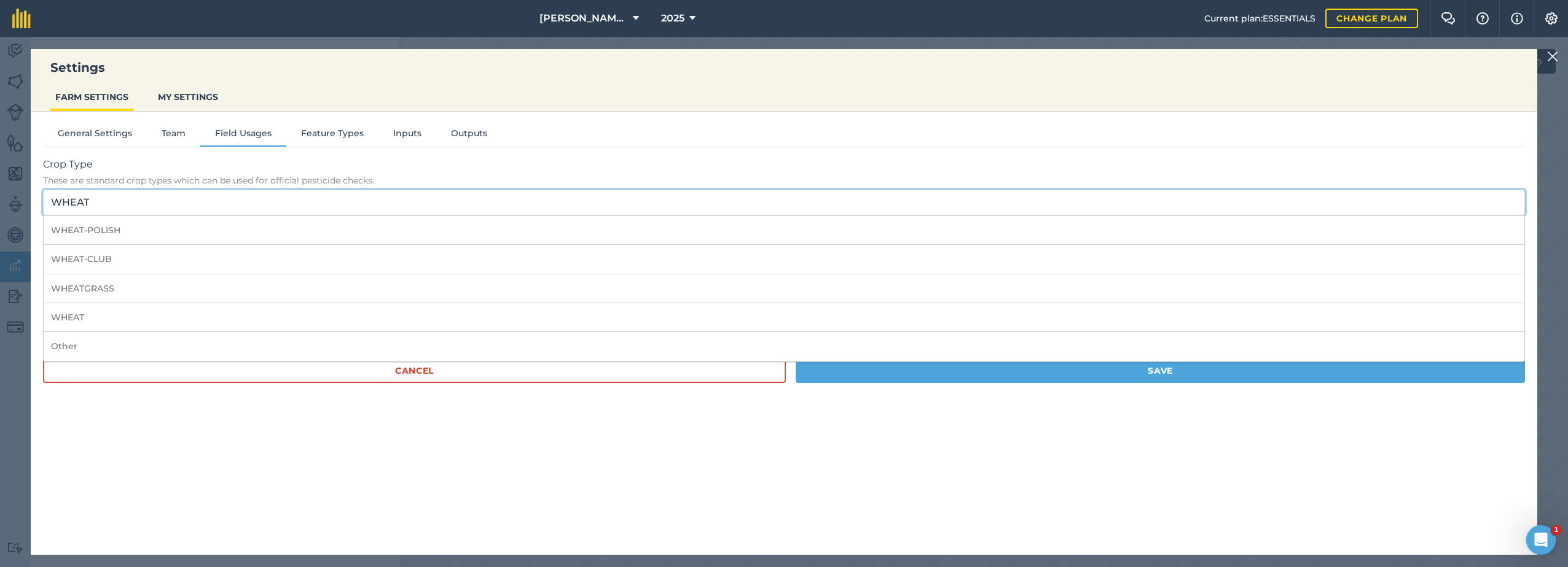
drag, startPoint x: 98, startPoint y: 202, endPoint x: 47, endPoint y: 199, distance: 51.1
click at [47, 199] on input "WHEAT" at bounding box center [784, 203] width 1482 height 26
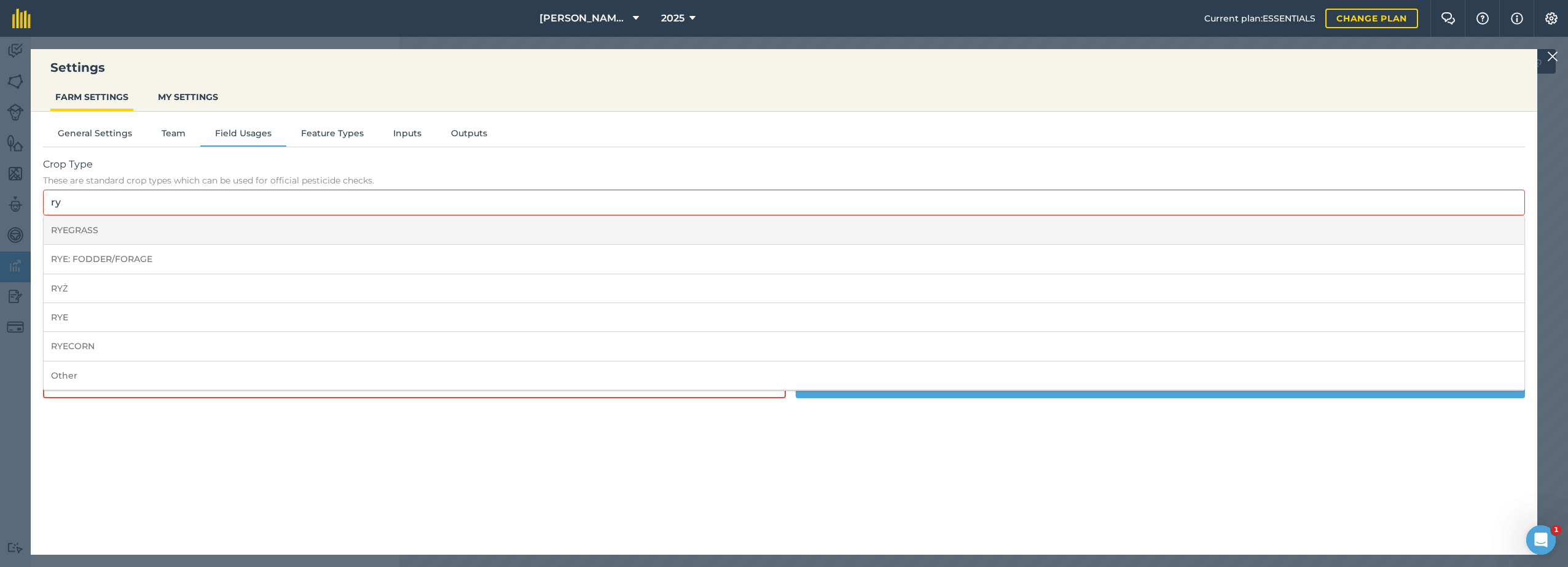
click at [141, 225] on li "RYEGRASS" at bounding box center [784, 231] width 1481 height 29
type input "RYEGRASS"
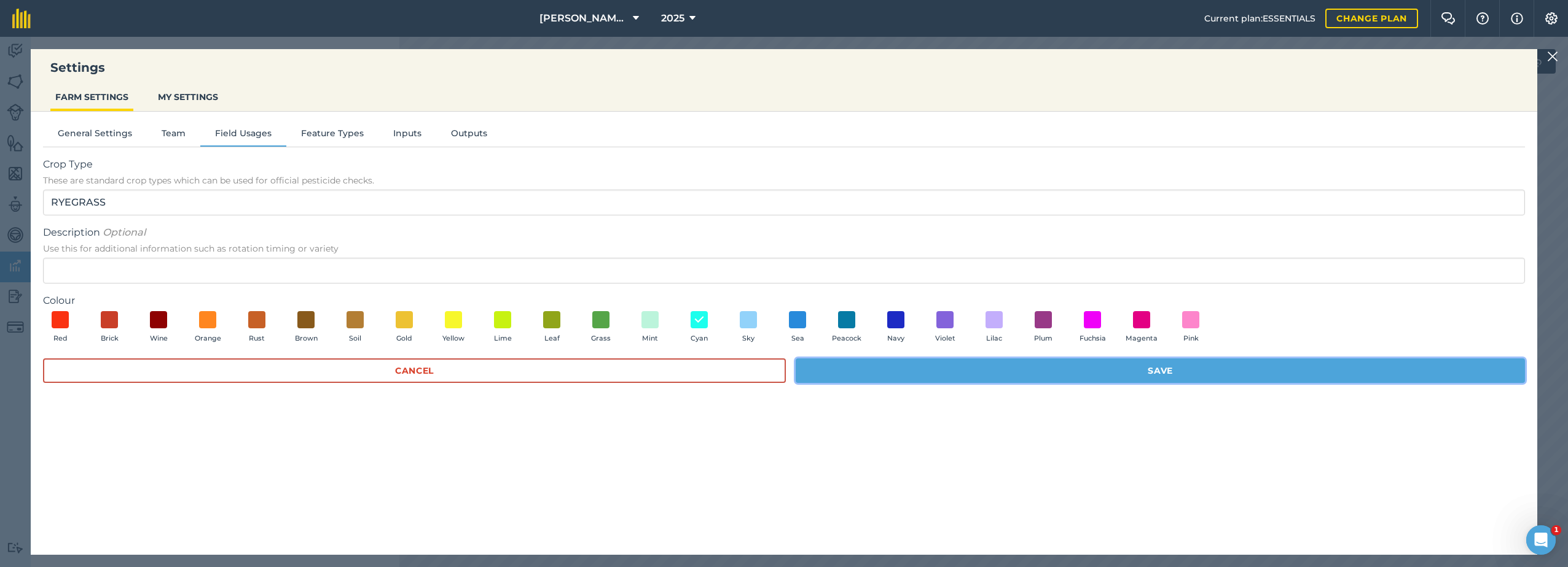
click at [995, 371] on button "Save" at bounding box center [1160, 371] width 729 height 25
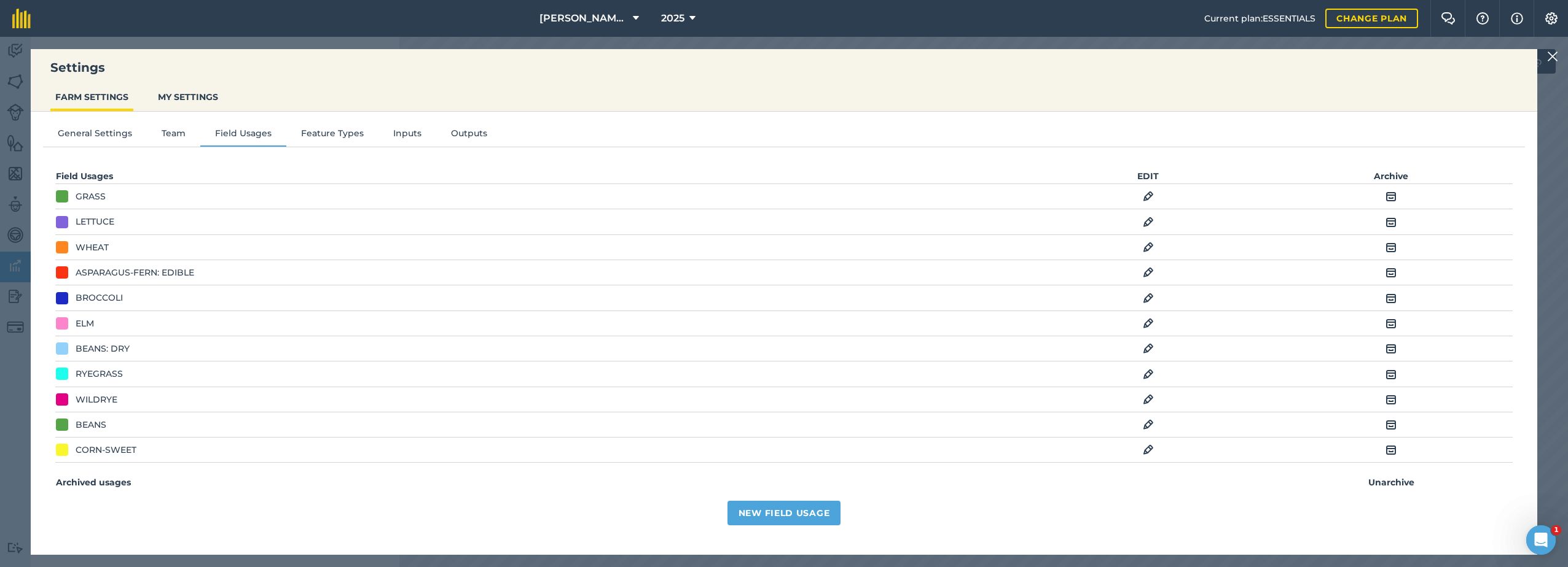
scroll to position [0, 0]
click at [318, 134] on button "Feature Types" at bounding box center [332, 135] width 92 height 18
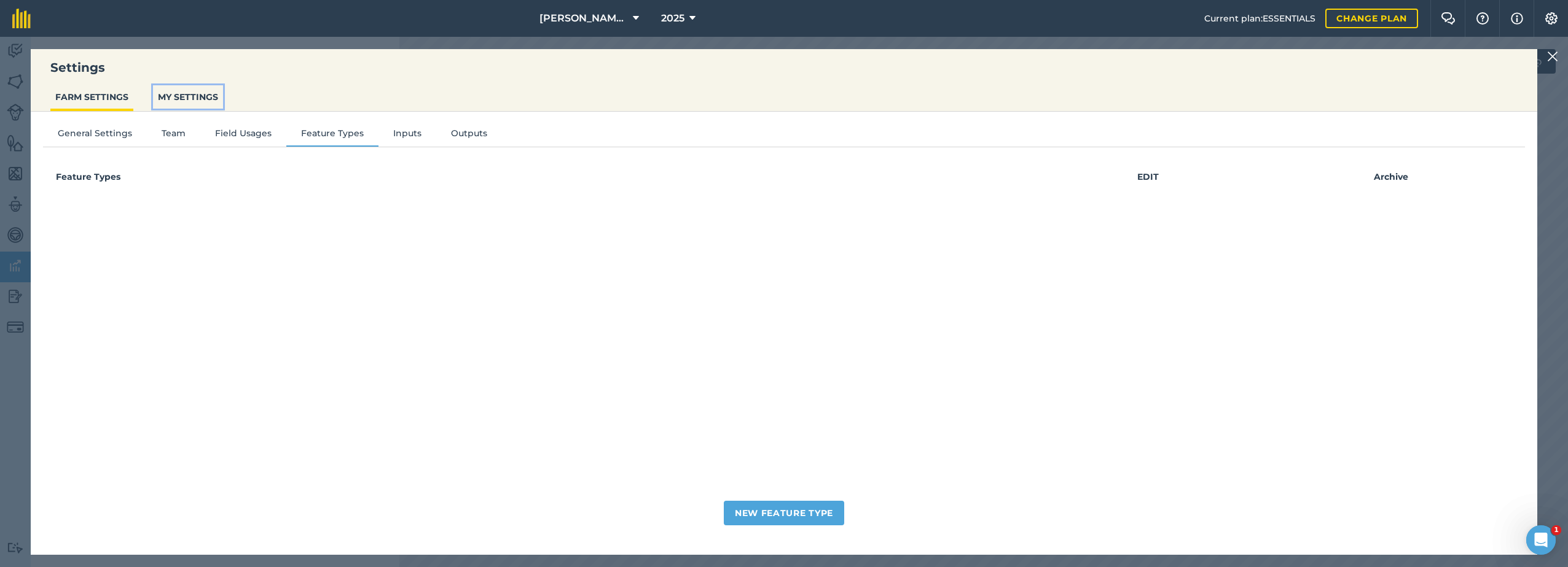
click at [178, 98] on button "MY SETTINGS" at bounding box center [188, 97] width 70 height 23
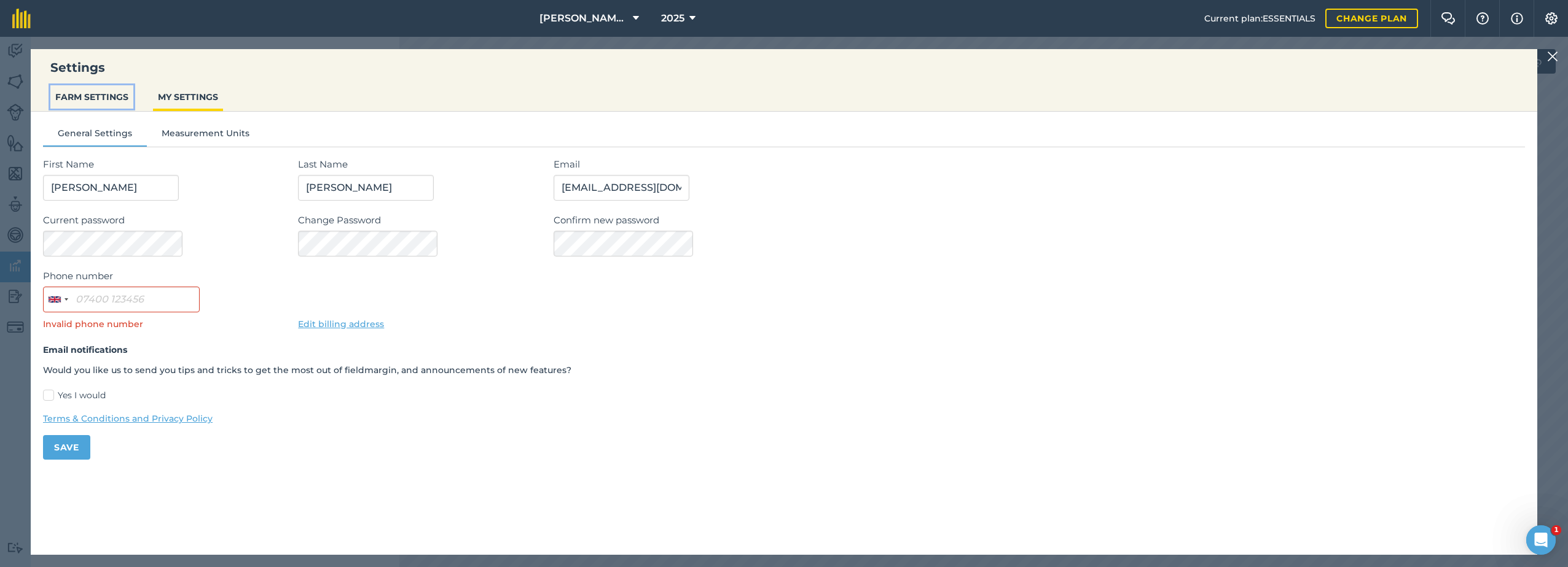
click at [88, 94] on button "FARM SETTINGS" at bounding box center [91, 97] width 83 height 23
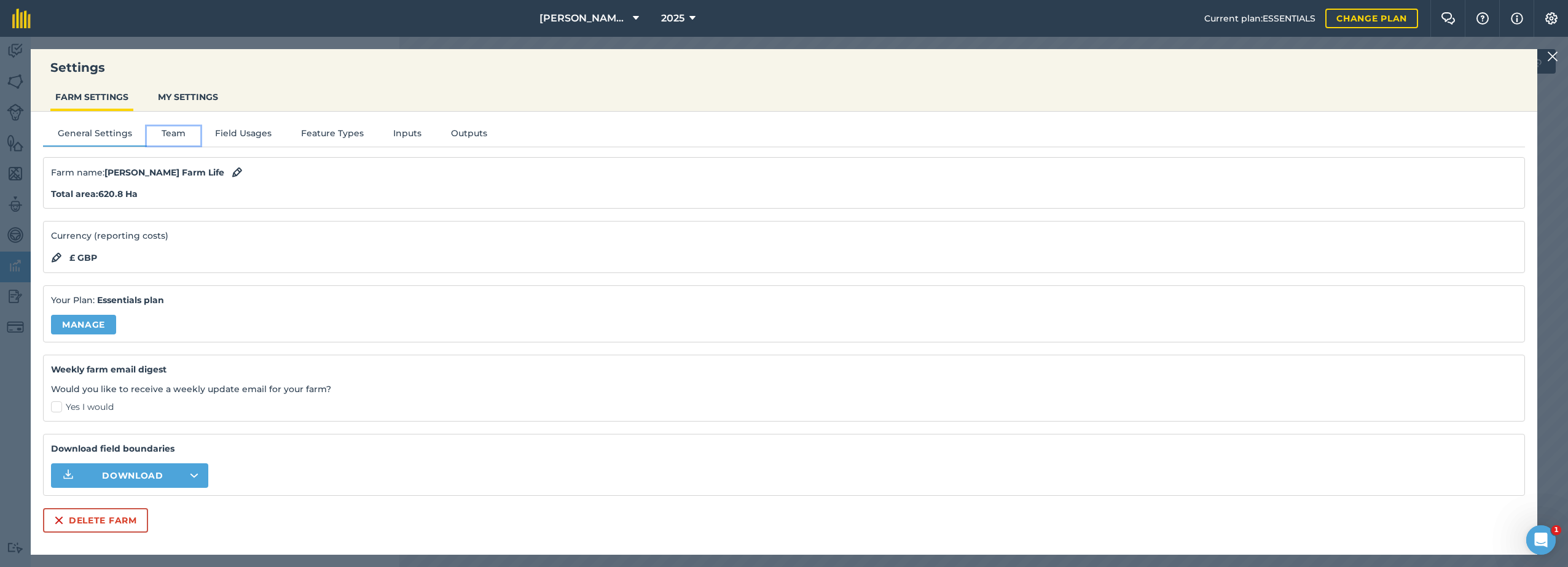
click at [170, 133] on button "Team" at bounding box center [173, 135] width 54 height 18
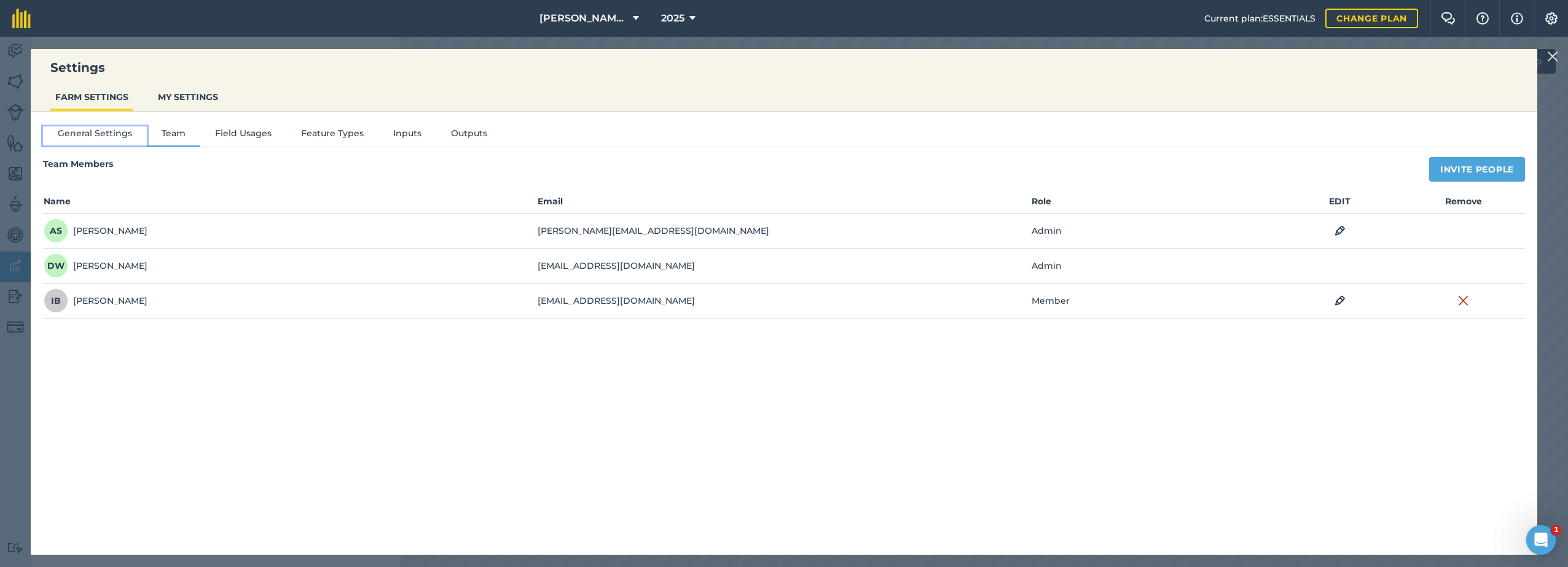
click at [102, 127] on button "General Settings" at bounding box center [94, 135] width 104 height 18
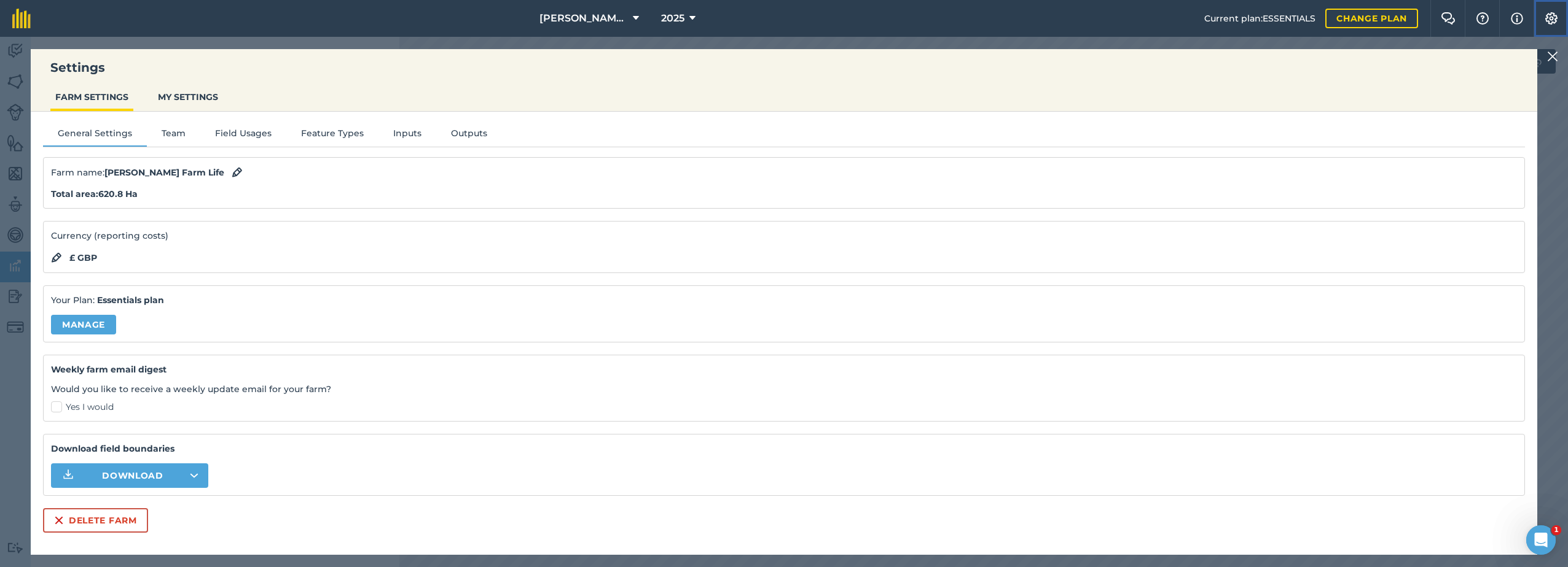
click at [1557, 14] on img at bounding box center [1551, 18] width 15 height 12
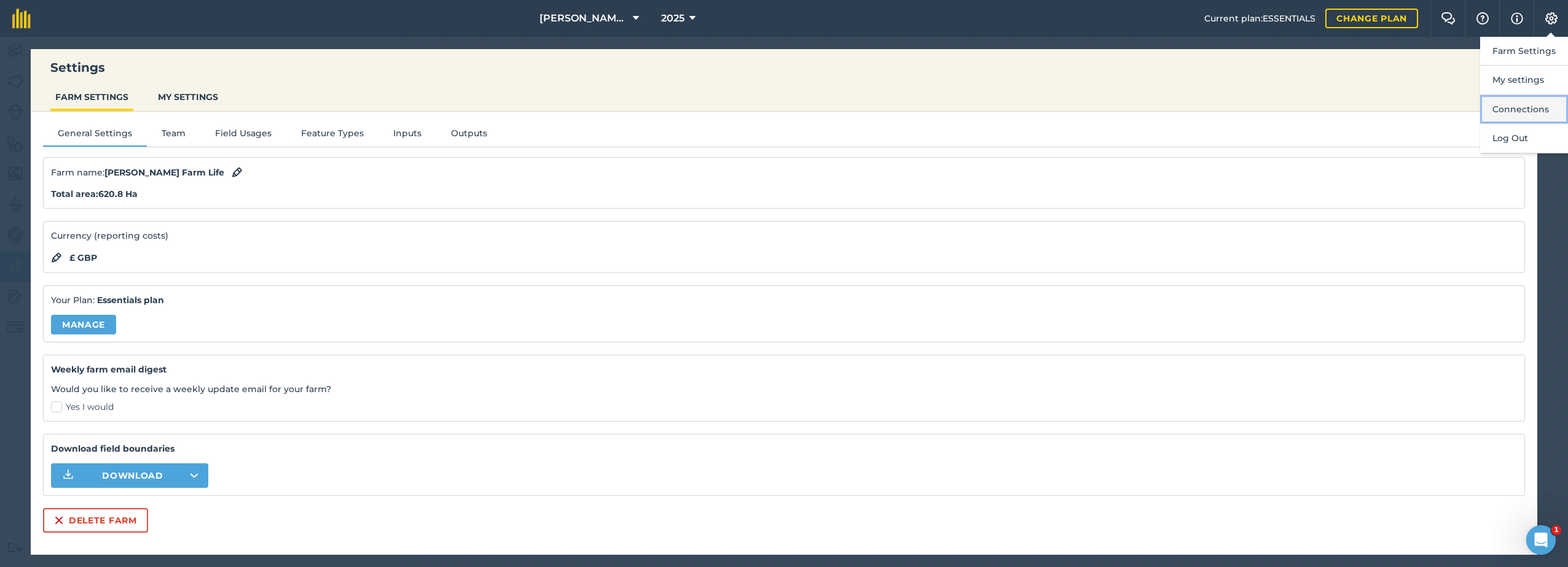
click at [1547, 102] on button "Connections" at bounding box center [1524, 109] width 88 height 29
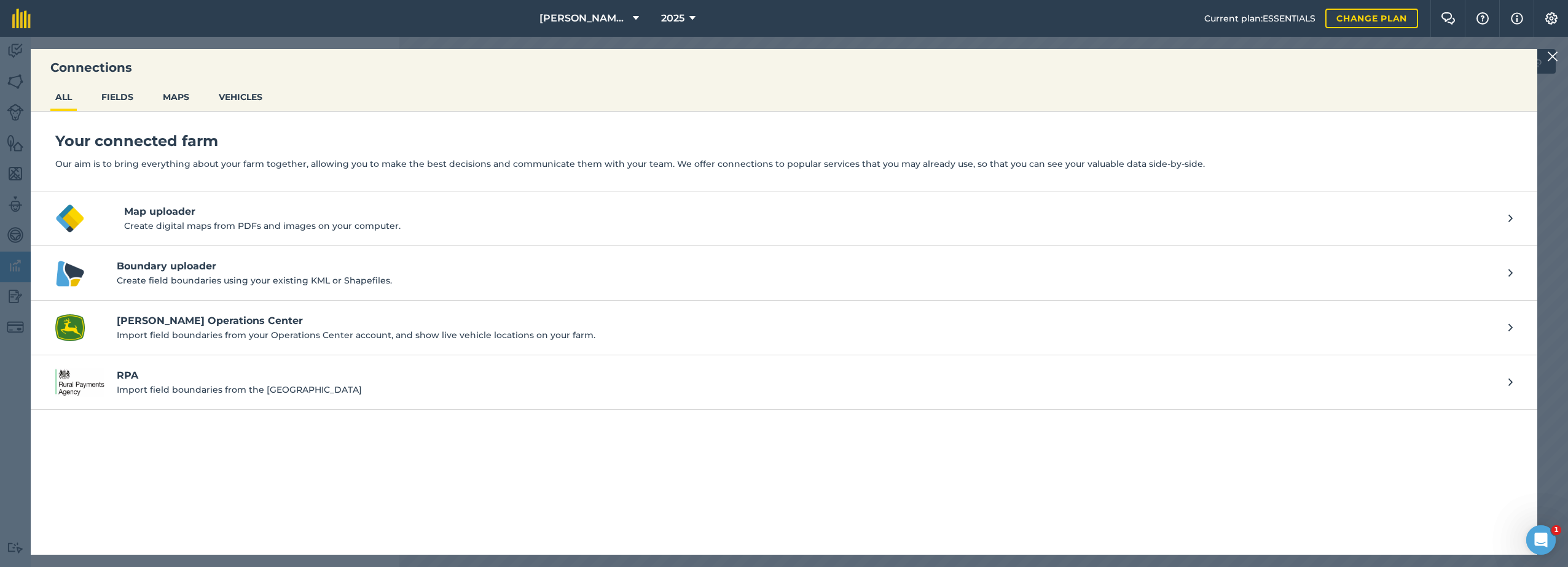
click at [1556, 54] on img at bounding box center [1552, 57] width 11 height 15
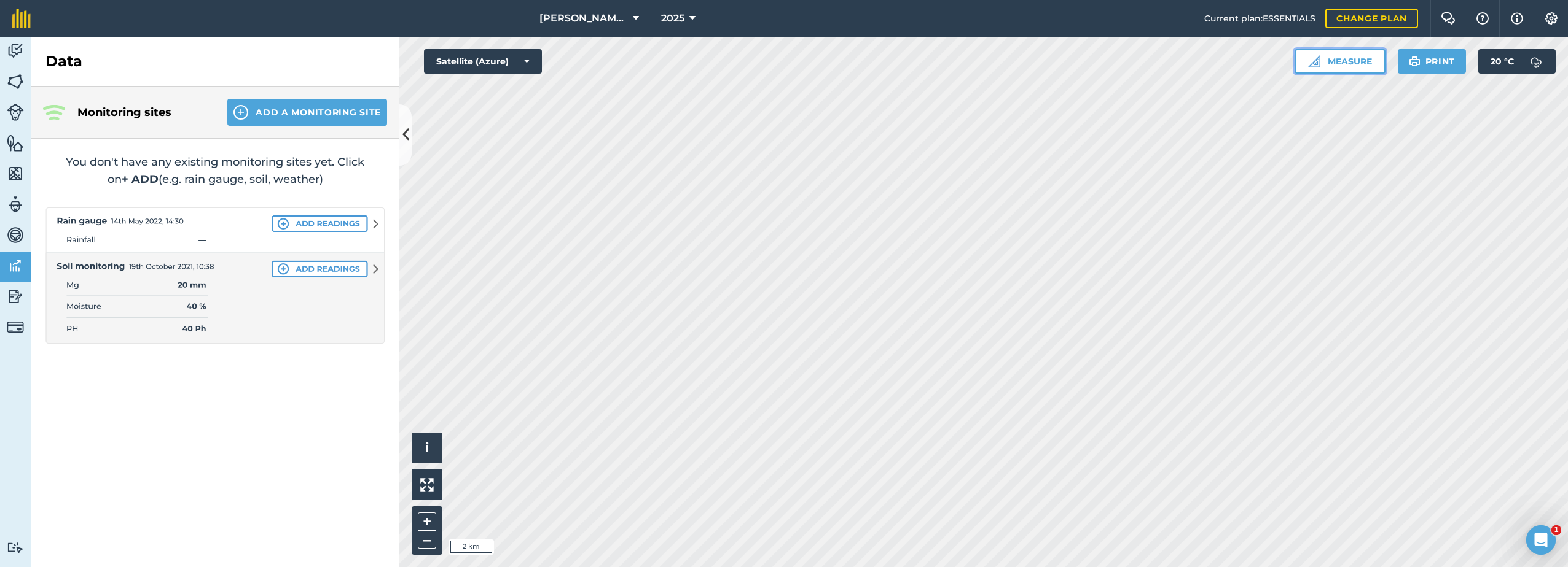
click at [1349, 59] on button "Measure" at bounding box center [1339, 62] width 91 height 25
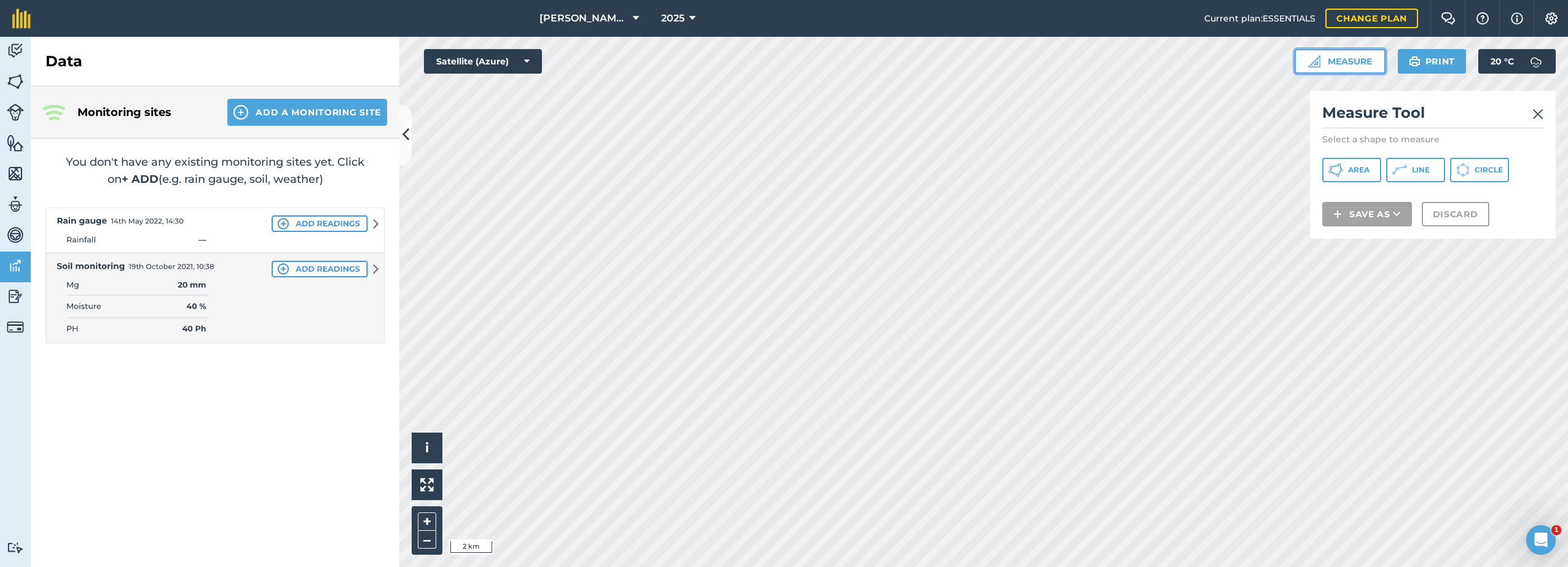
click at [1349, 59] on button "Measure" at bounding box center [1339, 62] width 91 height 25
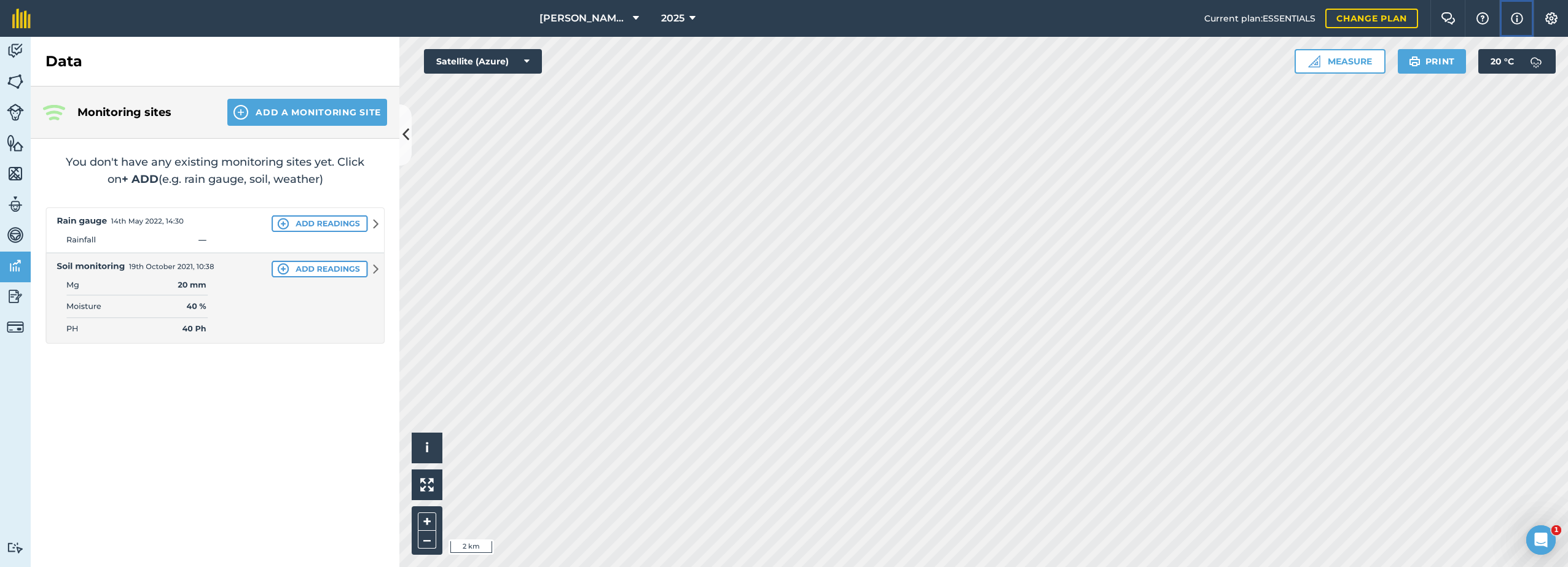
click at [1519, 18] on img at bounding box center [1516, 18] width 12 height 15
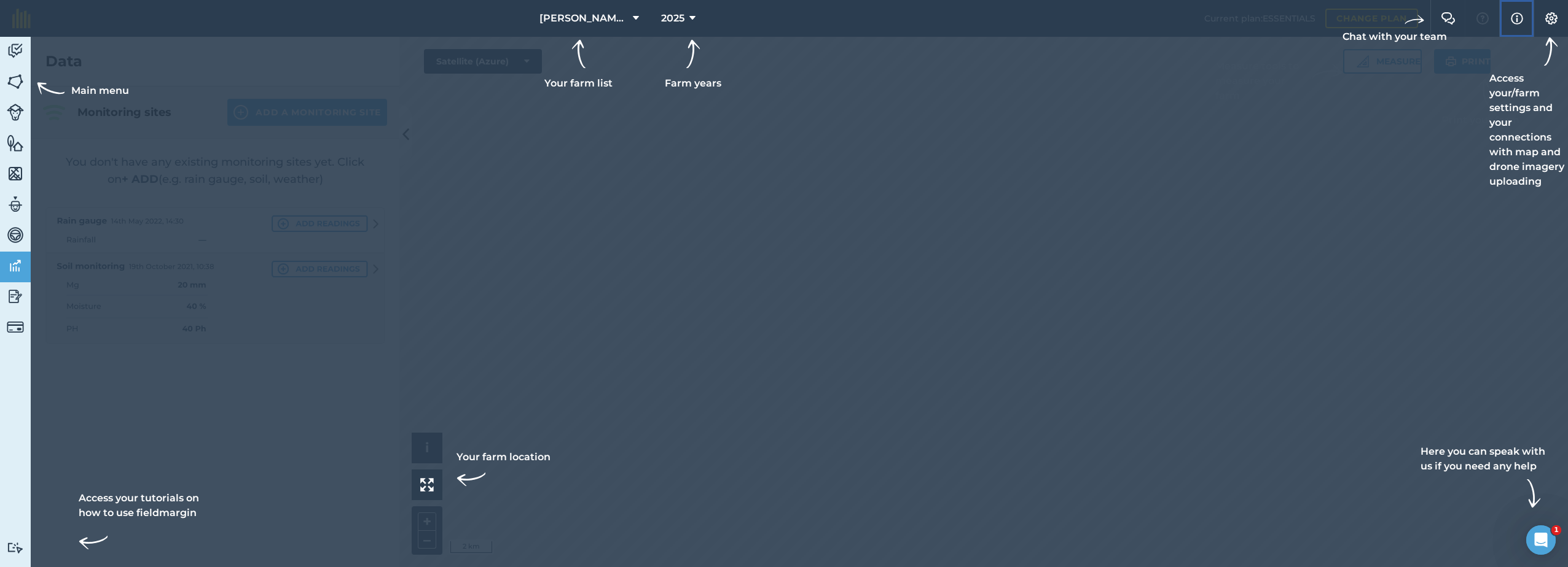
click at [1519, 18] on img at bounding box center [1516, 18] width 12 height 15
click at [987, 228] on div at bounding box center [784, 284] width 1568 height 567
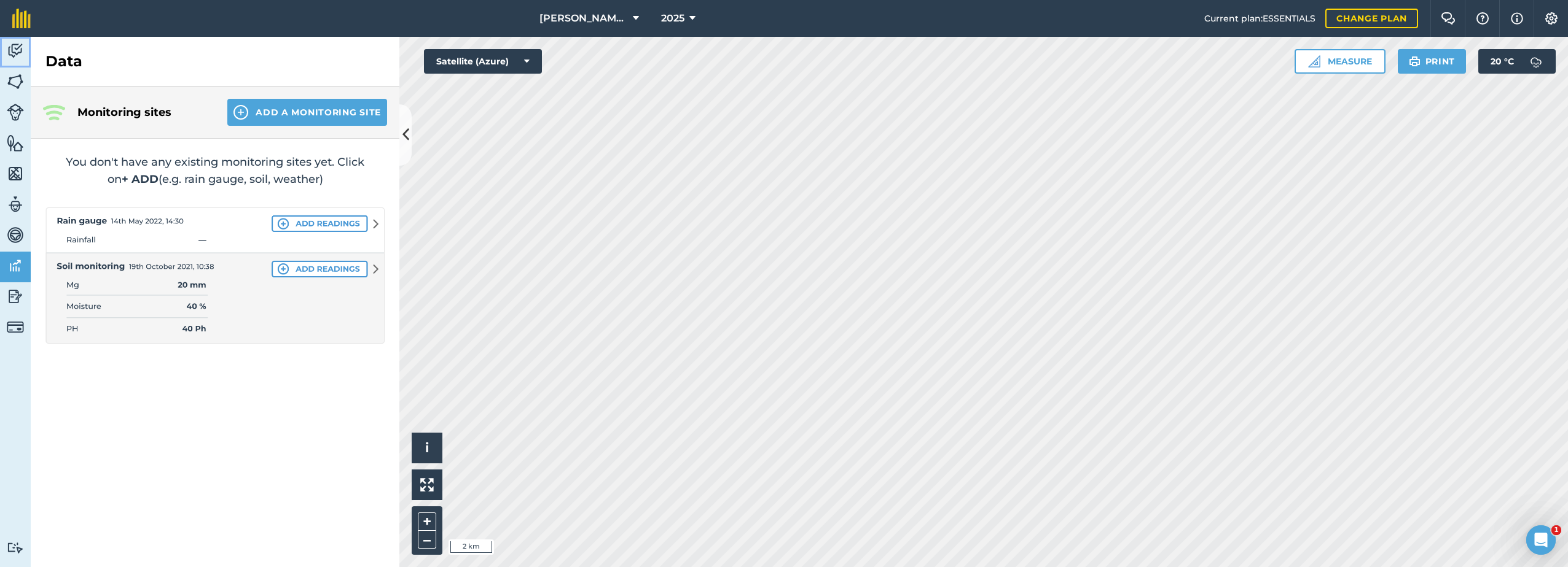
click at [15, 52] on img at bounding box center [15, 51] width 17 height 18
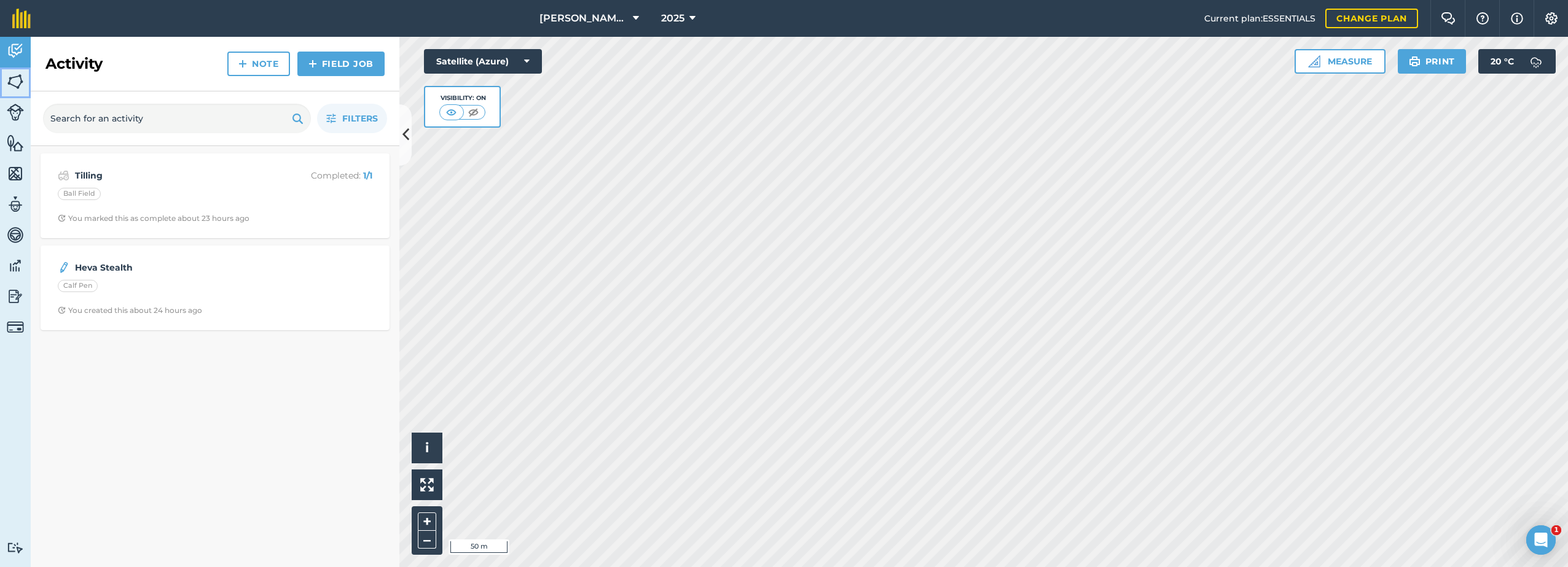
click at [13, 84] on img at bounding box center [15, 81] width 17 height 18
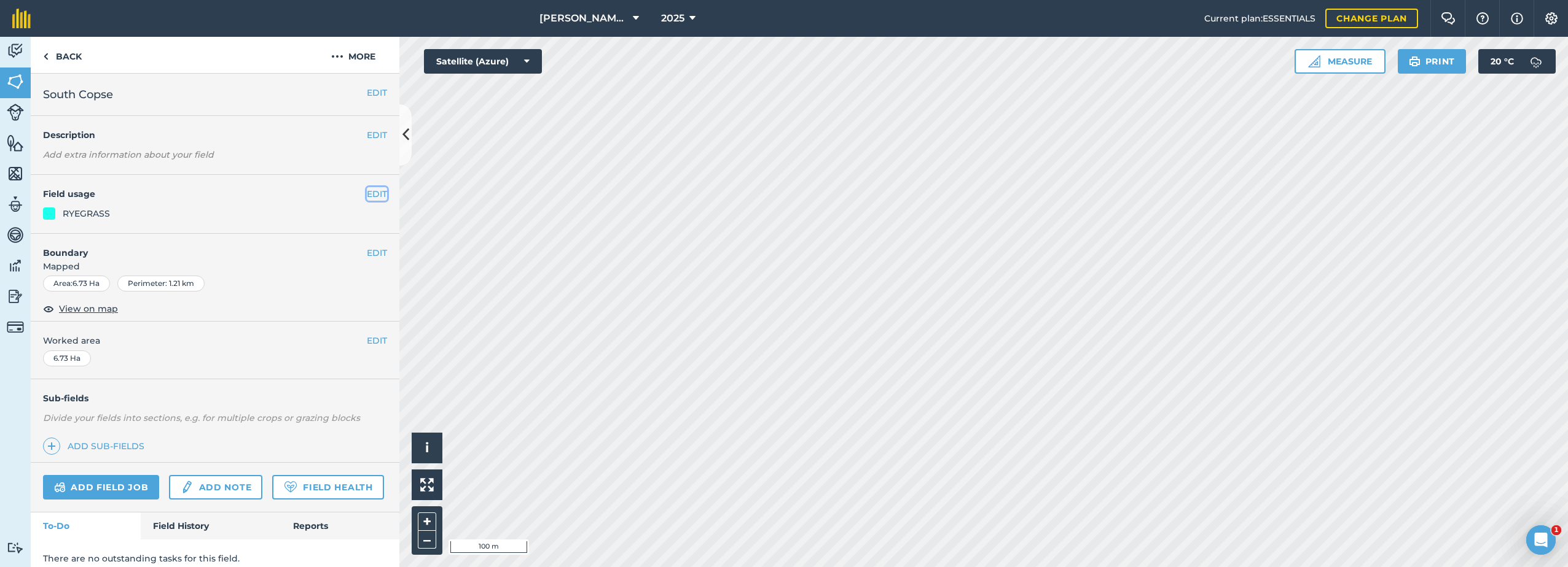
click at [371, 194] on button "EDIT" at bounding box center [377, 194] width 20 height 14
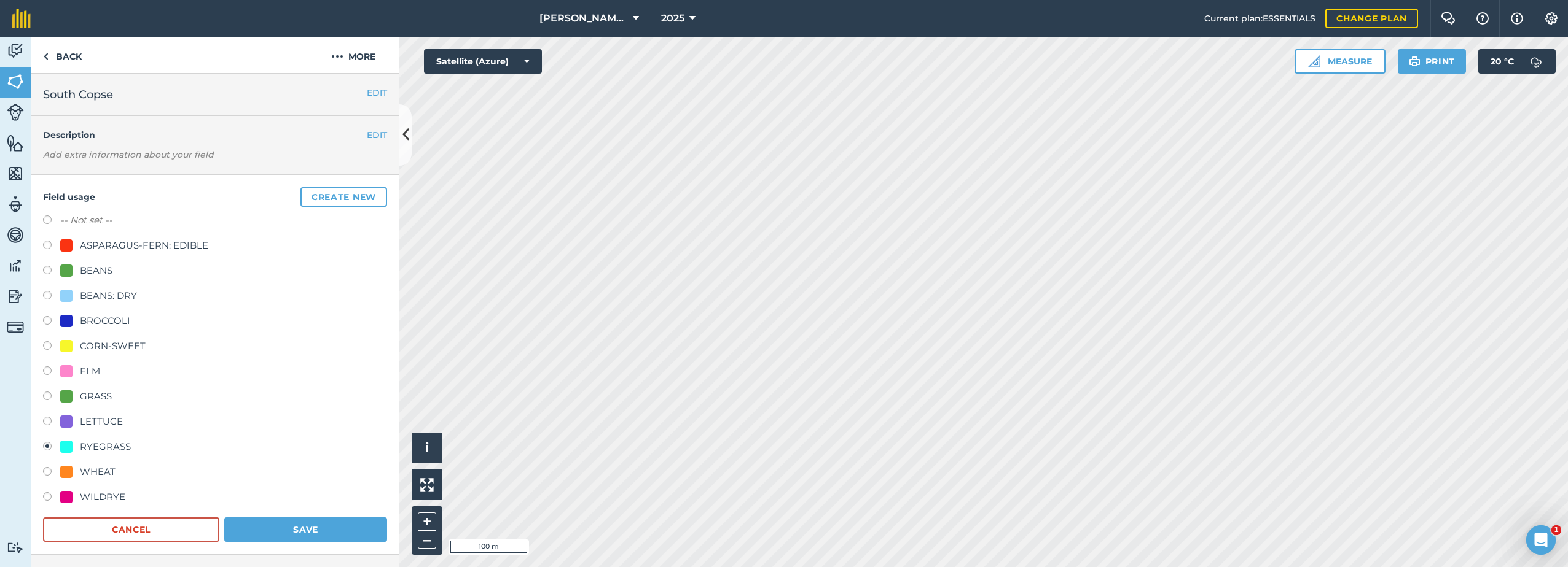
click at [87, 473] on div "WHEAT" at bounding box center [97, 472] width 36 height 15
radio input "true"
radio input "false"
click at [286, 529] on button "Save" at bounding box center [305, 530] width 163 height 25
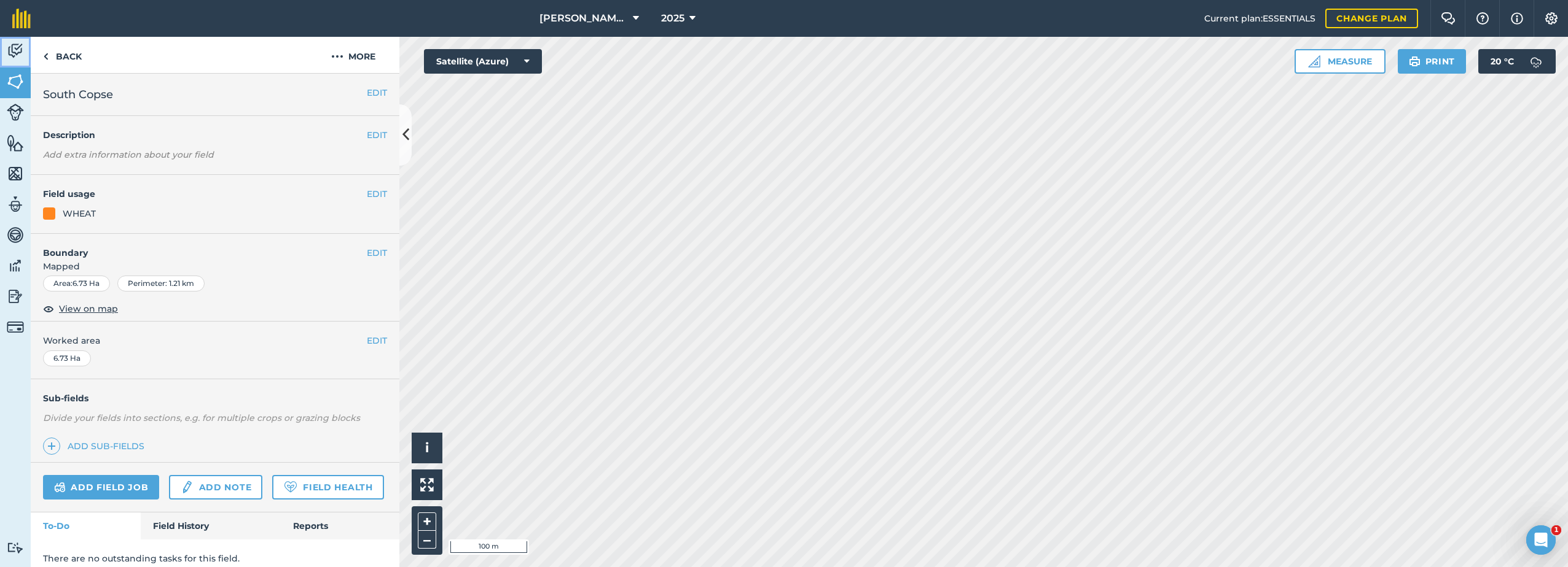
click at [20, 53] on img at bounding box center [15, 51] width 17 height 18
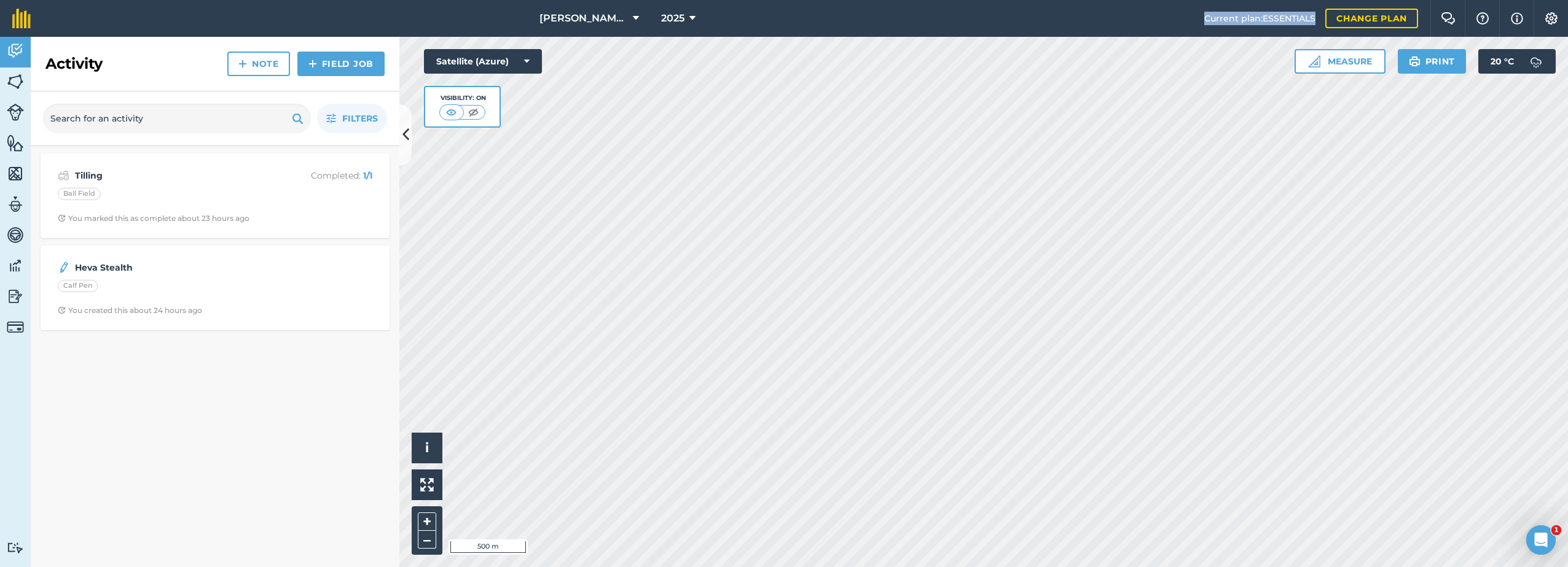
drag, startPoint x: 1318, startPoint y: 22, endPoint x: 1196, endPoint y: 25, distance: 122.0
click at [1196, 25] on header "[PERSON_NAME] Farm Life 2025 Current plan : ESSENTIALS Change plan Farm Chat He…" at bounding box center [784, 18] width 1568 height 37
drag, startPoint x: 1196, startPoint y: 25, endPoint x: 1152, endPoint y: 18, distance: 44.6
click at [1152, 18] on nav "[PERSON_NAME] Farm Life 2025" at bounding box center [623, 18] width 1161 height 37
click at [28, 20] on img at bounding box center [21, 18] width 18 height 20
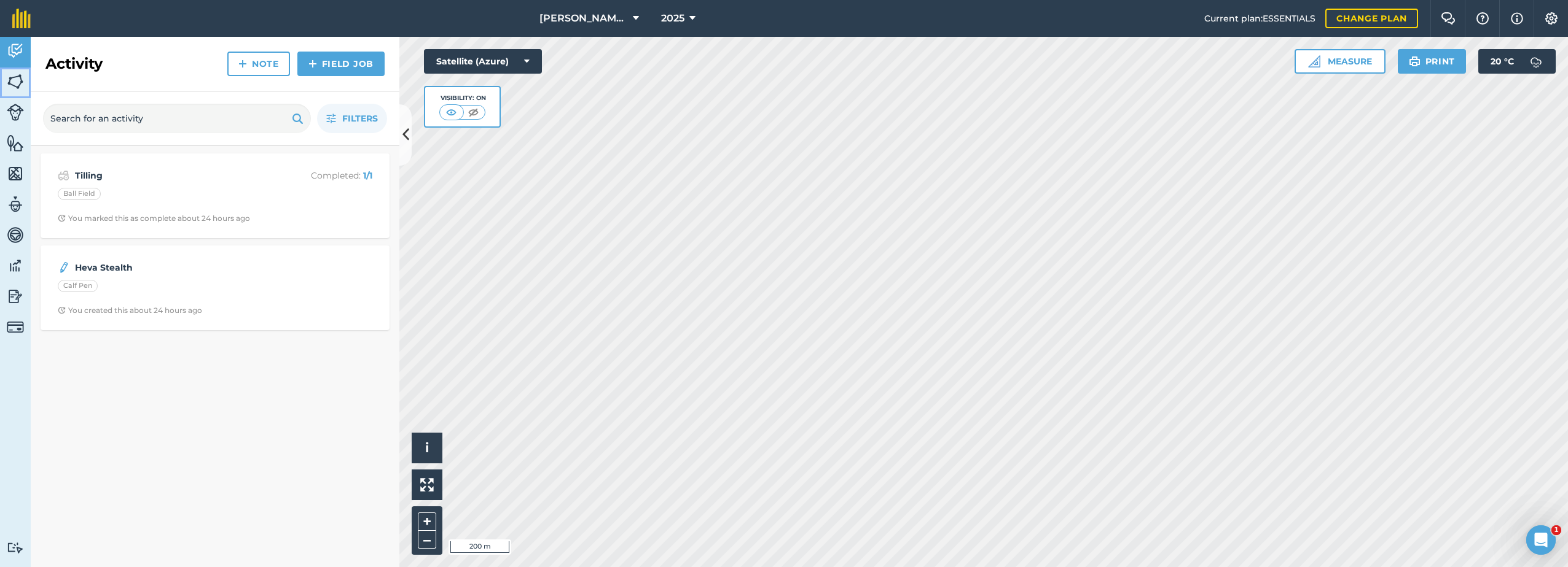
click at [16, 87] on img at bounding box center [15, 81] width 17 height 18
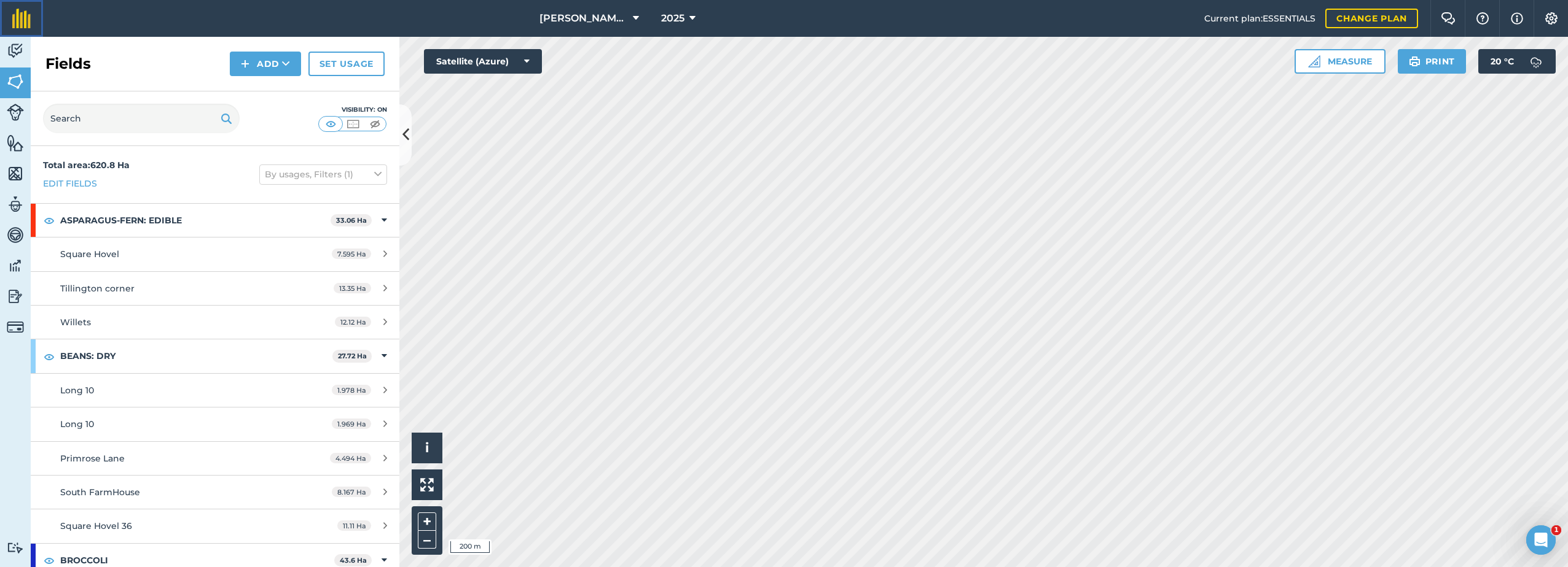
click at [15, 10] on img at bounding box center [21, 18] width 18 height 20
